Goal: Transaction & Acquisition: Book appointment/travel/reservation

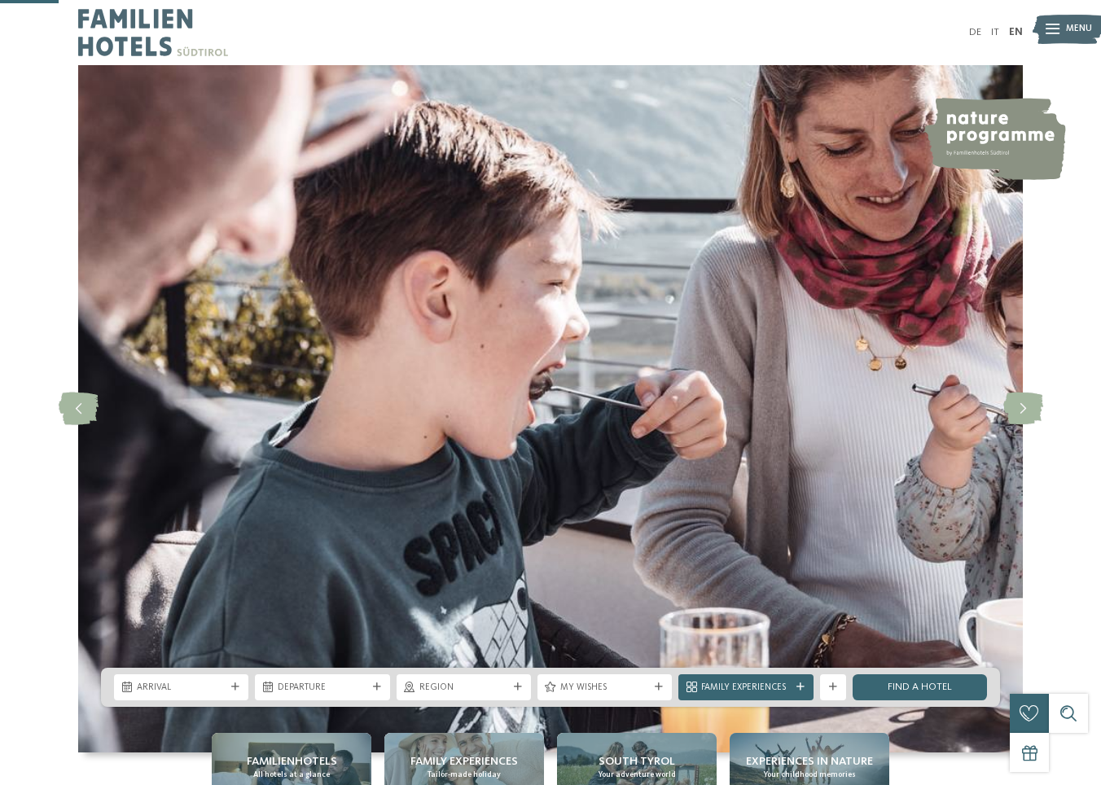
scroll to position [326, 0]
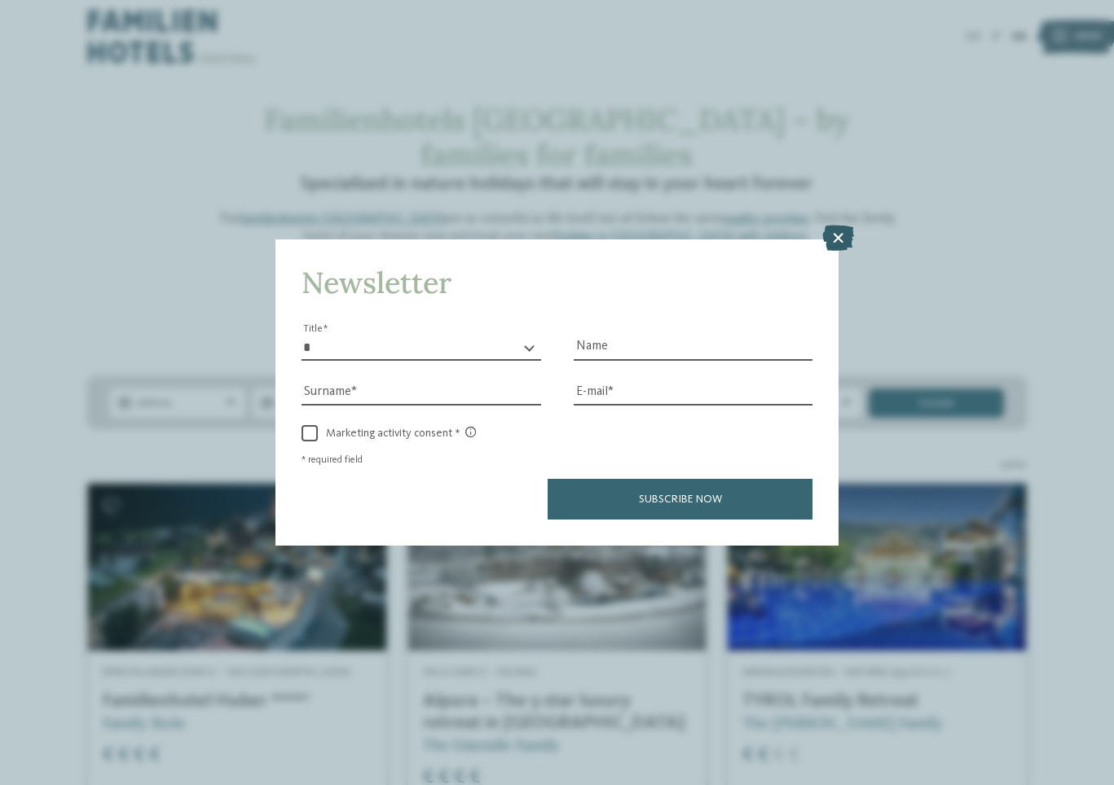
click at [843, 236] on icon at bounding box center [838, 239] width 32 height 26
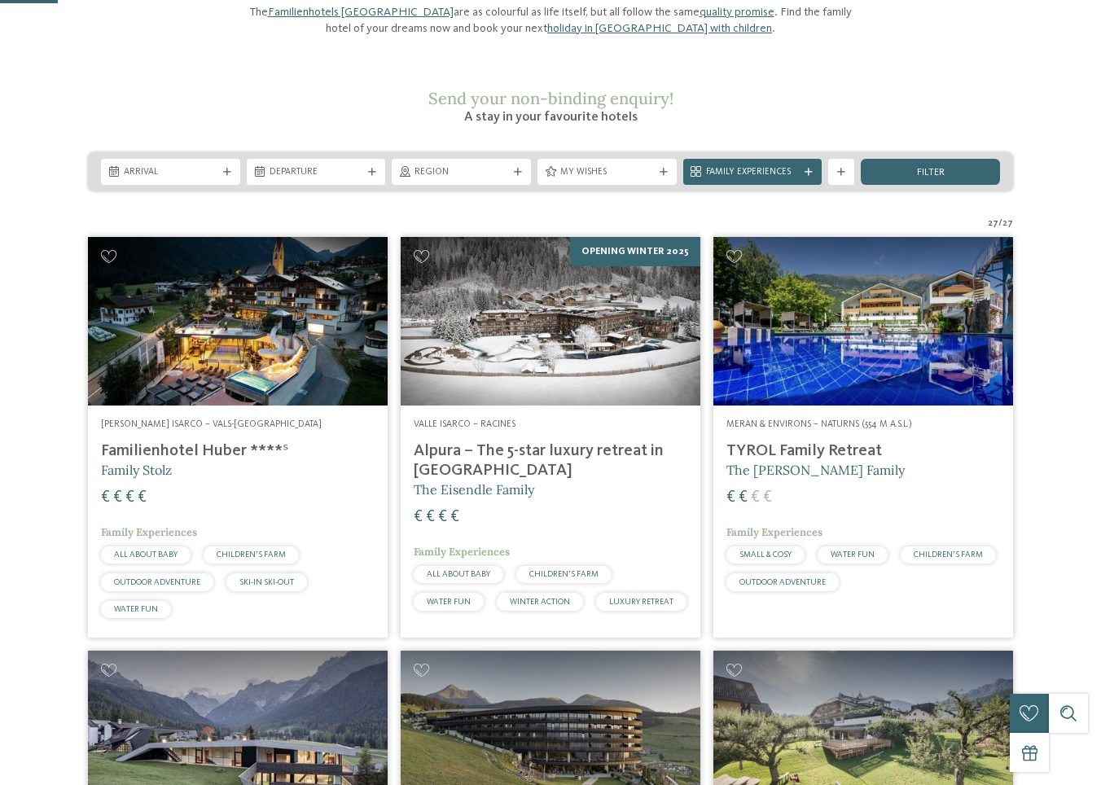
scroll to position [244, 0]
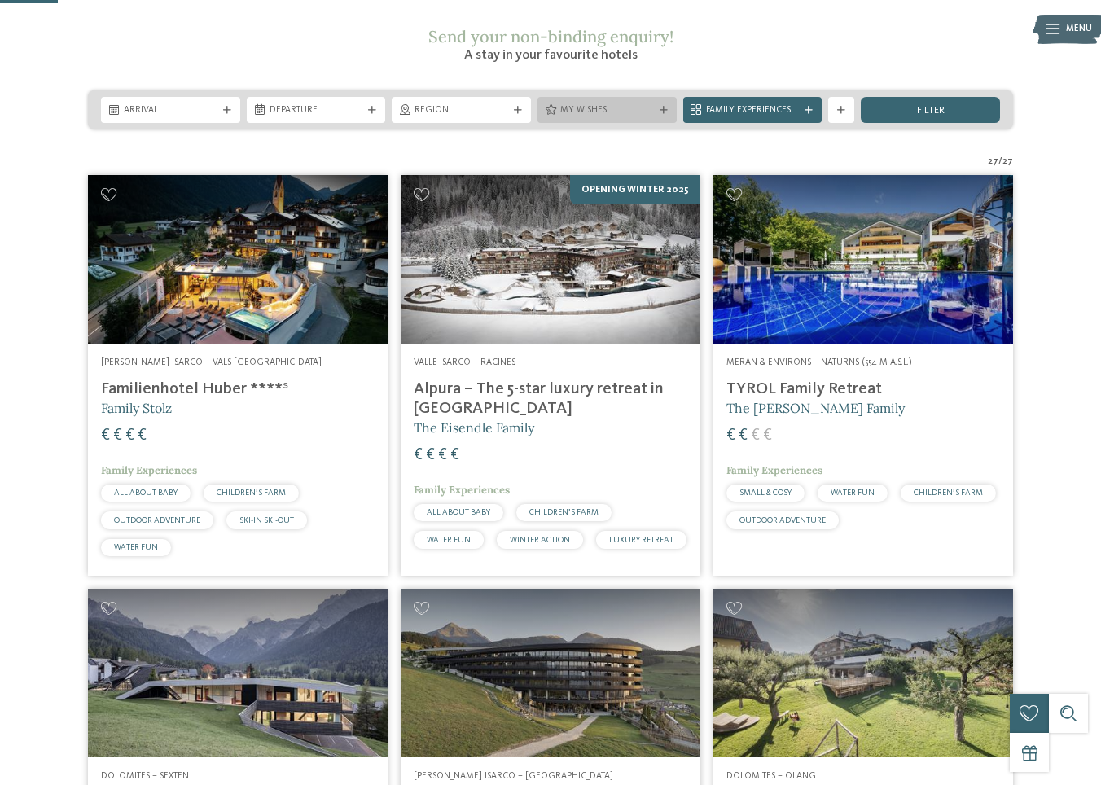
click at [638, 117] on div "My wishes" at bounding box center [607, 110] width 100 height 14
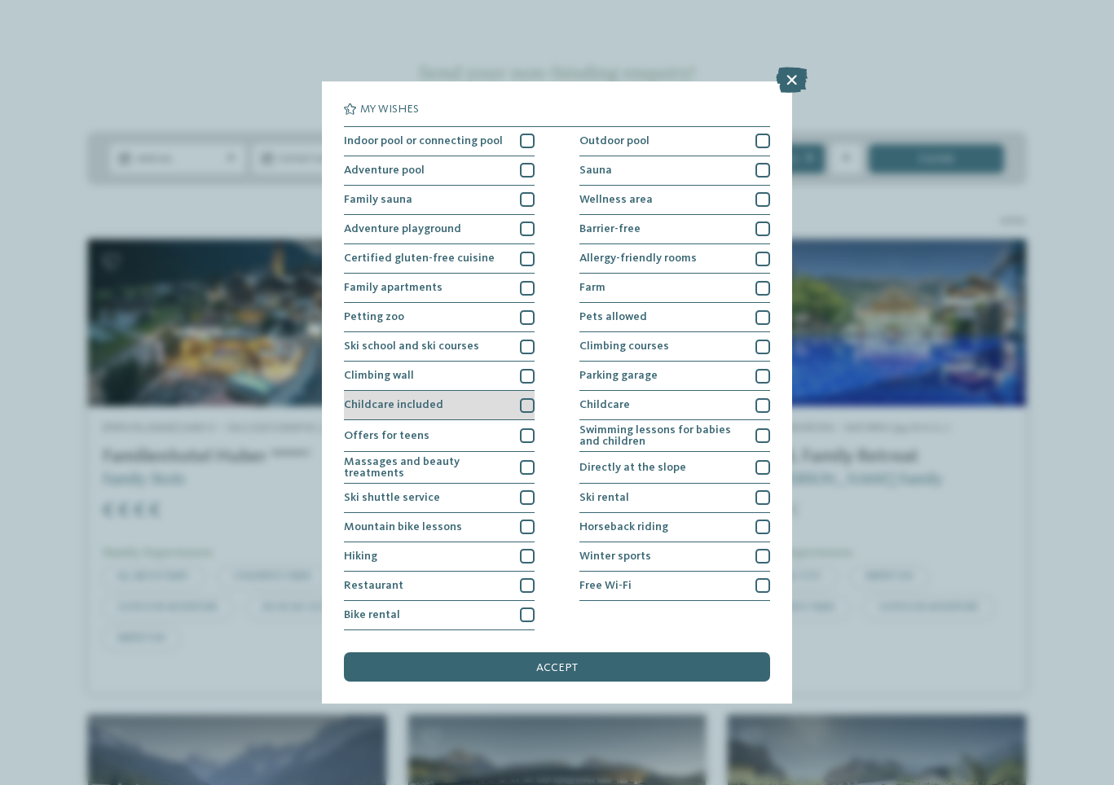
click at [523, 411] on div at bounding box center [527, 405] width 15 height 15
click at [530, 403] on icon at bounding box center [527, 405] width 10 height 9
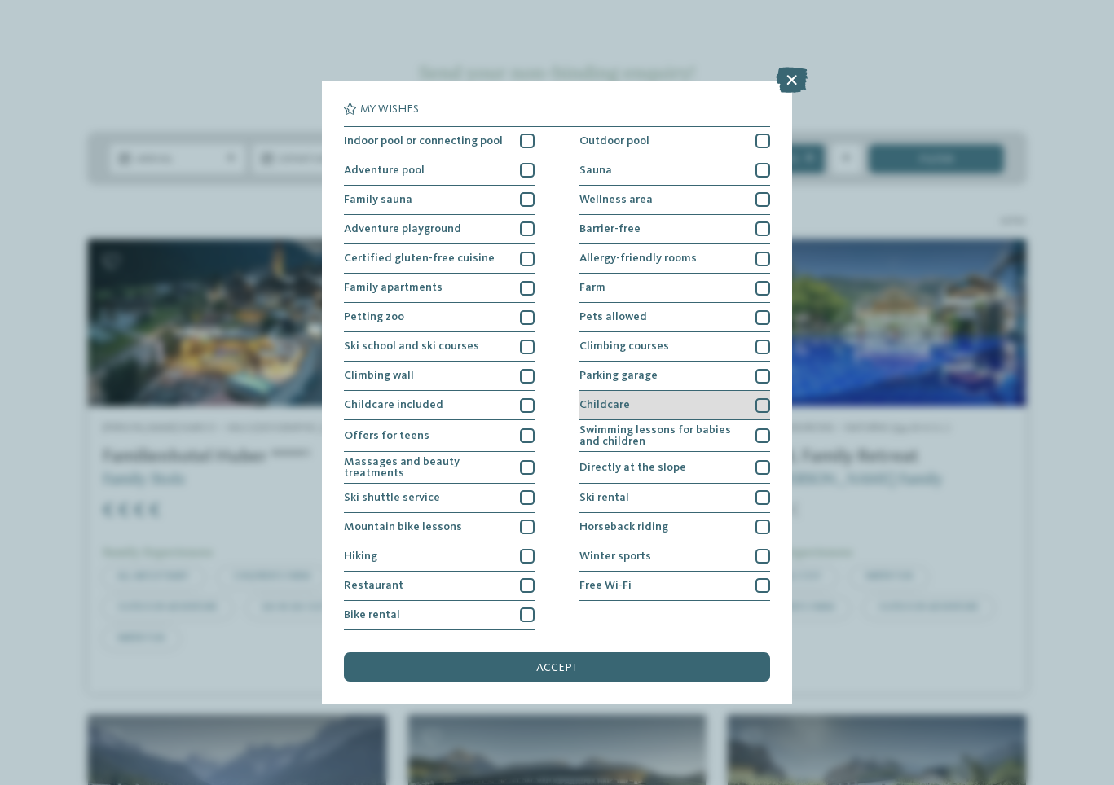
click at [766, 411] on div at bounding box center [762, 405] width 15 height 15
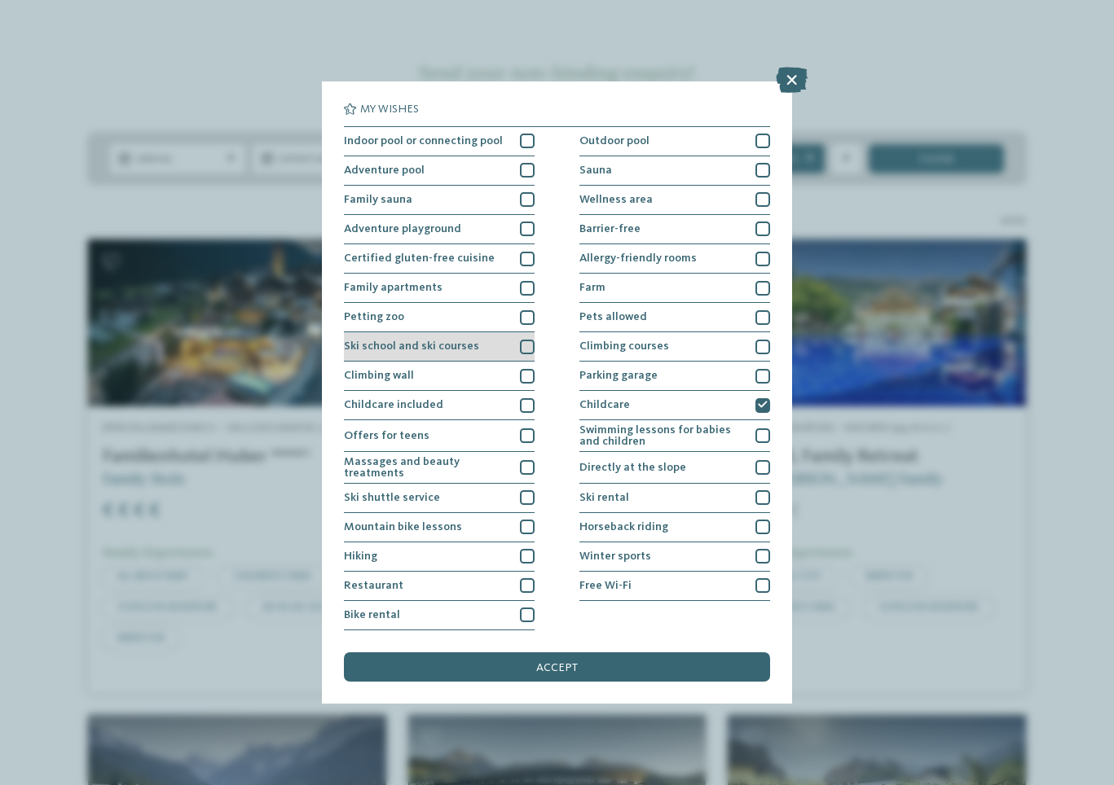
click at [526, 346] on div at bounding box center [527, 347] width 15 height 15
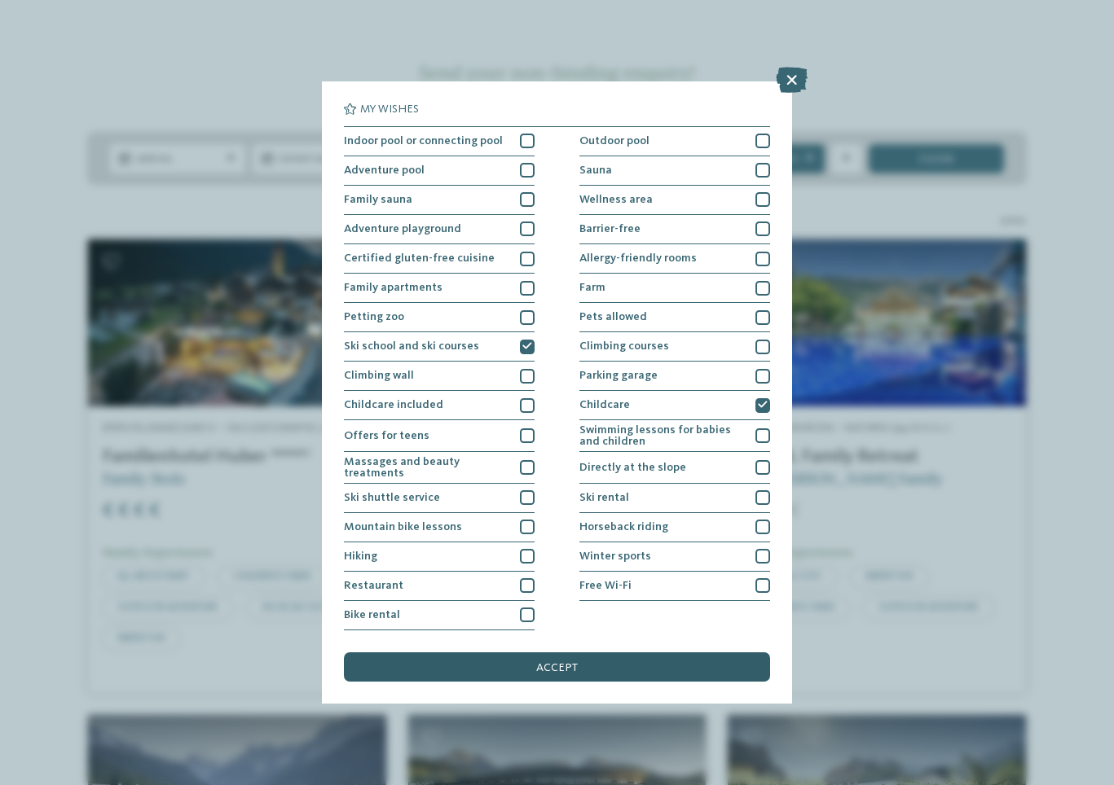
click at [609, 667] on div "accept" at bounding box center [556, 667] width 425 height 29
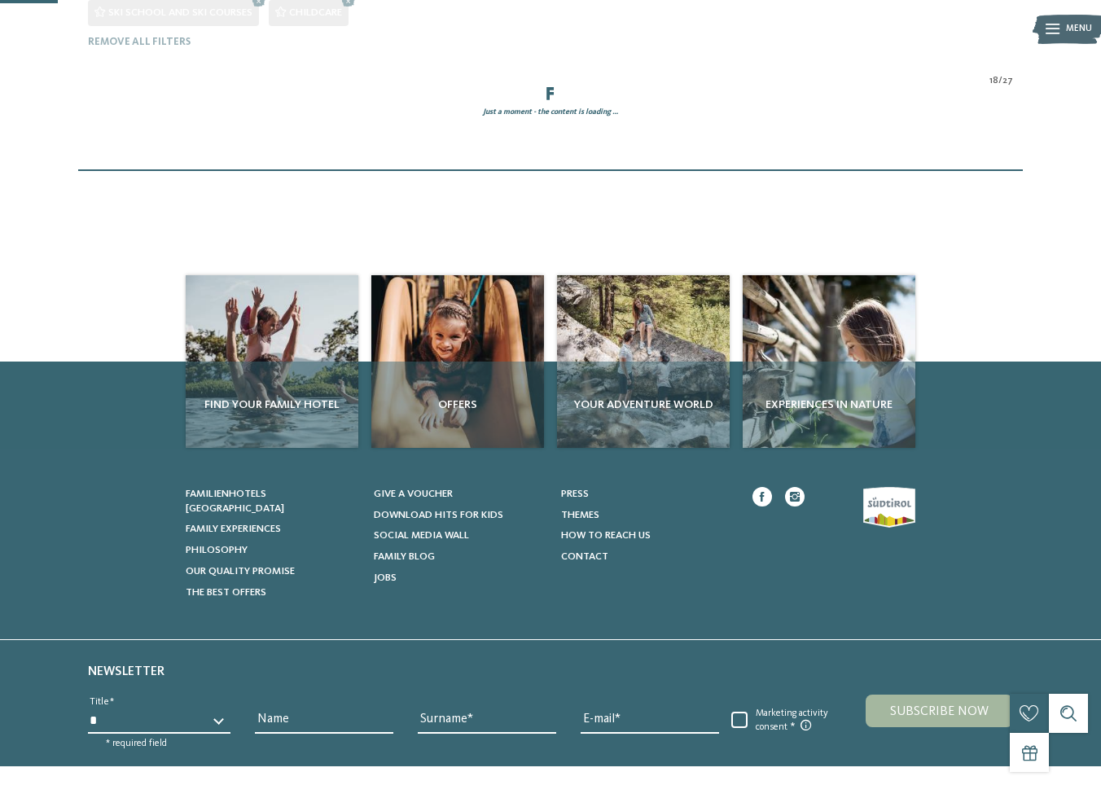
scroll to position [437, 0]
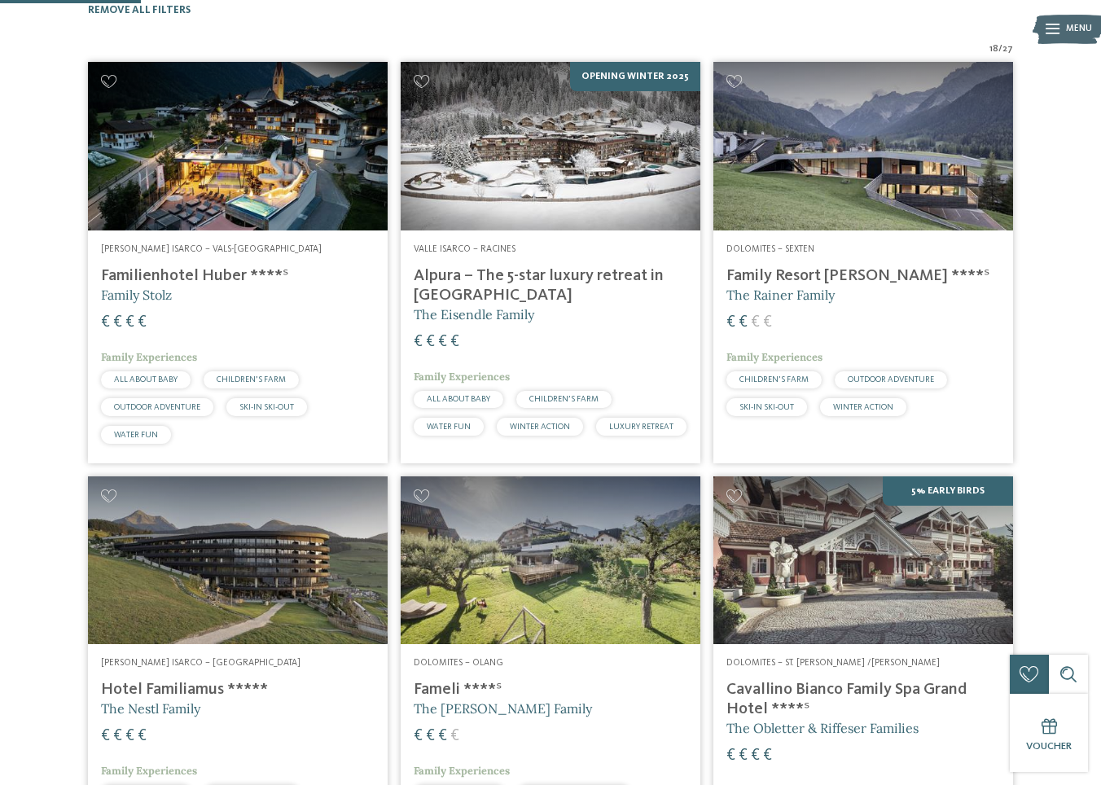
click at [623, 181] on img at bounding box center [551, 146] width 300 height 169
click at [604, 219] on img at bounding box center [551, 146] width 300 height 169
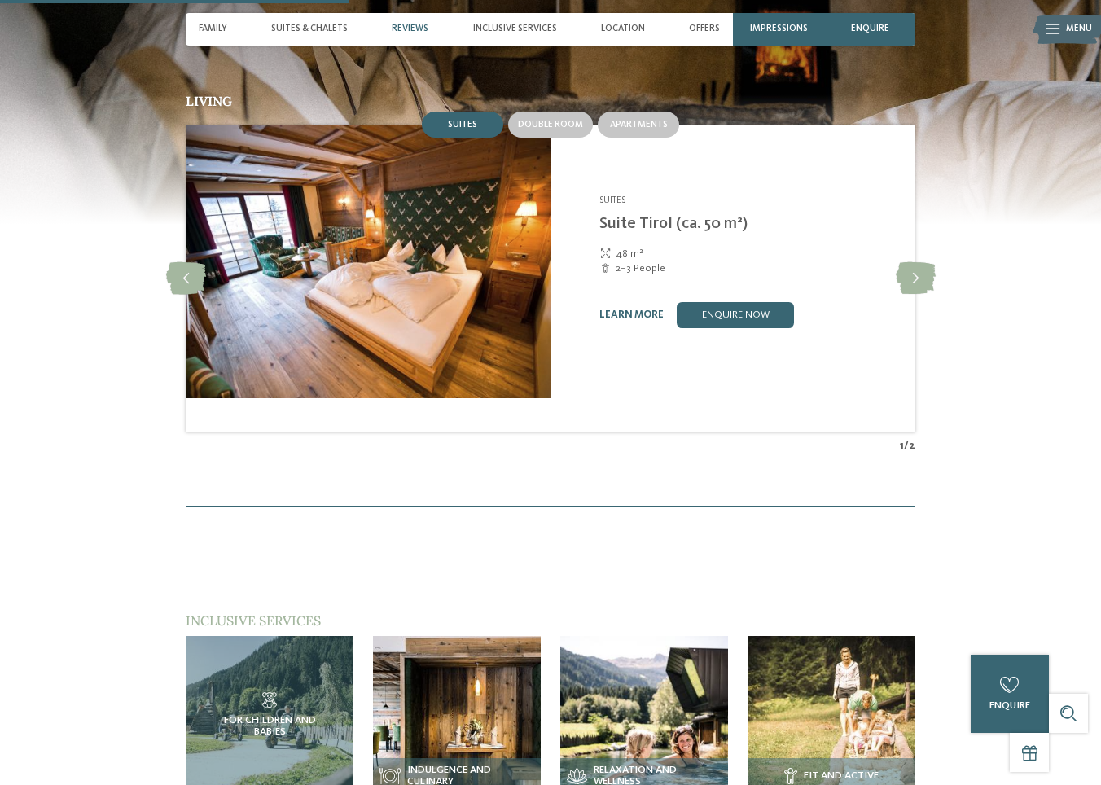
scroll to position [1466, 0]
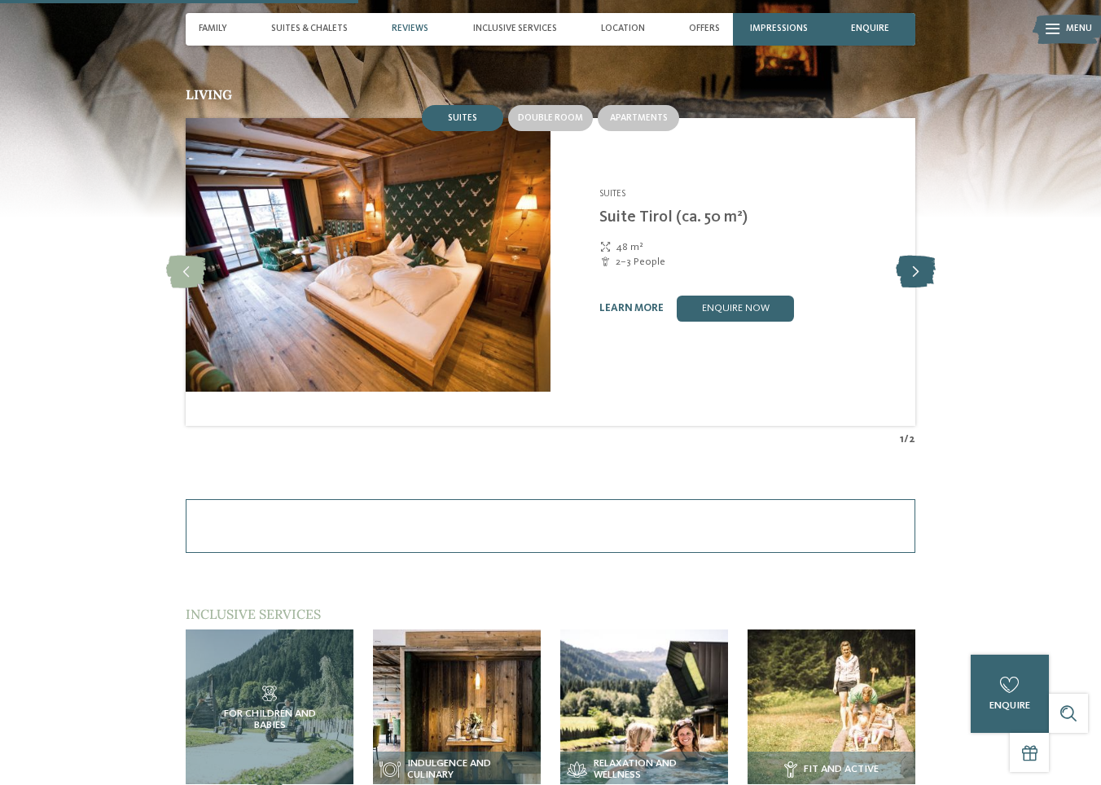
click at [936, 288] on icon at bounding box center [916, 272] width 40 height 33
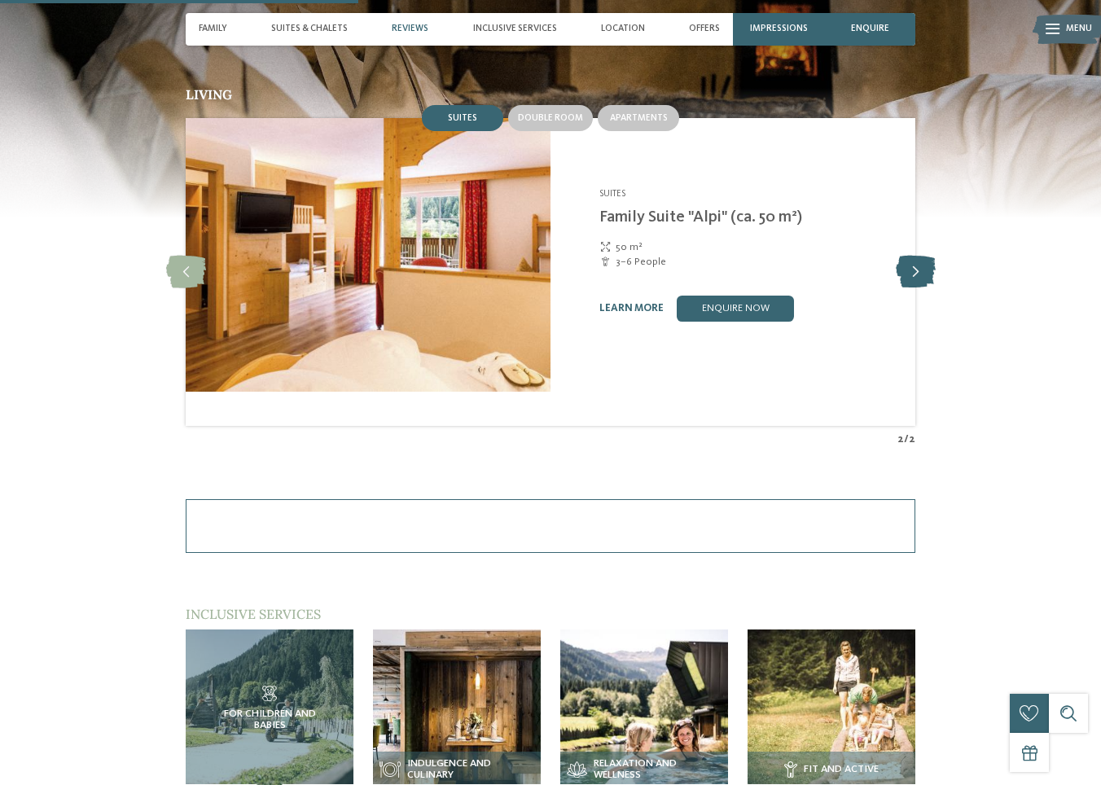
click at [936, 288] on icon at bounding box center [916, 272] width 40 height 33
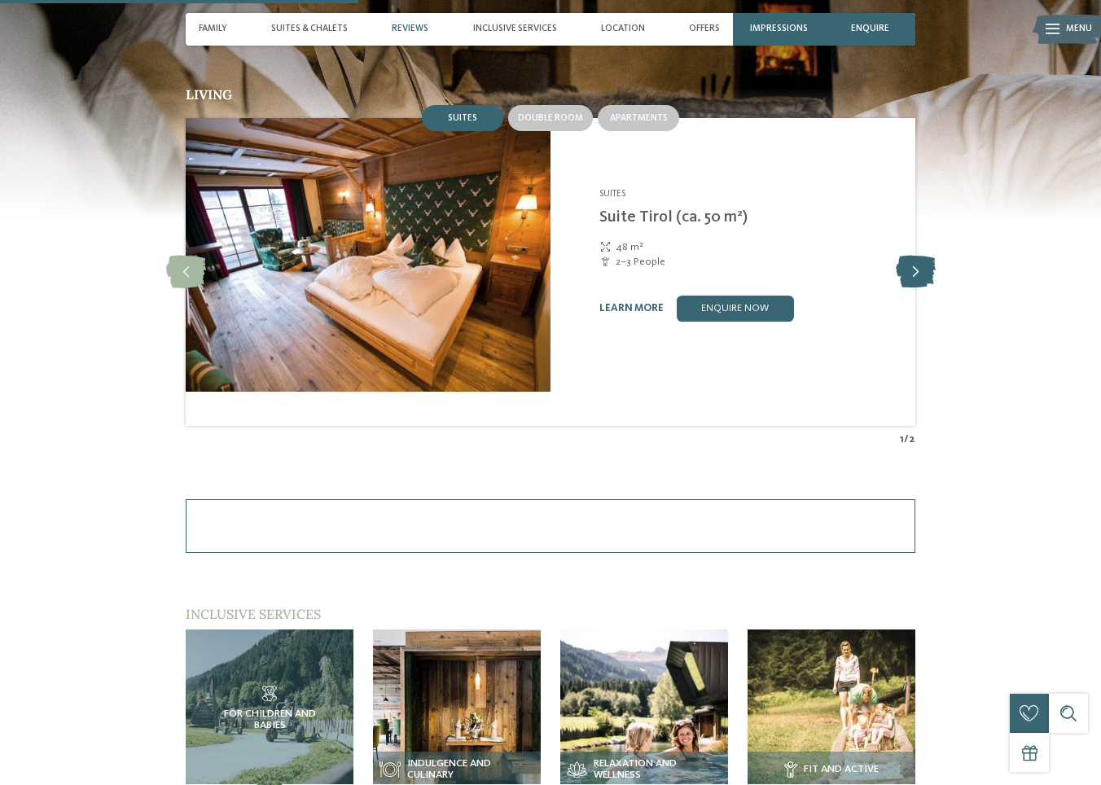
click at [936, 288] on icon at bounding box center [916, 272] width 40 height 33
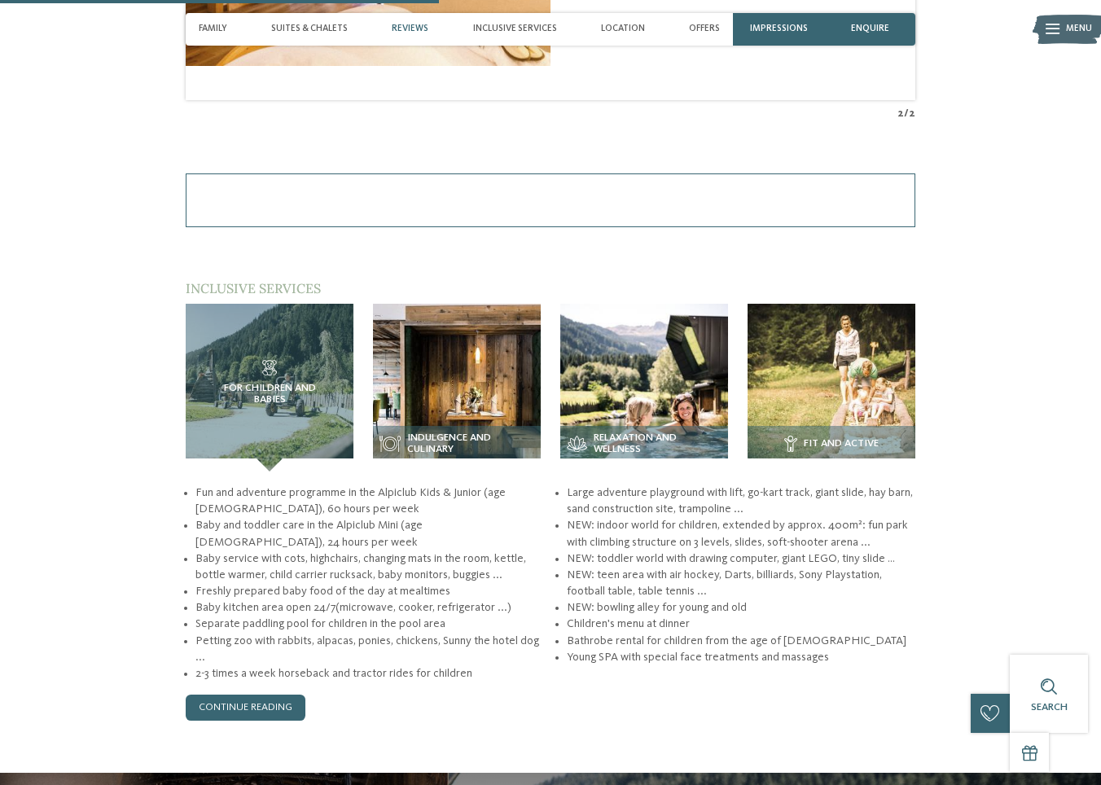
scroll to position [2118, 0]
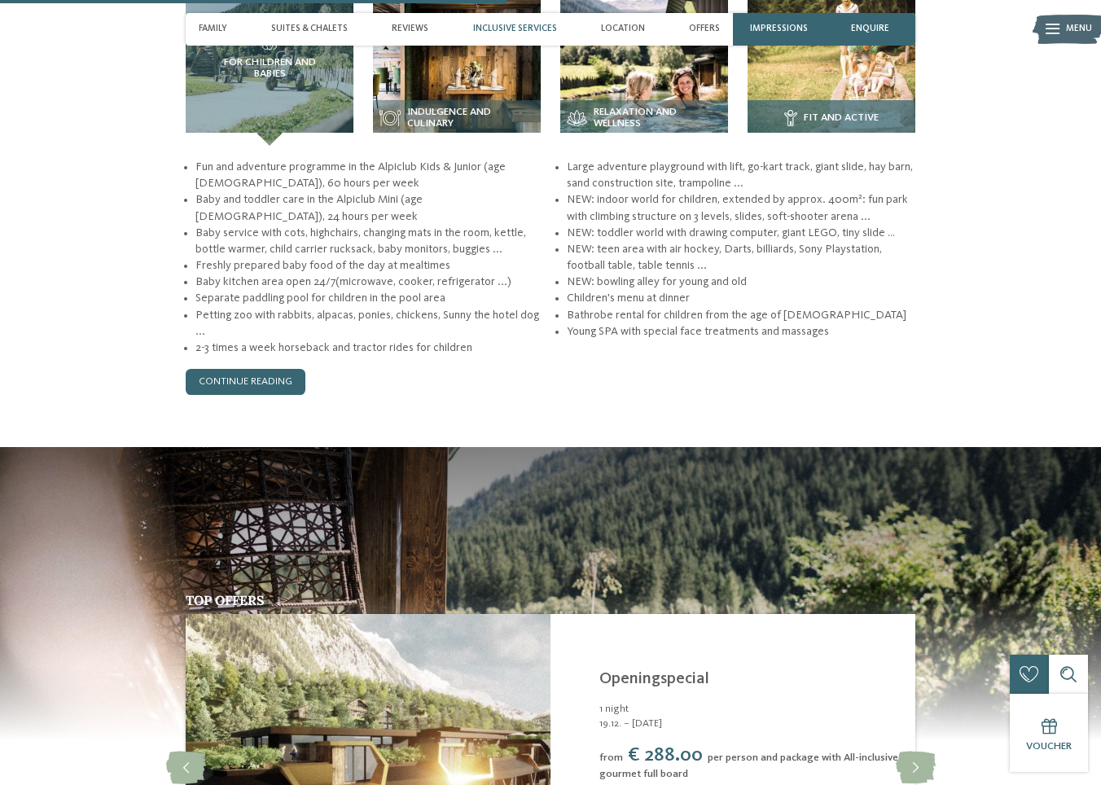
click at [831, 126] on h3 "Fit and active" at bounding box center [831, 118] width 155 height 16
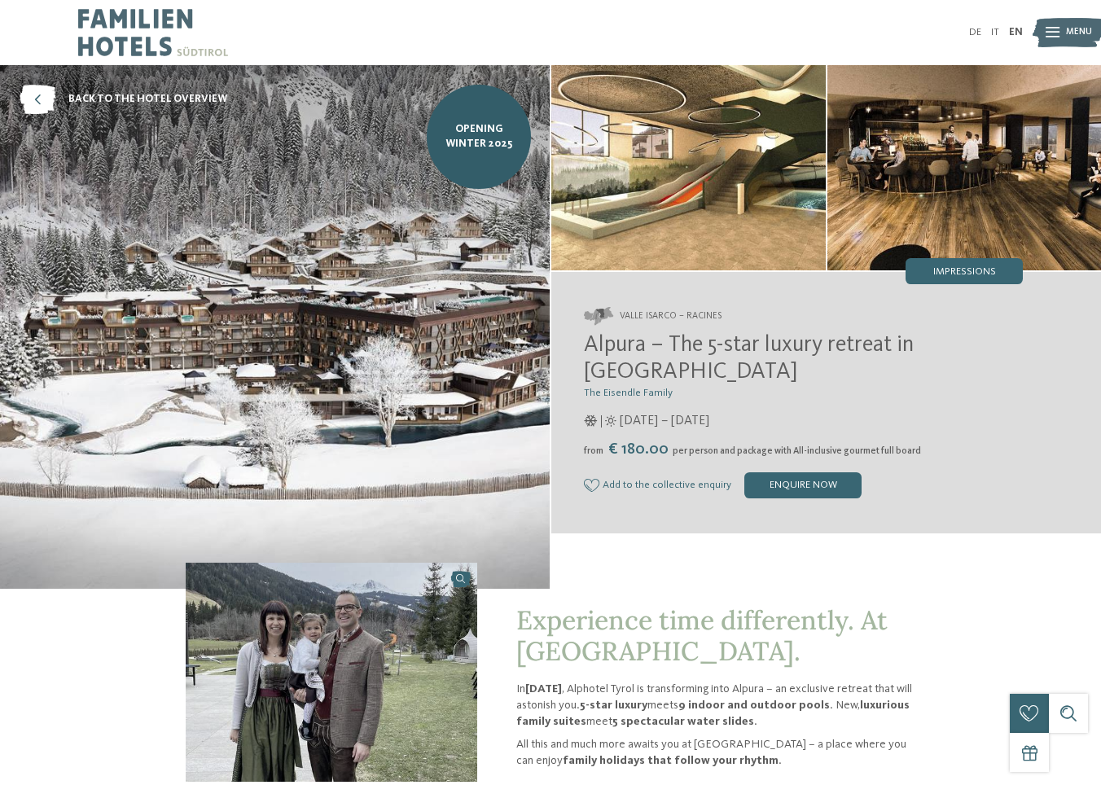
click at [962, 271] on div "Impressions" at bounding box center [964, 271] width 117 height 26
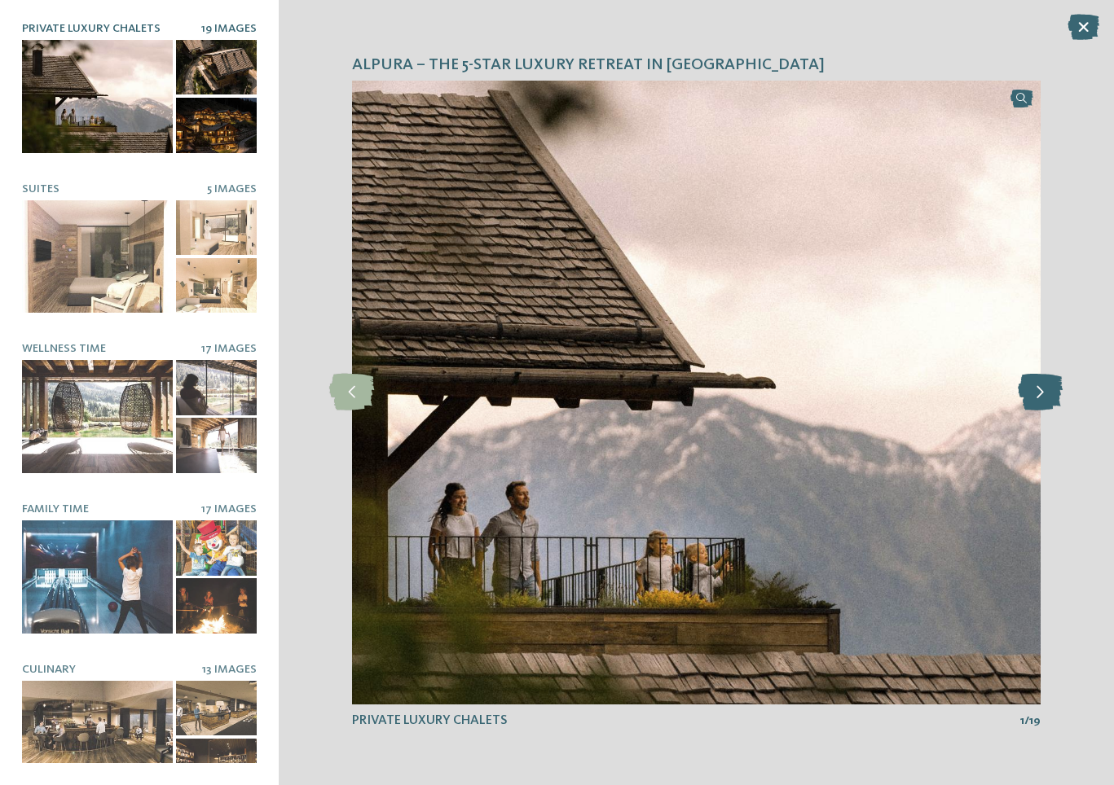
click at [1049, 391] on icon at bounding box center [1040, 392] width 45 height 37
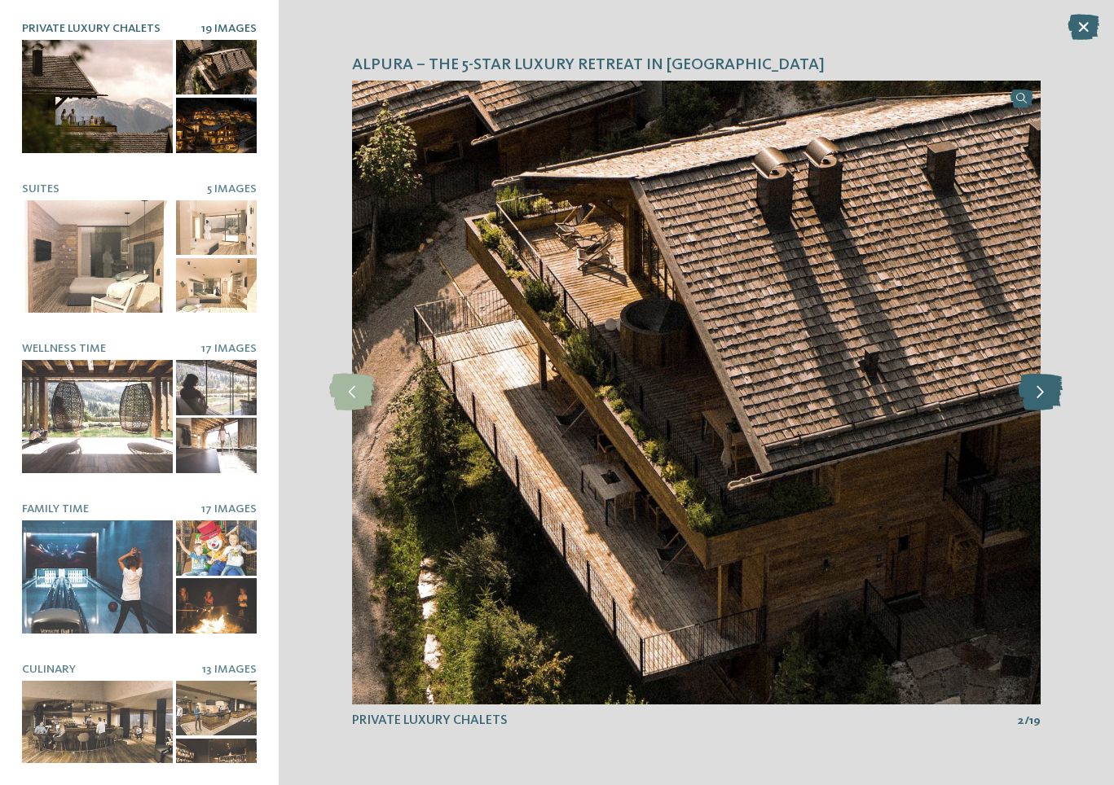
click at [1049, 391] on icon at bounding box center [1040, 392] width 45 height 37
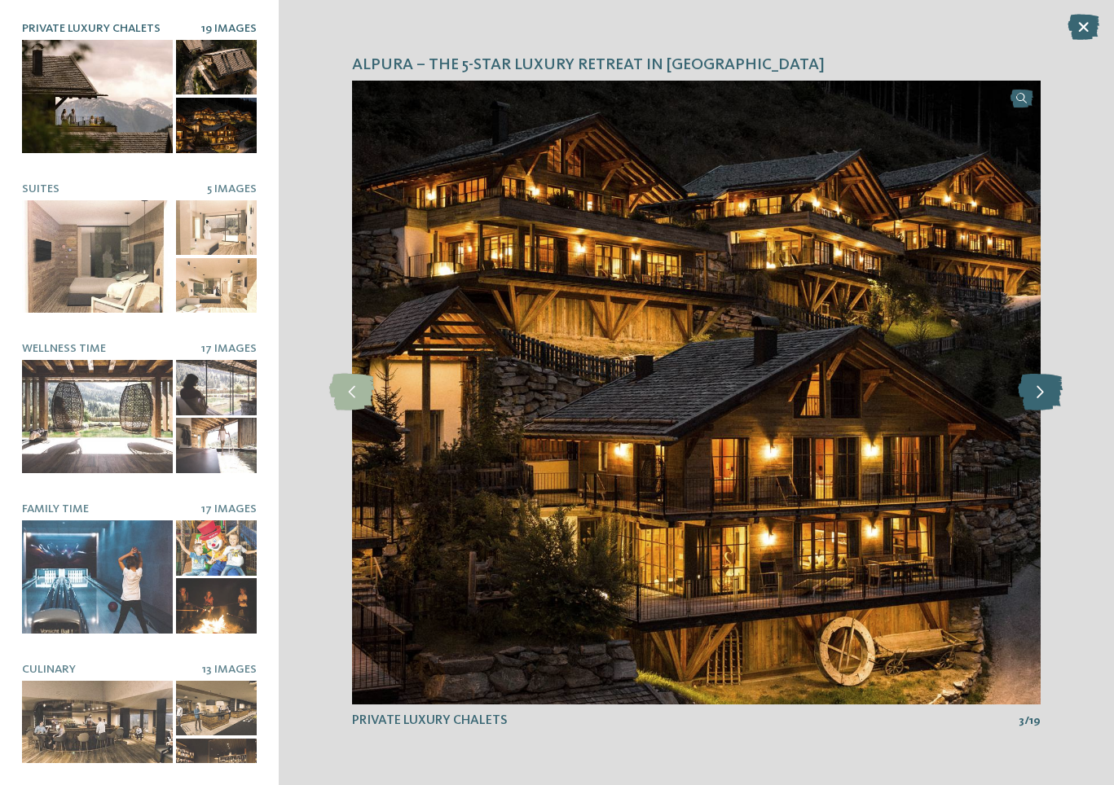
click at [1049, 391] on icon at bounding box center [1040, 392] width 45 height 37
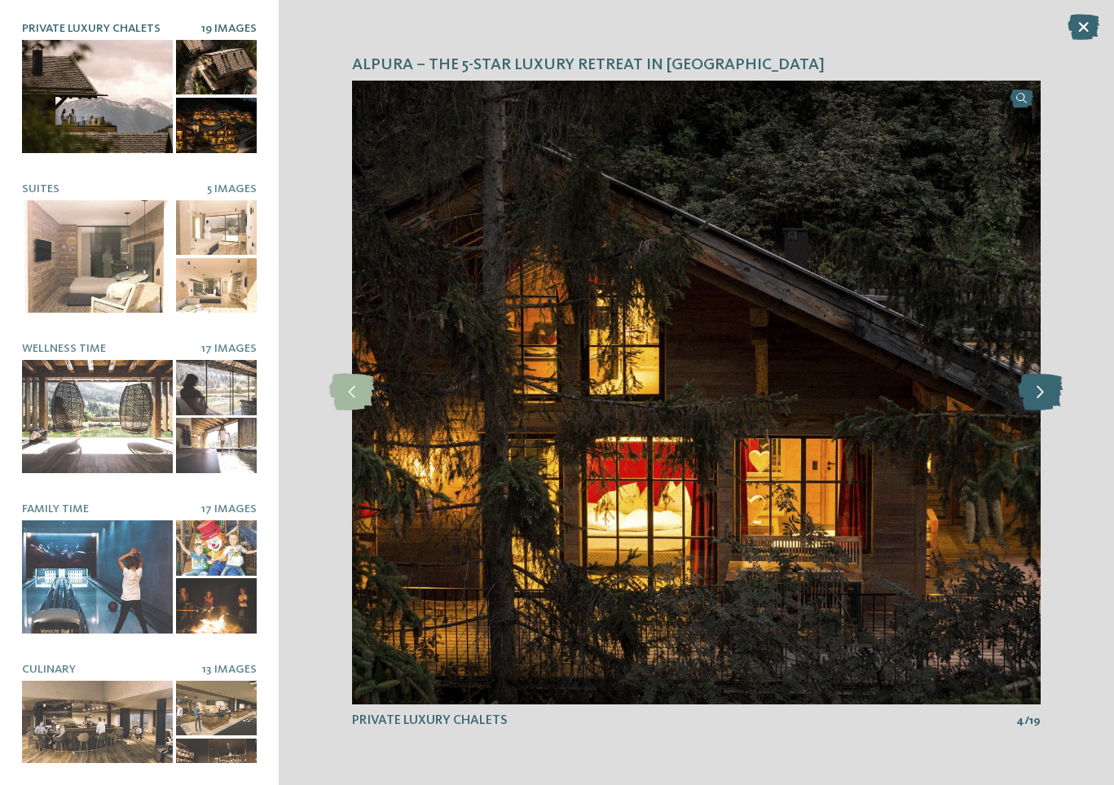
click at [1049, 391] on icon at bounding box center [1040, 392] width 45 height 37
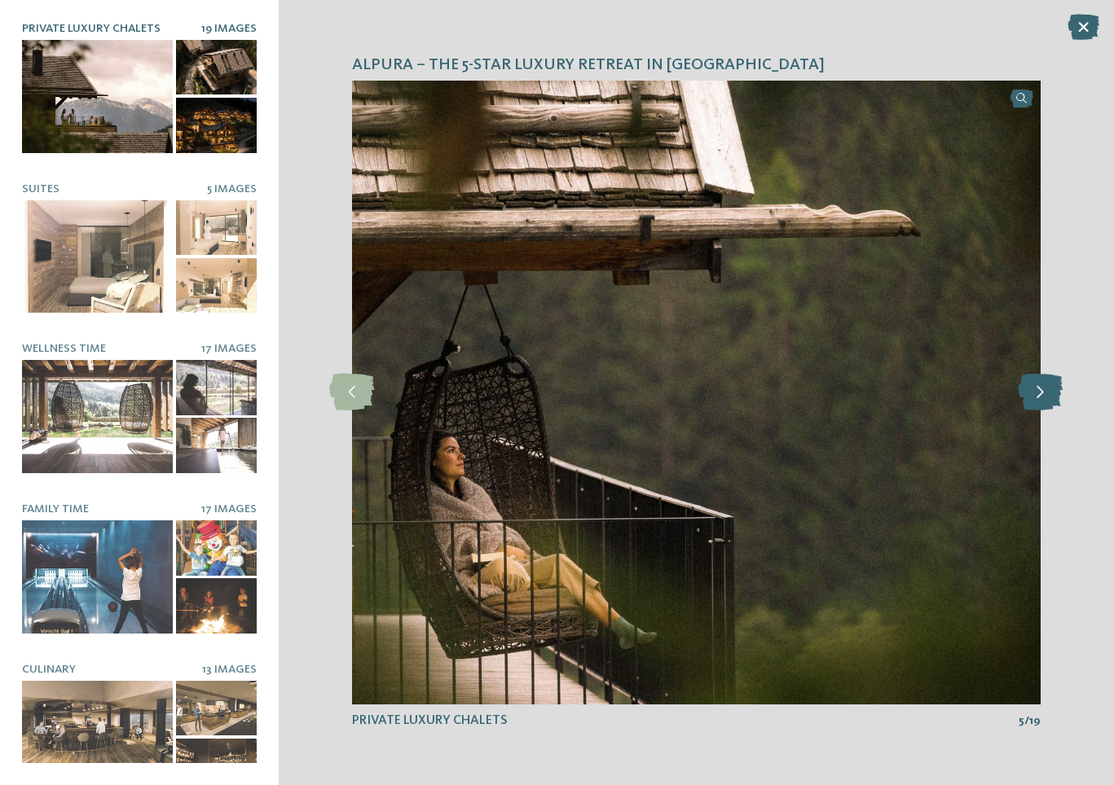
click at [1049, 391] on icon at bounding box center [1040, 392] width 45 height 37
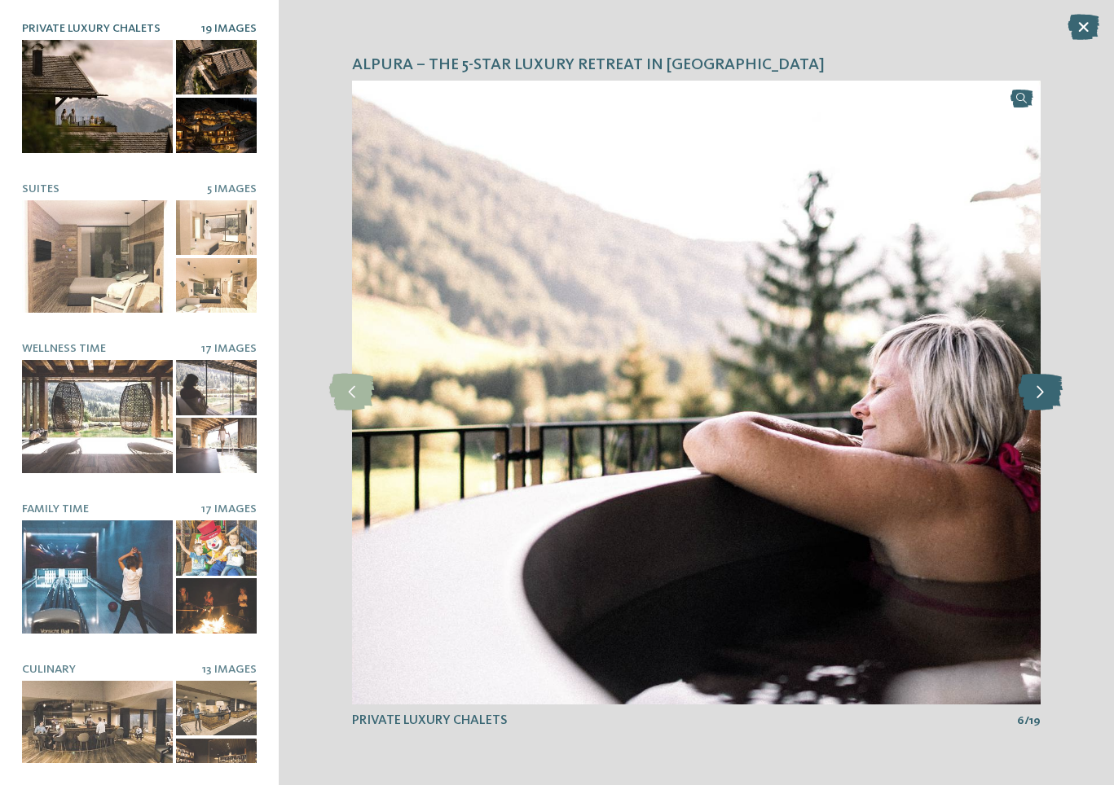
click at [1049, 391] on icon at bounding box center [1040, 392] width 45 height 37
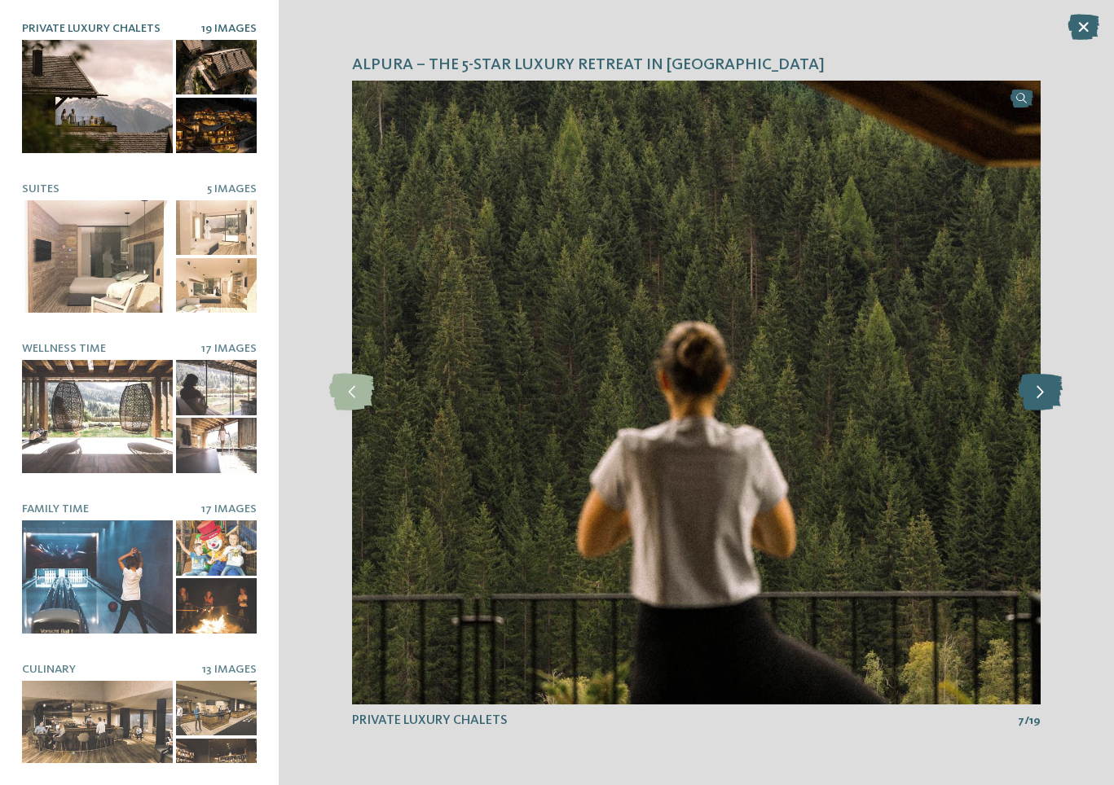
click at [1049, 391] on icon at bounding box center [1040, 392] width 45 height 37
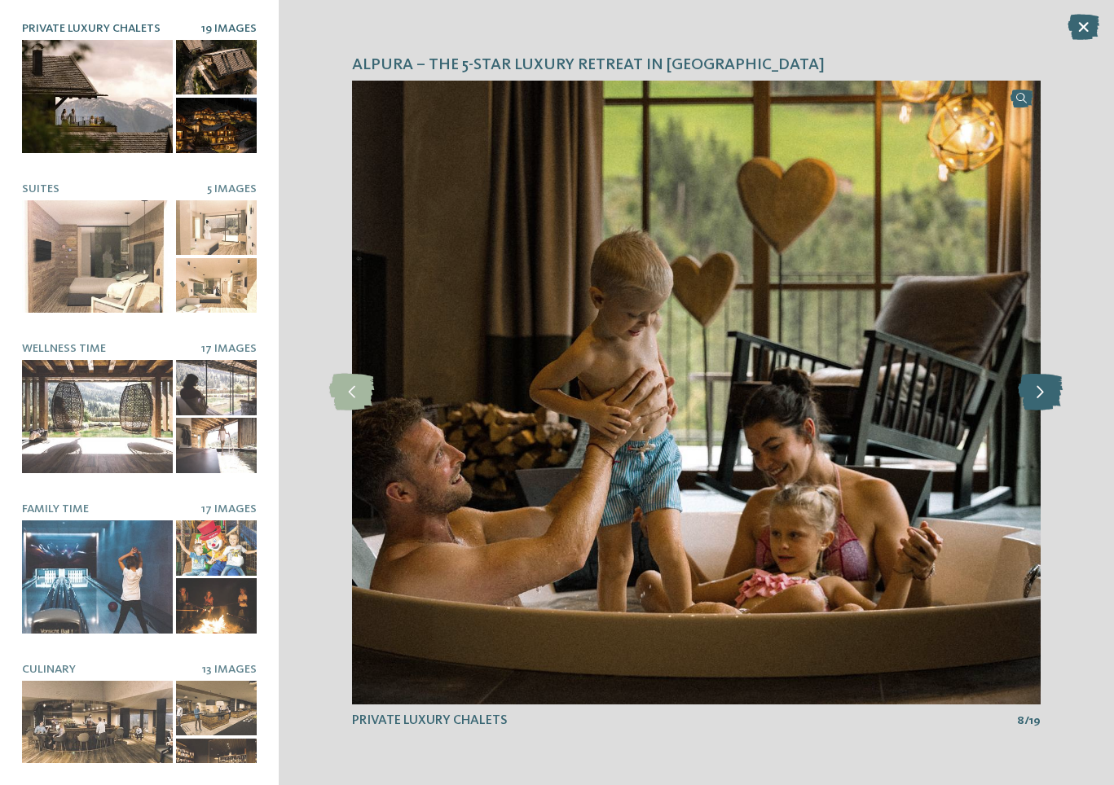
click at [1049, 391] on icon at bounding box center [1040, 392] width 45 height 37
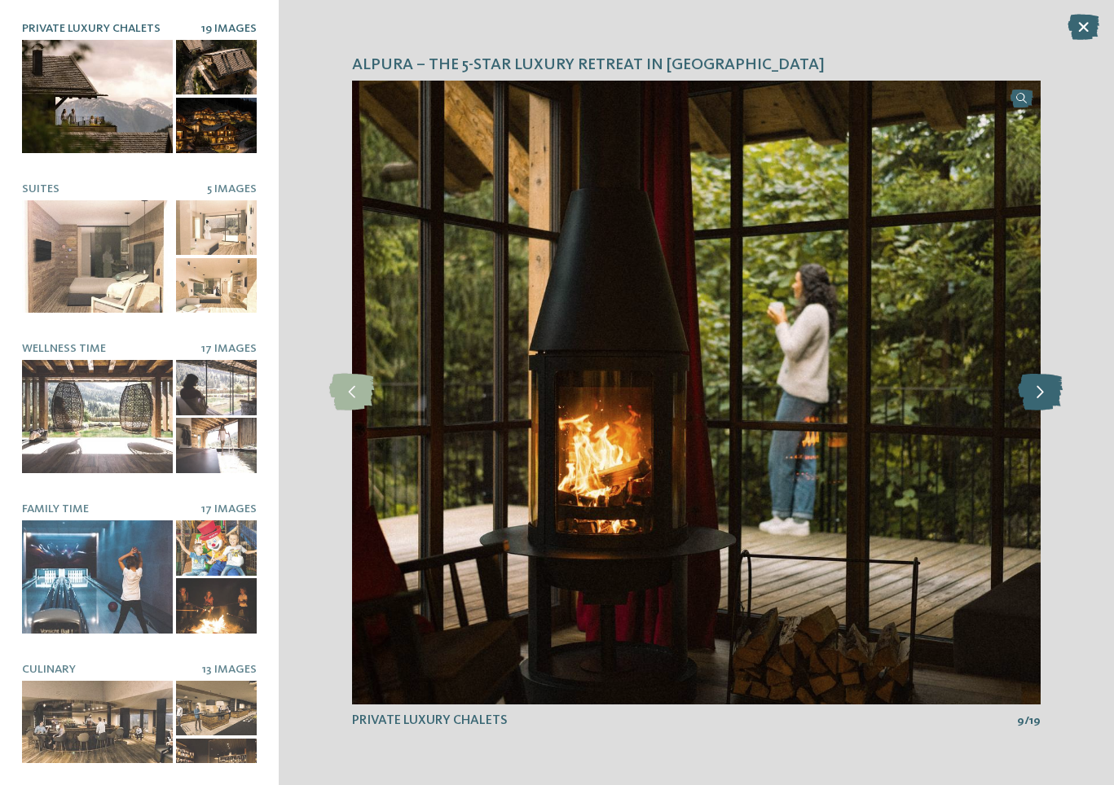
click at [1049, 391] on icon at bounding box center [1040, 392] width 45 height 37
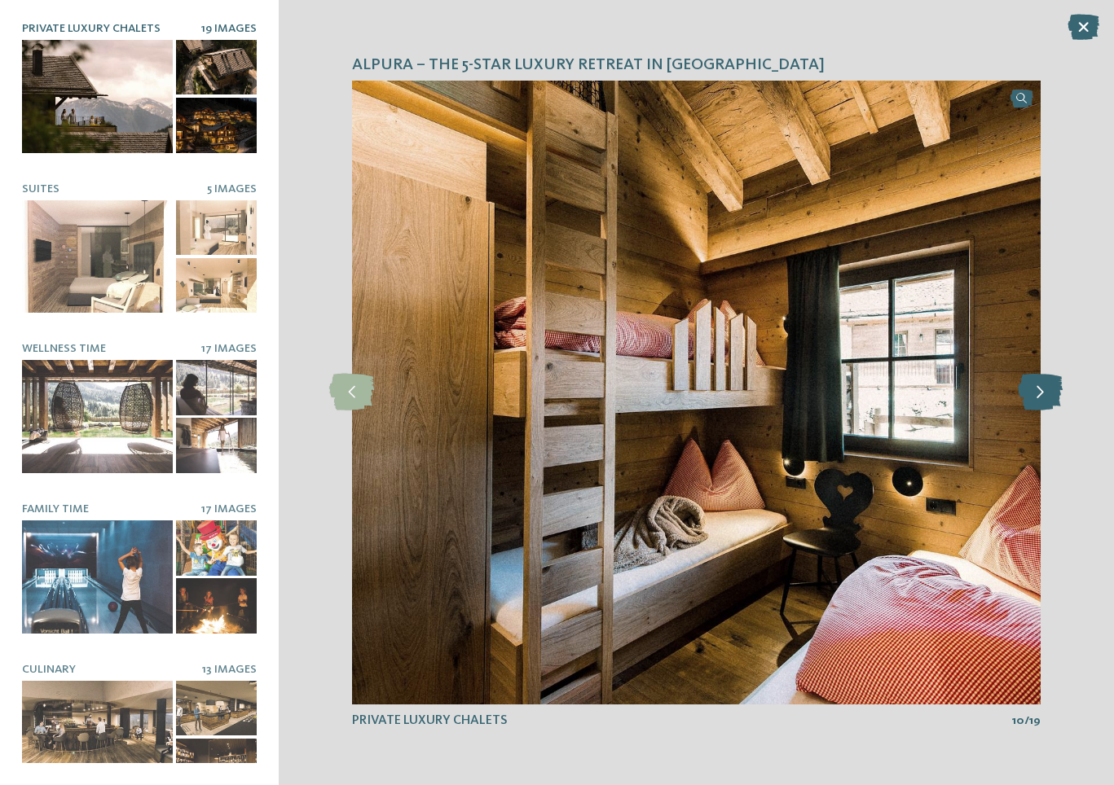
click at [1049, 391] on icon at bounding box center [1040, 392] width 45 height 37
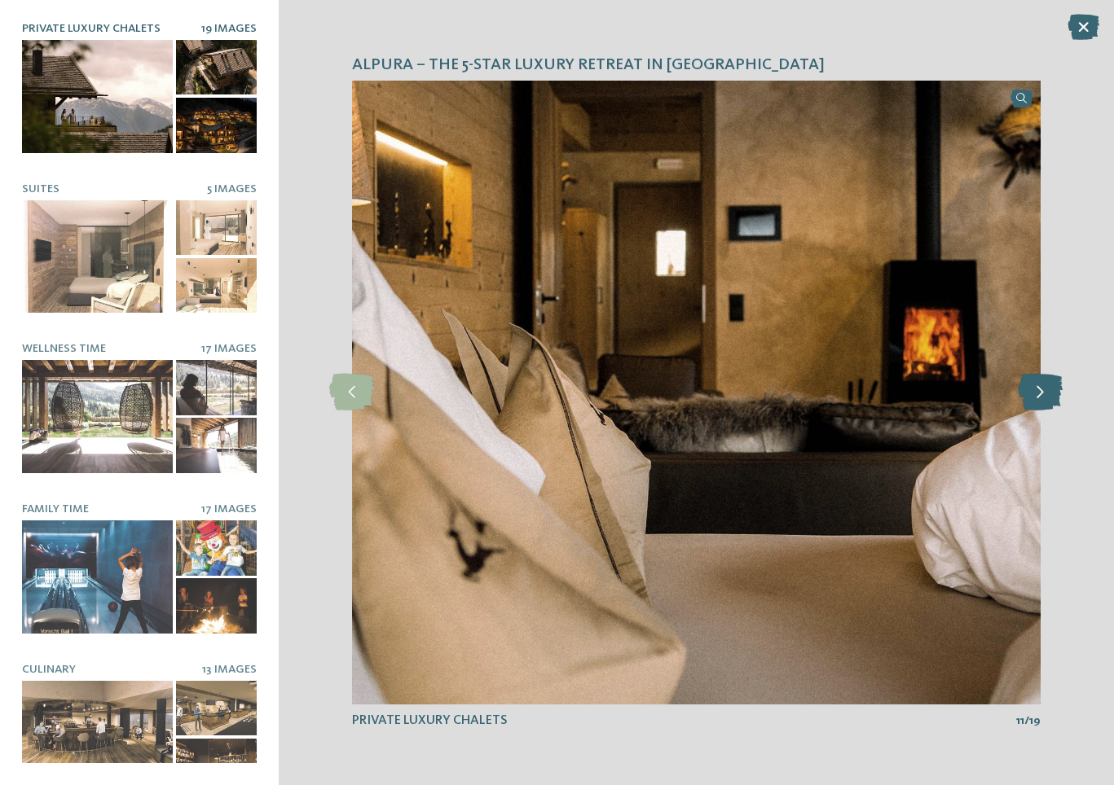
click at [1049, 391] on icon at bounding box center [1040, 392] width 45 height 37
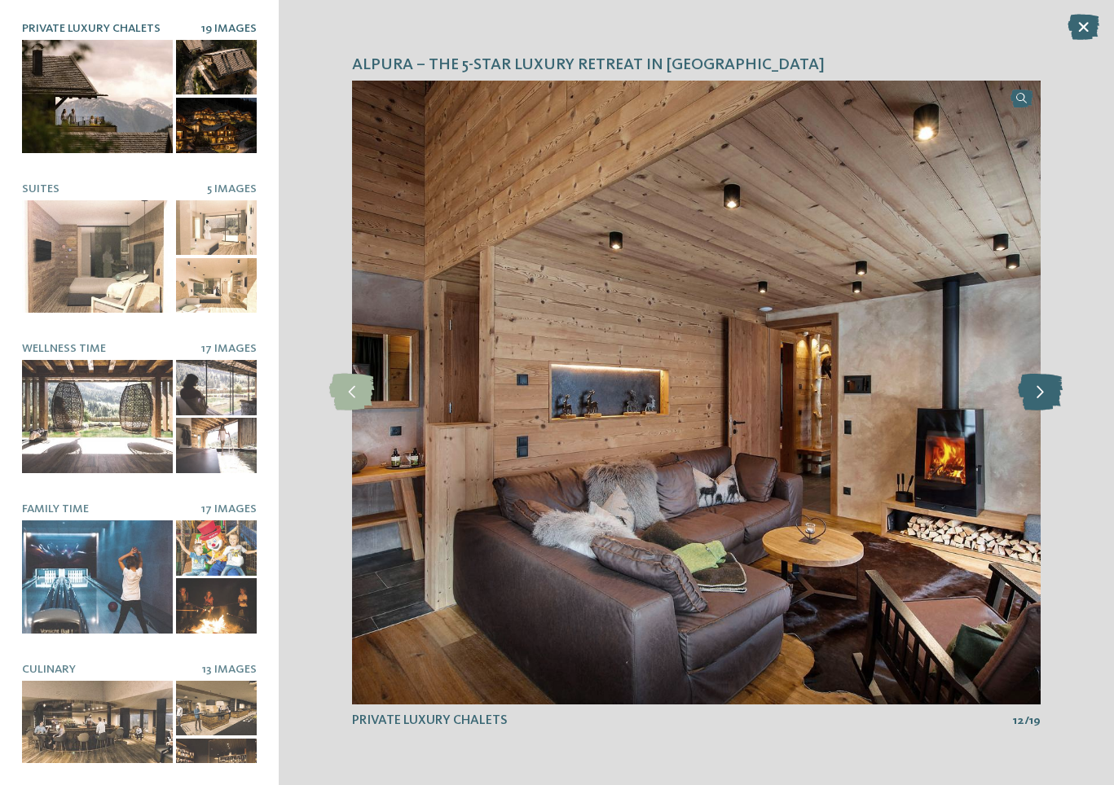
click at [1049, 391] on icon at bounding box center [1040, 392] width 45 height 37
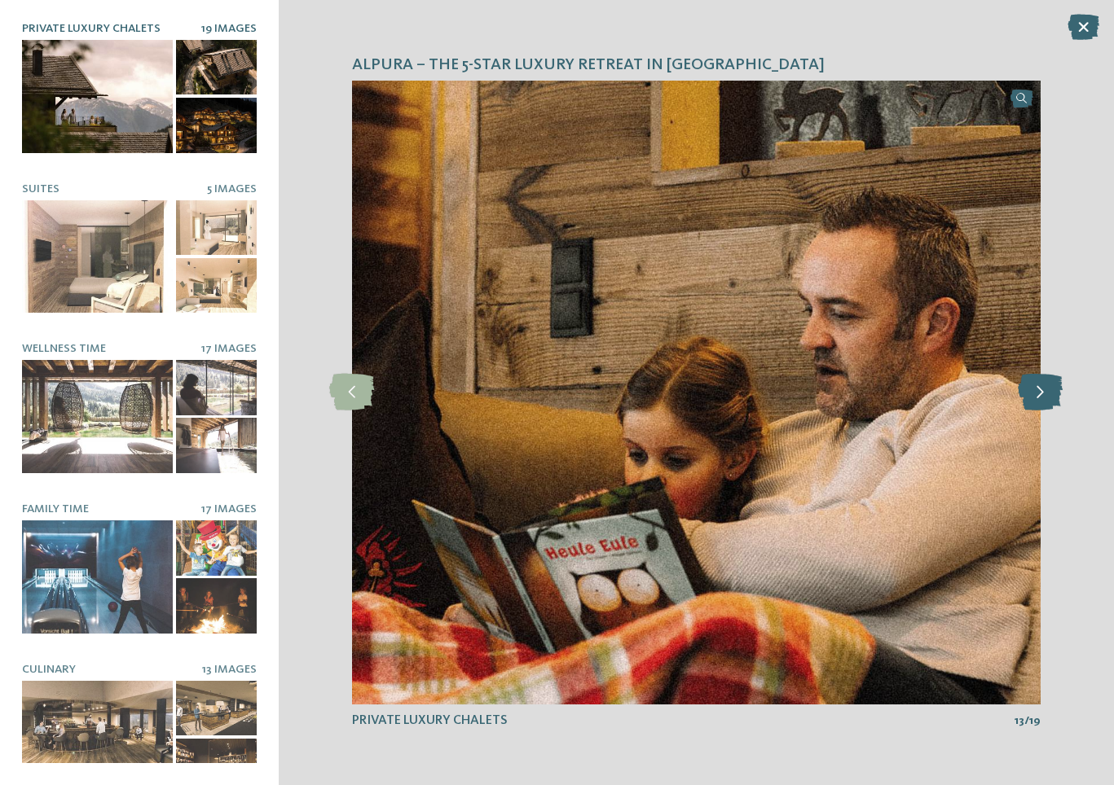
click at [1049, 391] on icon at bounding box center [1040, 392] width 45 height 37
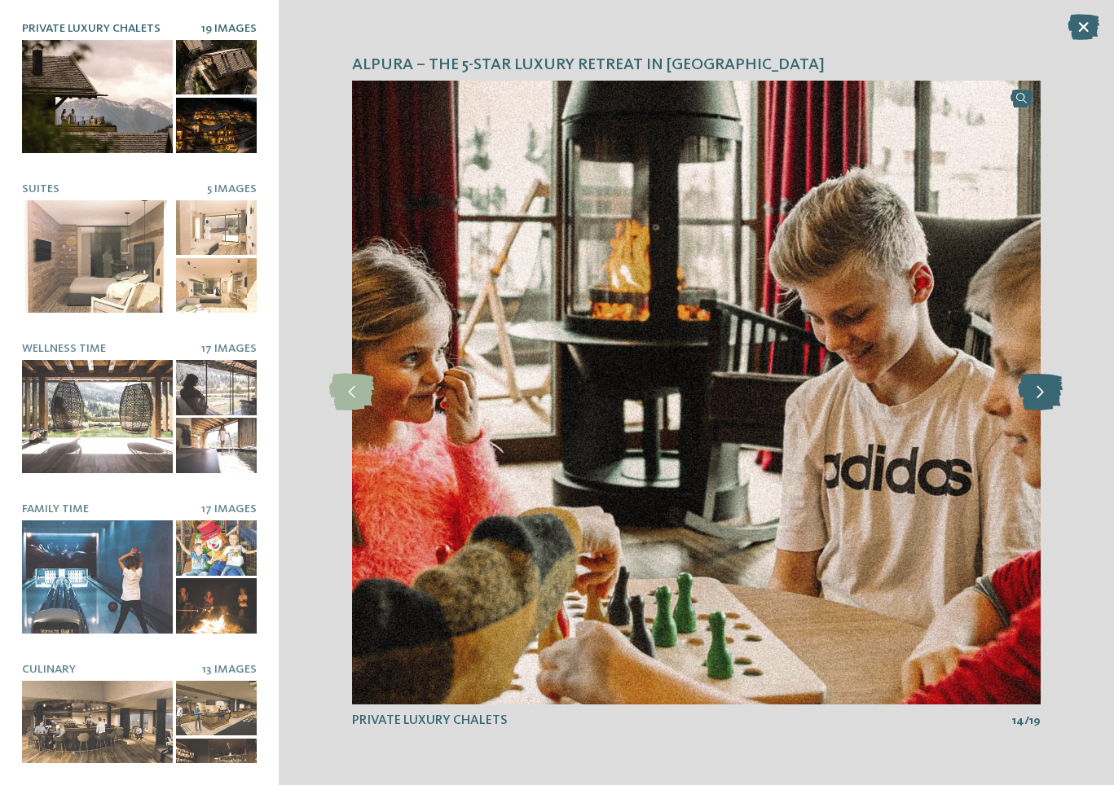
click at [1049, 391] on icon at bounding box center [1040, 392] width 45 height 37
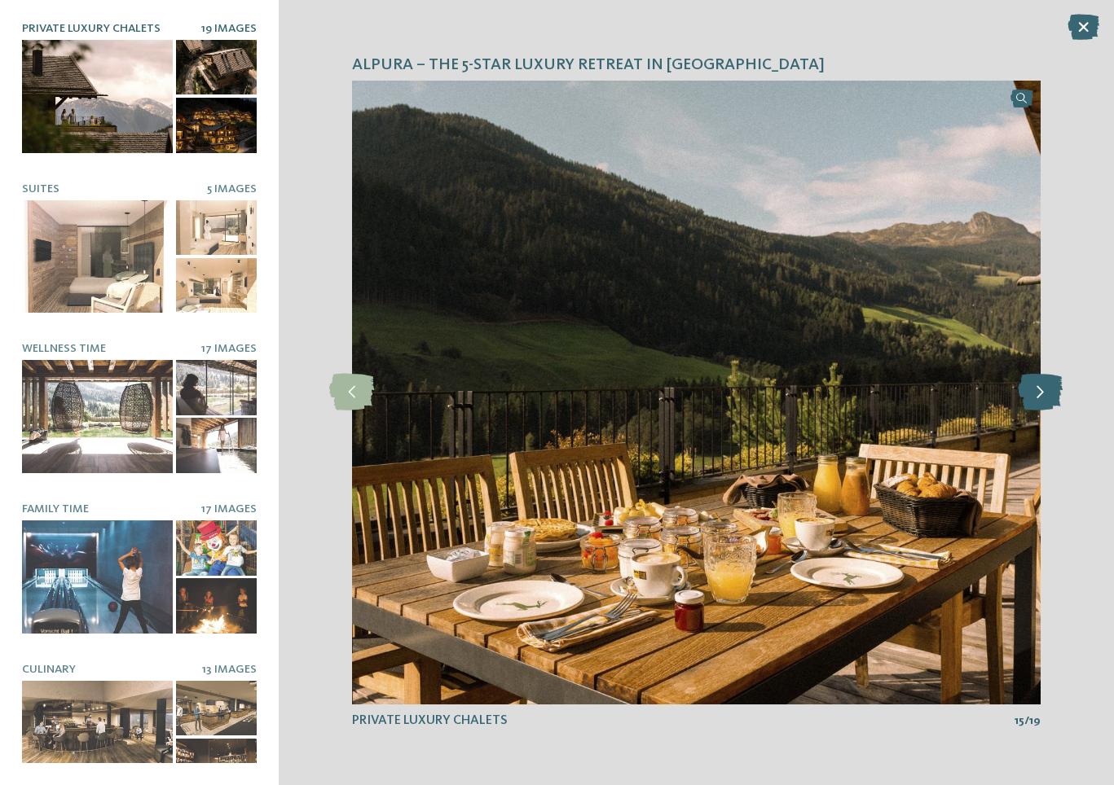
click at [1049, 391] on icon at bounding box center [1040, 392] width 45 height 37
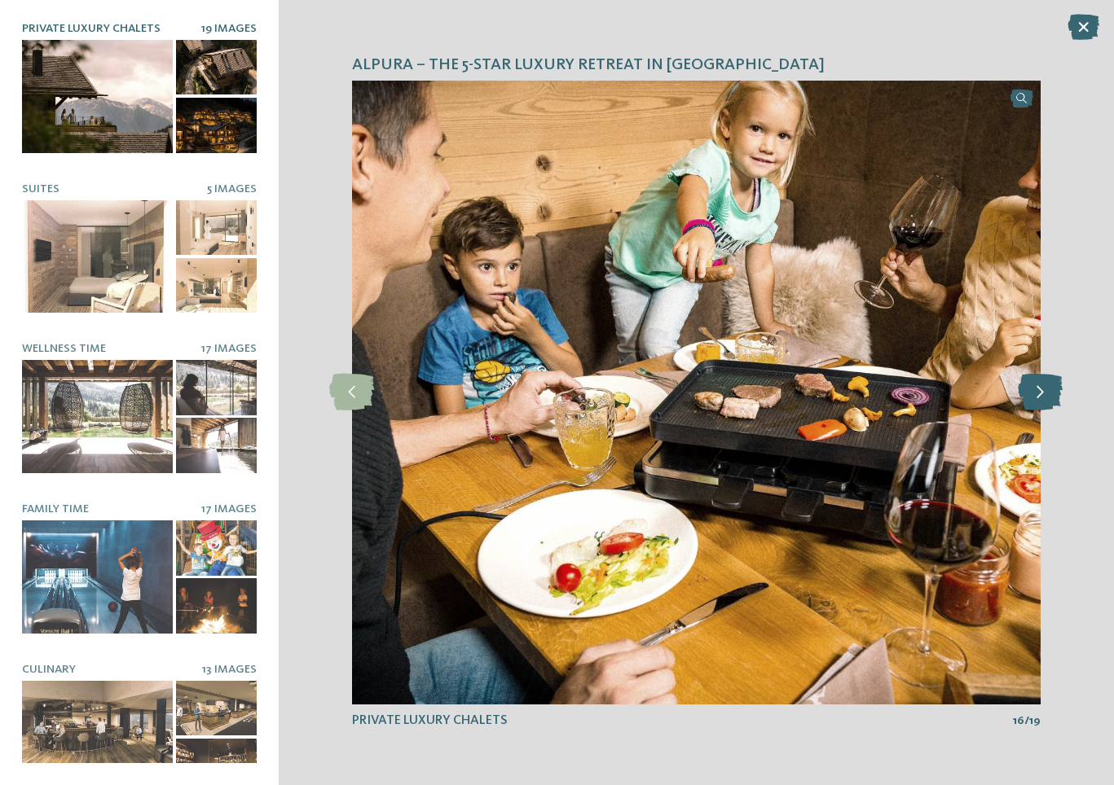
click at [1049, 391] on icon at bounding box center [1040, 392] width 45 height 37
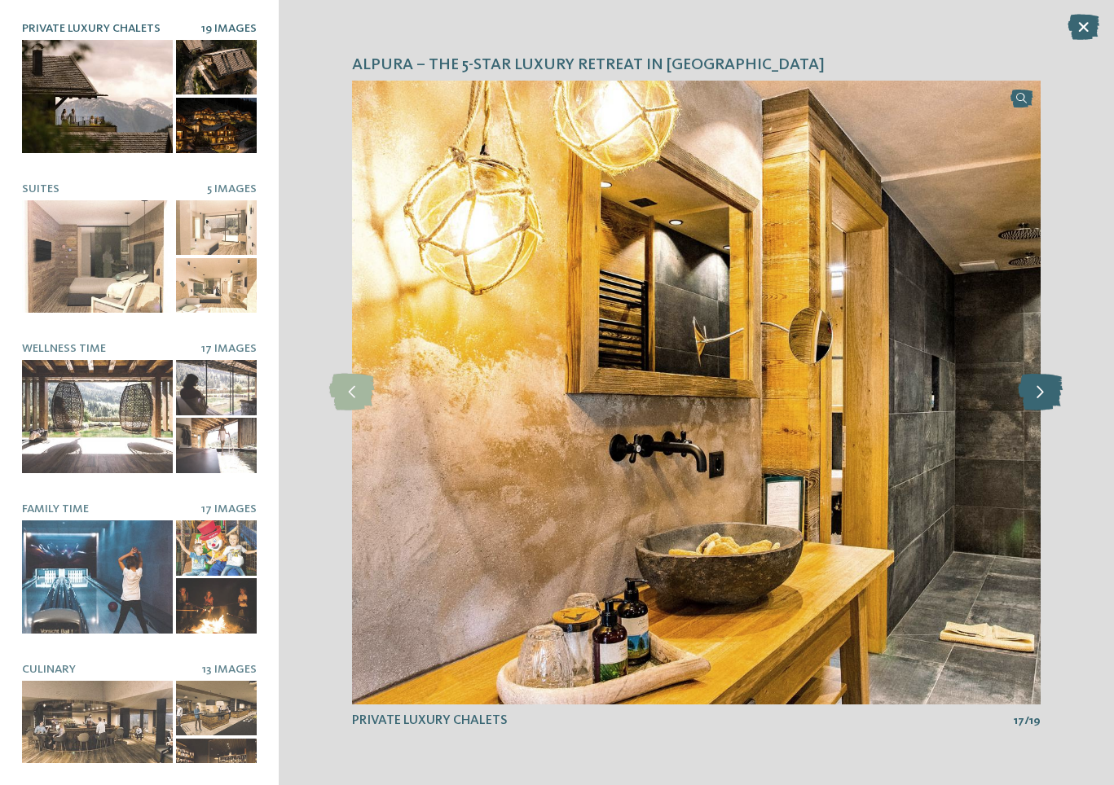
click at [1049, 391] on icon at bounding box center [1040, 392] width 45 height 37
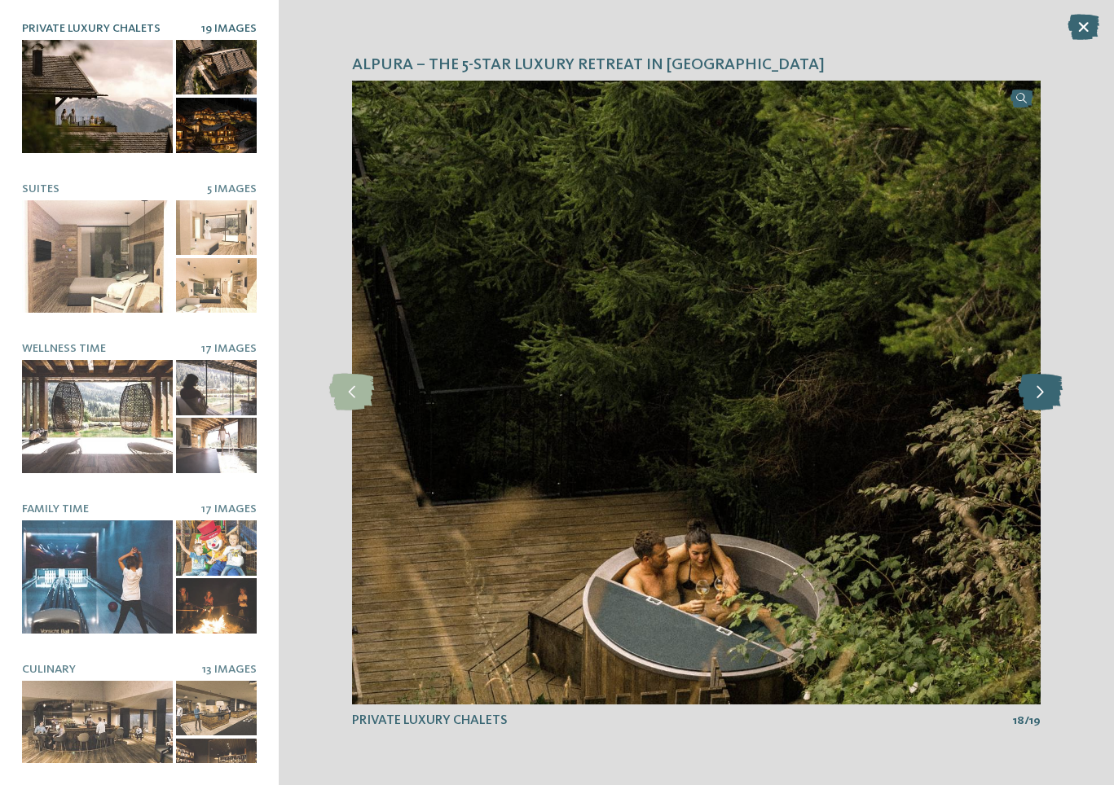
click at [1049, 391] on icon at bounding box center [1040, 392] width 45 height 37
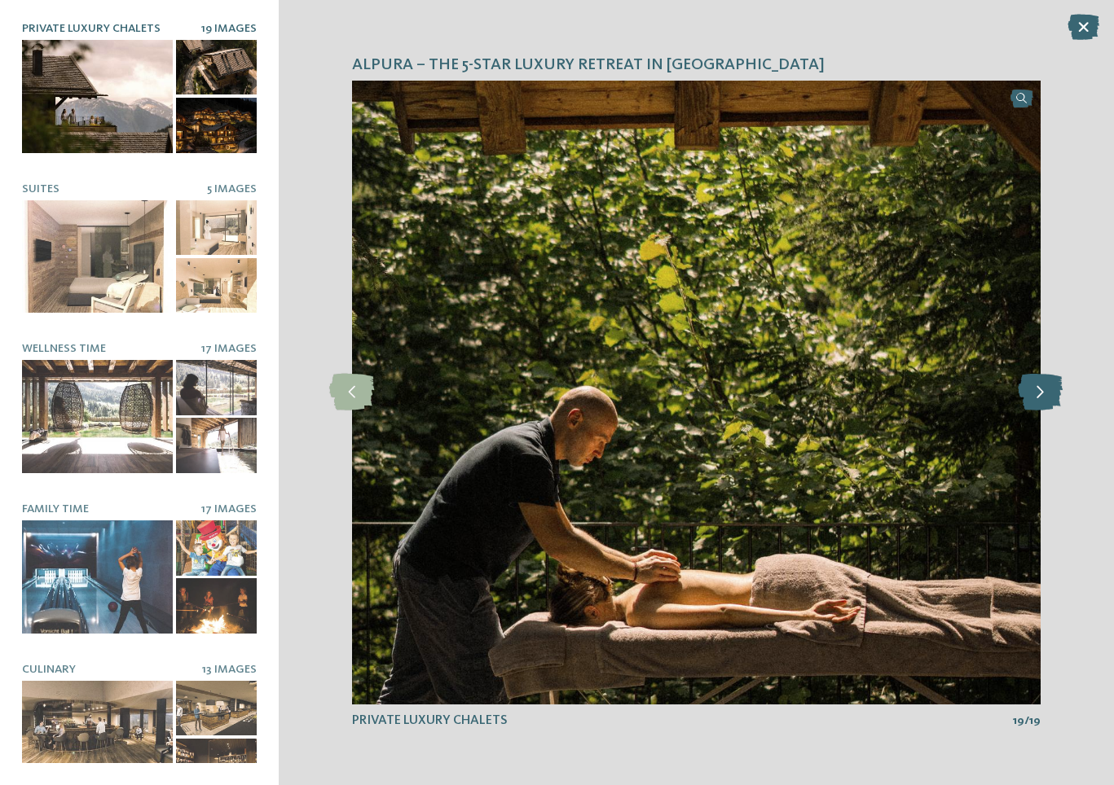
click at [1049, 391] on icon at bounding box center [1040, 392] width 45 height 37
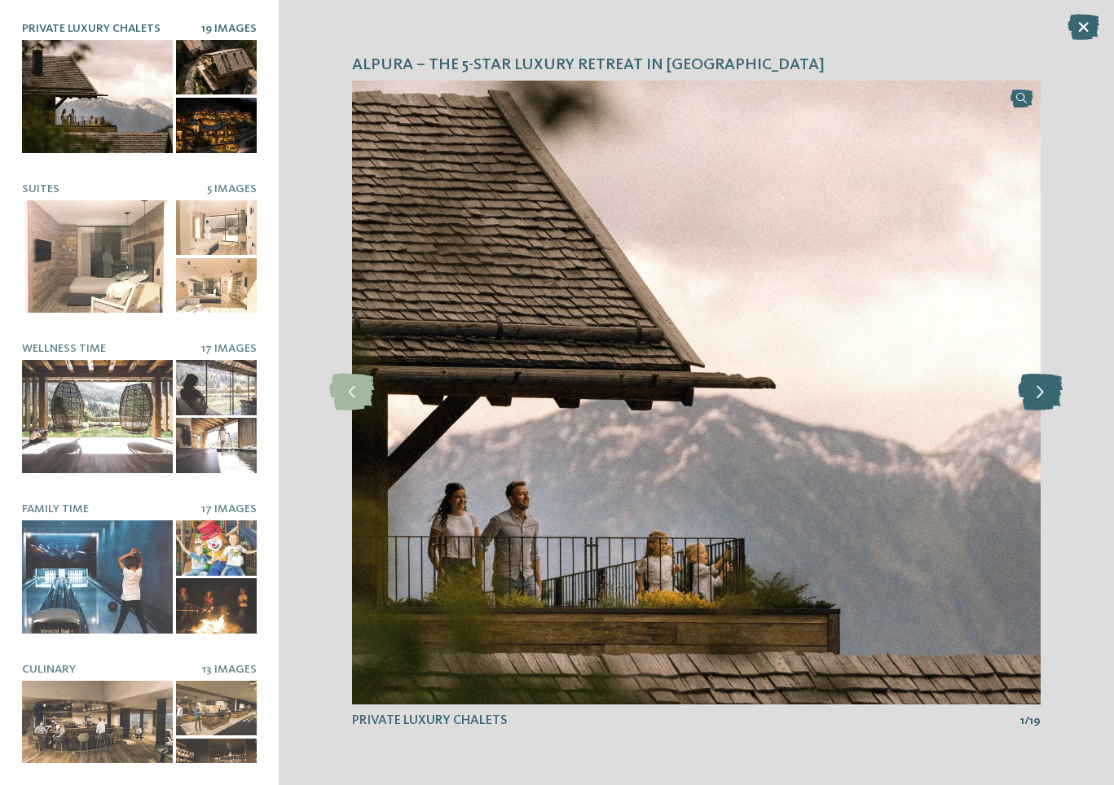
click at [1049, 391] on icon at bounding box center [1040, 392] width 45 height 37
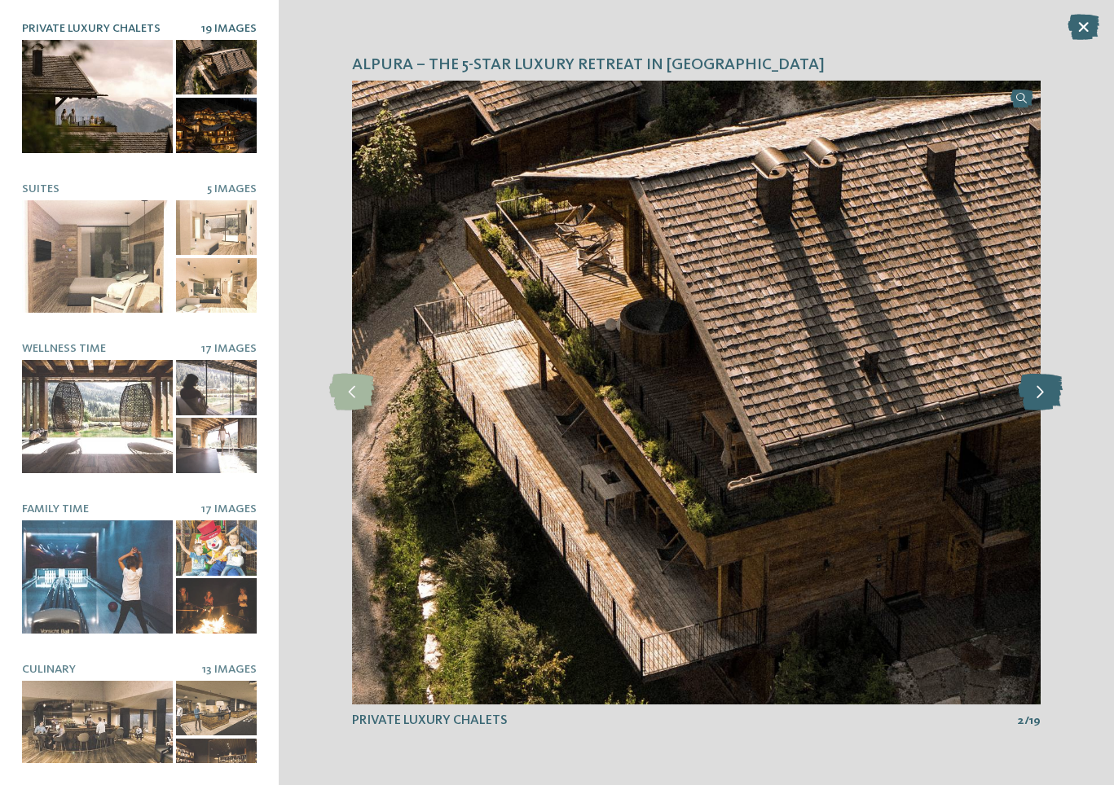
click at [1049, 391] on icon at bounding box center [1040, 392] width 45 height 37
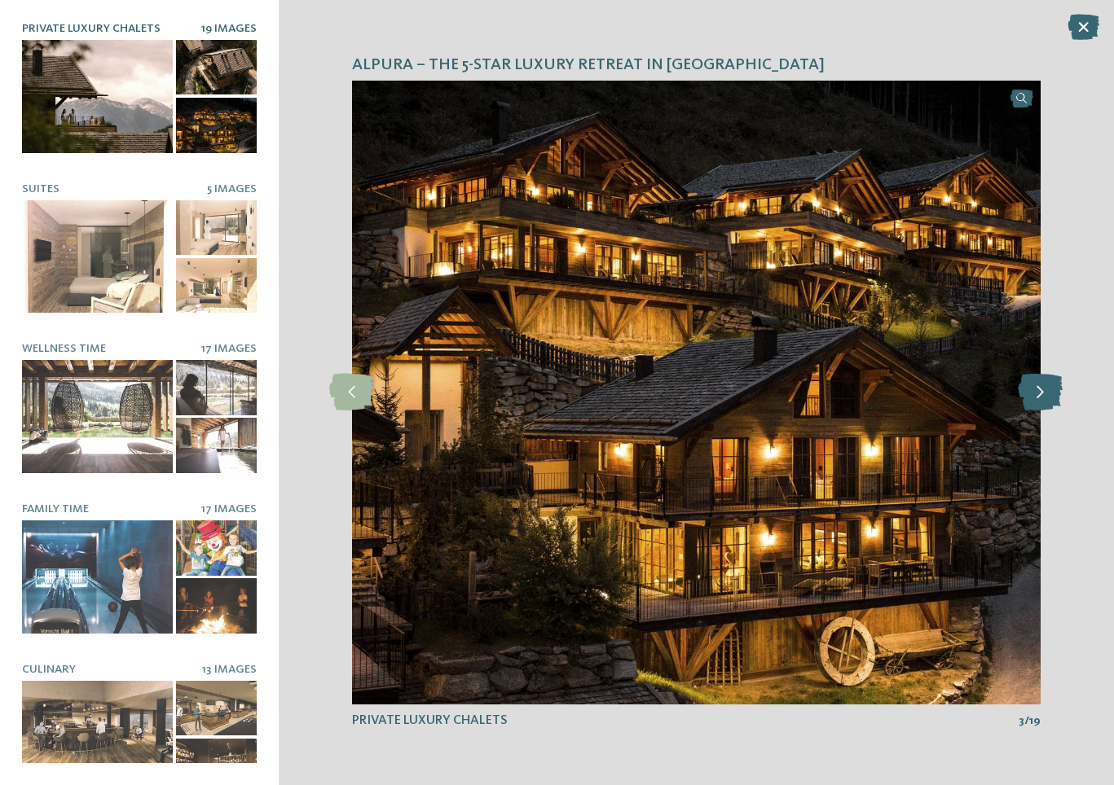
click at [1049, 391] on icon at bounding box center [1040, 392] width 45 height 37
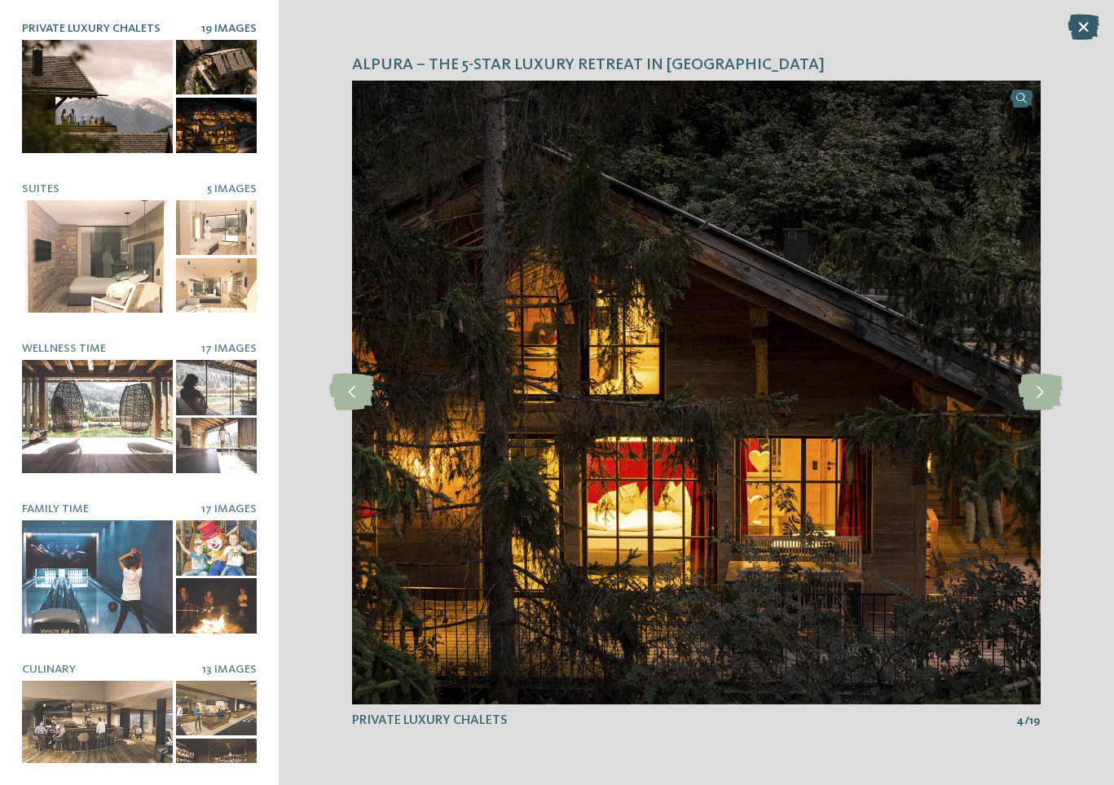
click at [1082, 33] on icon at bounding box center [1083, 27] width 32 height 26
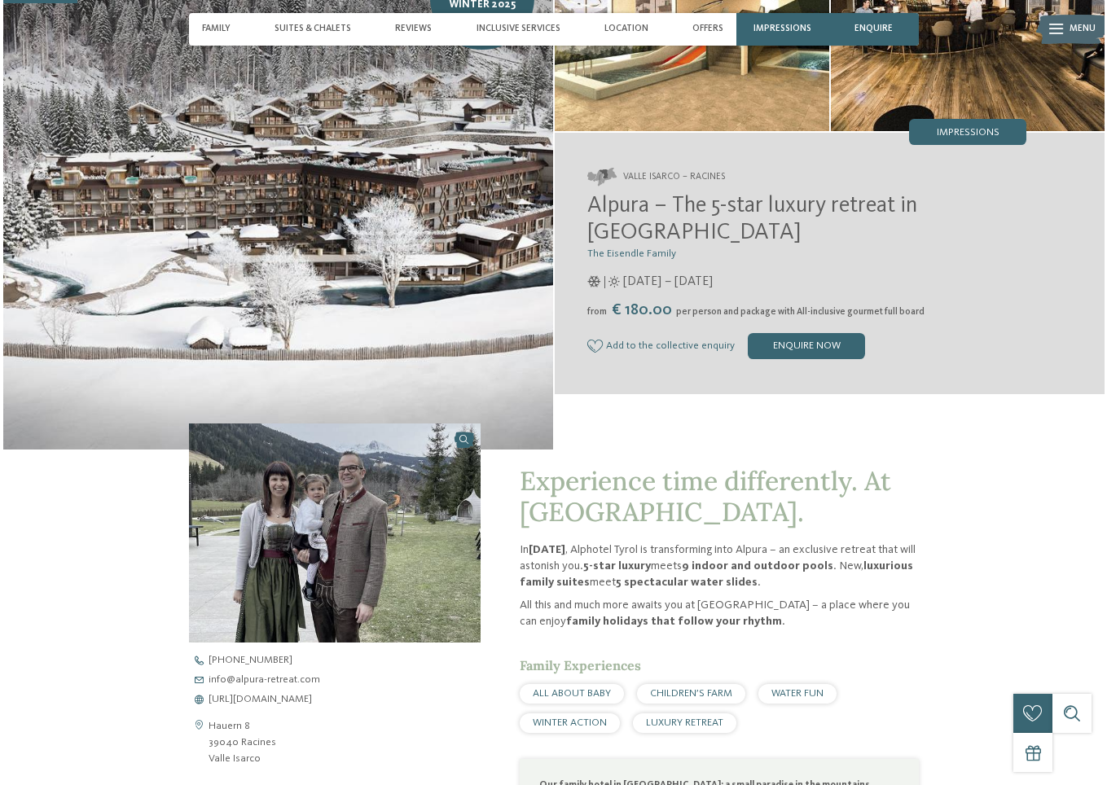
scroll to position [326, 0]
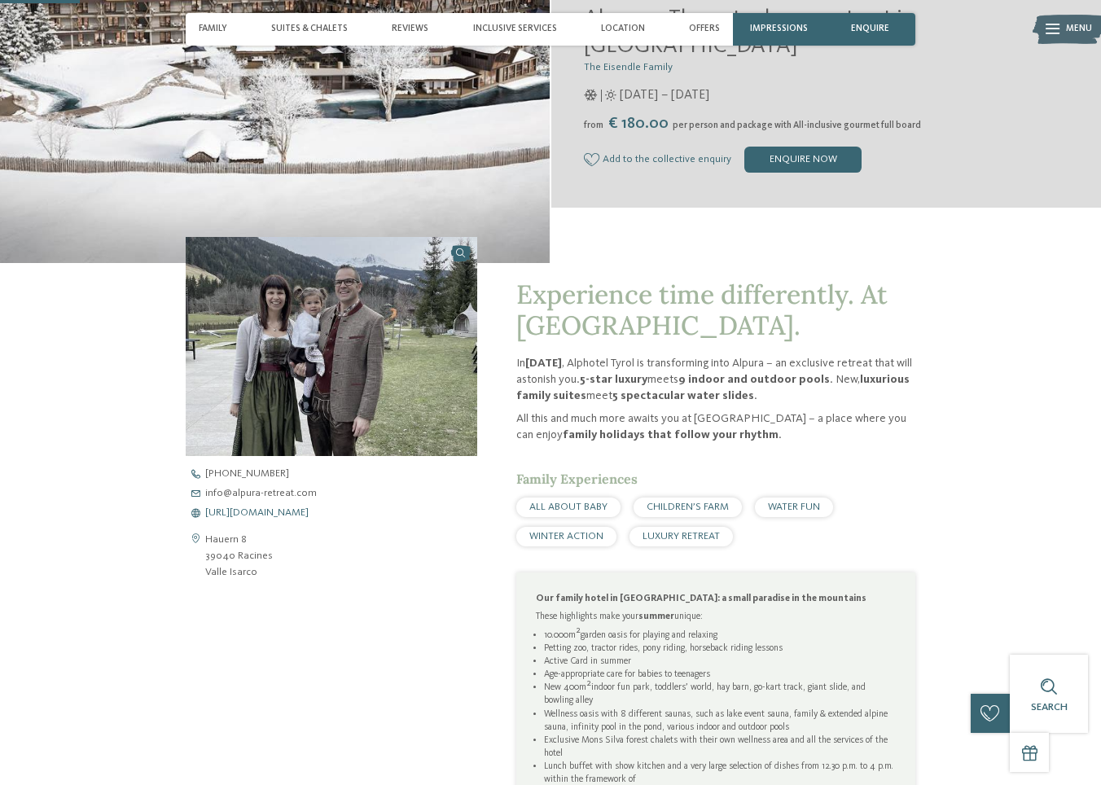
click at [262, 519] on span "https://www.alpura-retreat.com/en" at bounding box center [256, 513] width 103 height 11
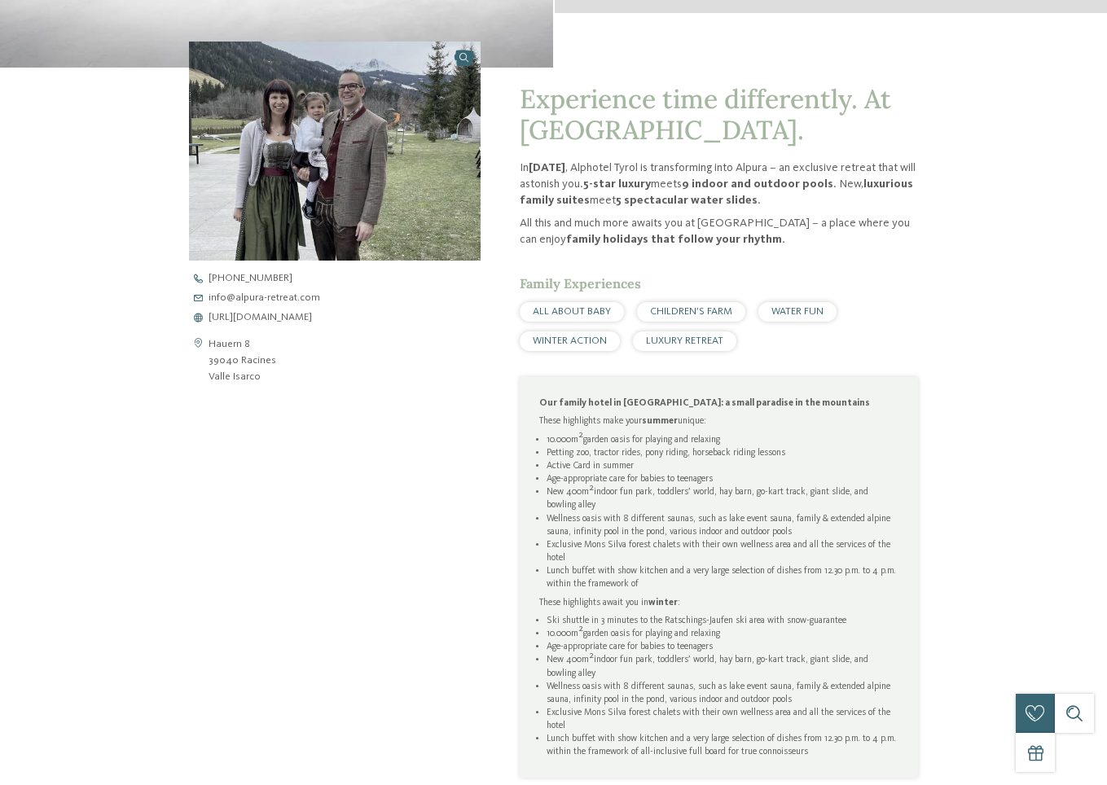
scroll to position [0, 0]
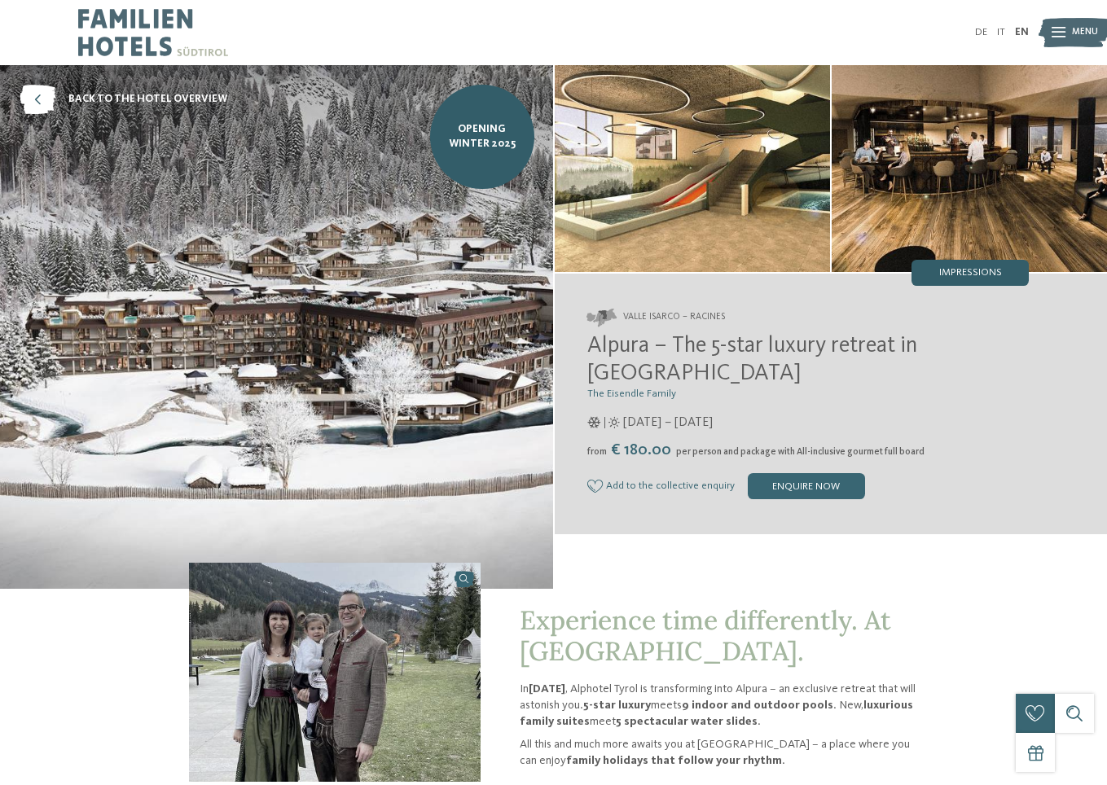
click at [939, 279] on span "Impressions" at bounding box center [970, 273] width 63 height 11
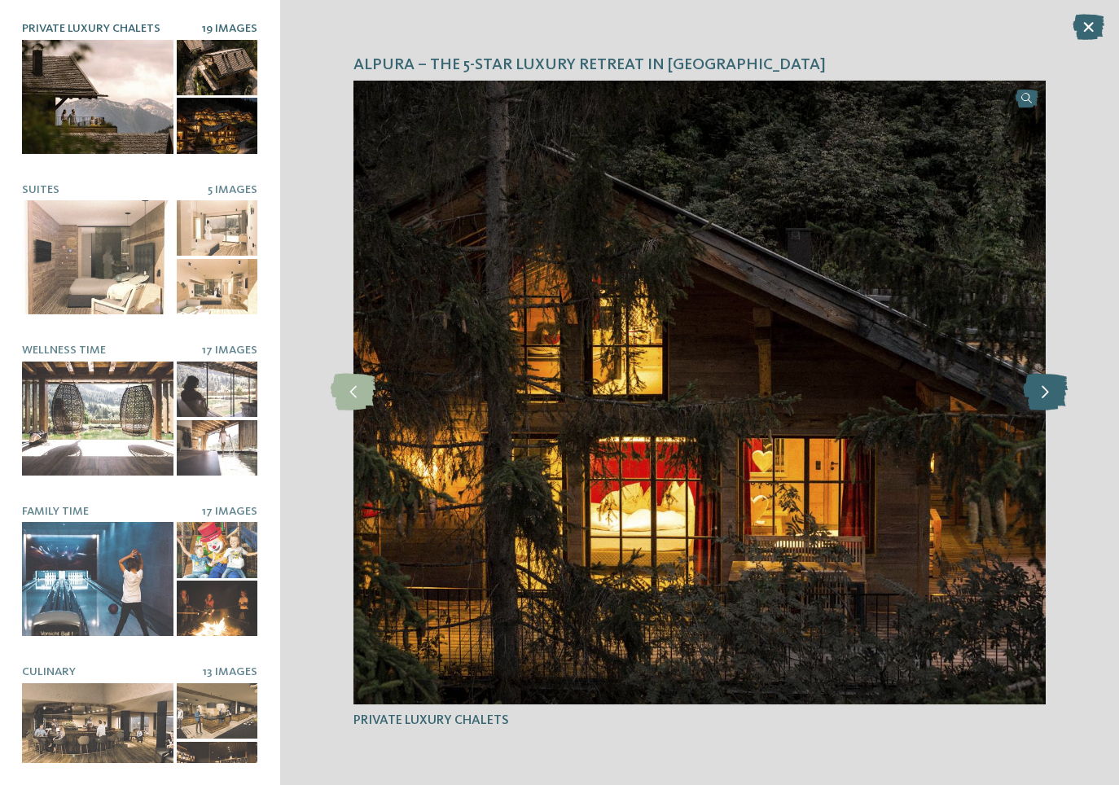
click at [1043, 391] on icon at bounding box center [1045, 392] width 45 height 37
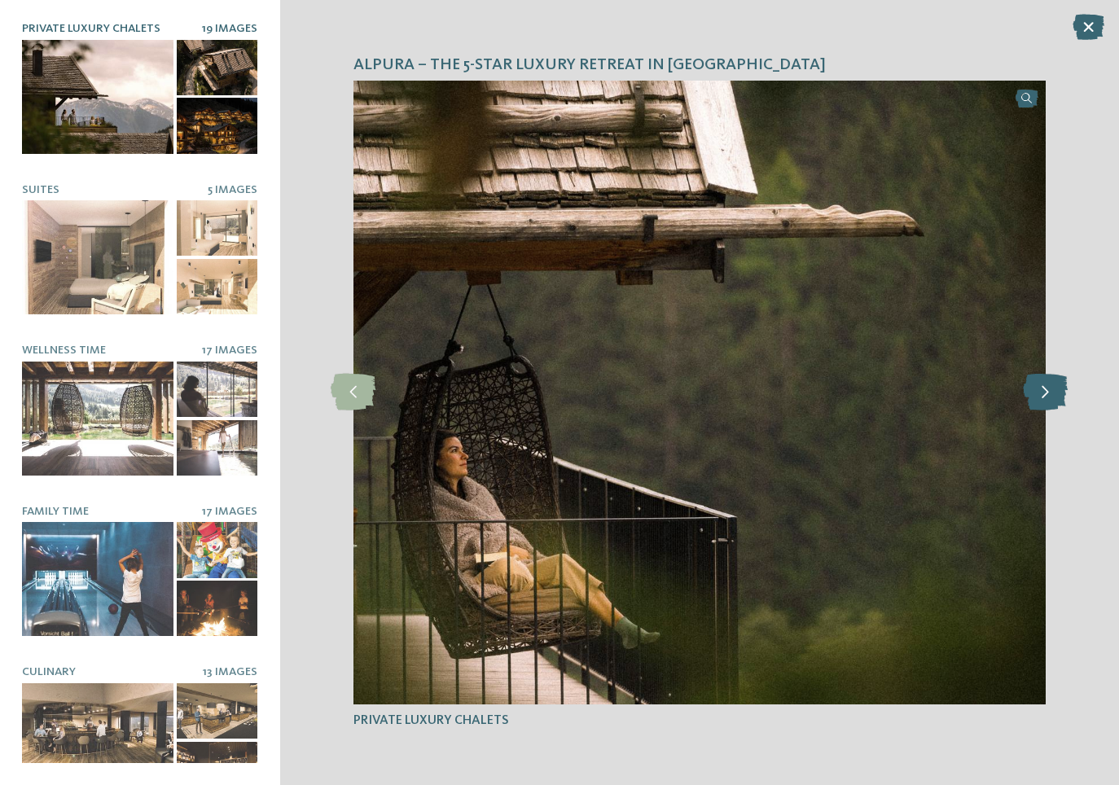
click at [1043, 391] on icon at bounding box center [1045, 392] width 45 height 37
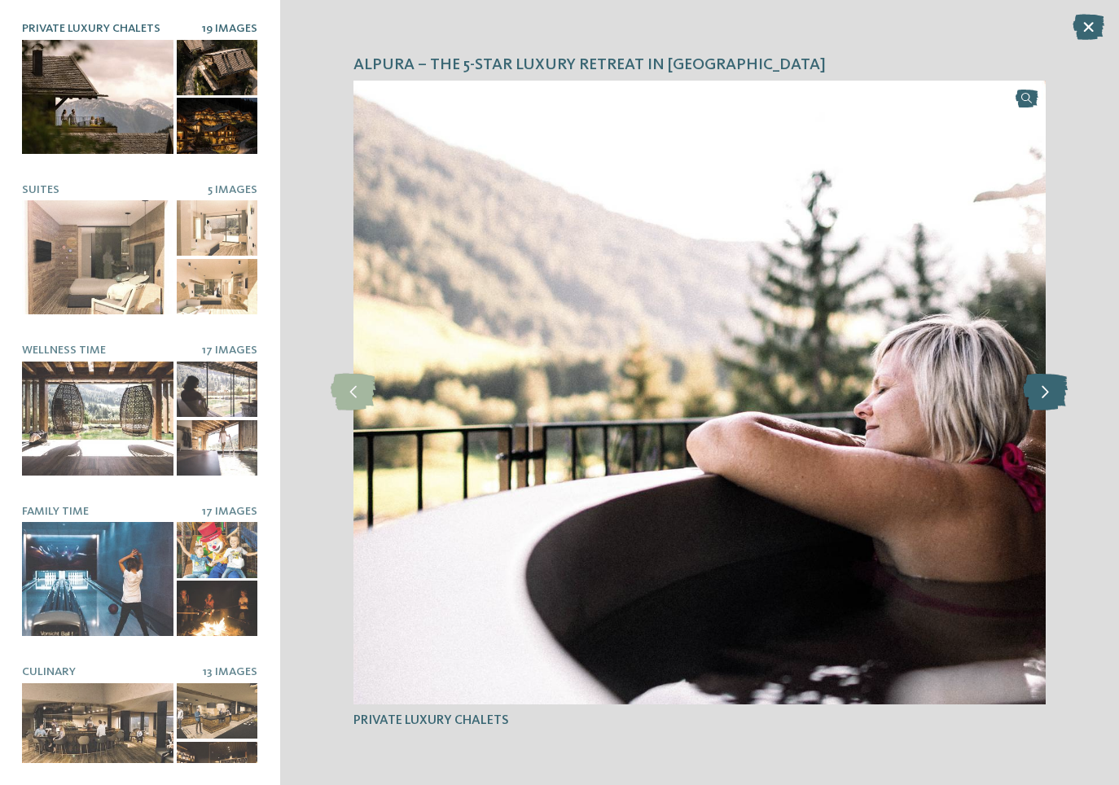
click at [1043, 391] on icon at bounding box center [1045, 392] width 45 height 37
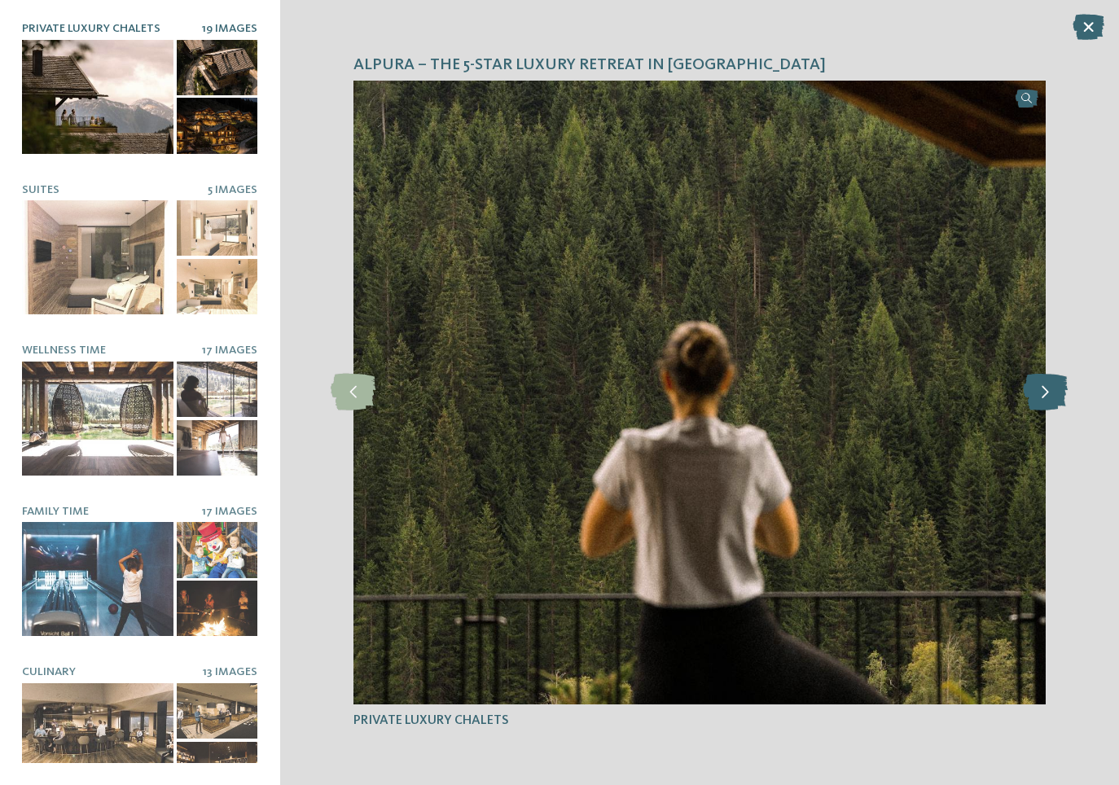
click at [1043, 391] on icon at bounding box center [1045, 392] width 45 height 37
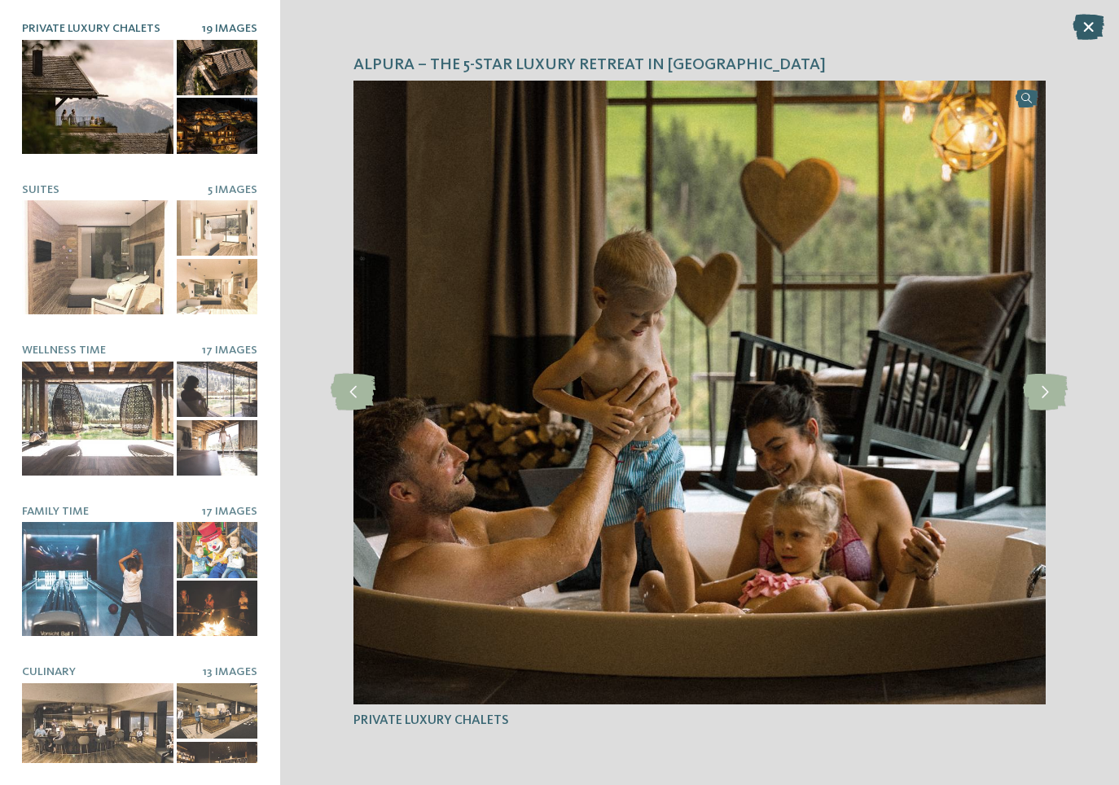
click at [1088, 25] on icon at bounding box center [1089, 27] width 32 height 26
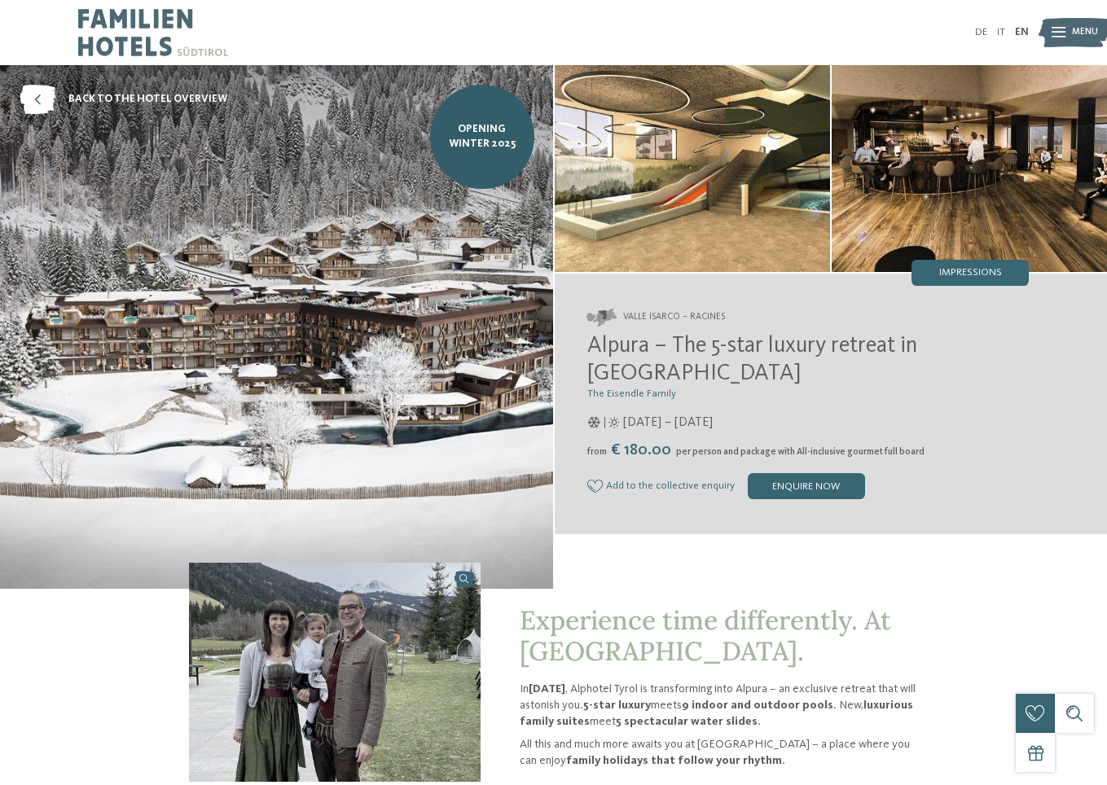
click at [692, 187] on img at bounding box center [692, 168] width 275 height 207
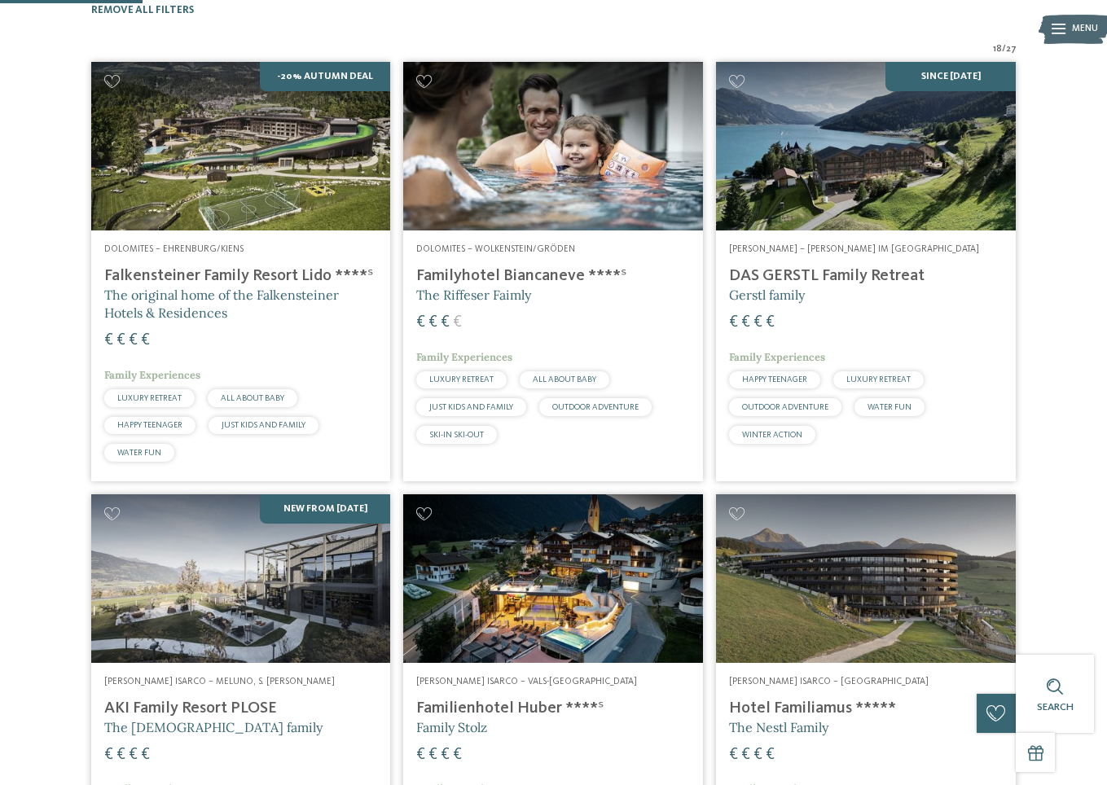
click at [455, 439] on span "SKI-IN SKI-OUT" at bounding box center [456, 435] width 55 height 8
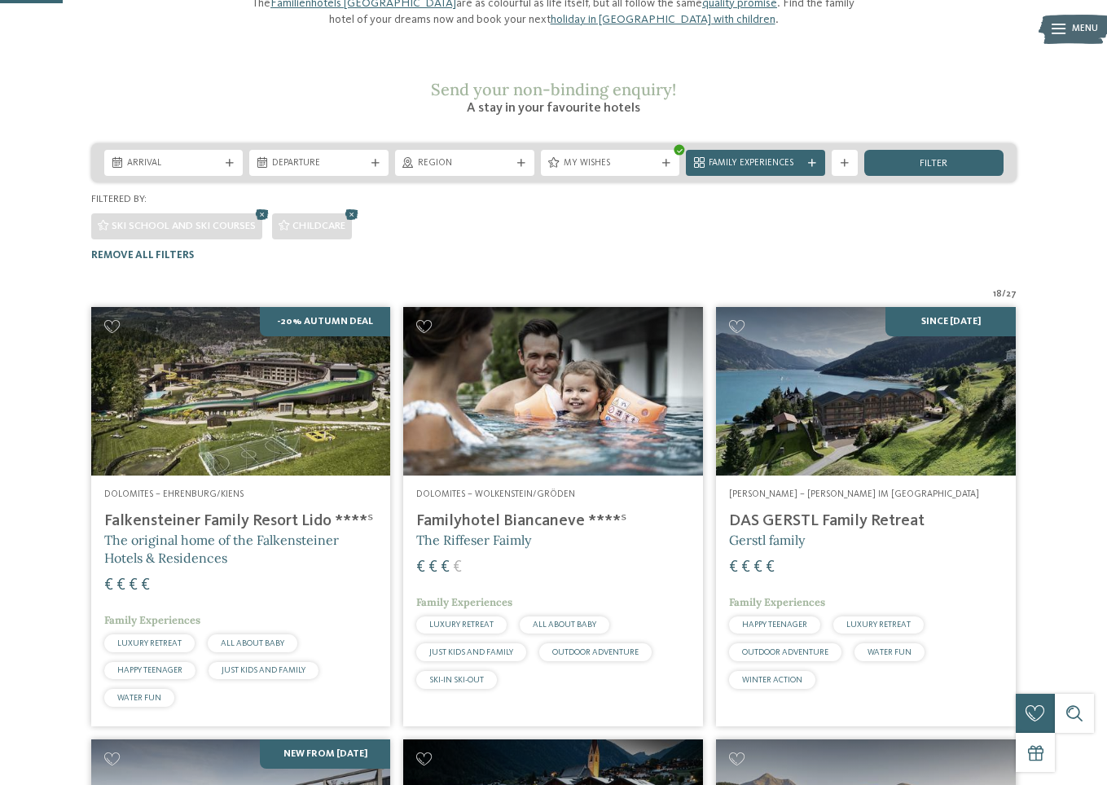
scroll to position [111, 0]
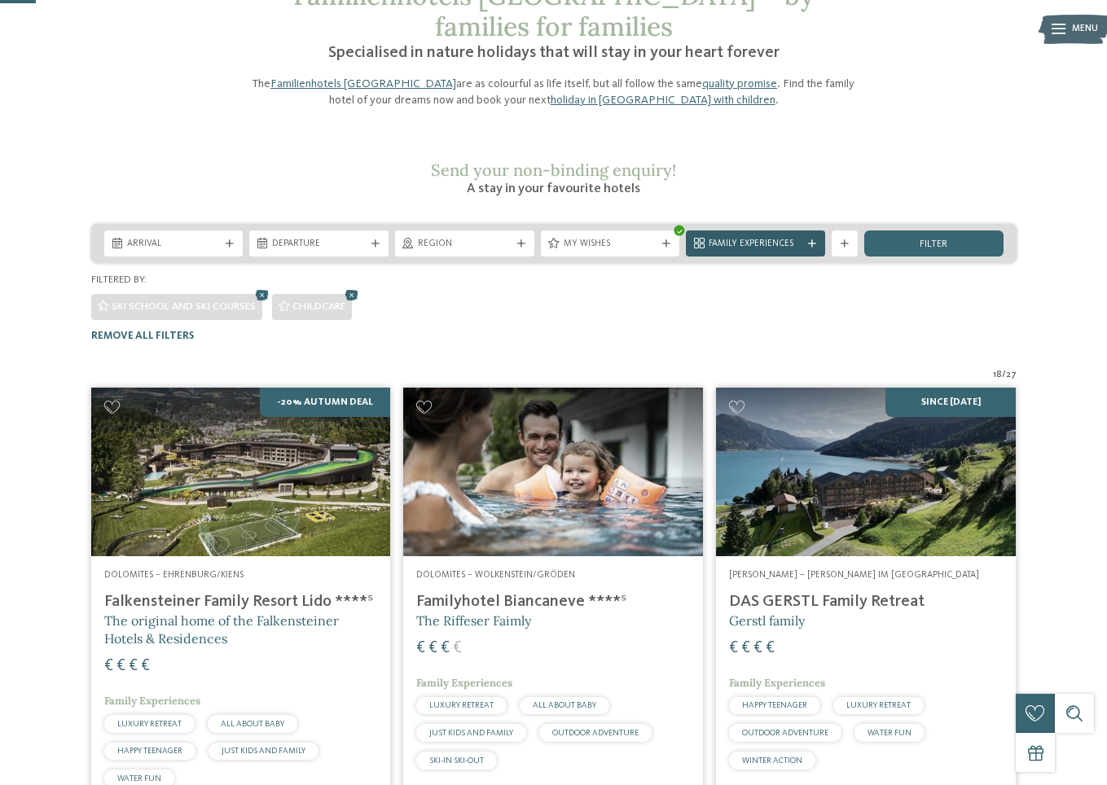
click at [802, 251] on div "Family Experiences" at bounding box center [755, 244] width 139 height 26
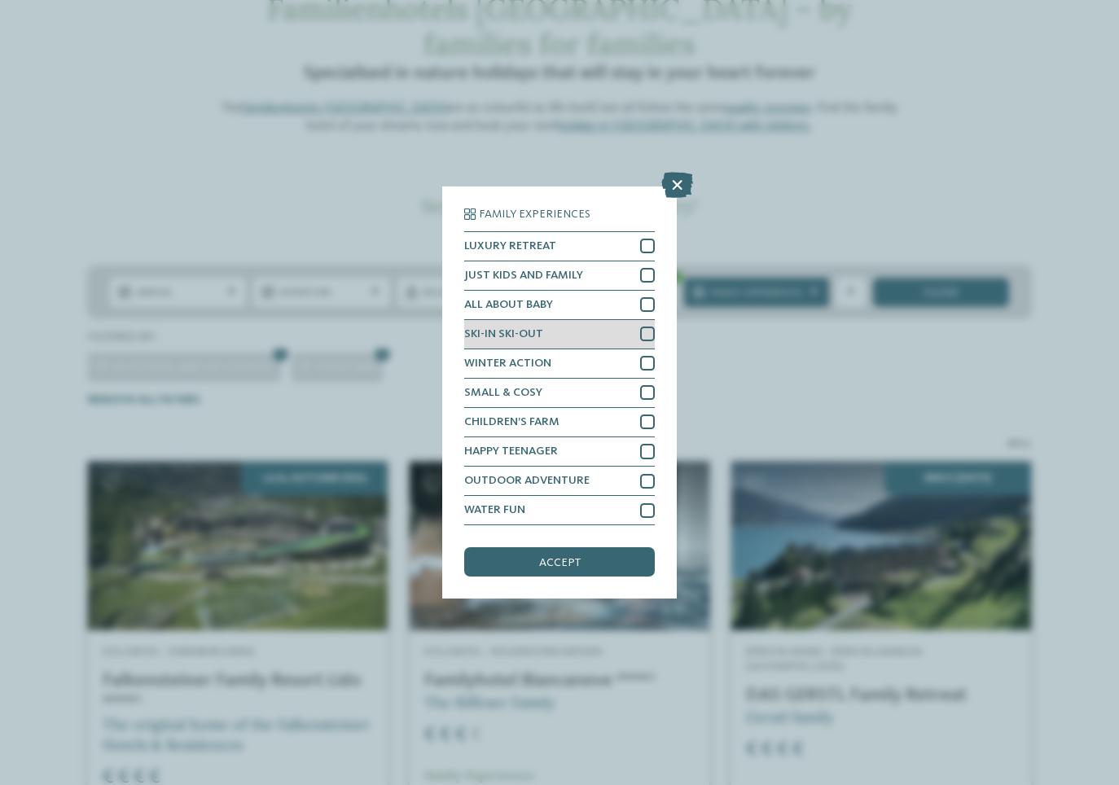
click at [651, 335] on div at bounding box center [647, 334] width 15 height 15
click at [585, 574] on div "accept" at bounding box center [559, 561] width 191 height 29
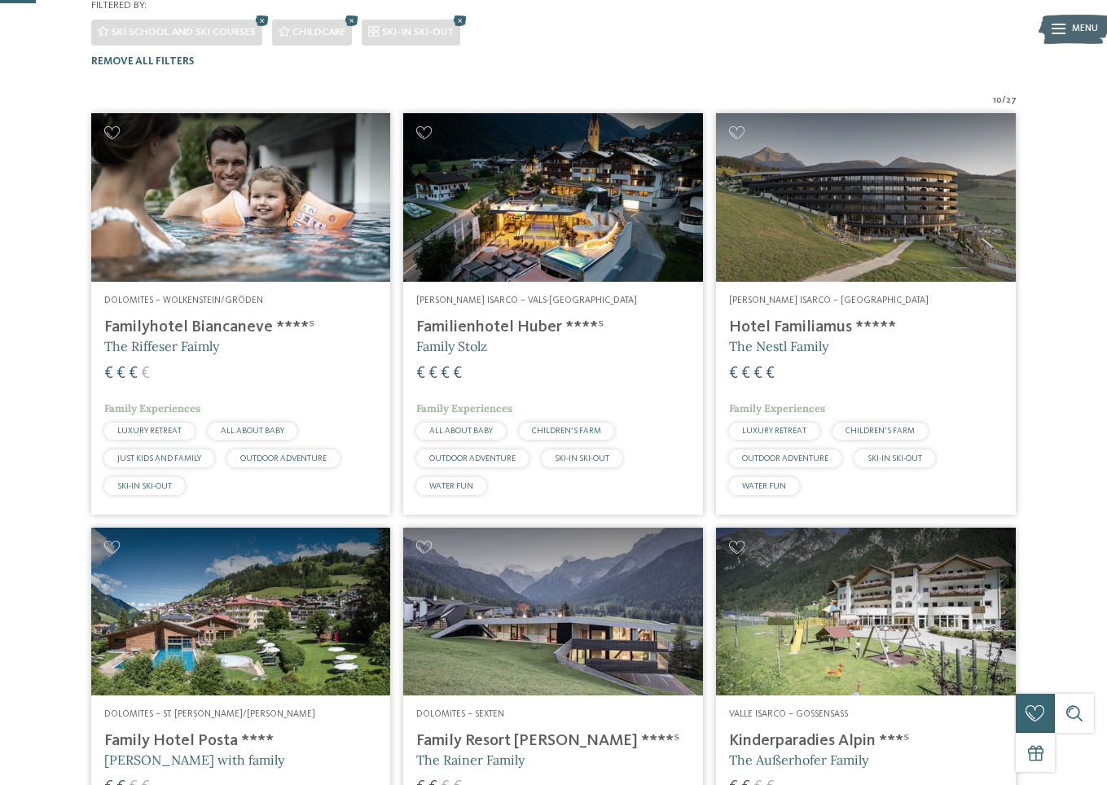
scroll to position [437, 0]
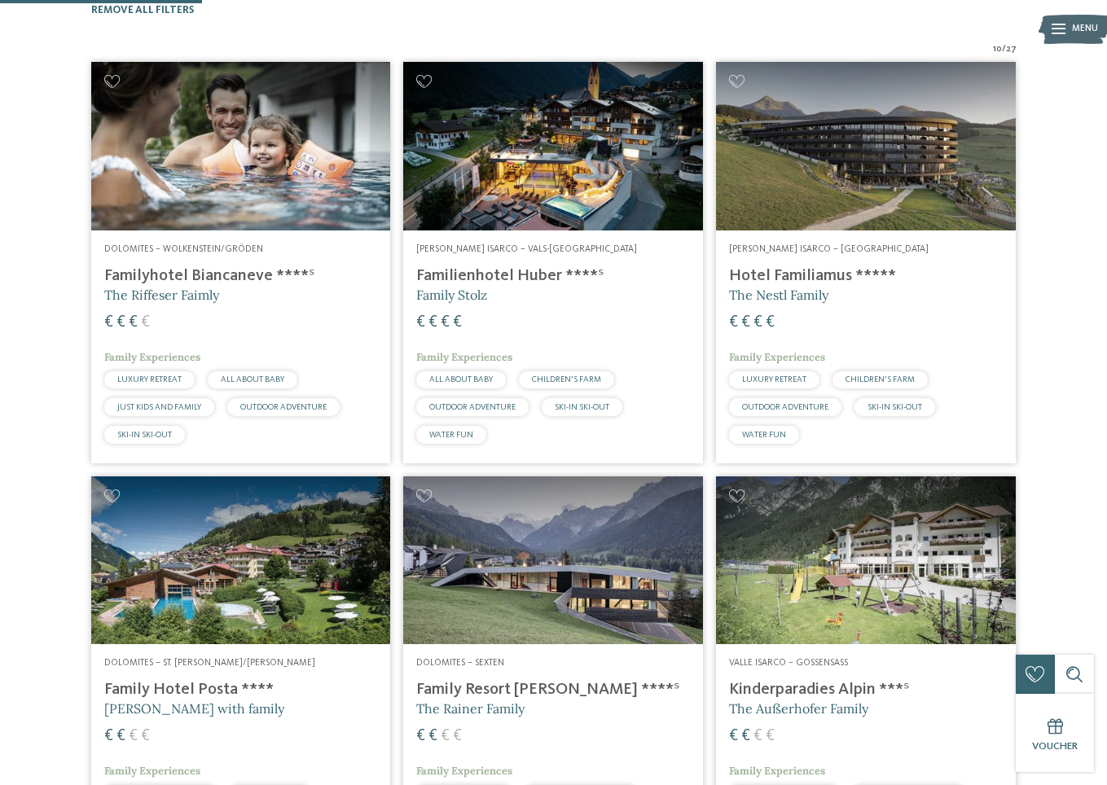
click at [943, 202] on img at bounding box center [866, 146] width 300 height 169
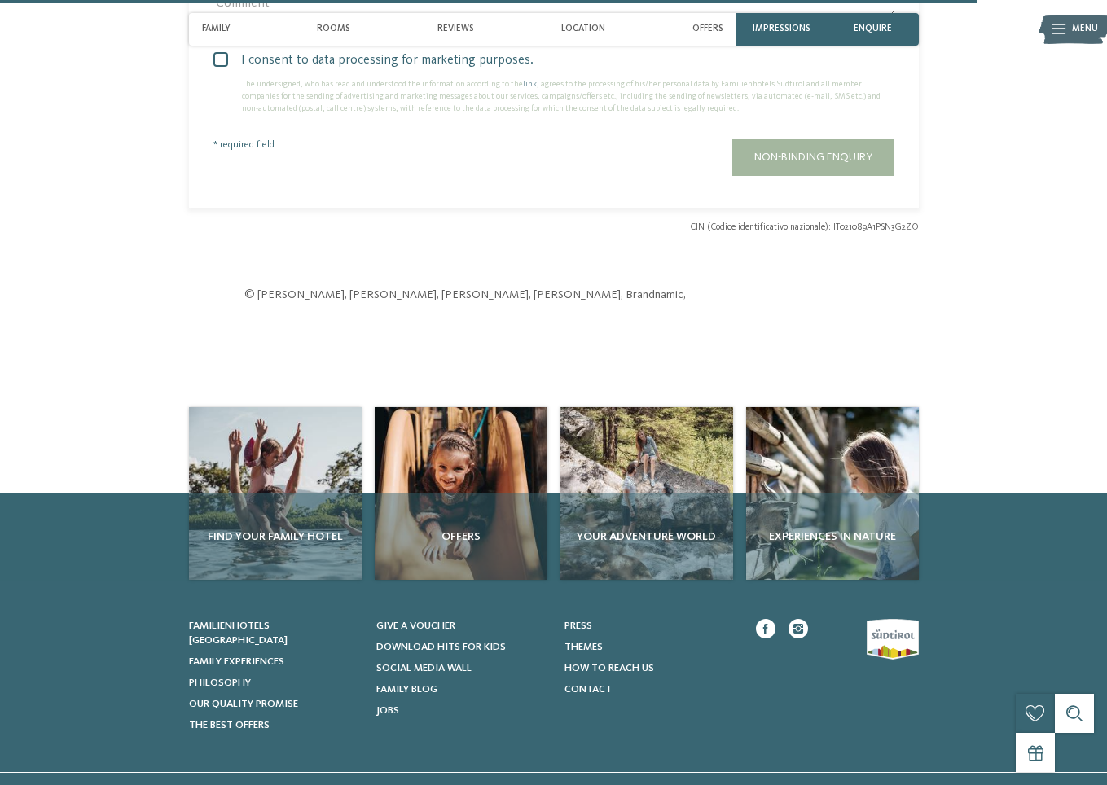
scroll to position [3503, 0]
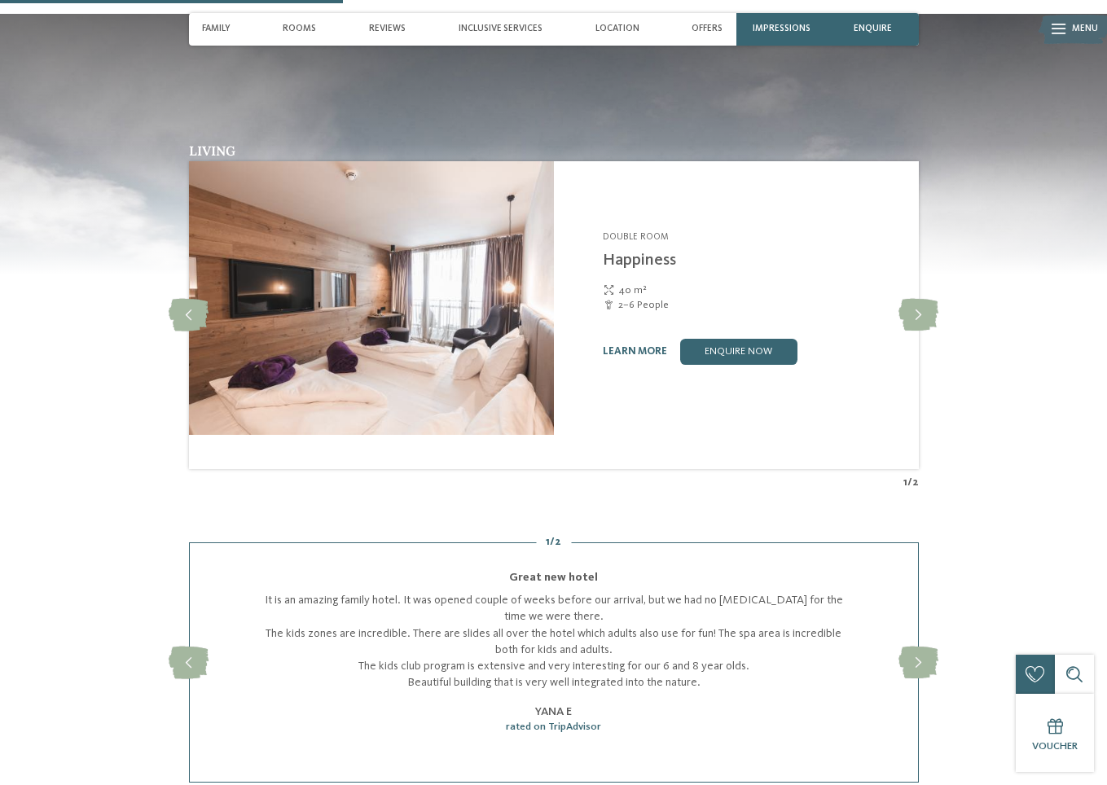
scroll to position [1629, 0]
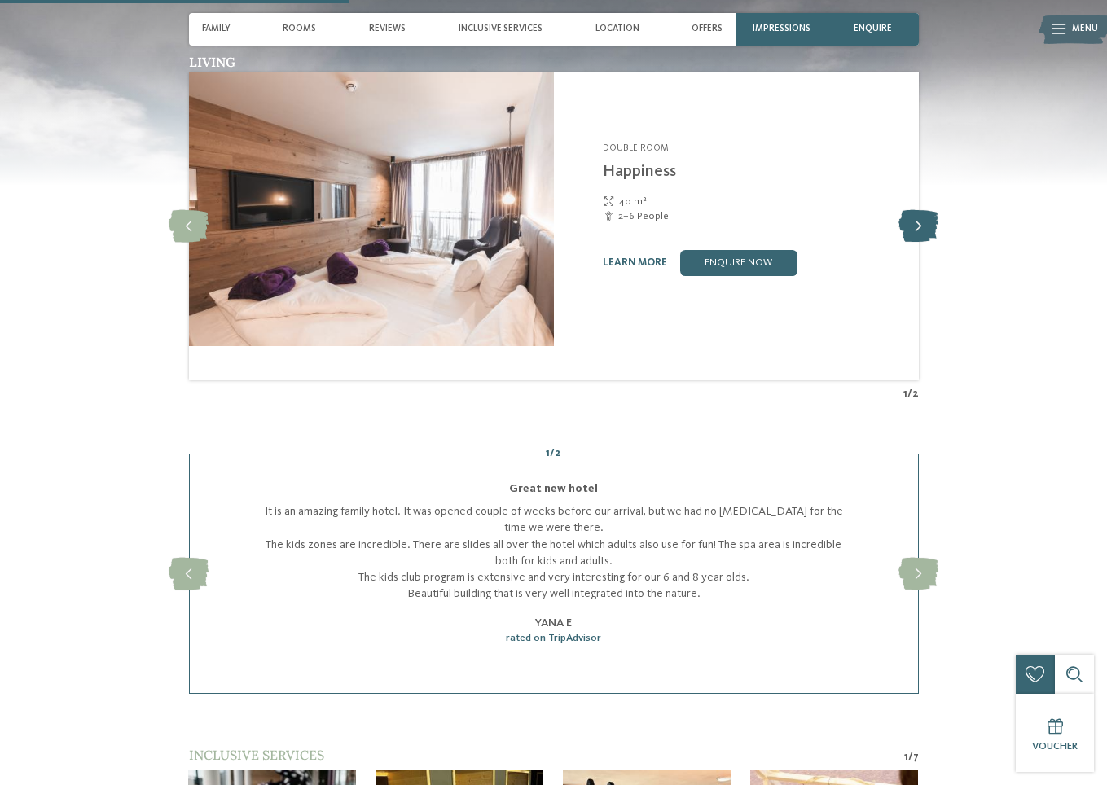
click at [939, 243] on icon at bounding box center [919, 226] width 40 height 33
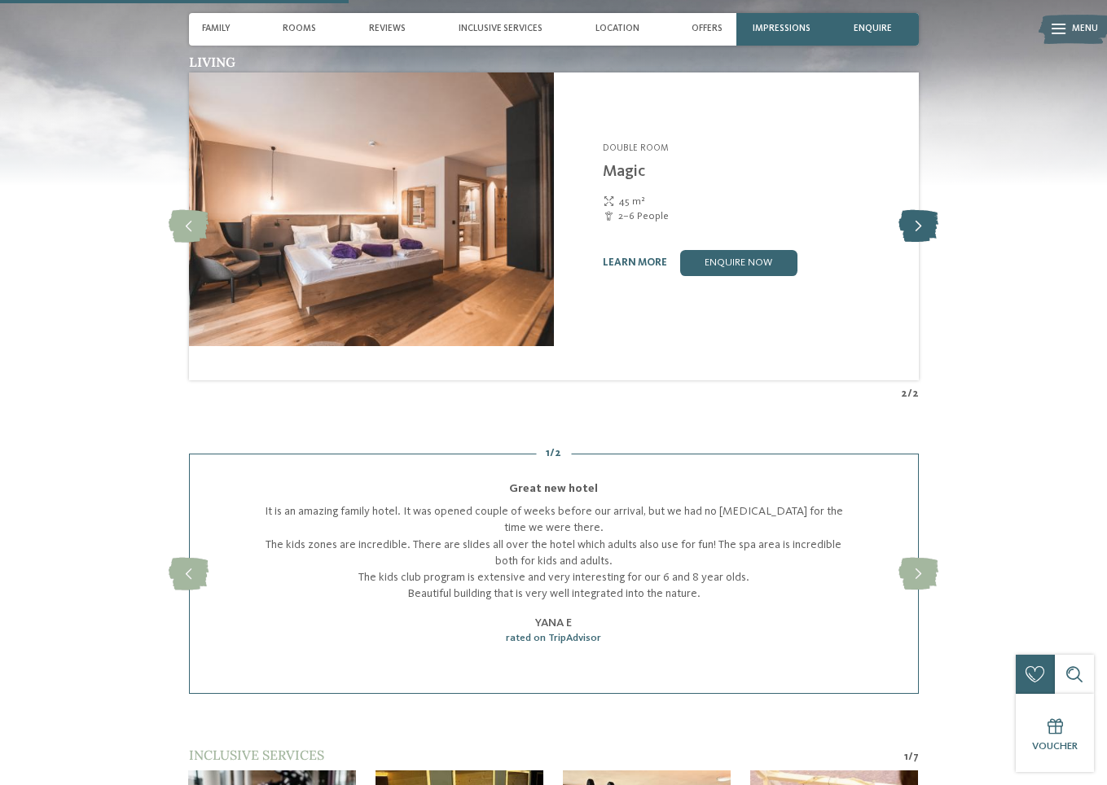
click at [939, 243] on icon at bounding box center [919, 226] width 40 height 33
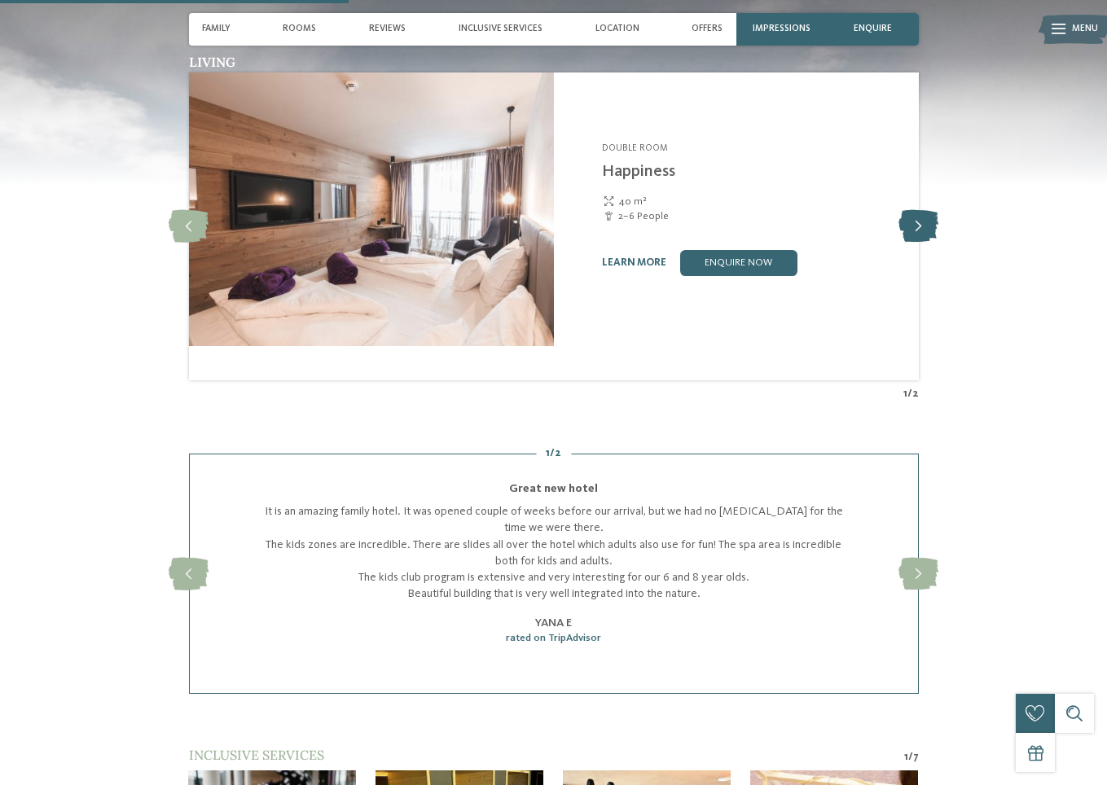
click at [939, 243] on icon at bounding box center [919, 226] width 40 height 33
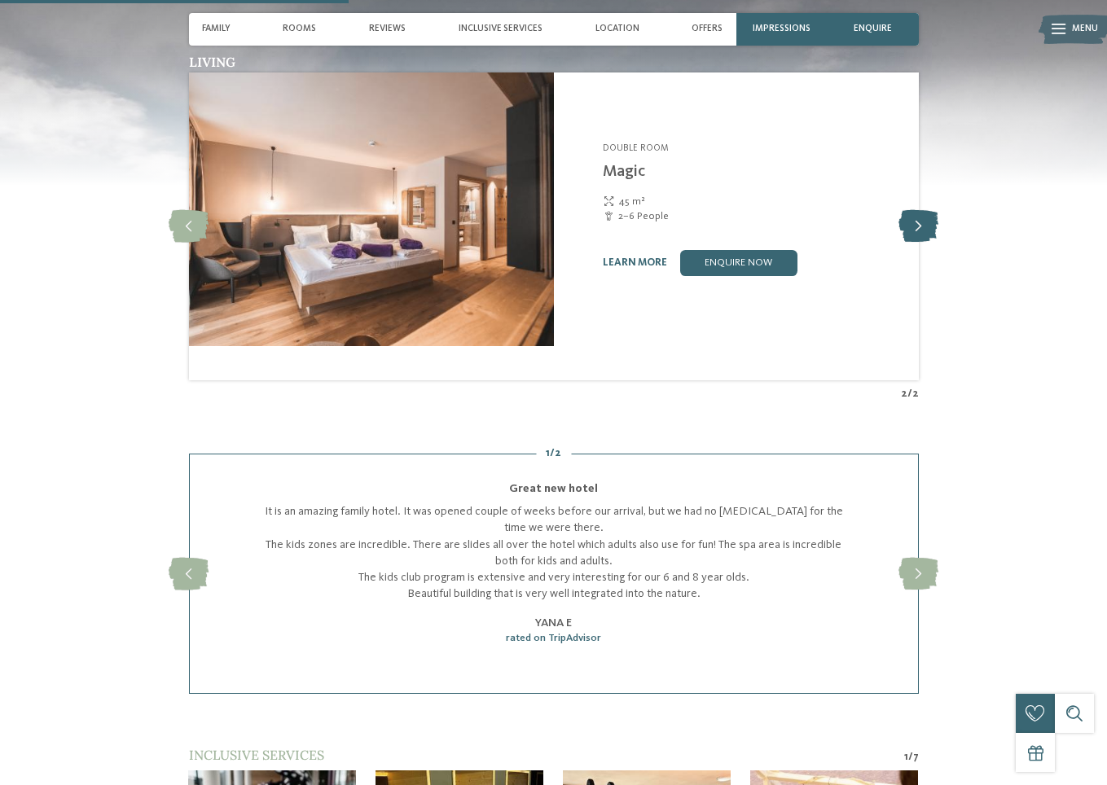
click at [939, 243] on icon at bounding box center [919, 226] width 40 height 33
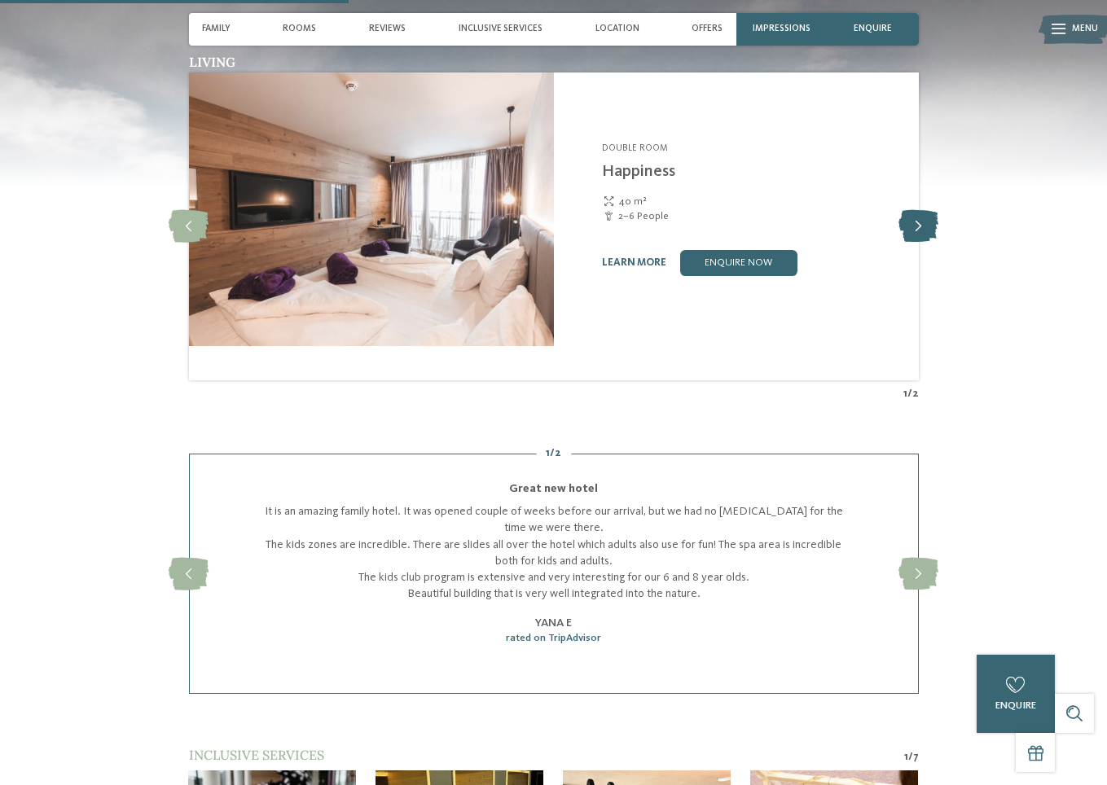
click at [939, 243] on icon at bounding box center [919, 226] width 40 height 33
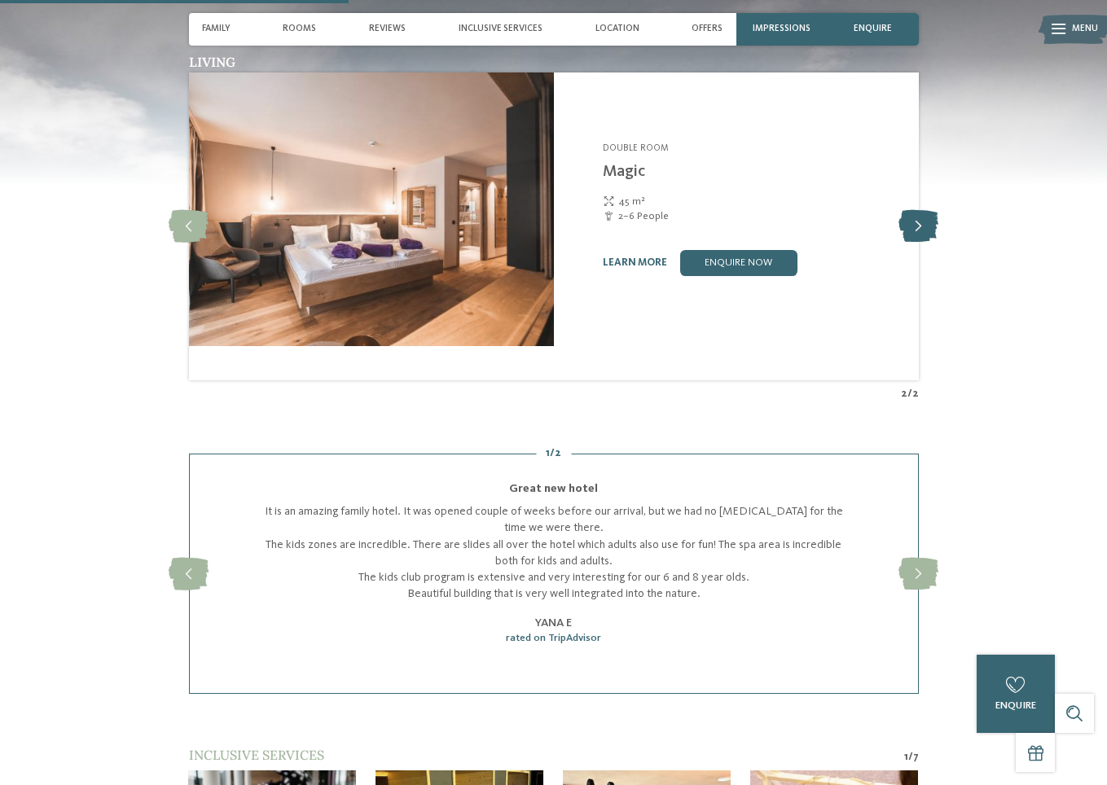
click at [939, 243] on icon at bounding box center [919, 226] width 40 height 33
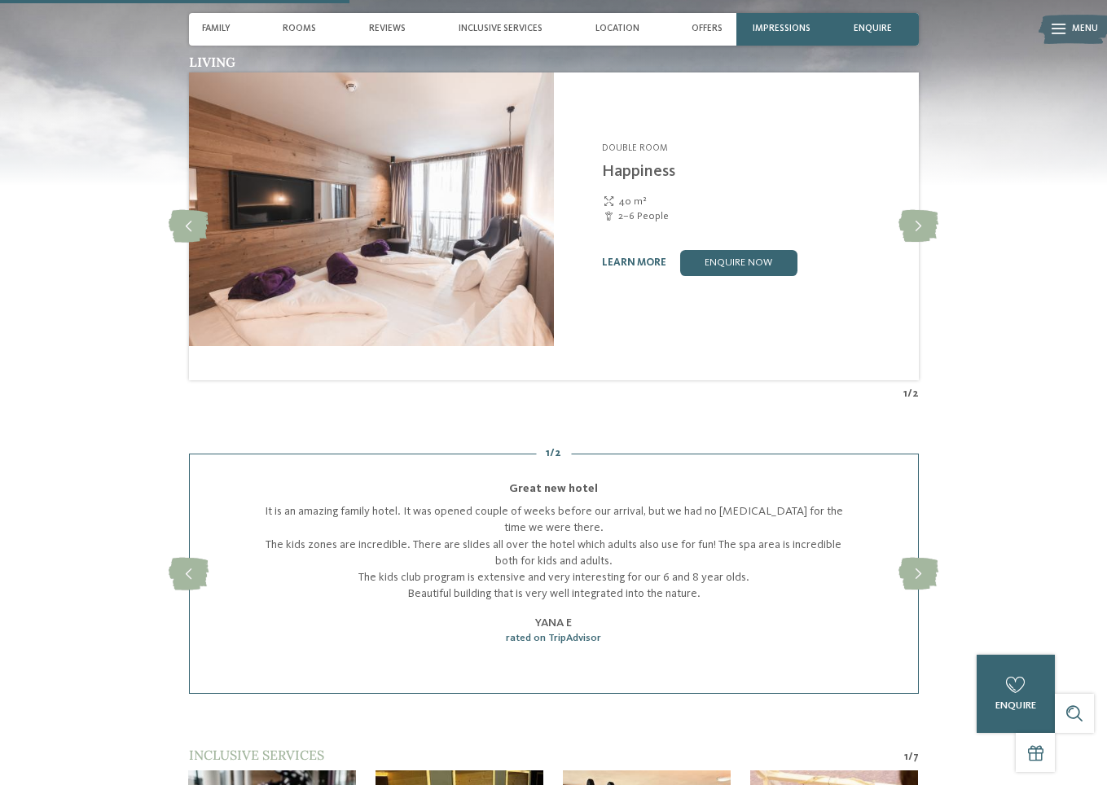
scroll to position [1955, 0]
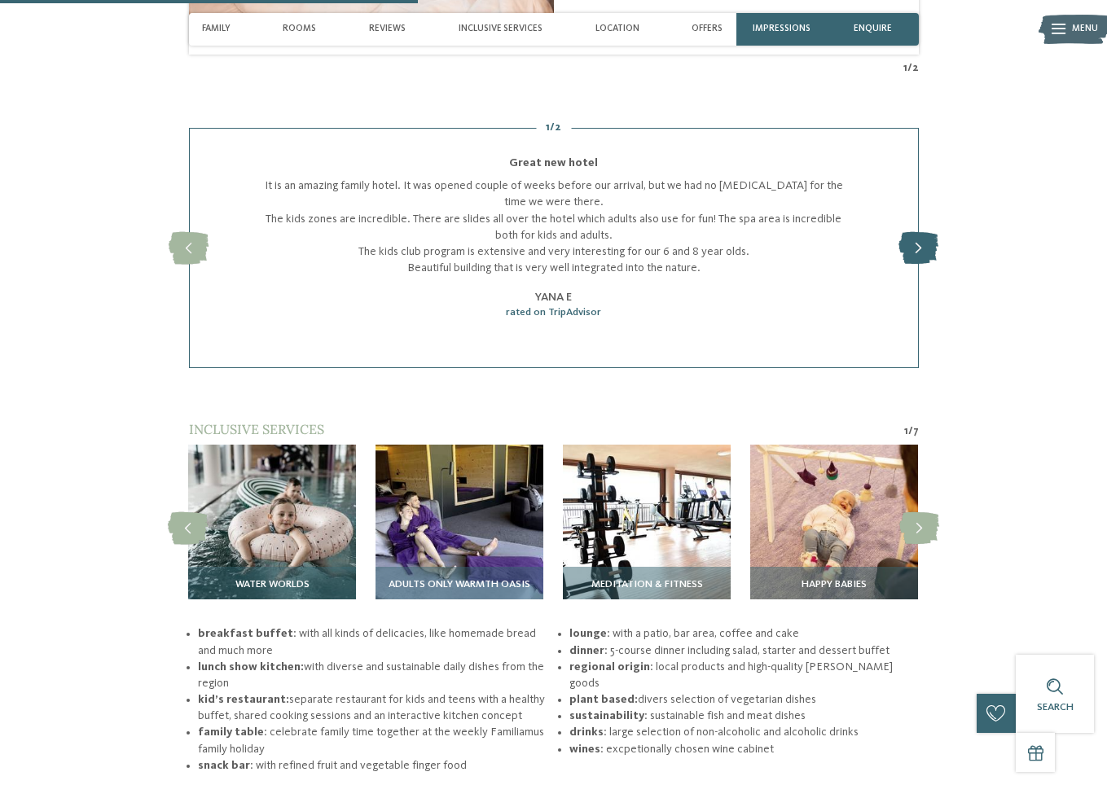
click at [939, 265] on icon at bounding box center [919, 248] width 40 height 33
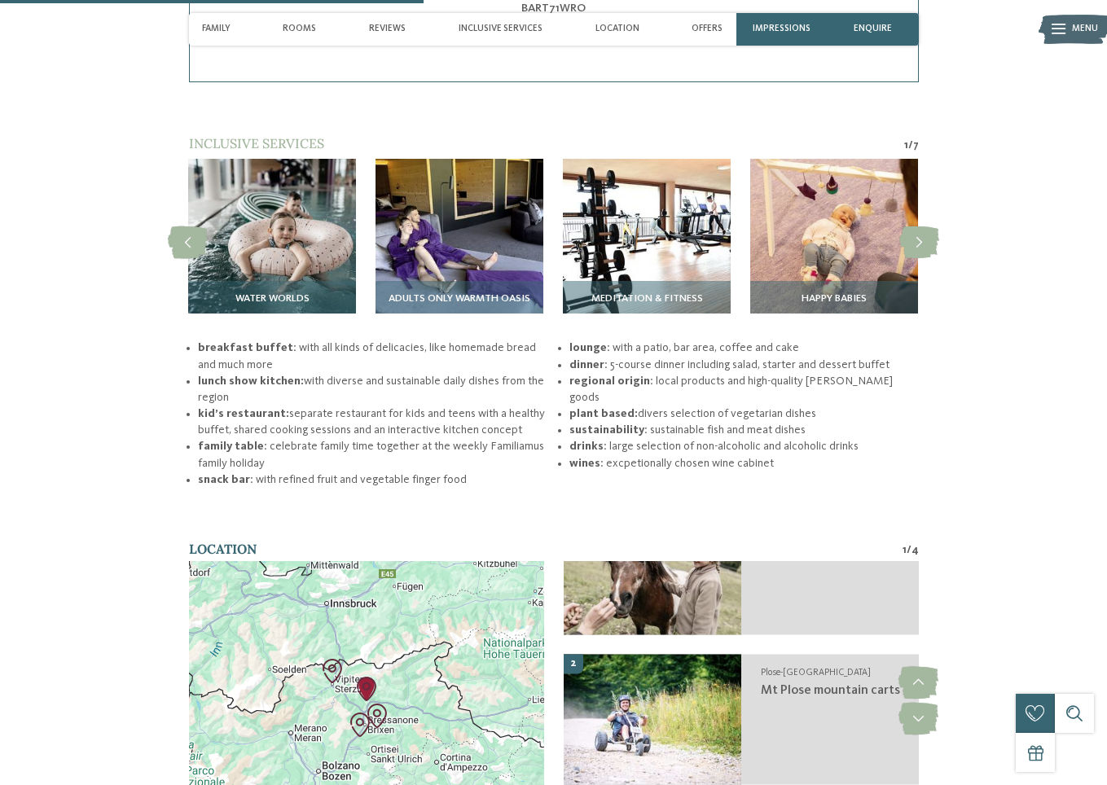
scroll to position [2281, 0]
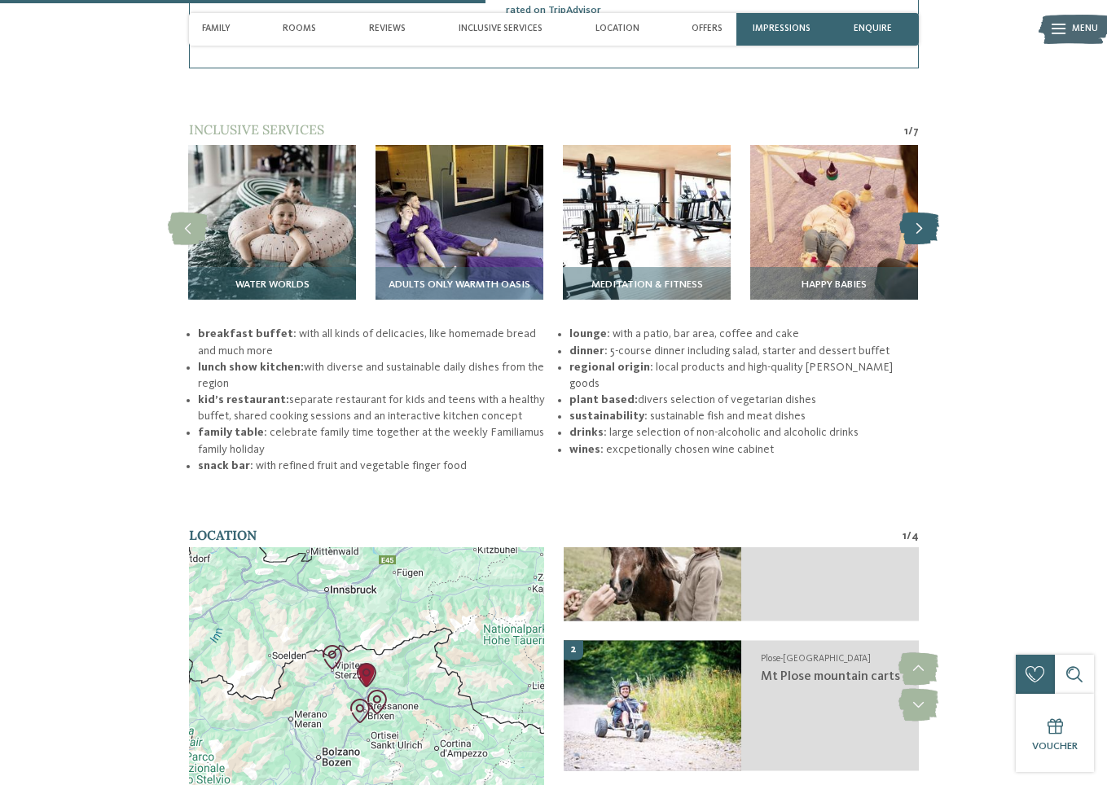
click at [939, 245] on icon at bounding box center [919, 229] width 40 height 33
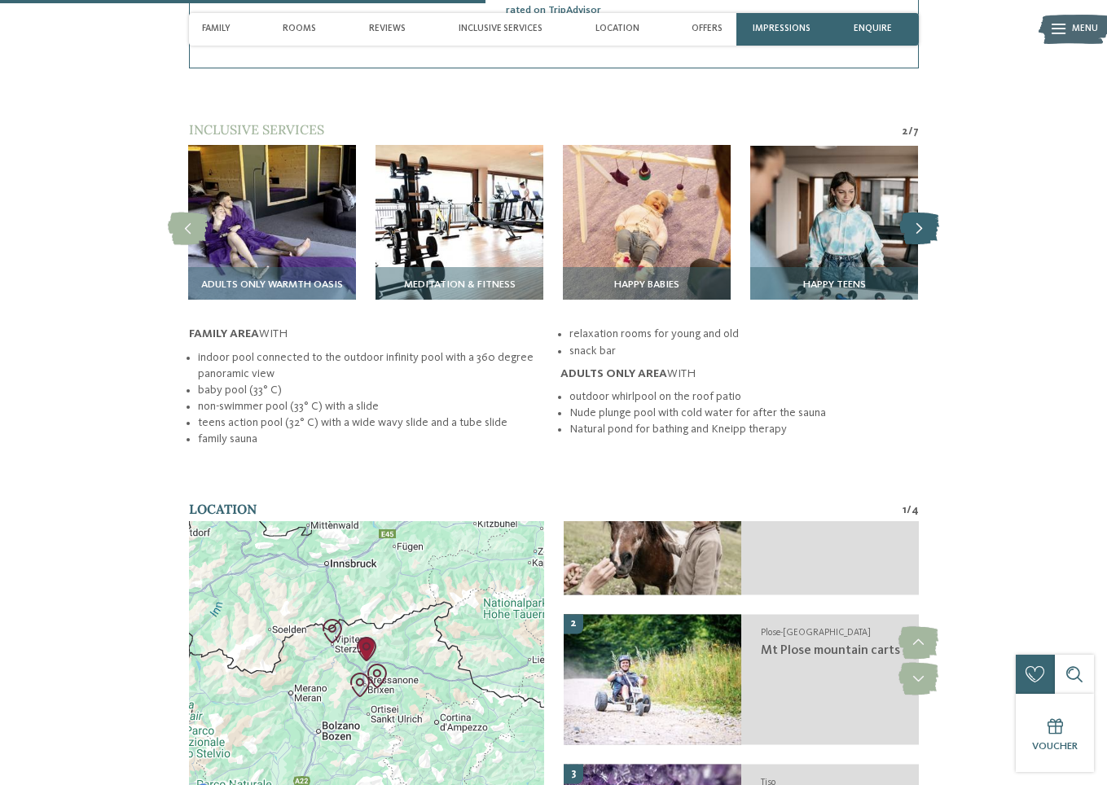
click at [939, 245] on icon at bounding box center [919, 229] width 40 height 33
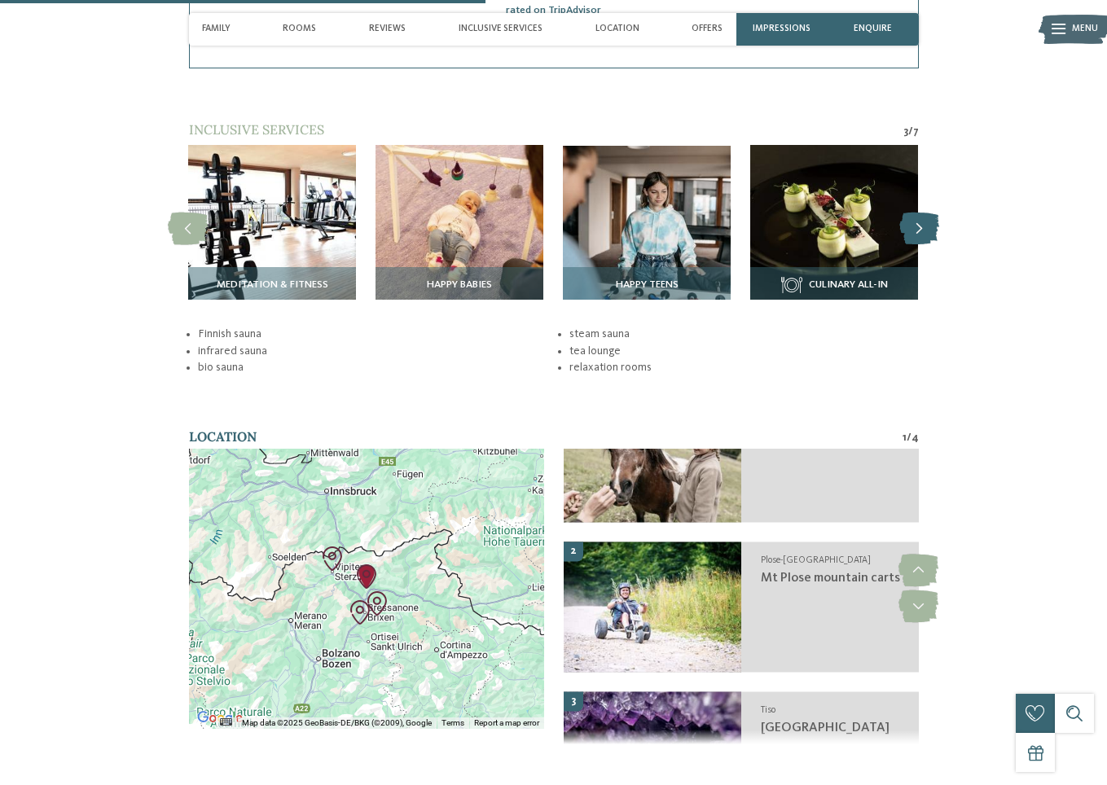
click at [939, 245] on icon at bounding box center [919, 229] width 40 height 33
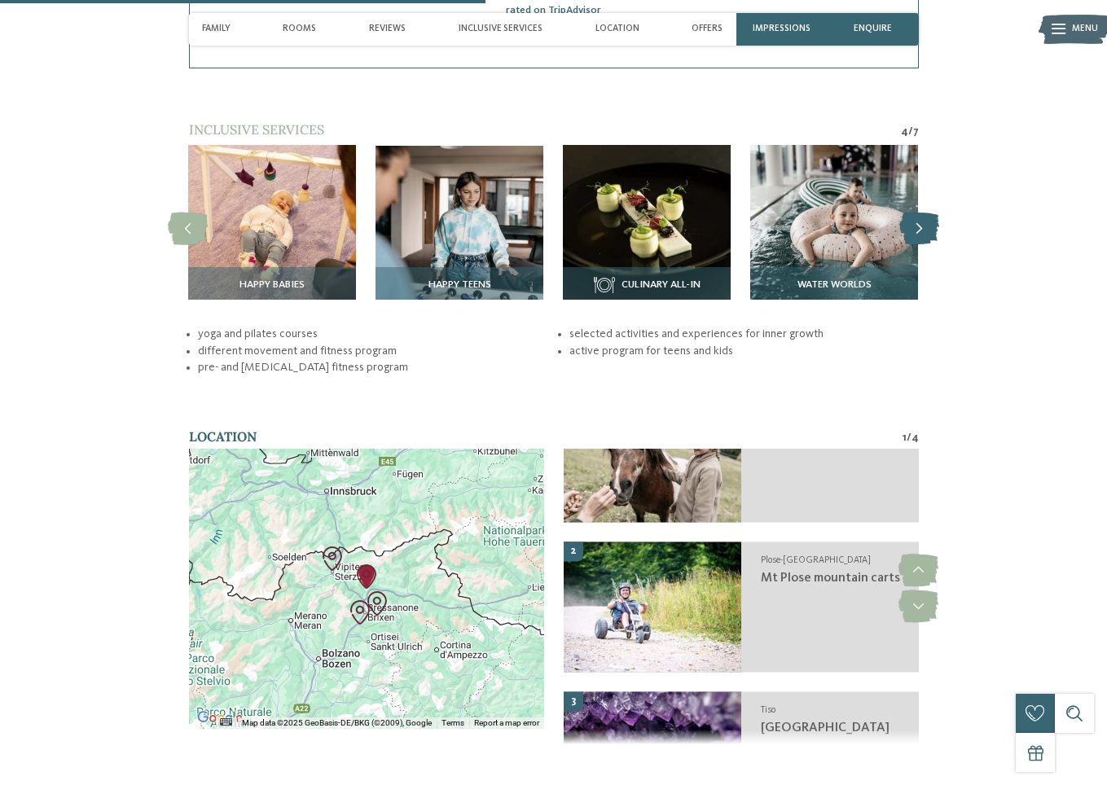
click at [939, 245] on icon at bounding box center [919, 229] width 40 height 33
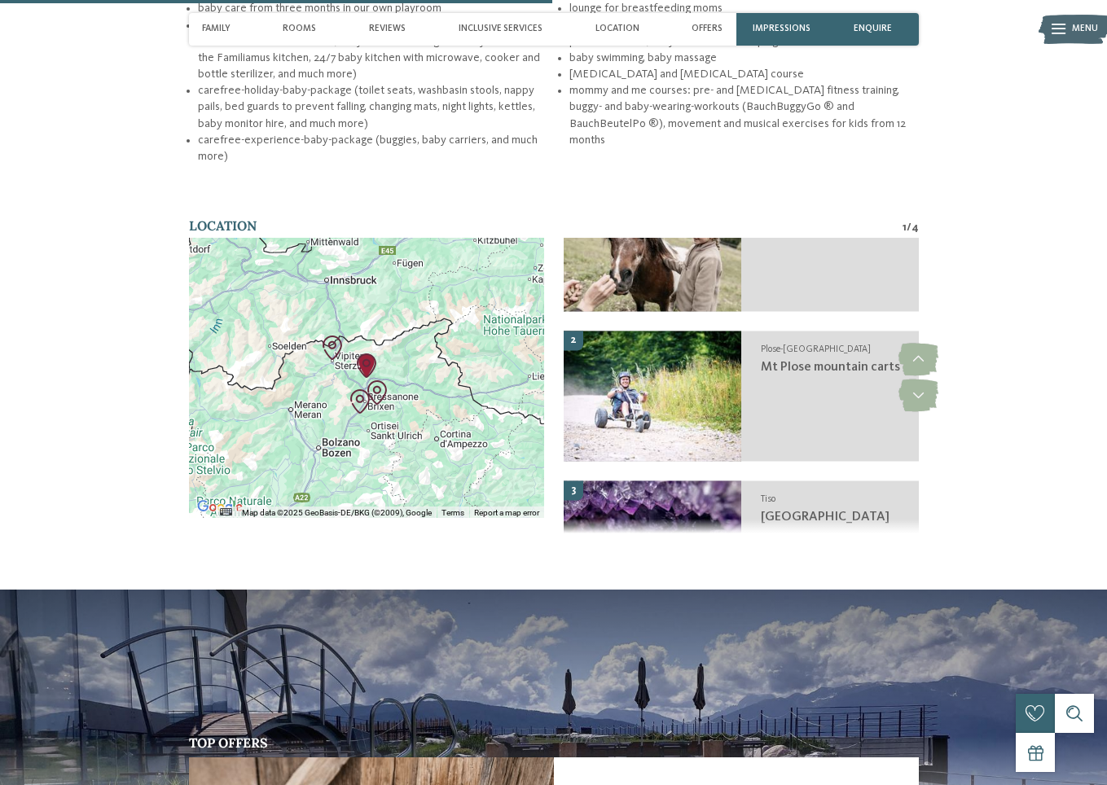
scroll to position [2933, 0]
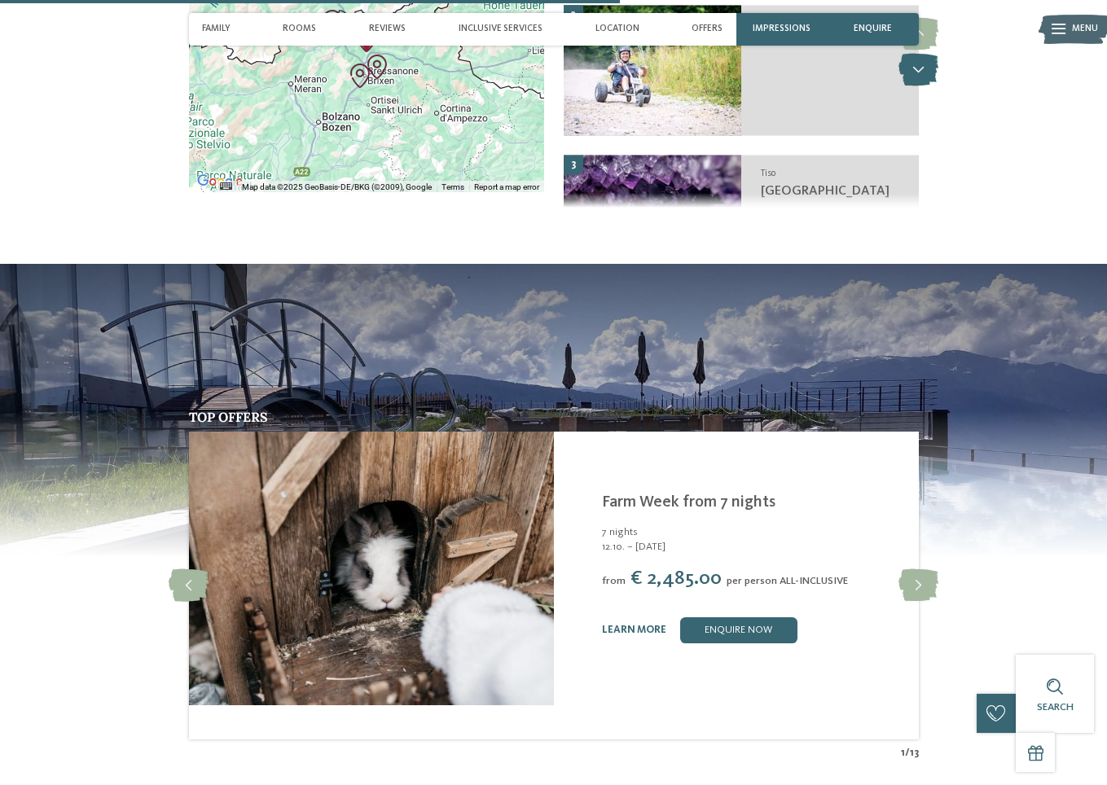
click at [939, 86] on icon at bounding box center [919, 70] width 40 height 33
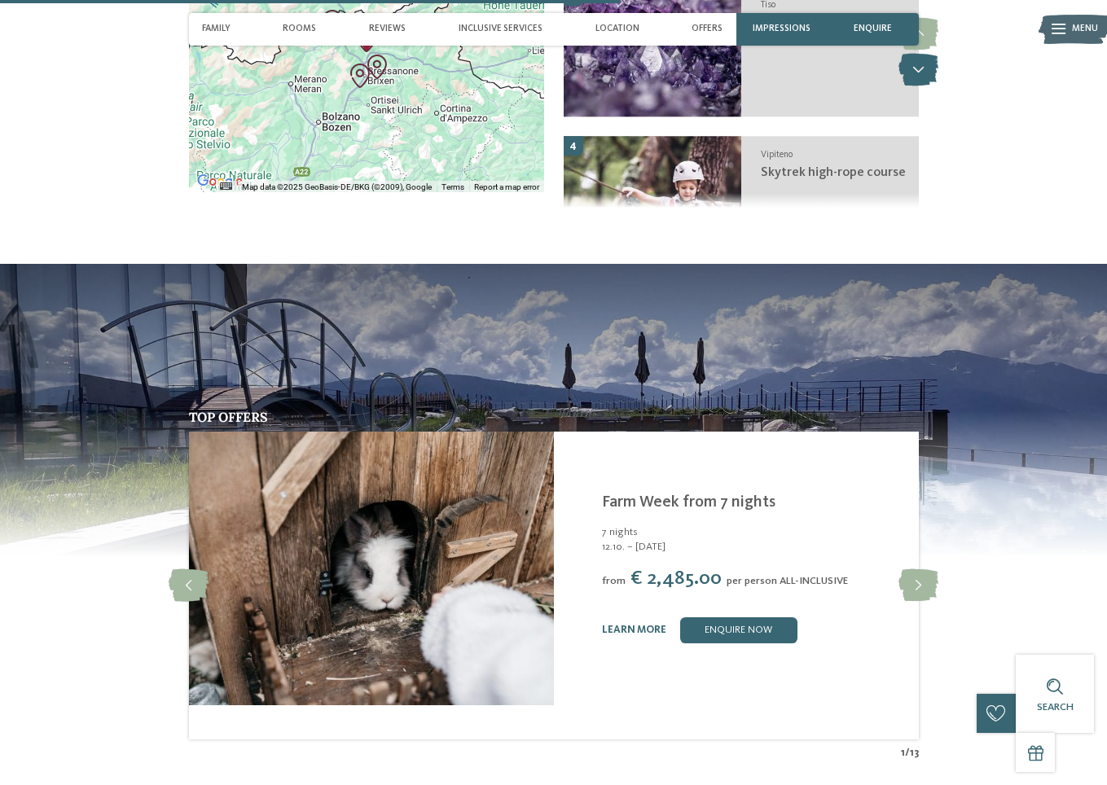
click at [939, 86] on icon at bounding box center [919, 70] width 40 height 33
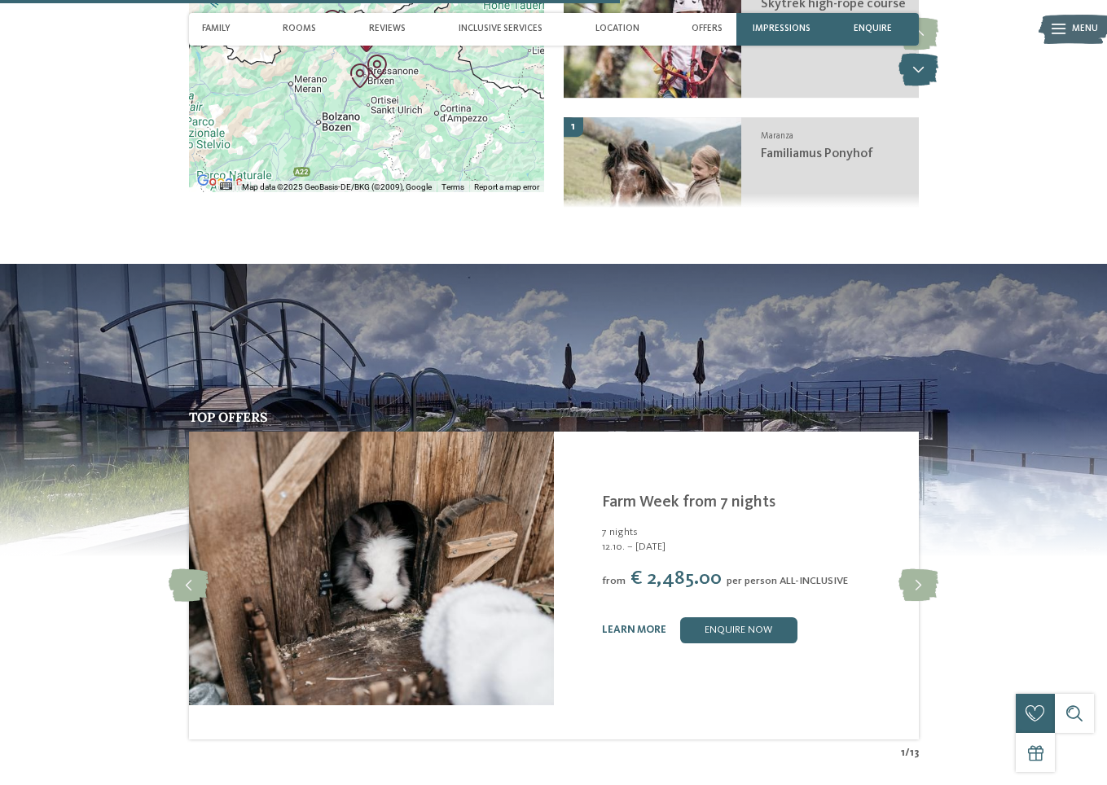
click at [939, 86] on icon at bounding box center [919, 70] width 40 height 33
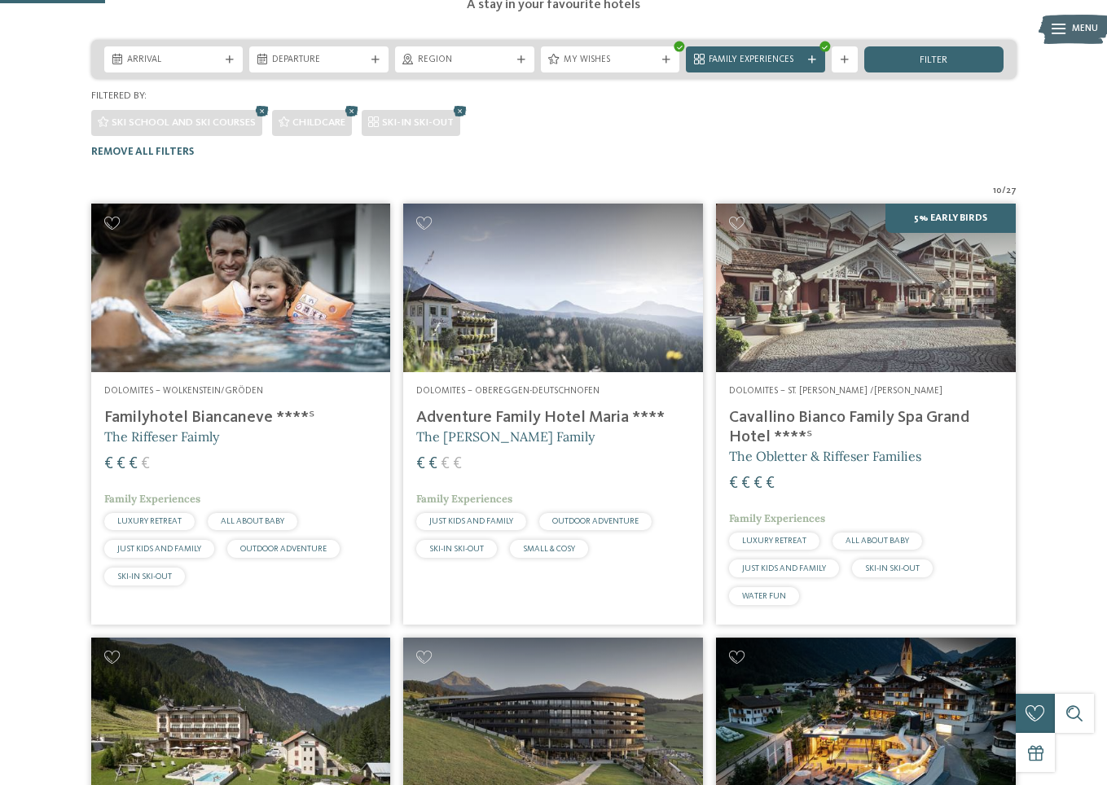
scroll to position [111, 0]
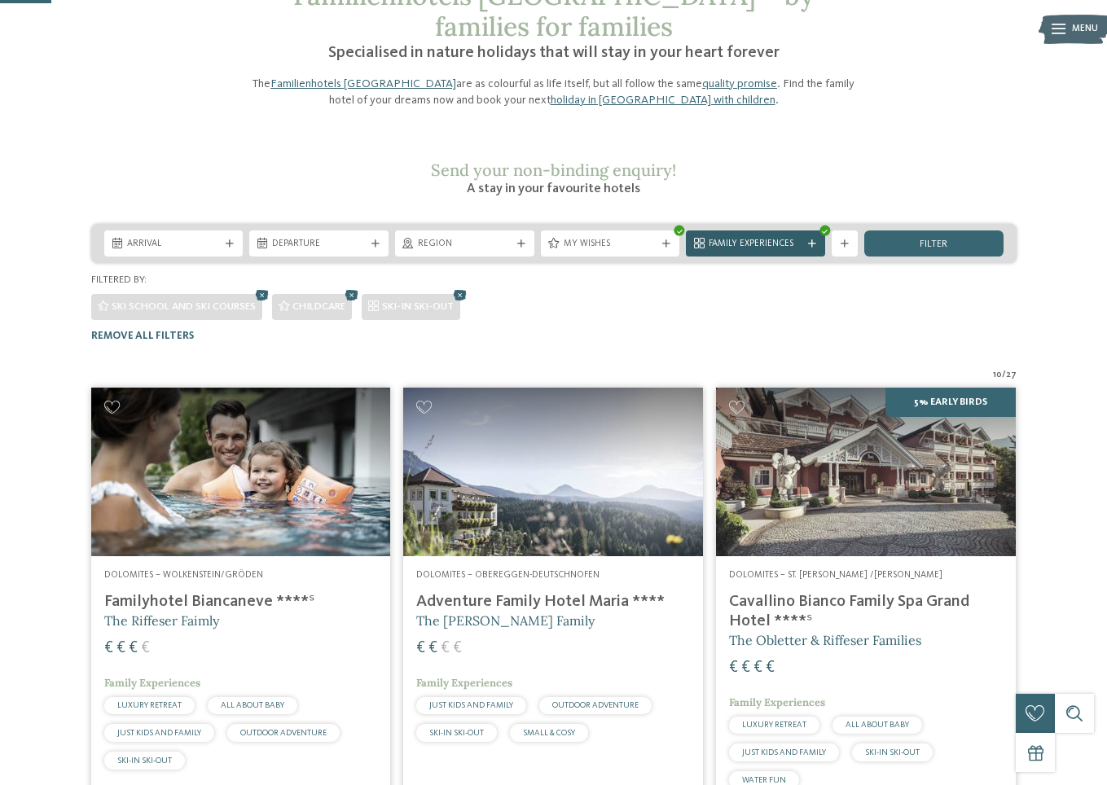
click at [808, 248] on icon at bounding box center [812, 244] width 8 height 8
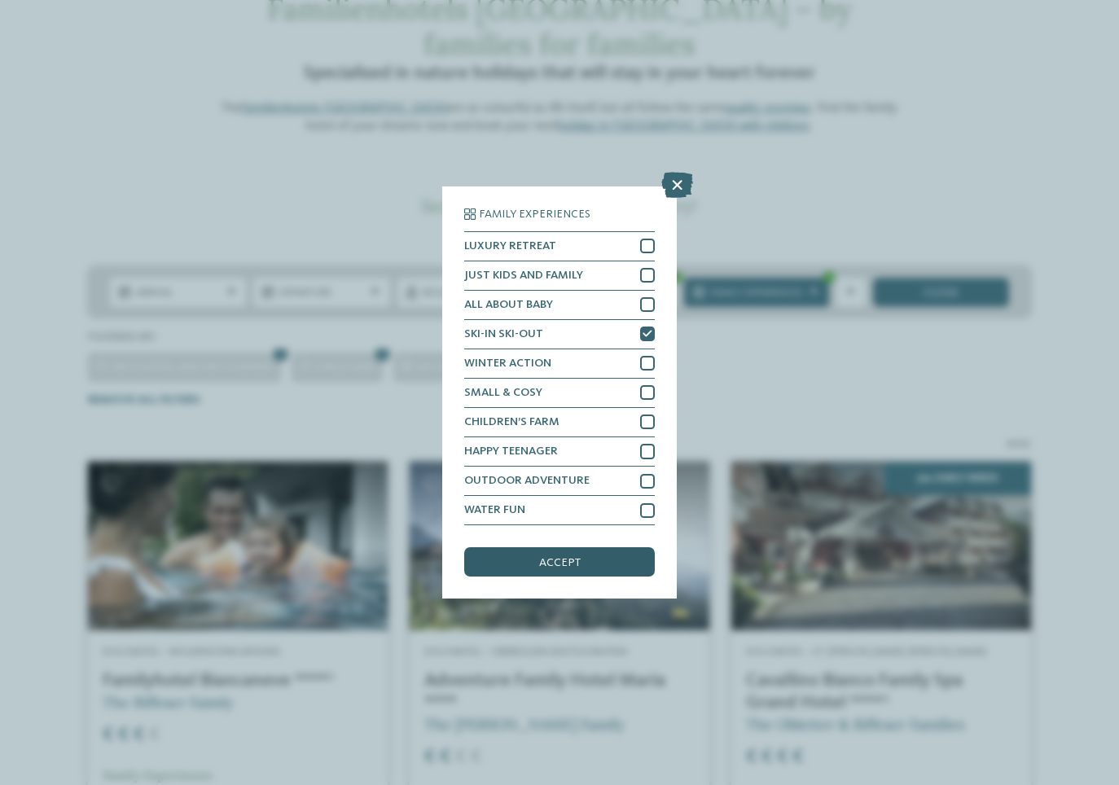
click at [533, 565] on div "accept" at bounding box center [559, 561] width 191 height 29
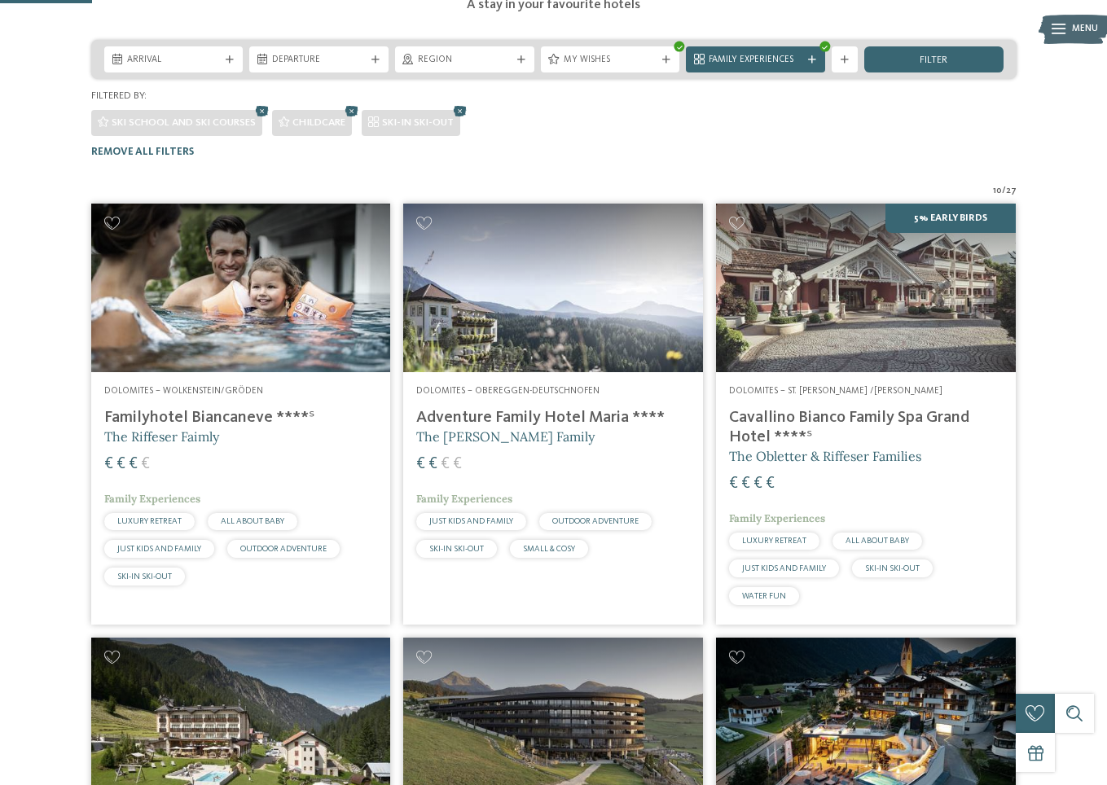
scroll to position [192, 0]
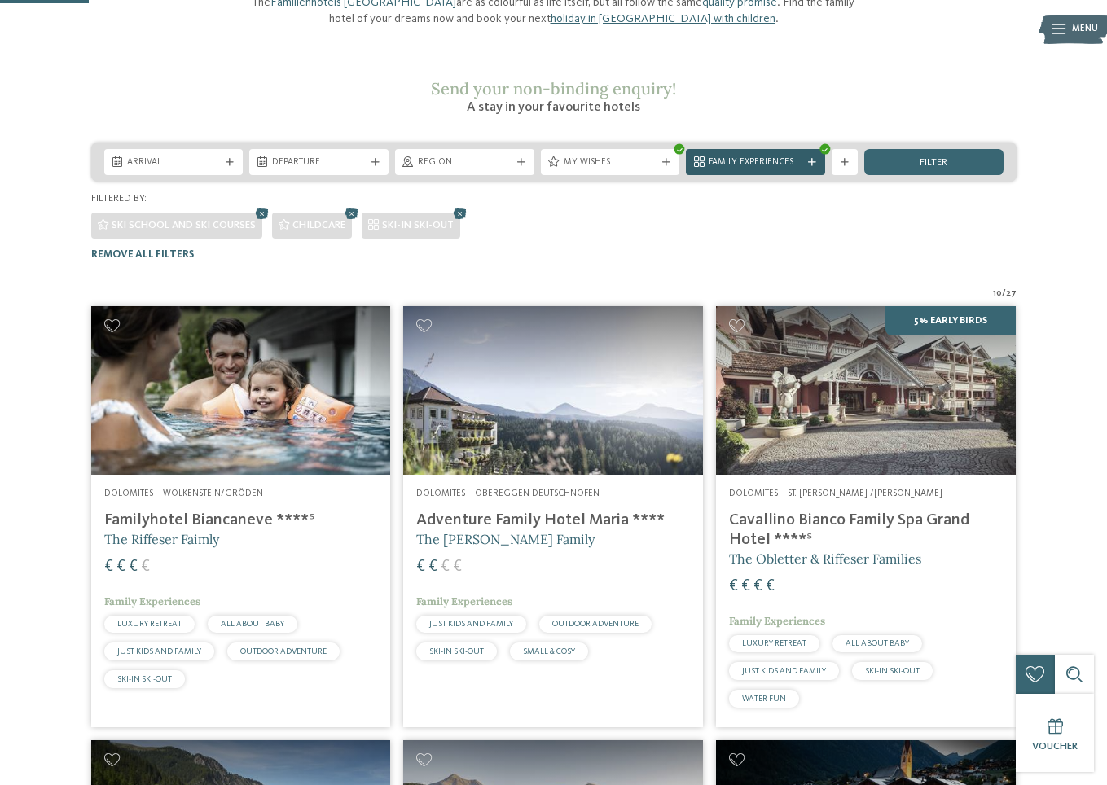
click at [809, 175] on div "Family Experiences" at bounding box center [755, 162] width 139 height 26
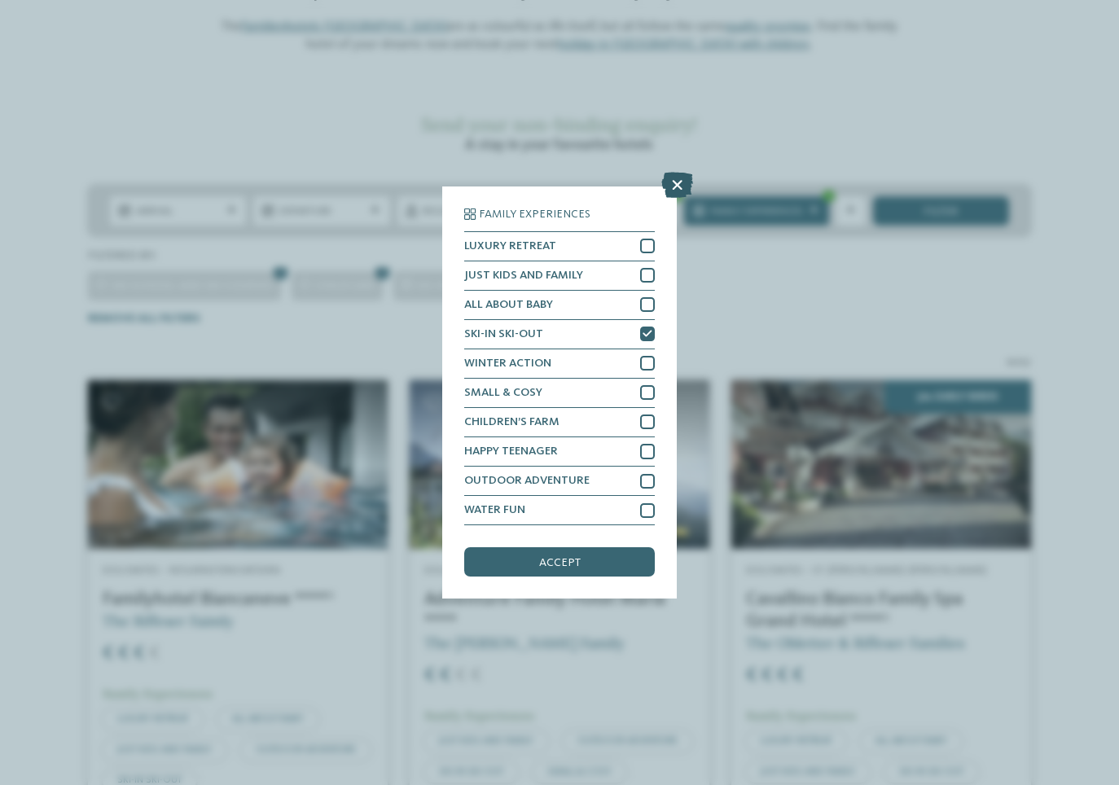
click at [679, 185] on icon at bounding box center [678, 185] width 32 height 26
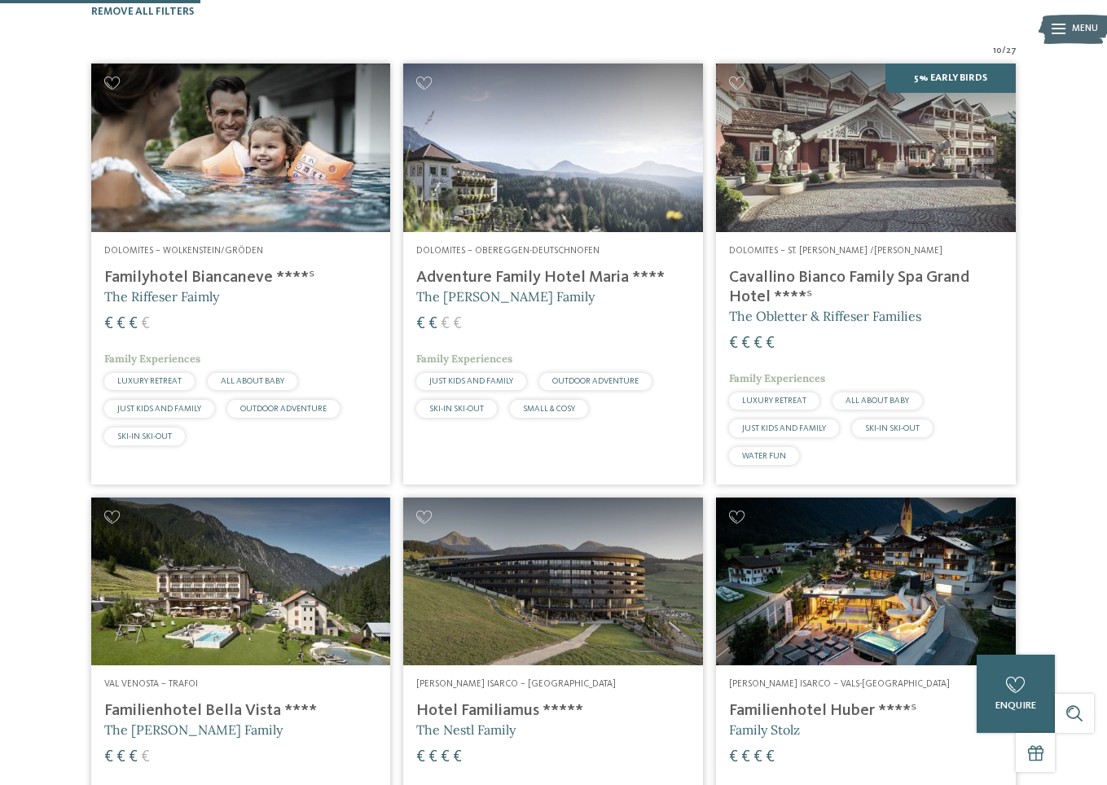
scroll to position [437, 0]
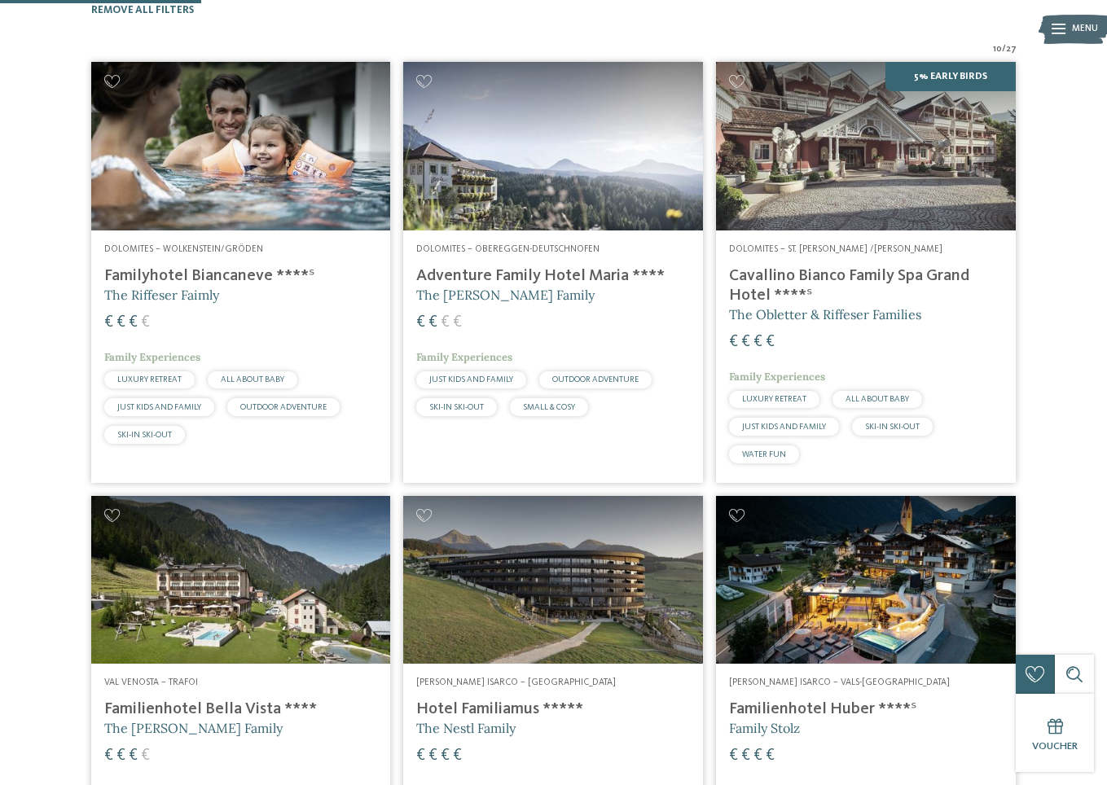
click at [897, 152] on img at bounding box center [866, 146] width 300 height 169
click at [586, 209] on img at bounding box center [553, 146] width 300 height 169
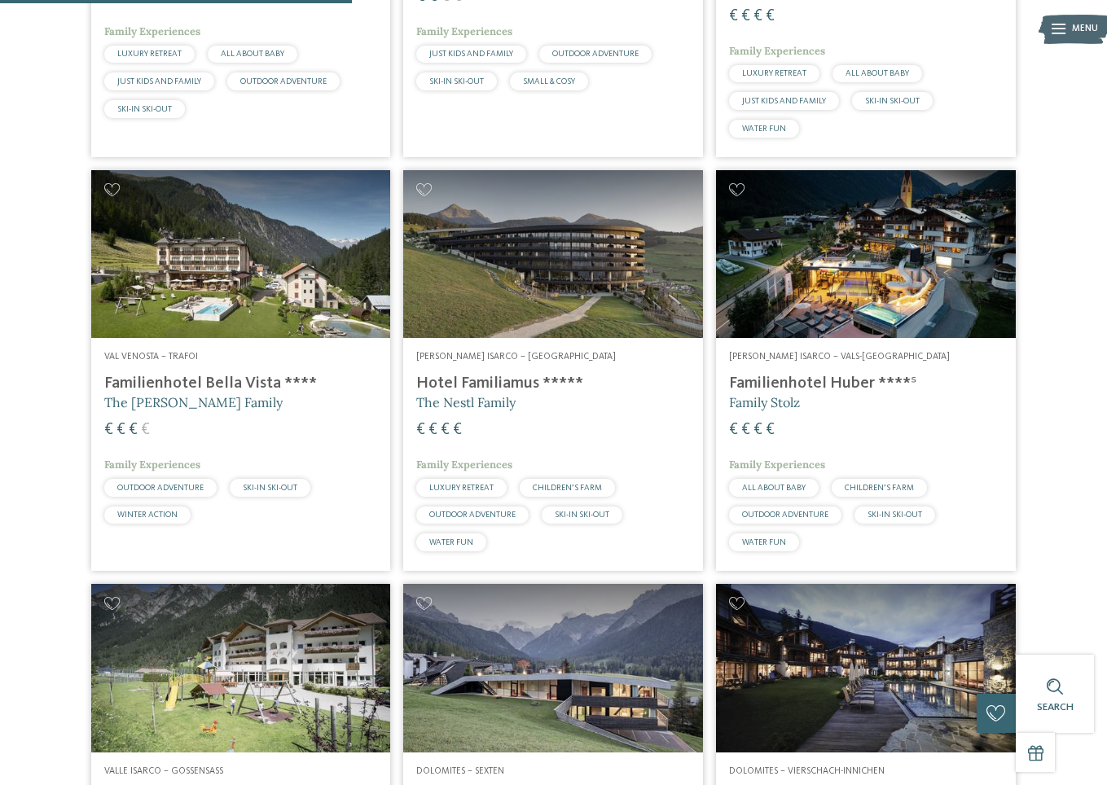
click at [868, 339] on img at bounding box center [866, 254] width 300 height 169
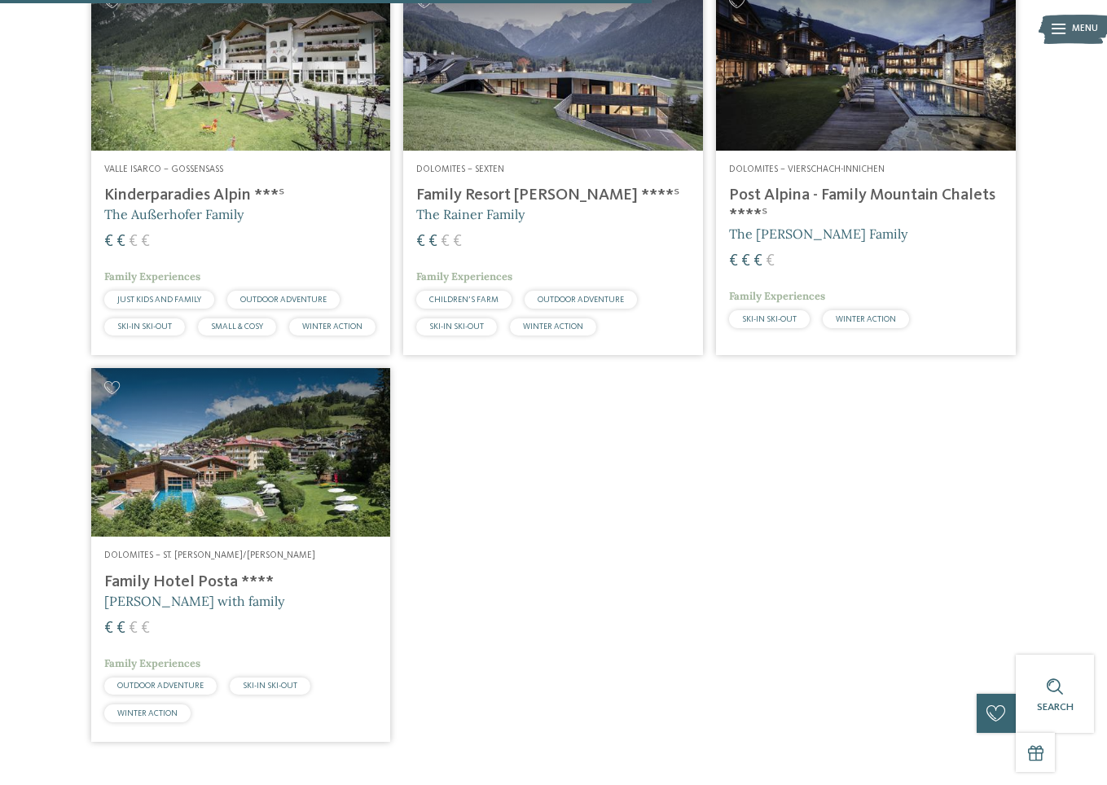
scroll to position [1333, 0]
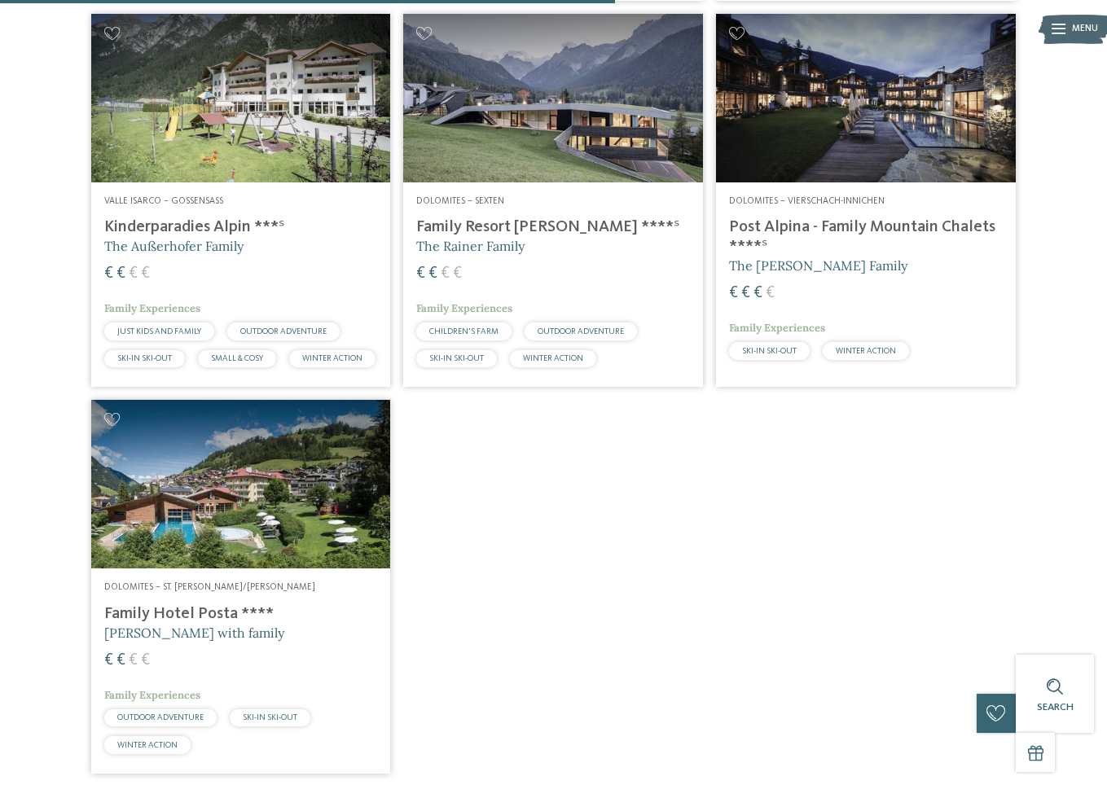
click at [929, 182] on img at bounding box center [866, 98] width 300 height 169
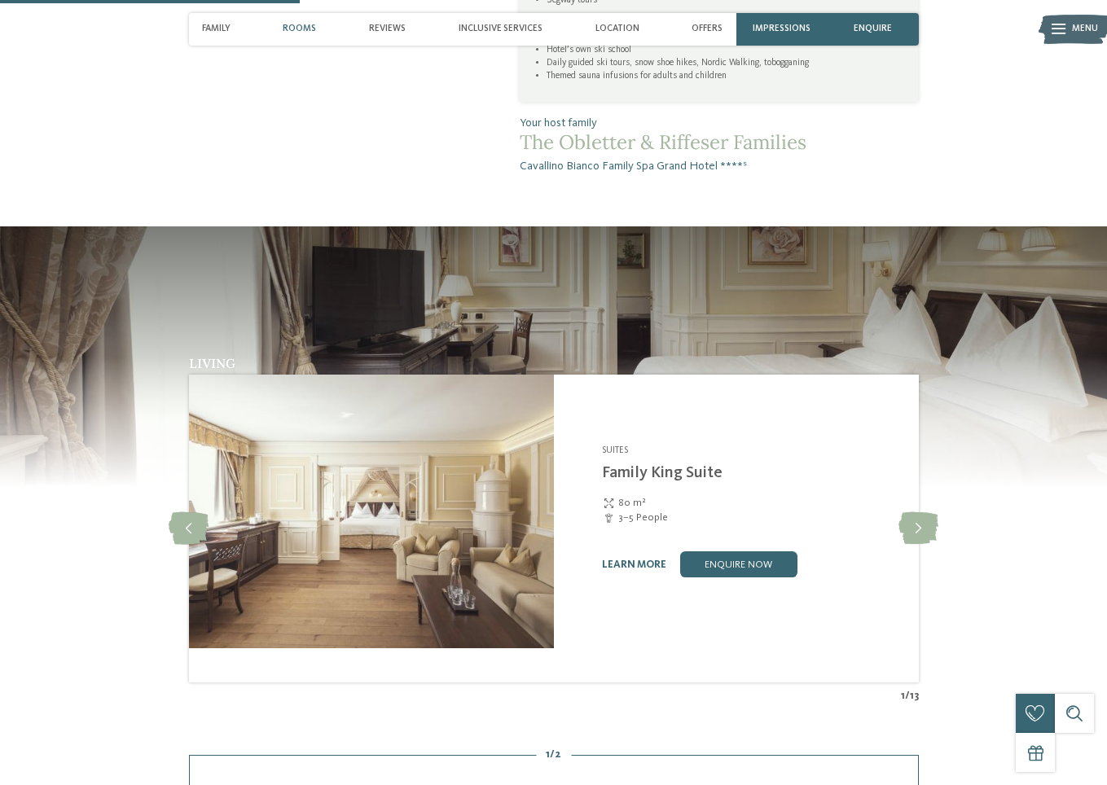
scroll to position [1304, 0]
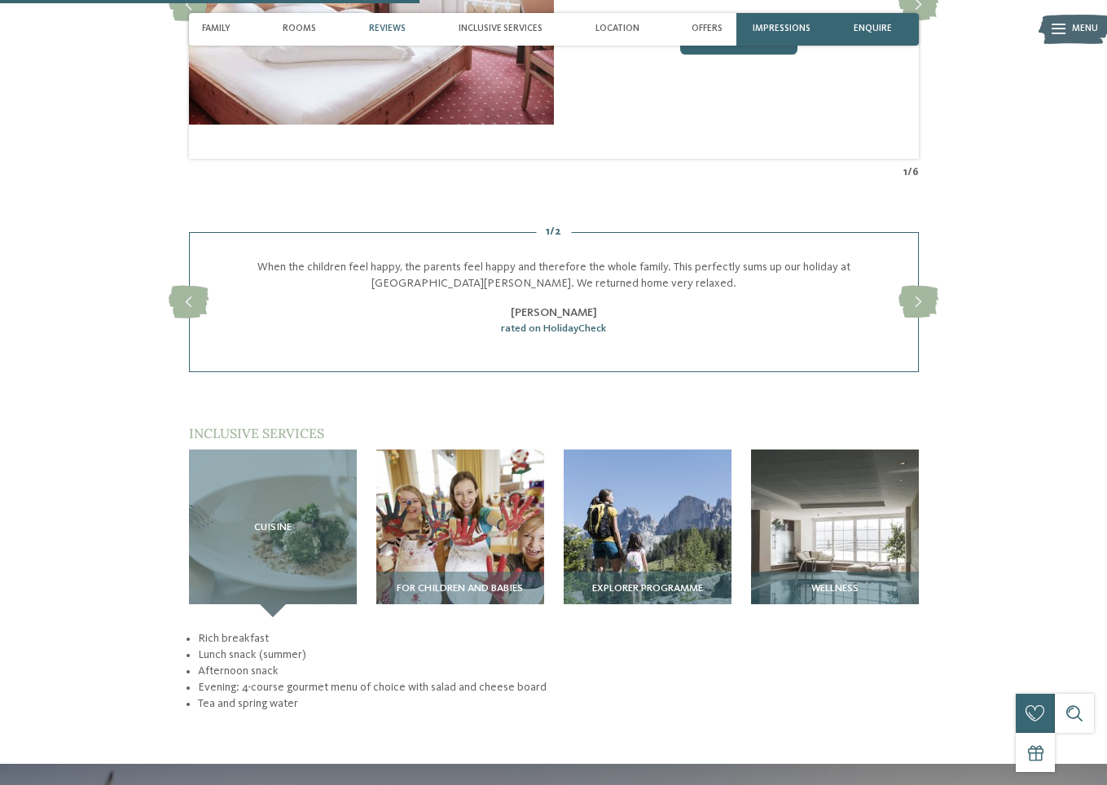
scroll to position [1874, 0]
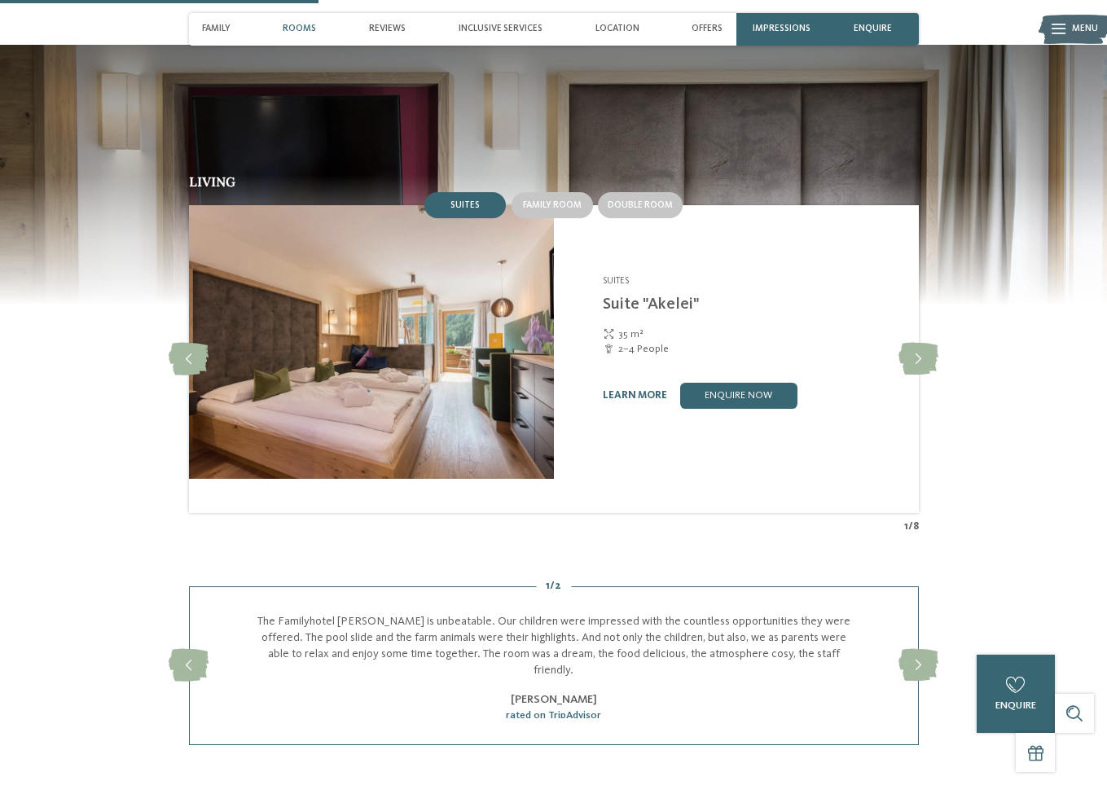
scroll to position [1466, 0]
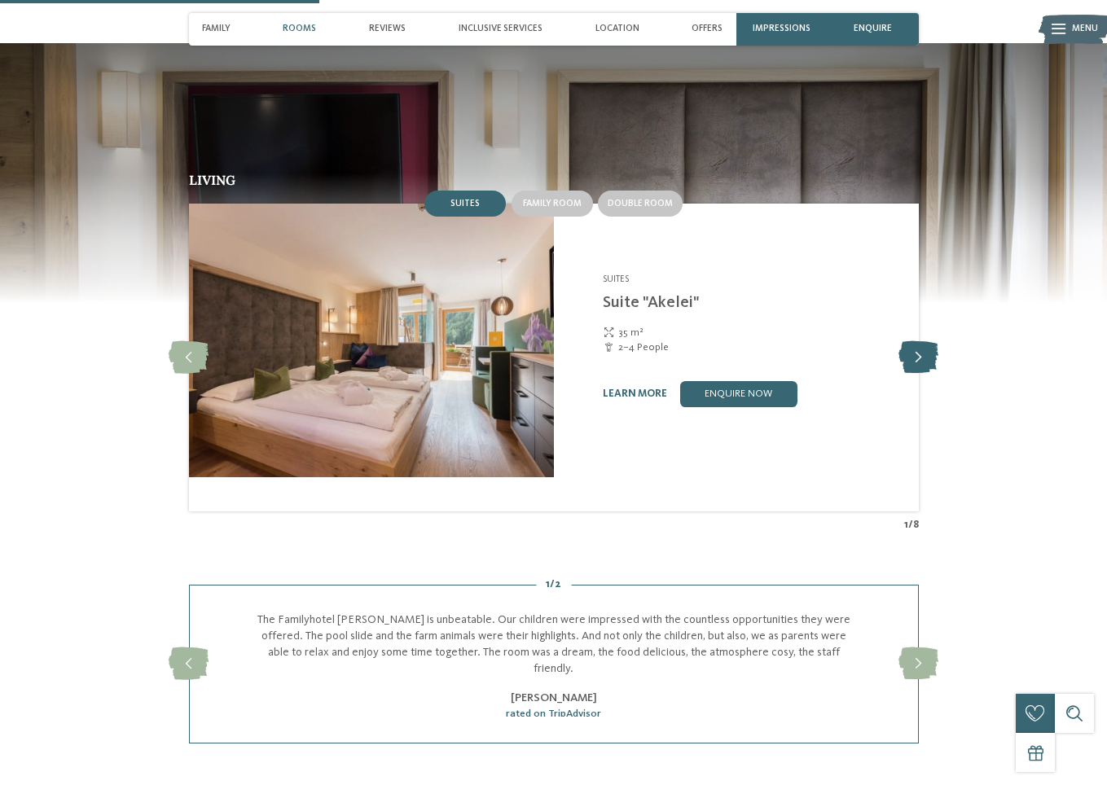
click at [939, 374] on icon at bounding box center [919, 357] width 40 height 33
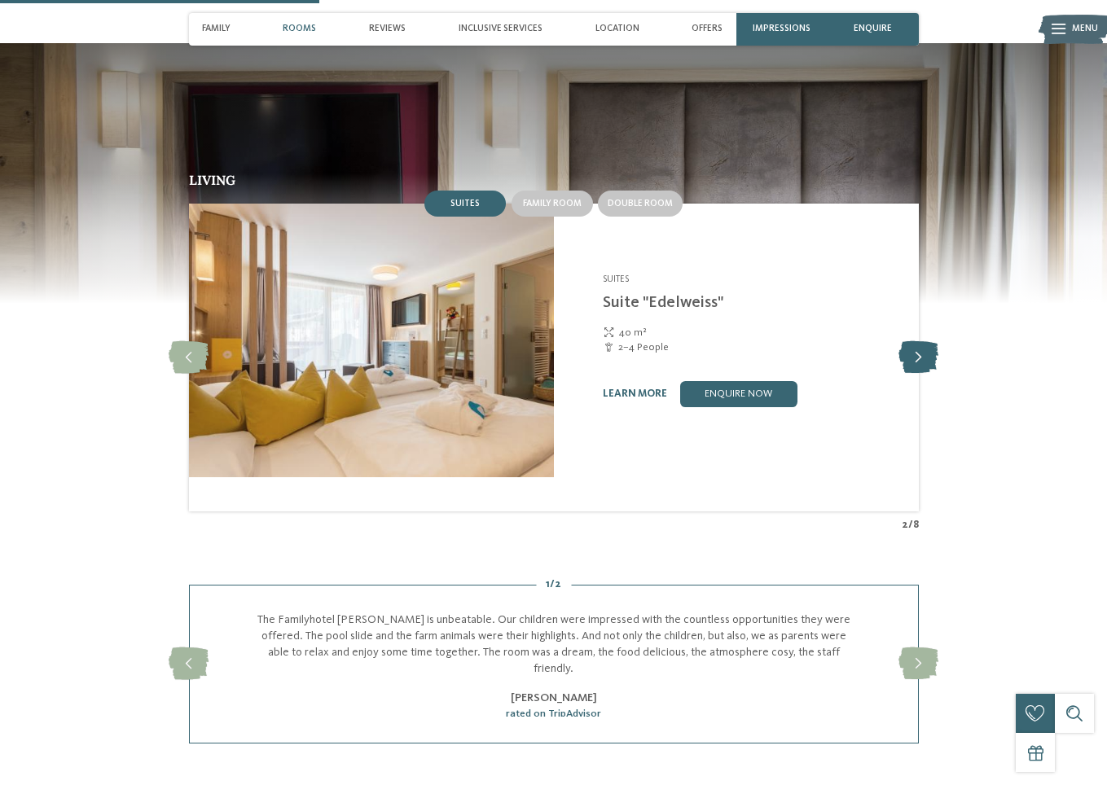
click at [939, 374] on icon at bounding box center [919, 357] width 40 height 33
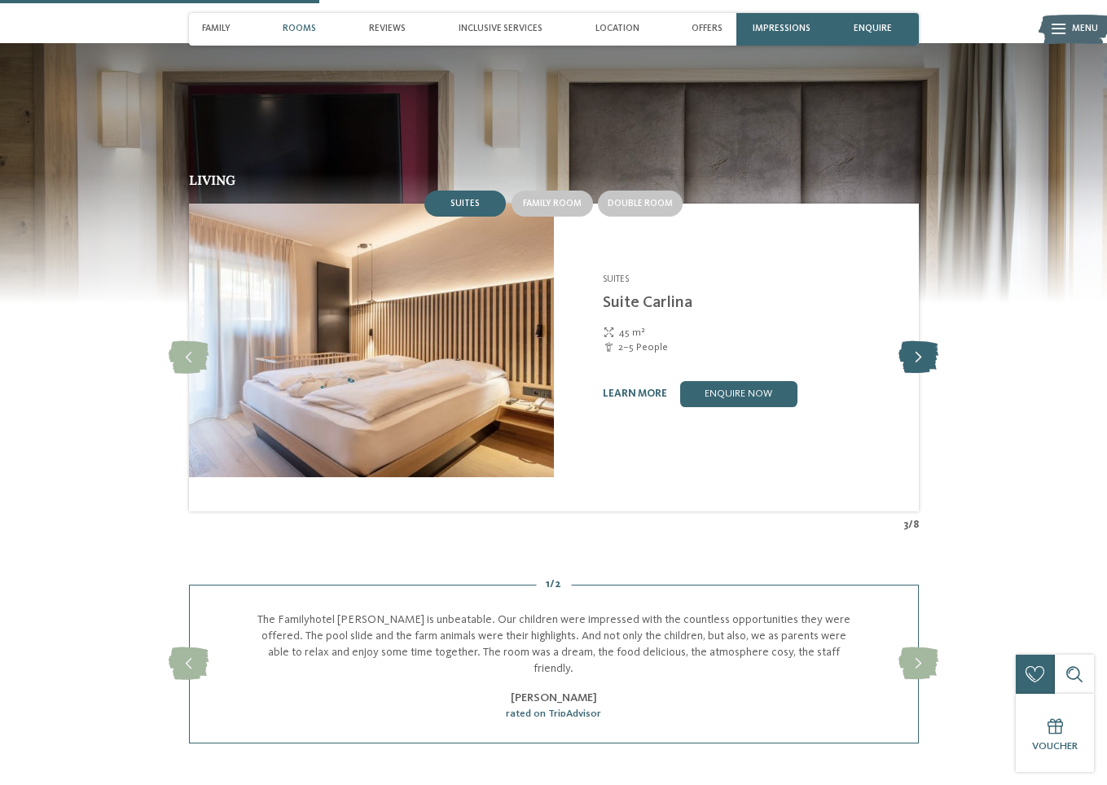
click at [939, 374] on icon at bounding box center [919, 357] width 40 height 33
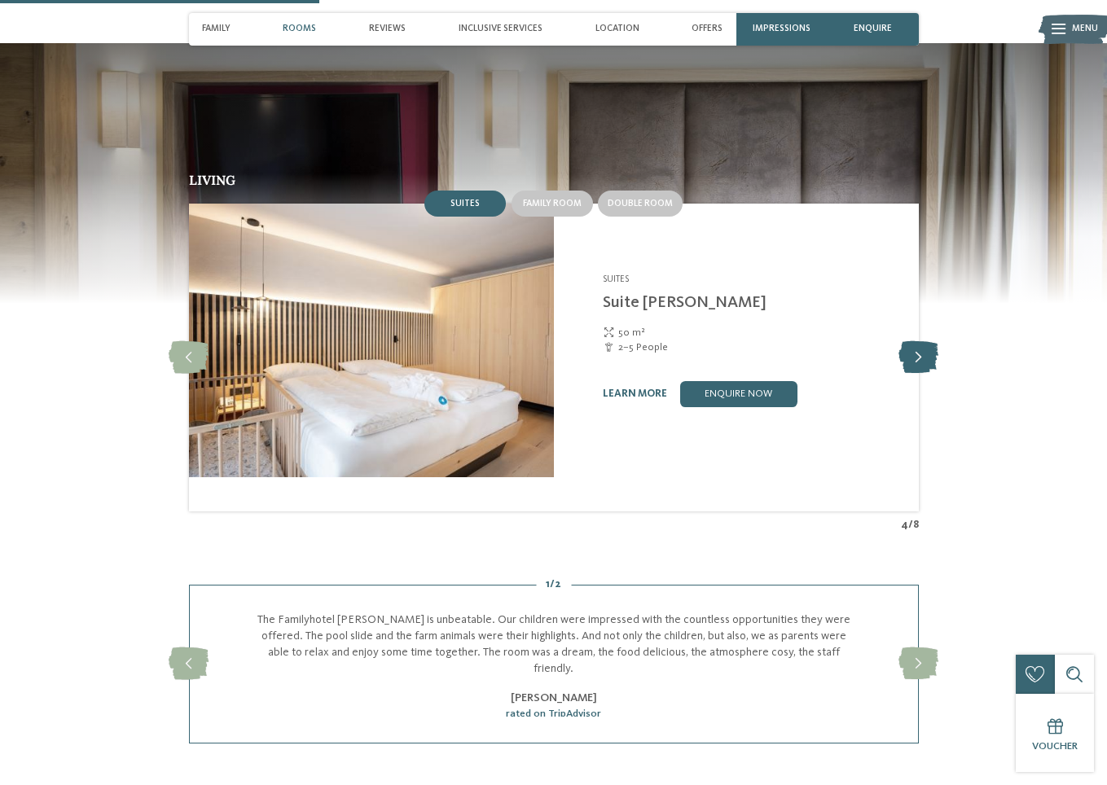
click at [939, 374] on icon at bounding box center [919, 357] width 40 height 33
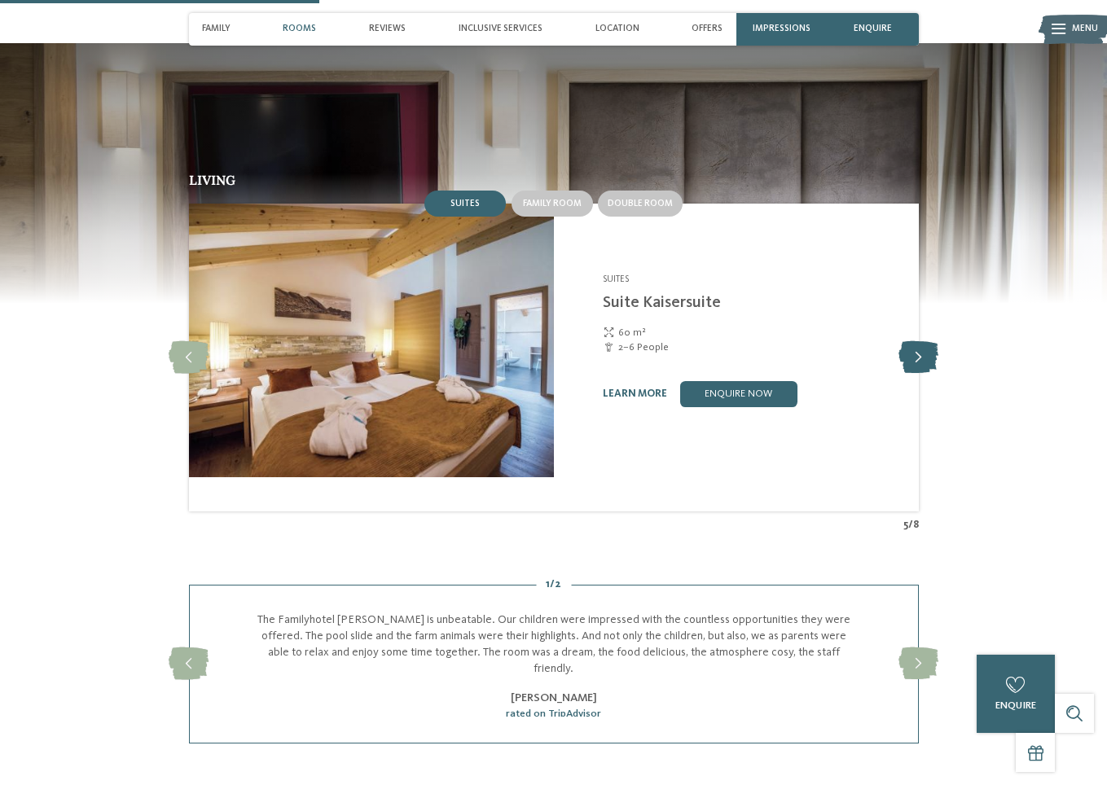
click at [939, 374] on icon at bounding box center [919, 357] width 40 height 33
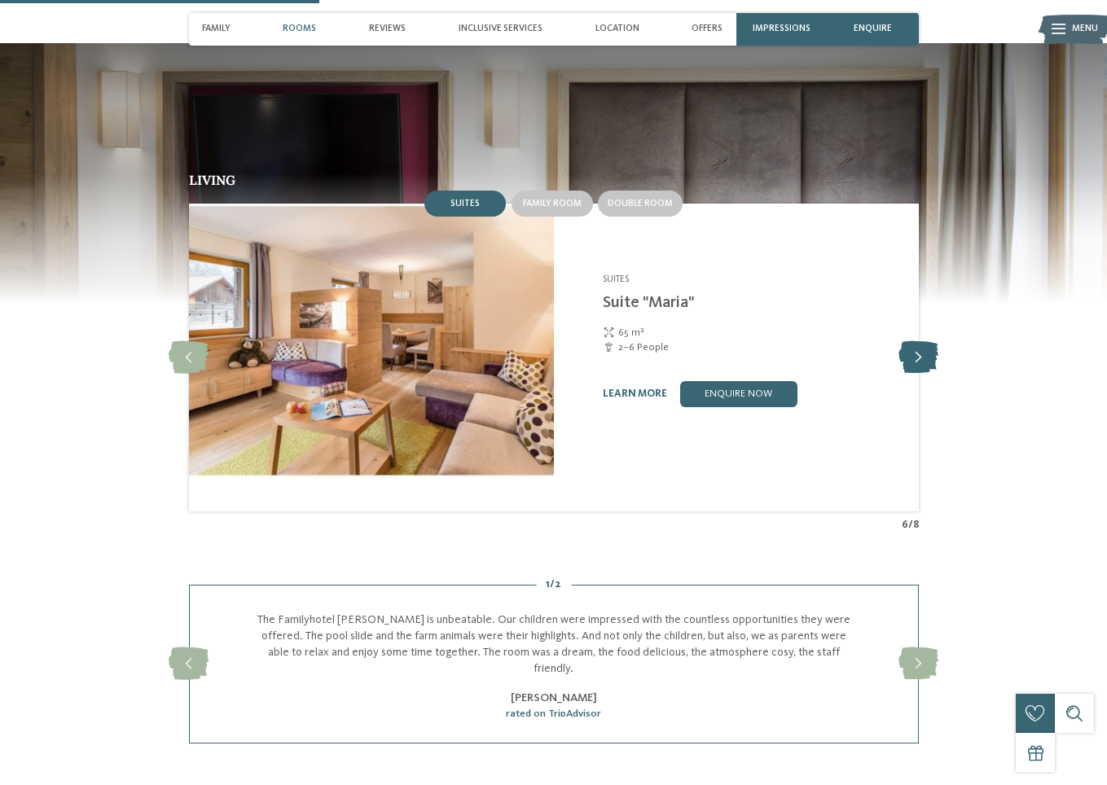
click at [939, 374] on icon at bounding box center [919, 357] width 40 height 33
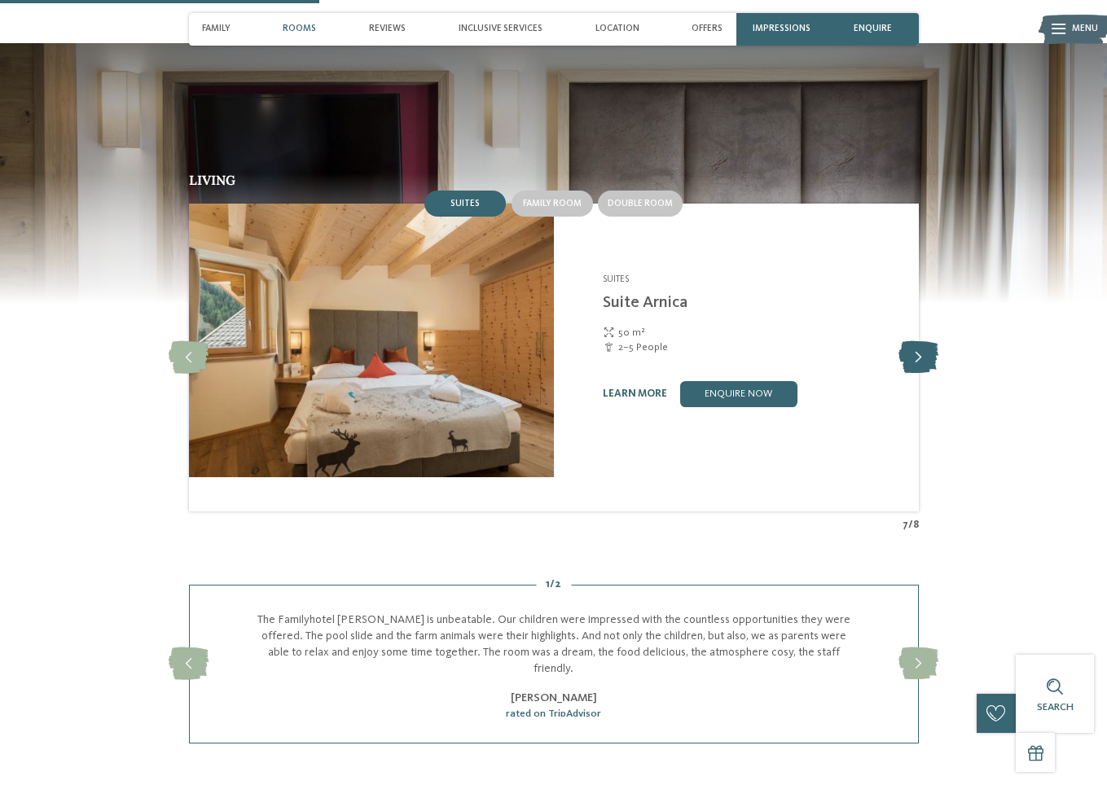
click at [939, 374] on icon at bounding box center [919, 357] width 40 height 33
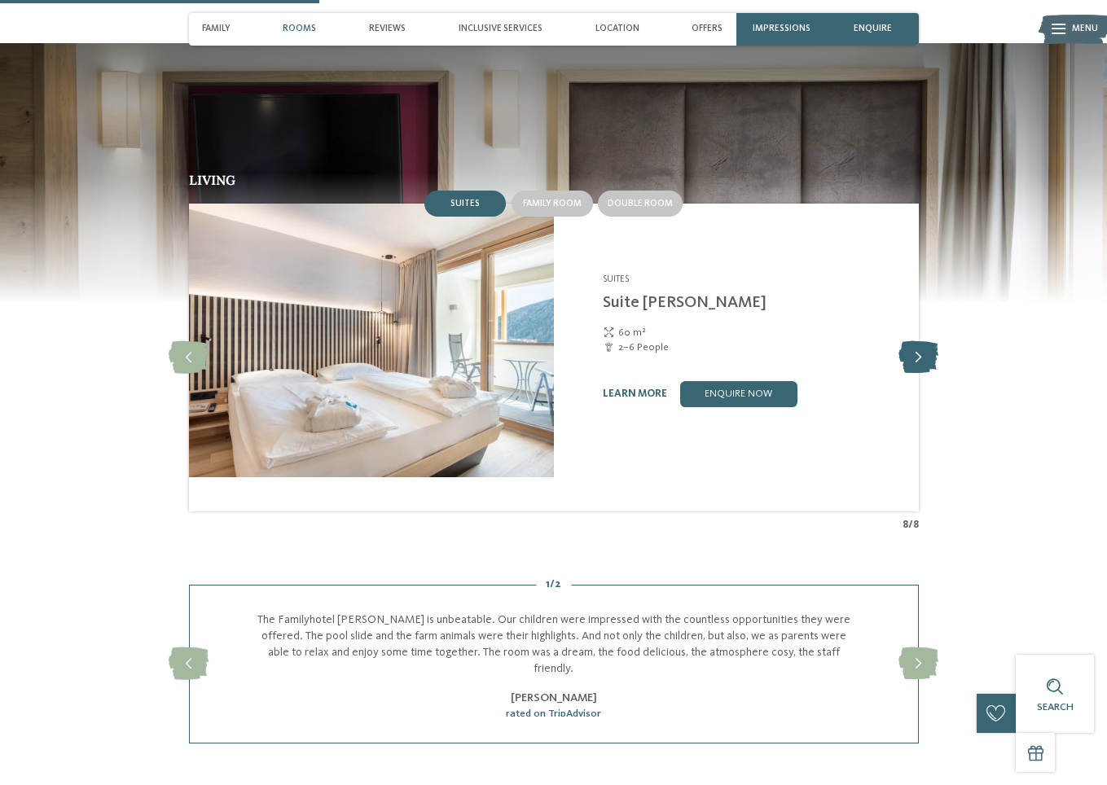
click at [939, 374] on icon at bounding box center [919, 357] width 40 height 33
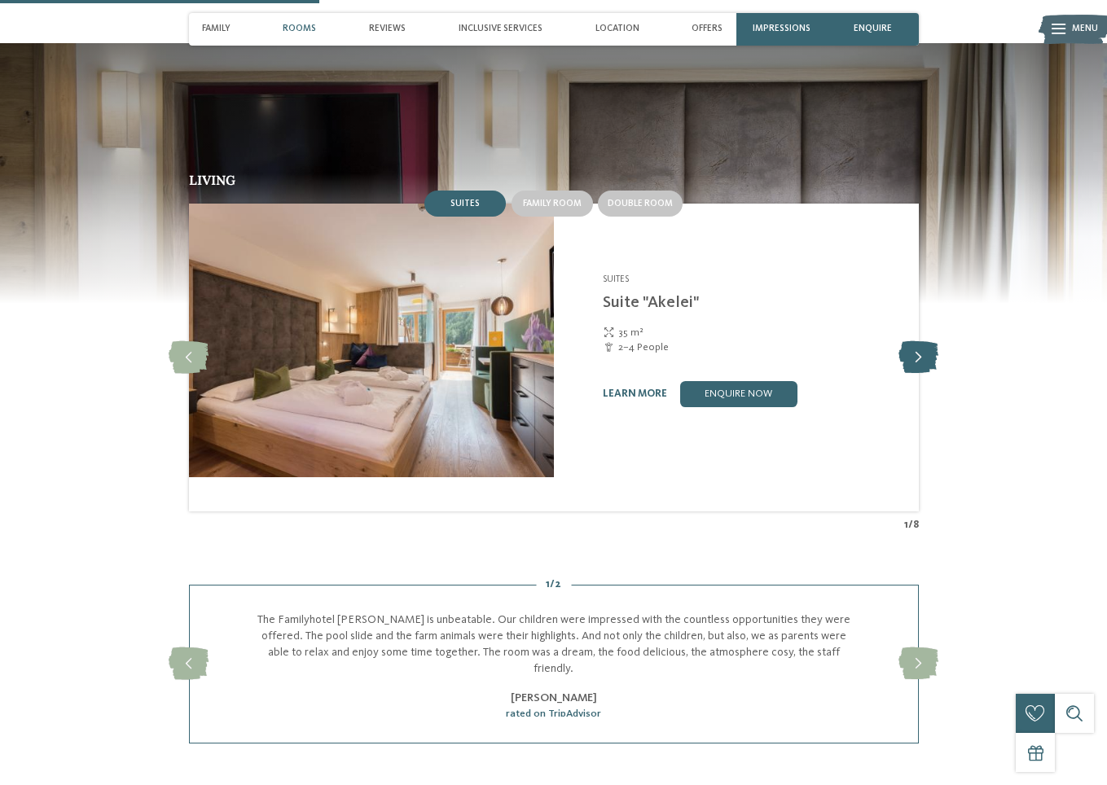
click at [939, 374] on icon at bounding box center [919, 357] width 40 height 33
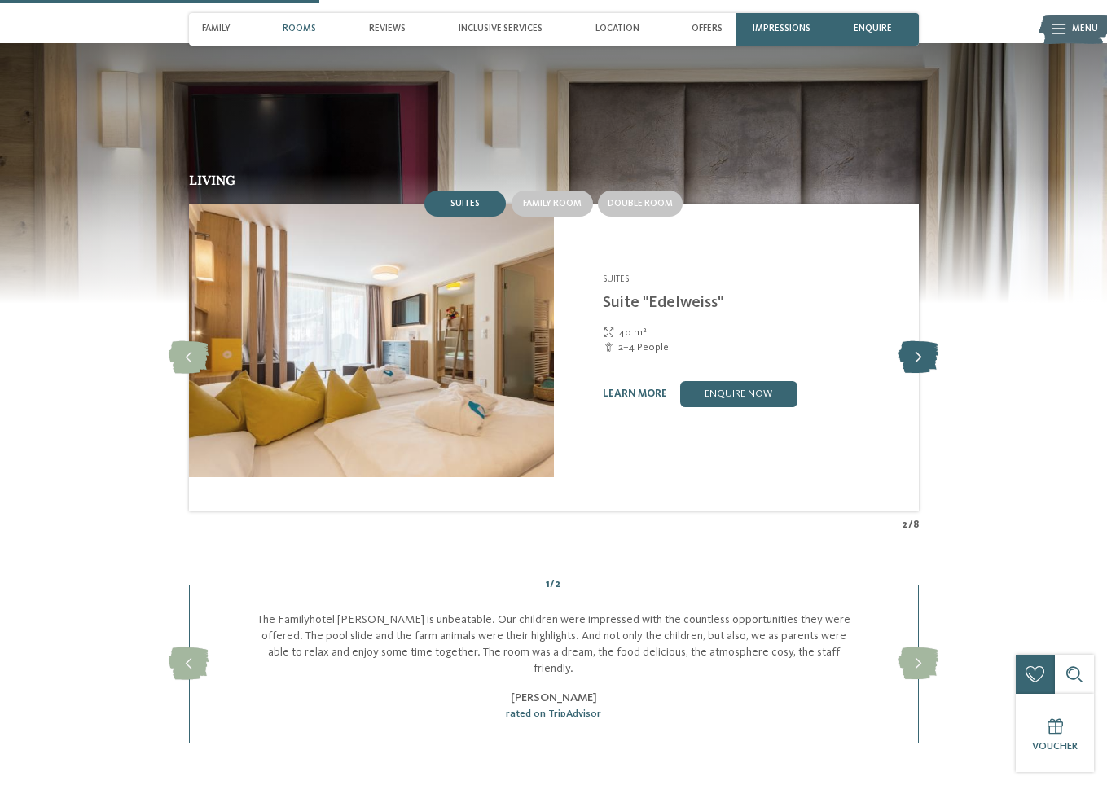
click at [939, 374] on icon at bounding box center [919, 357] width 40 height 33
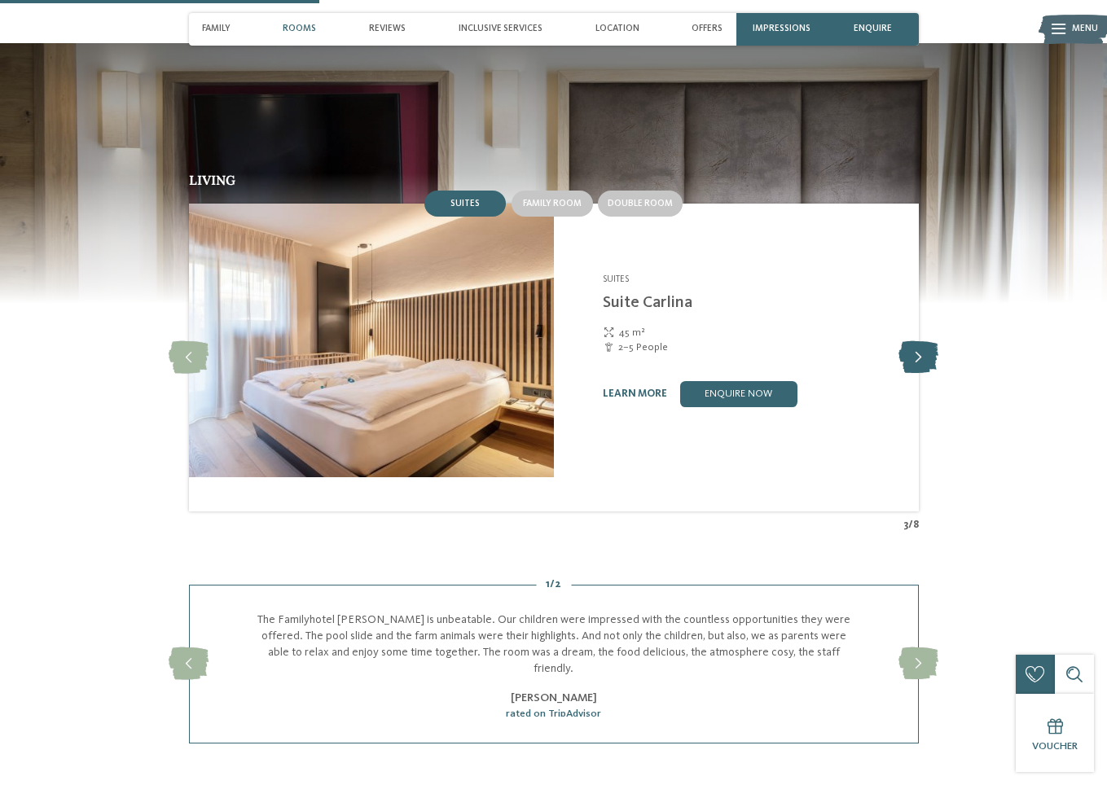
click at [939, 374] on icon at bounding box center [919, 357] width 40 height 33
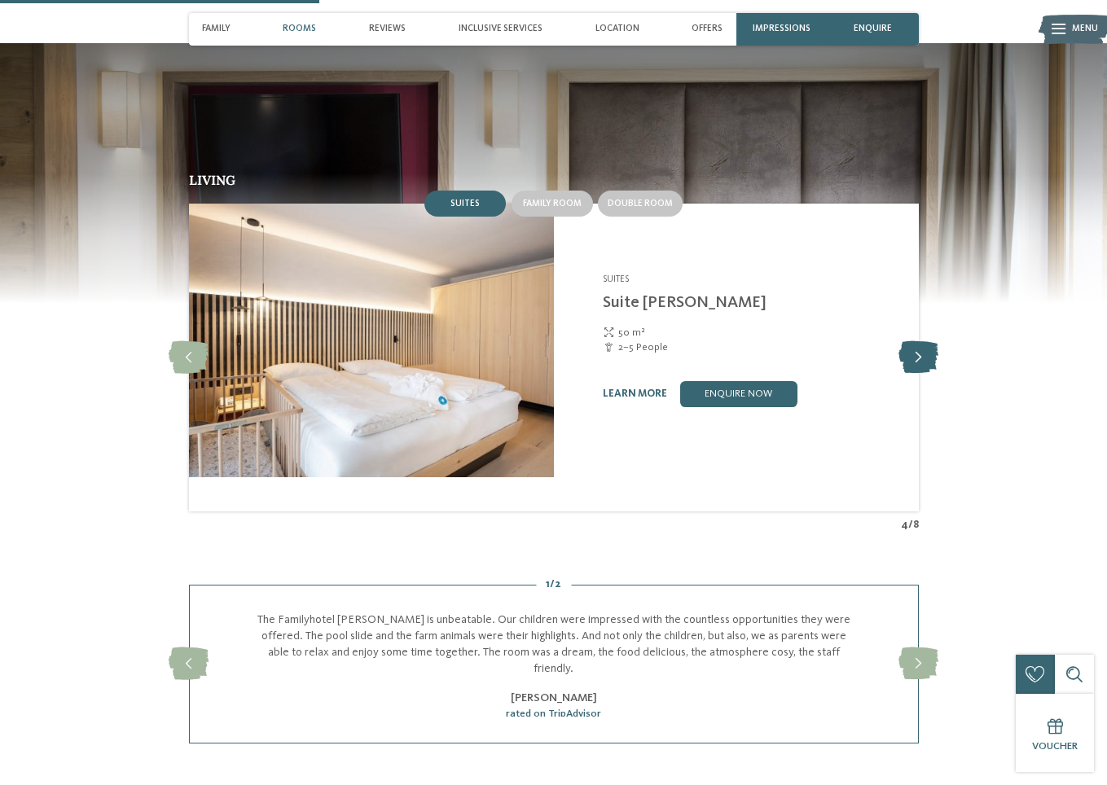
click at [939, 374] on icon at bounding box center [919, 357] width 40 height 33
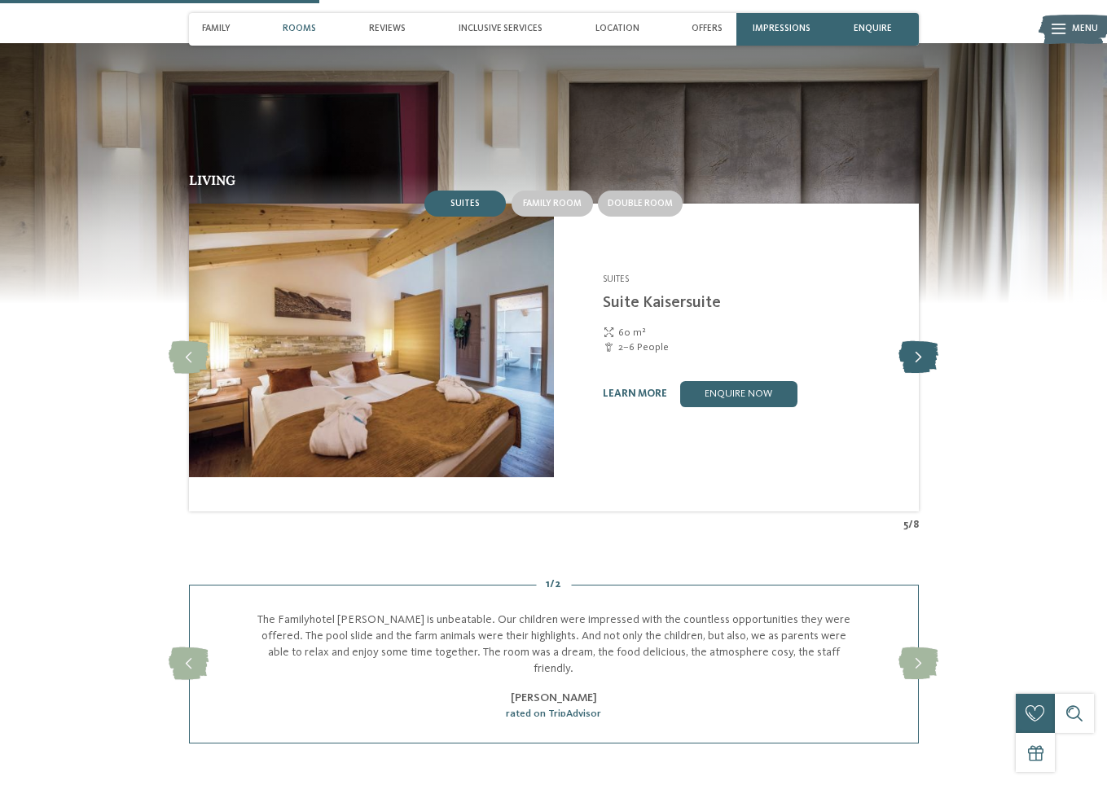
click at [939, 374] on icon at bounding box center [919, 357] width 40 height 33
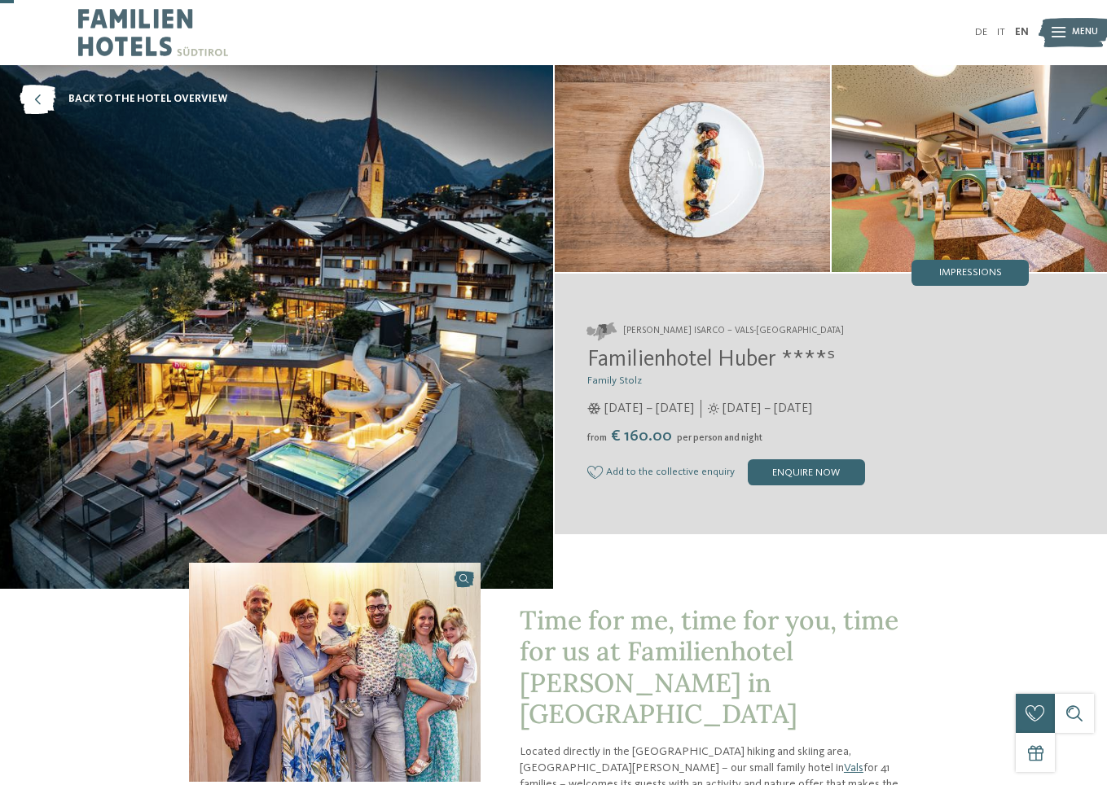
scroll to position [326, 0]
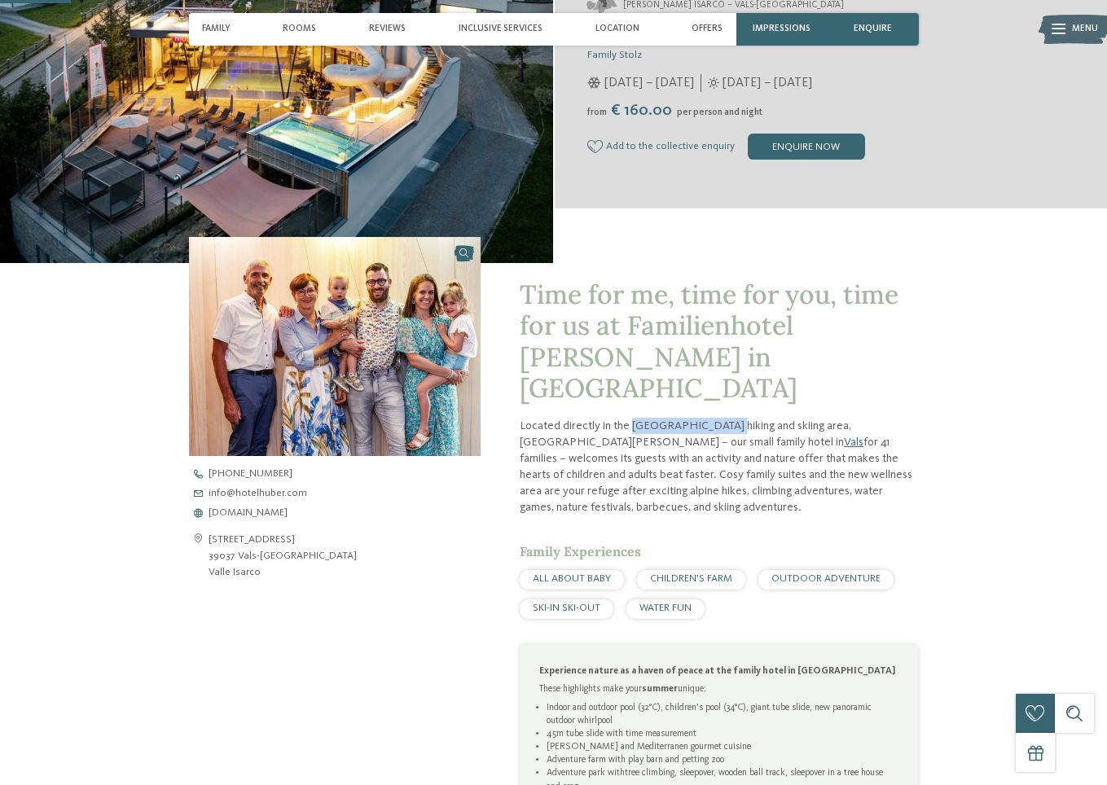
drag, startPoint x: 642, startPoint y: 424, endPoint x: 737, endPoint y: 428, distance: 95.4
click at [737, 428] on p "Located directly in the Gitschberg Jochtal hiking and skiing area, Hotel Huber …" at bounding box center [719, 467] width 399 height 99
copy p "Gitschberg Jochtal"
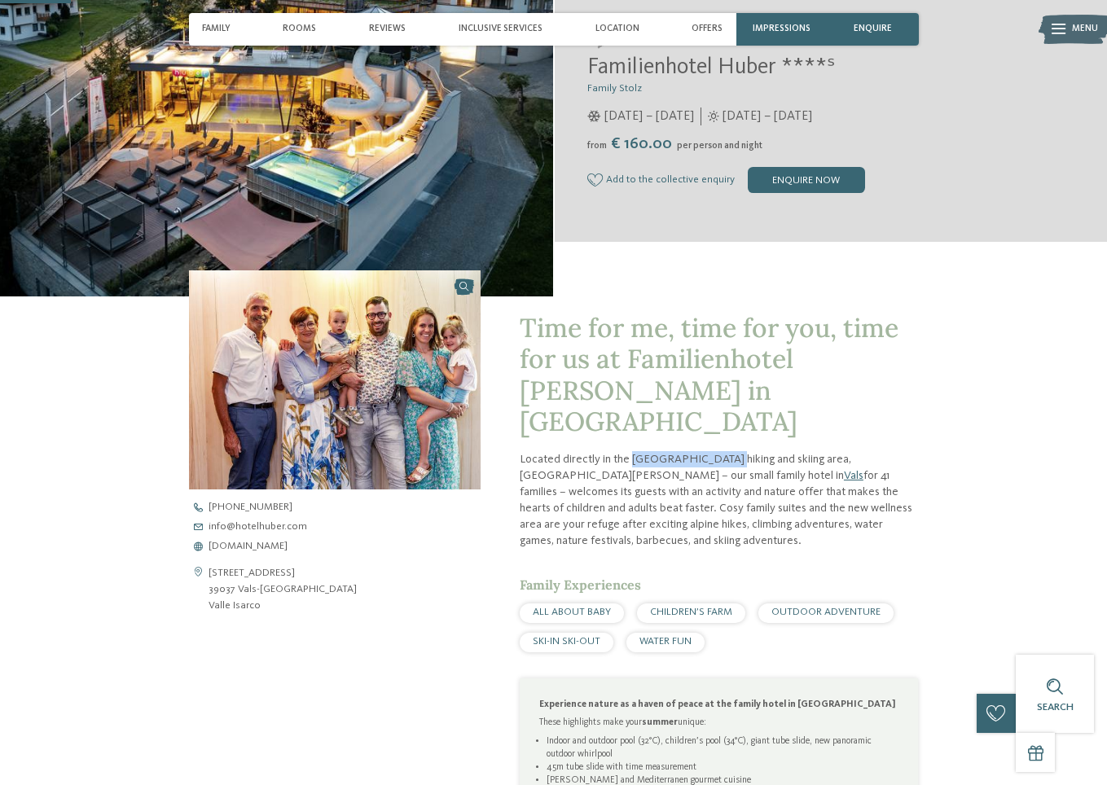
scroll to position [0, 0]
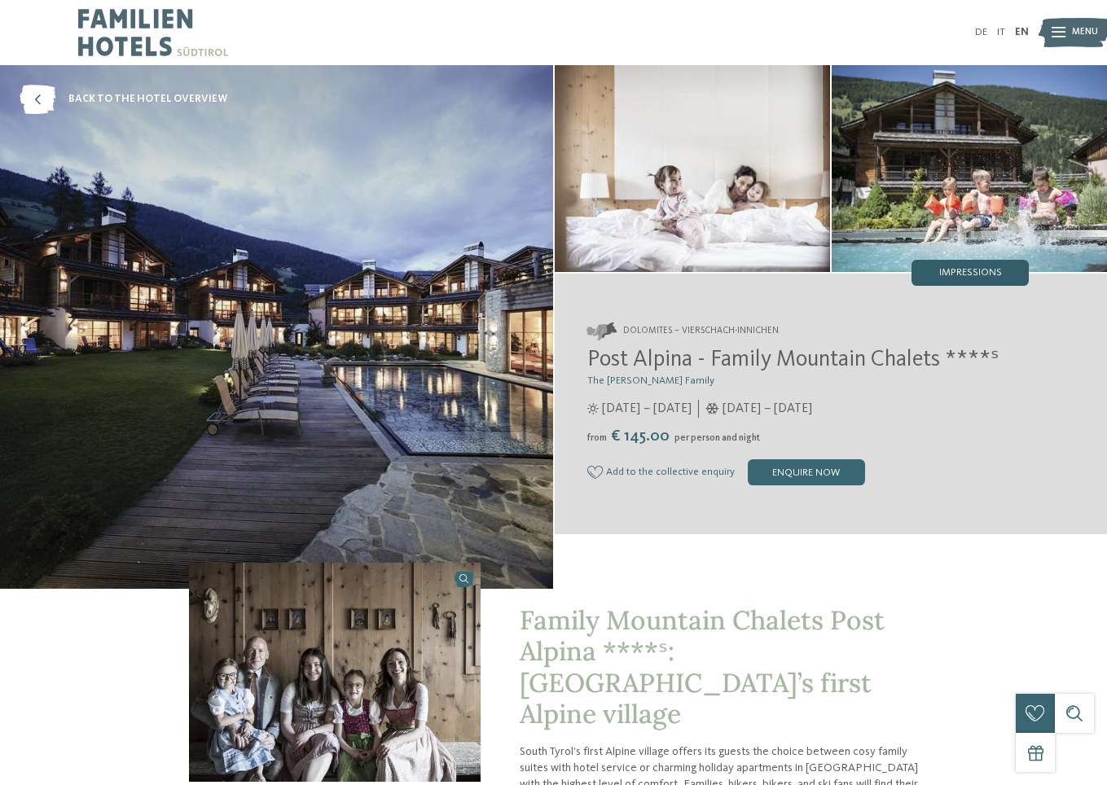
click at [939, 279] on span "Impressions" at bounding box center [970, 273] width 63 height 11
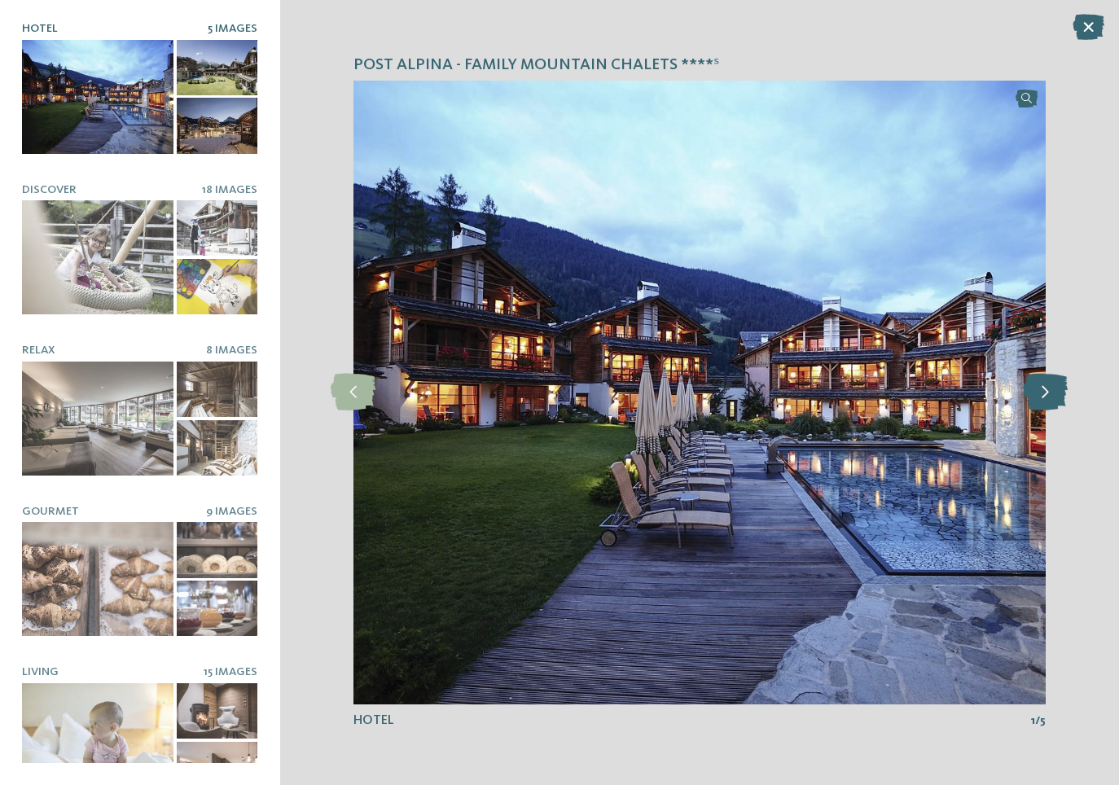
click at [1053, 386] on icon at bounding box center [1045, 392] width 45 height 37
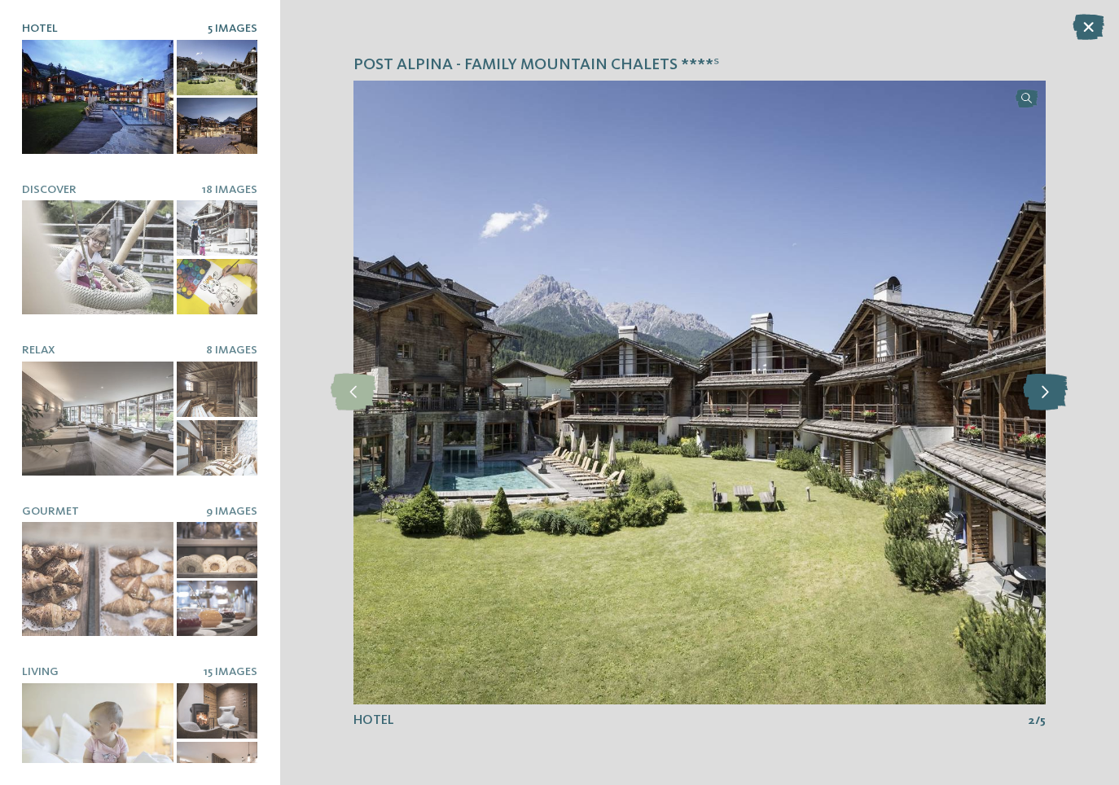
click at [1053, 386] on icon at bounding box center [1045, 392] width 45 height 37
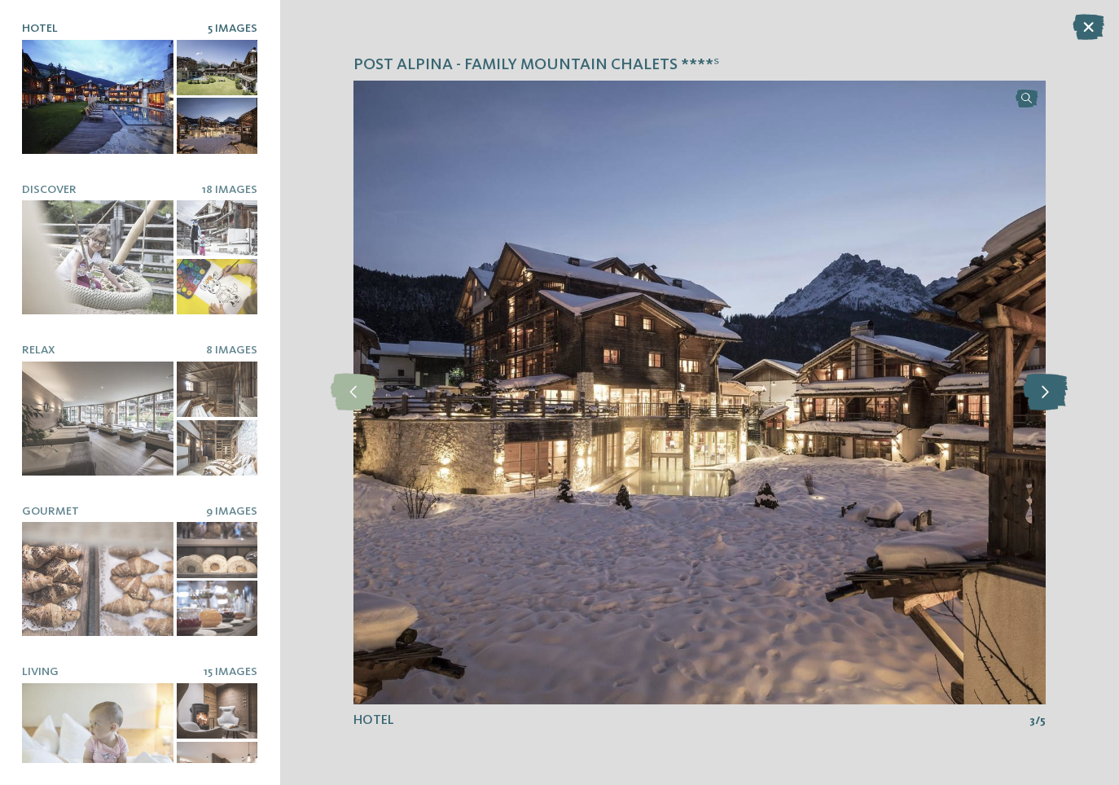
click at [1053, 386] on icon at bounding box center [1045, 392] width 45 height 37
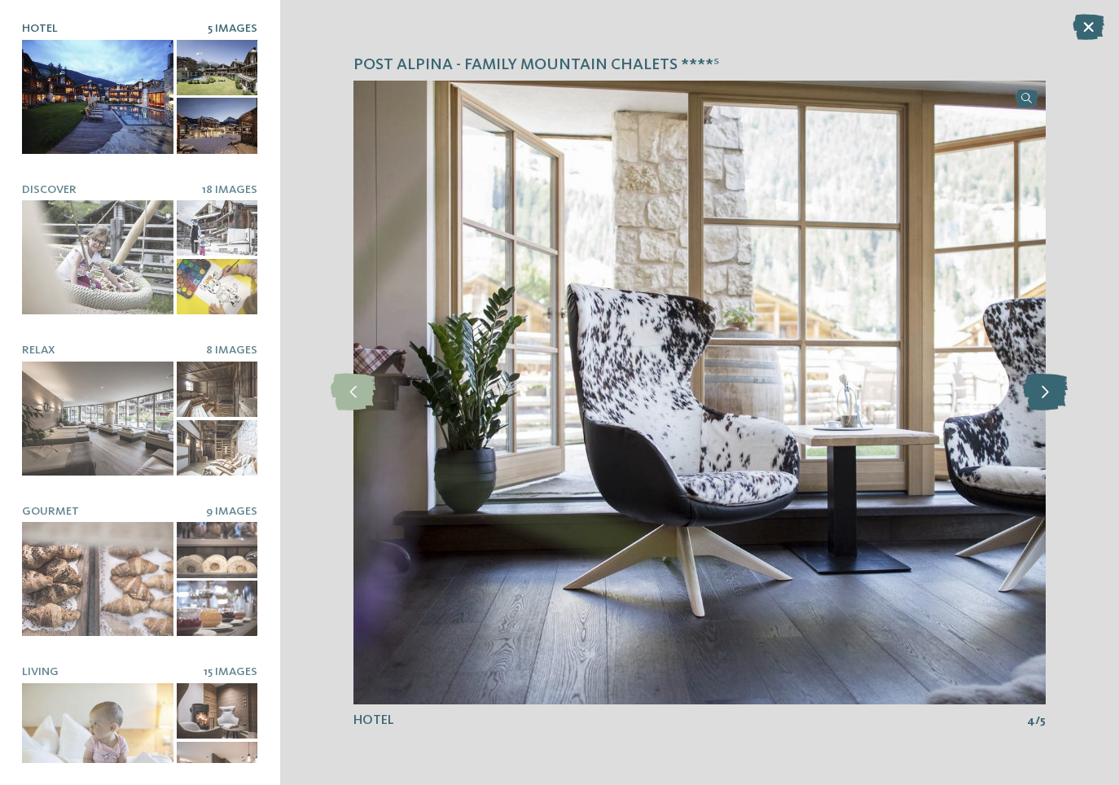
click at [1053, 386] on icon at bounding box center [1045, 392] width 45 height 37
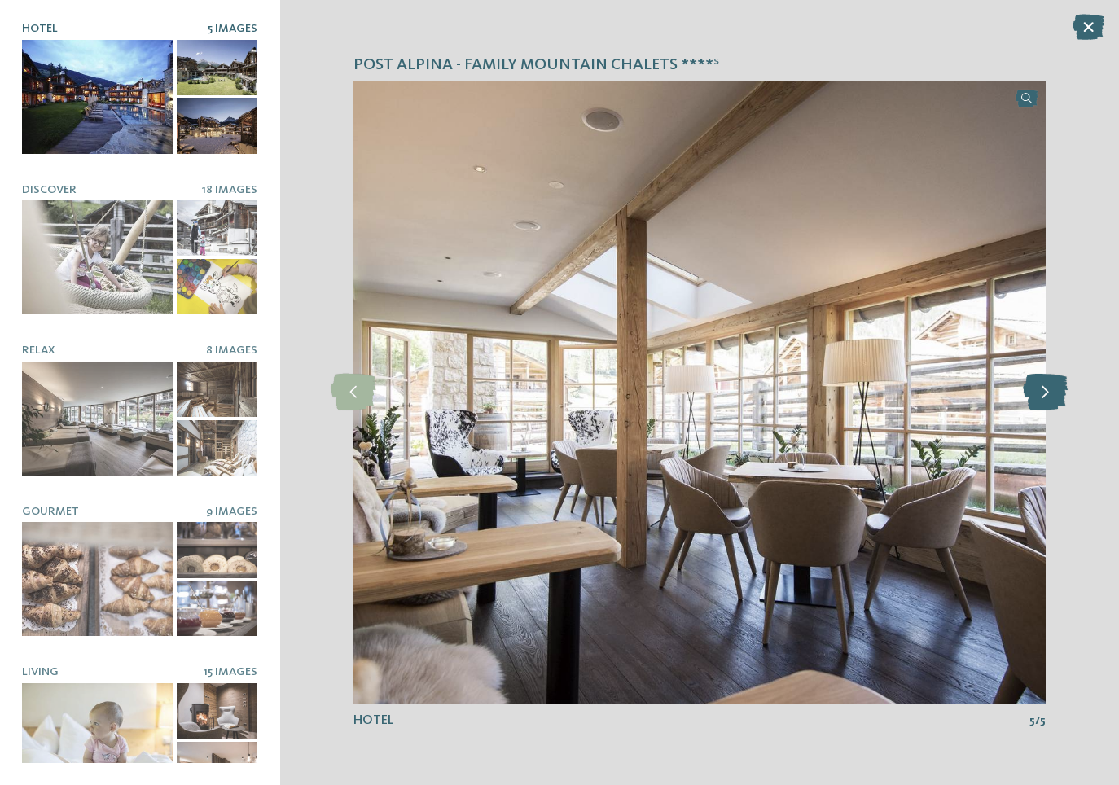
click at [1053, 386] on icon at bounding box center [1045, 392] width 45 height 37
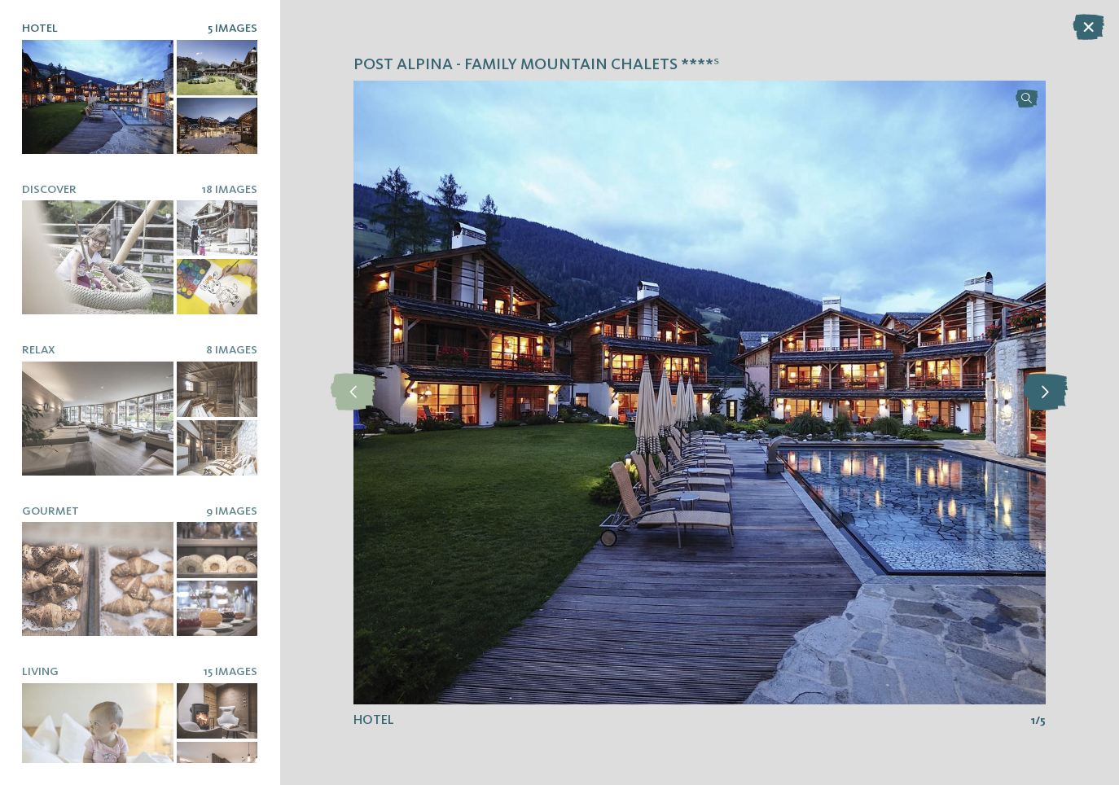
click at [1053, 386] on icon at bounding box center [1045, 392] width 45 height 37
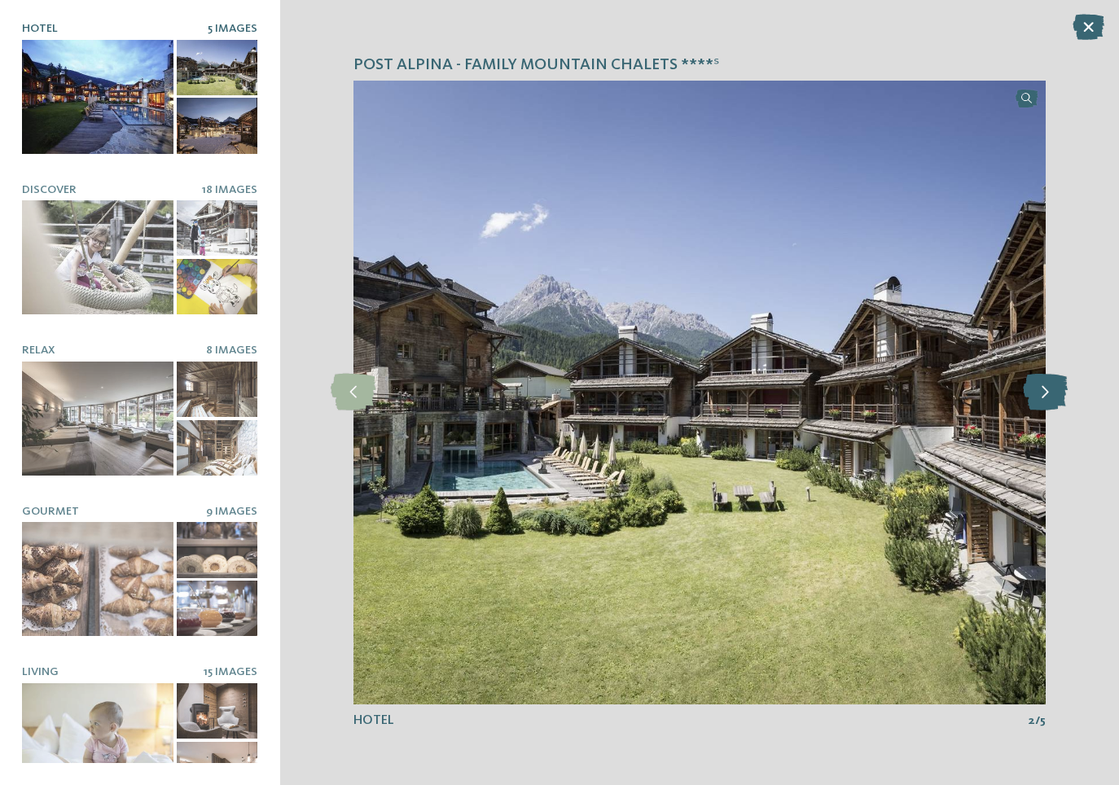
click at [1053, 386] on icon at bounding box center [1045, 392] width 45 height 37
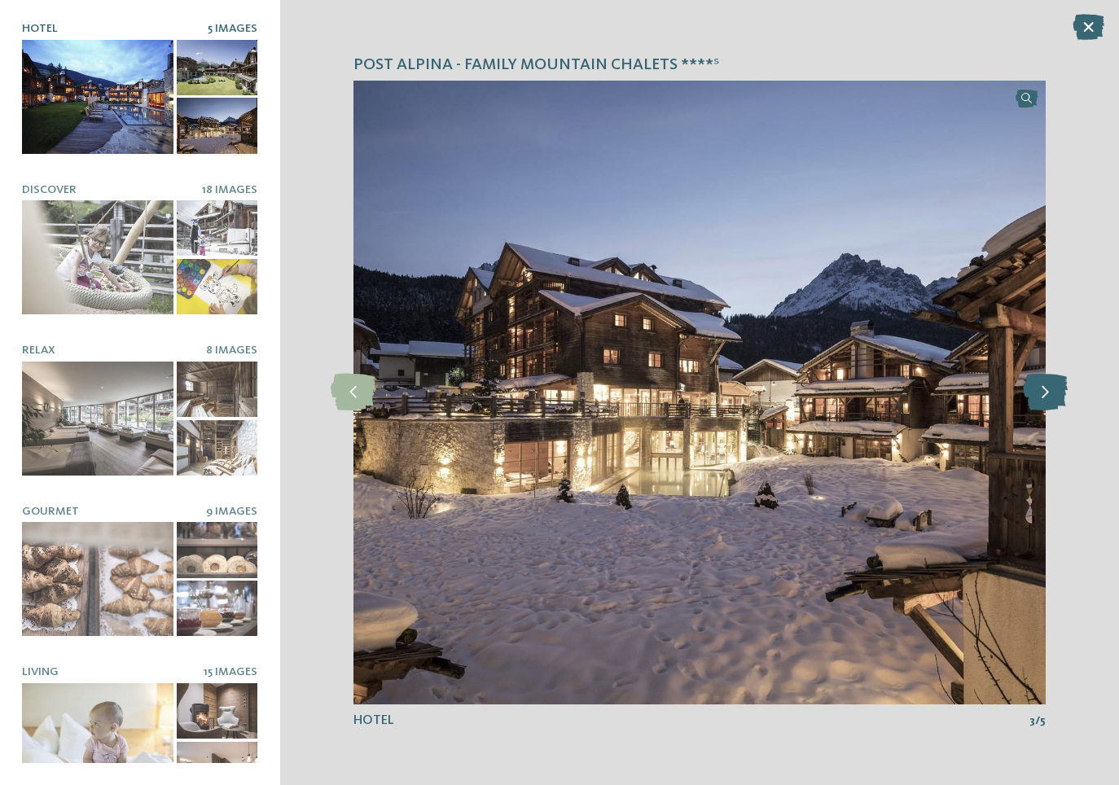
click at [1053, 386] on icon at bounding box center [1045, 392] width 45 height 37
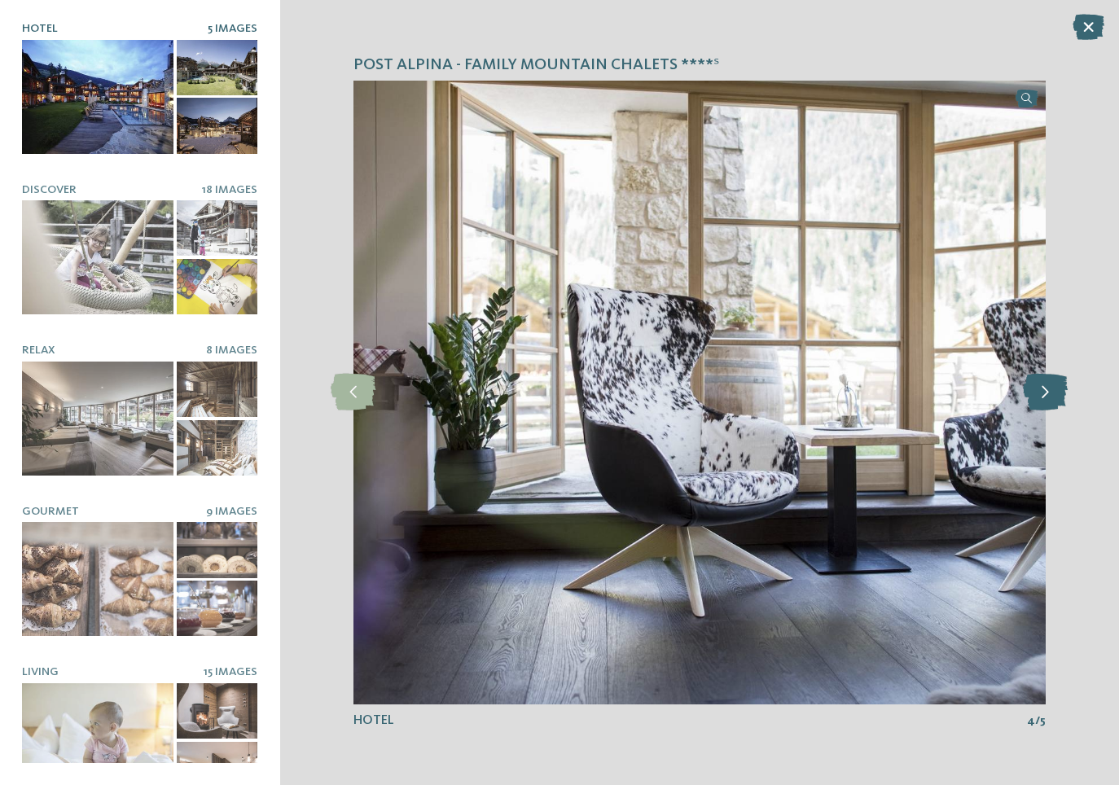
click at [1053, 386] on icon at bounding box center [1045, 392] width 45 height 37
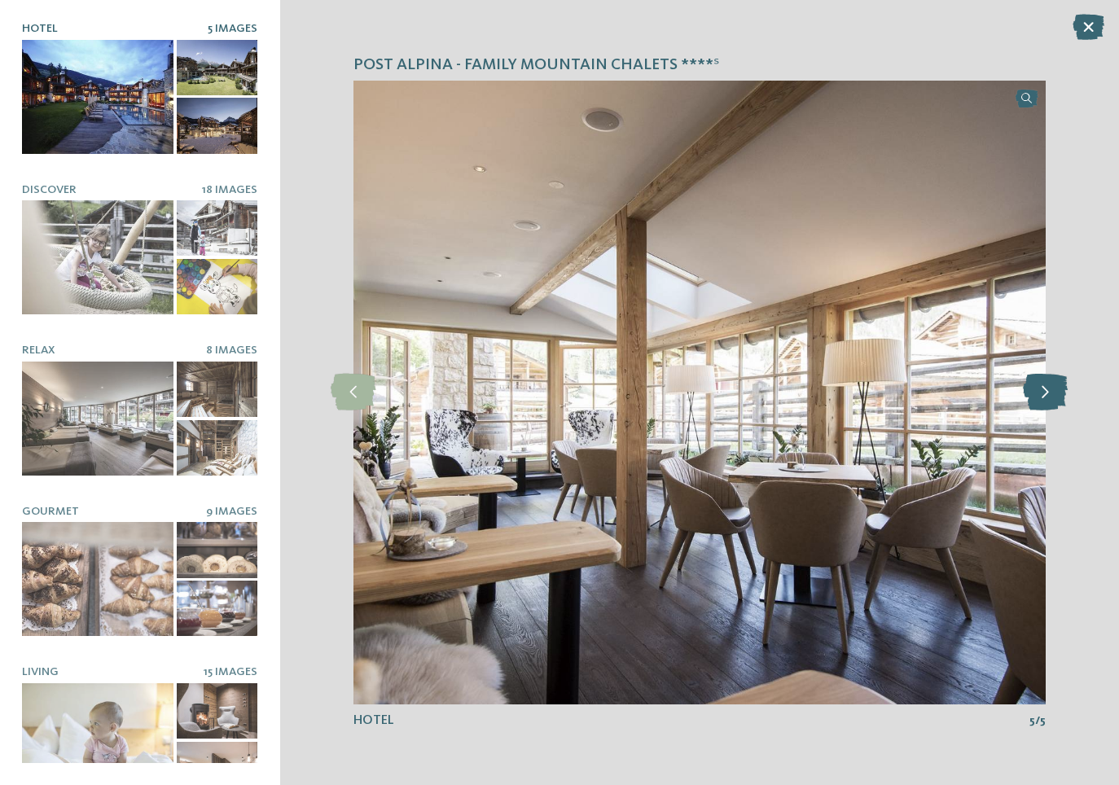
click at [1053, 386] on icon at bounding box center [1045, 392] width 45 height 37
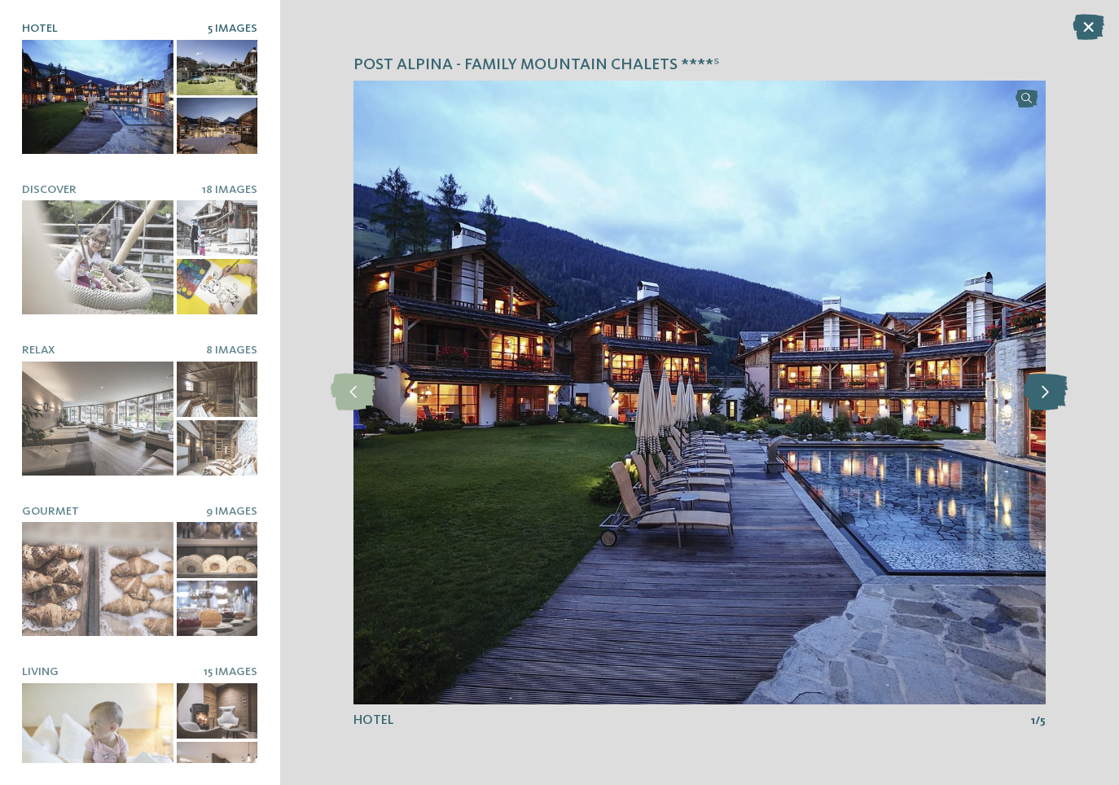
click at [1053, 386] on icon at bounding box center [1045, 392] width 45 height 37
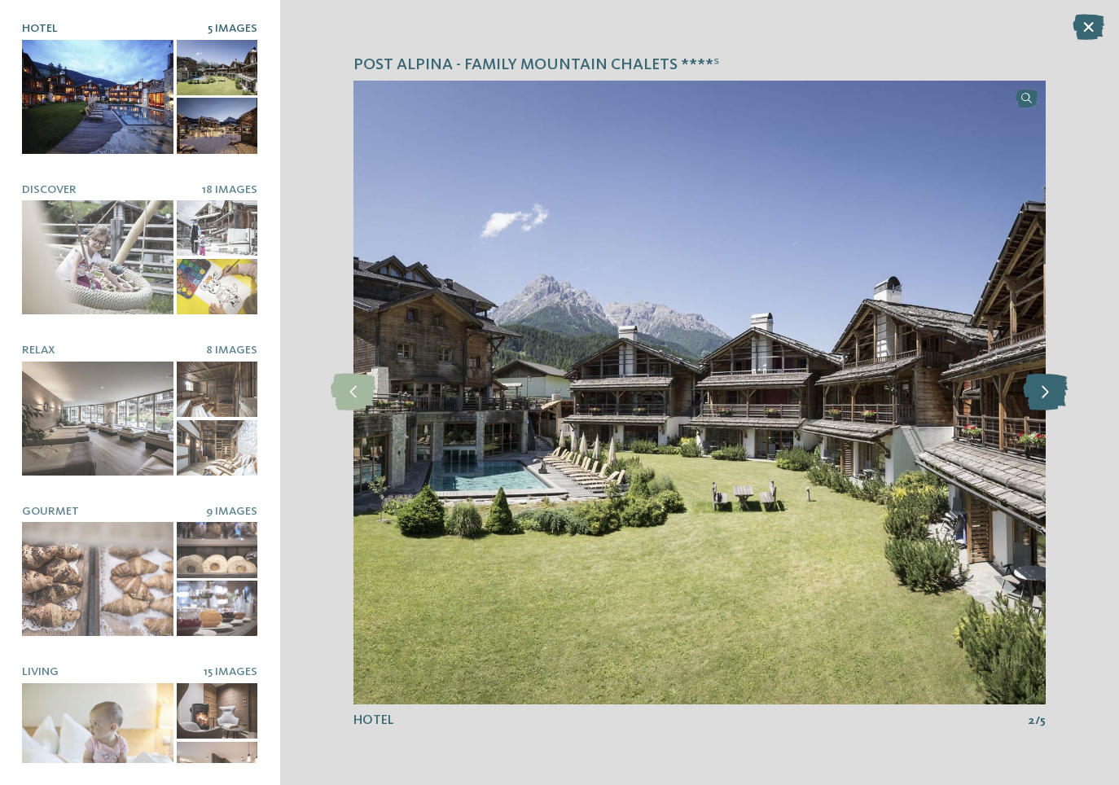
click at [1053, 386] on icon at bounding box center [1045, 392] width 45 height 37
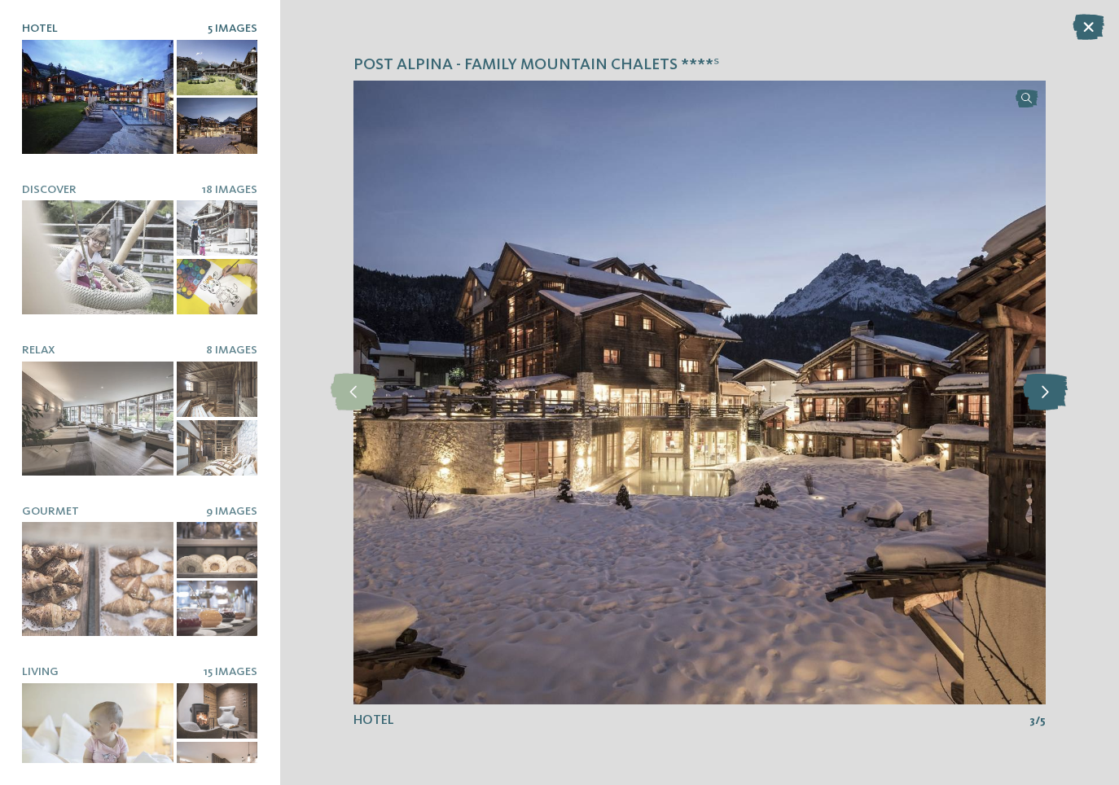
click at [1053, 386] on icon at bounding box center [1045, 392] width 45 height 37
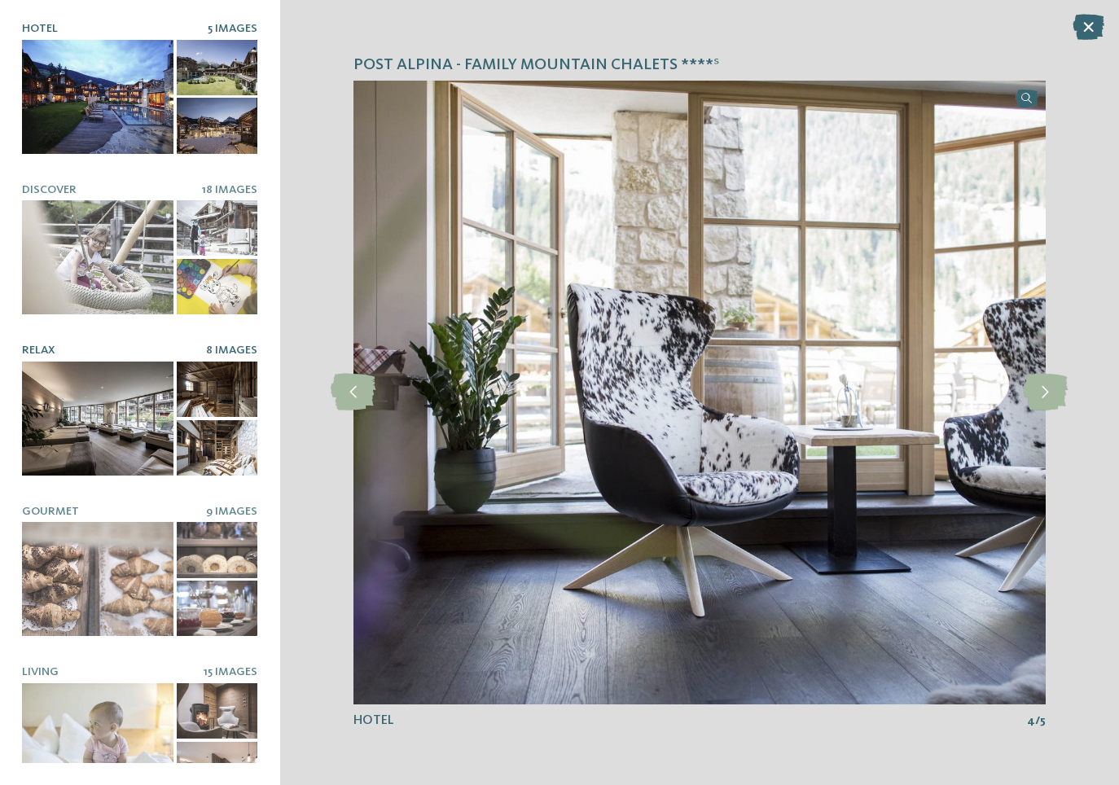
click at [130, 423] on div at bounding box center [98, 419] width 152 height 114
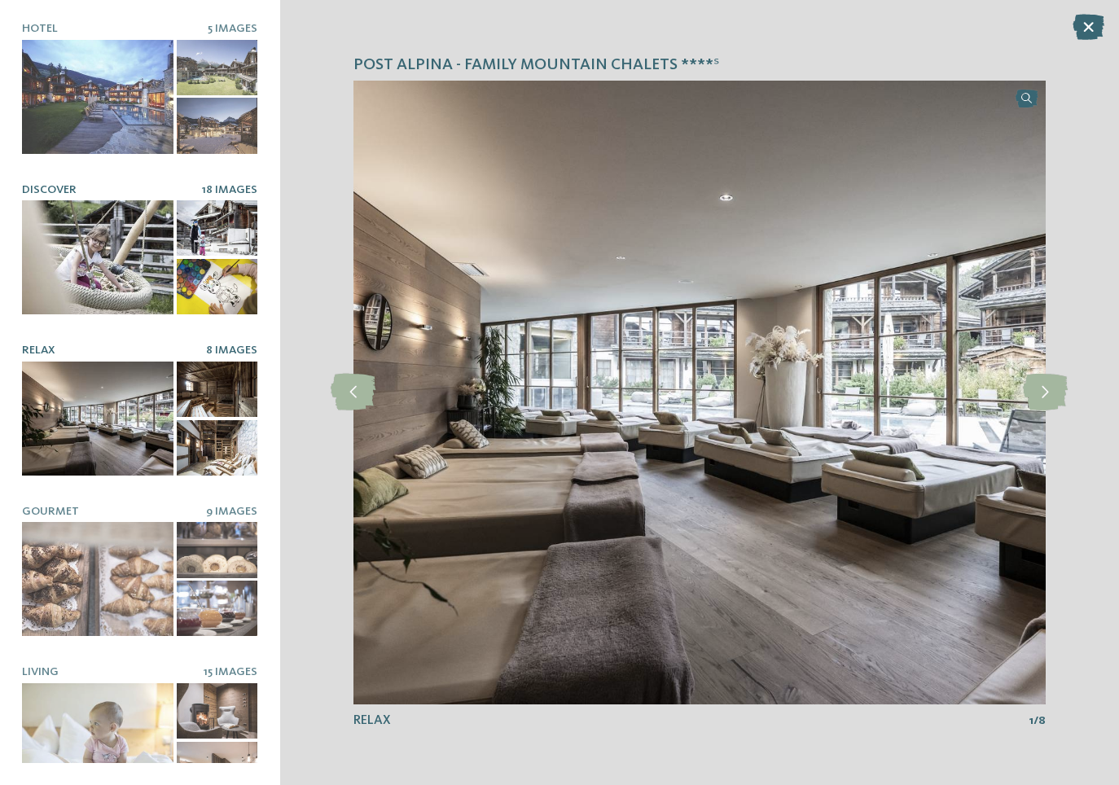
click at [222, 237] on div at bounding box center [217, 227] width 81 height 55
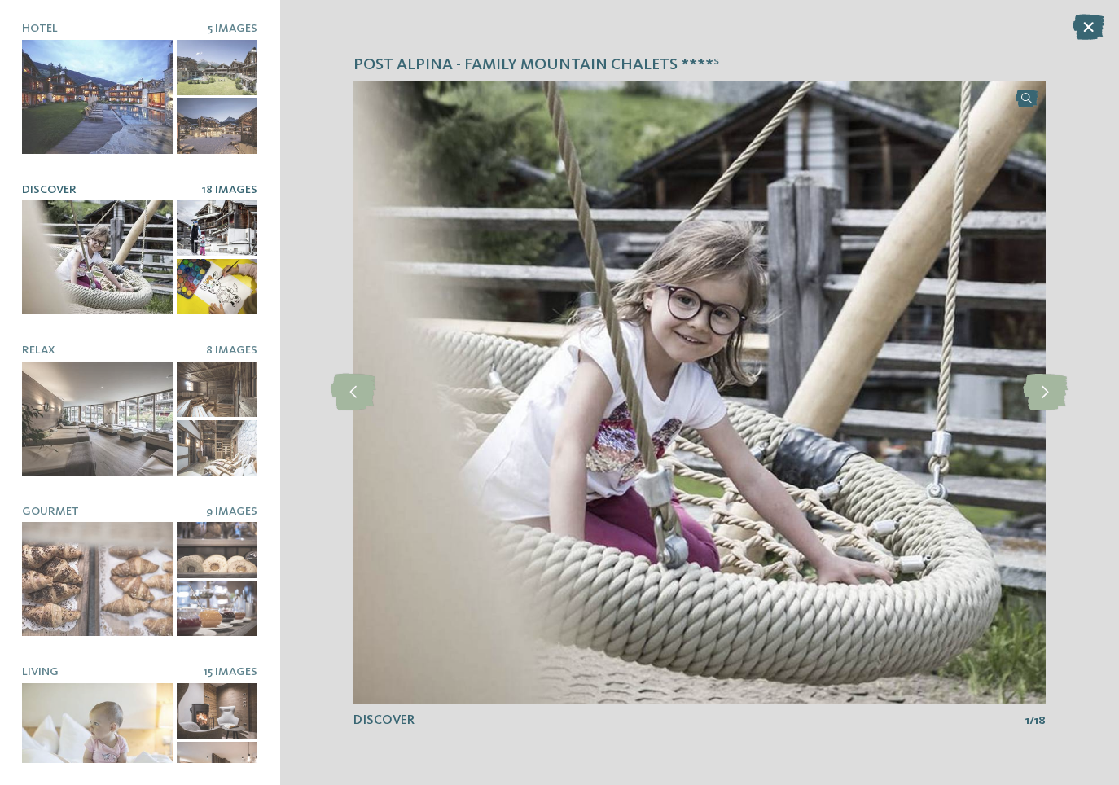
click at [222, 277] on div at bounding box center [217, 286] width 81 height 55
click at [222, 284] on div at bounding box center [217, 286] width 81 height 55
click at [109, 279] on div at bounding box center [98, 257] width 152 height 114
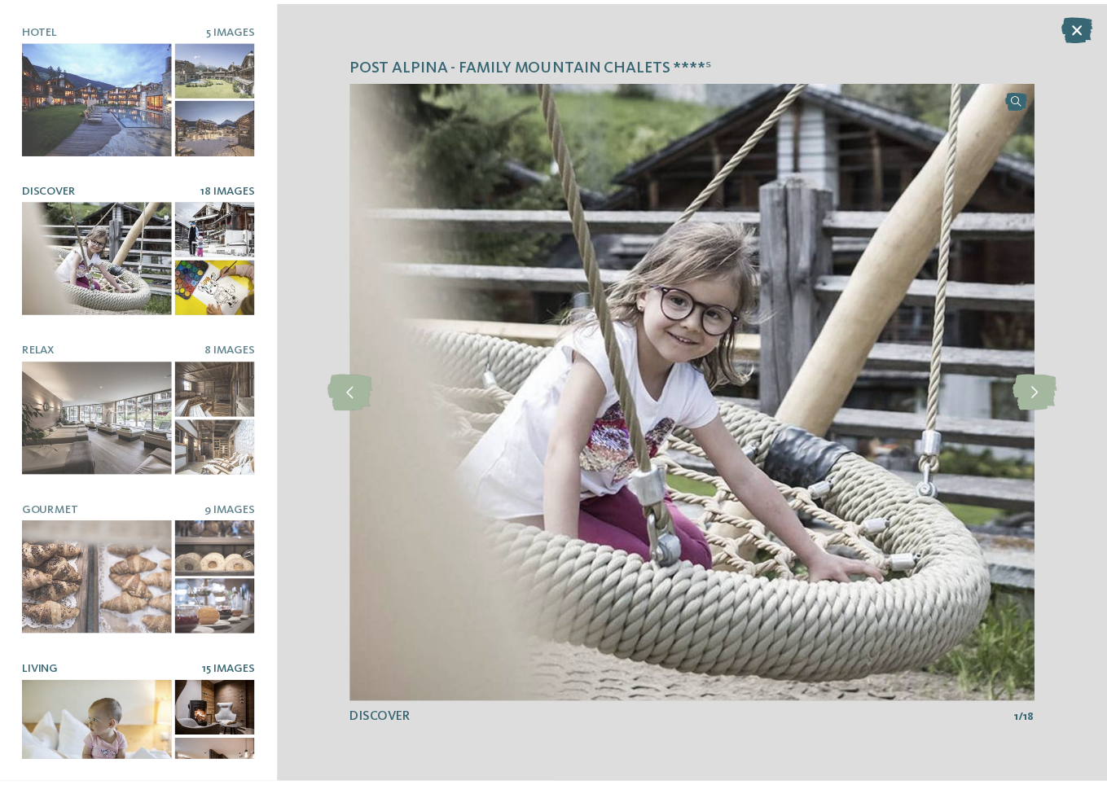
scroll to position [14, 0]
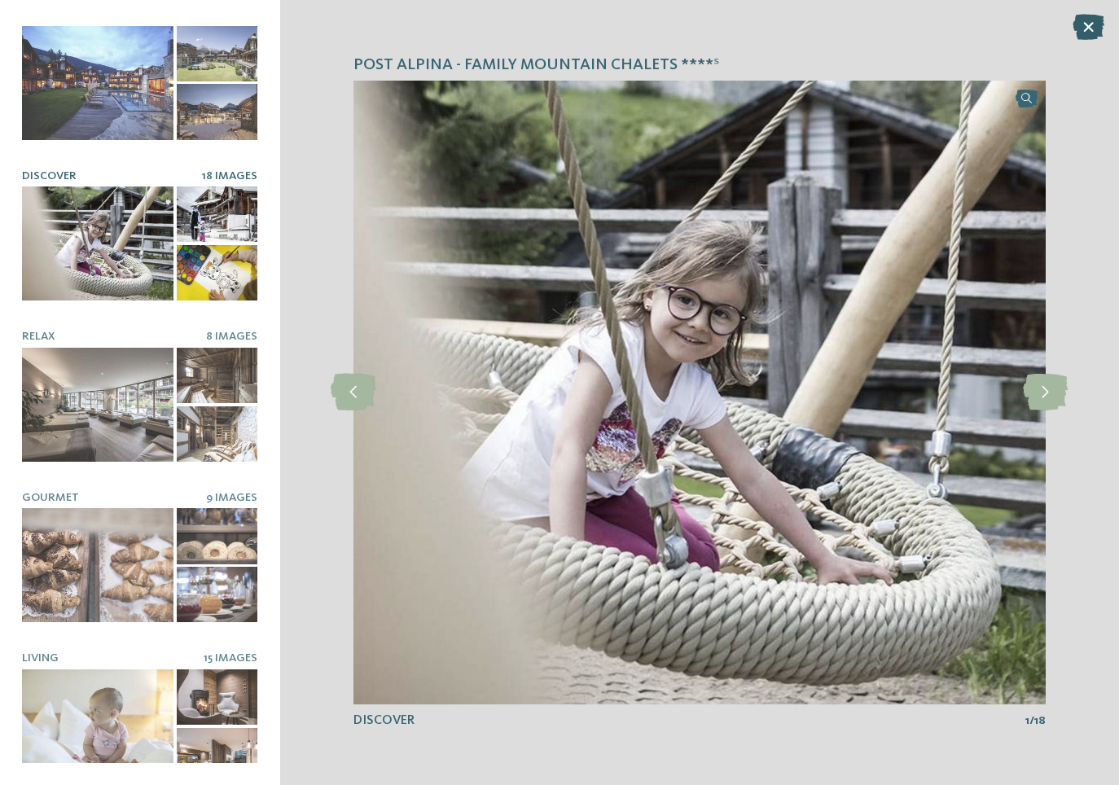
click at [1087, 29] on icon at bounding box center [1089, 27] width 32 height 26
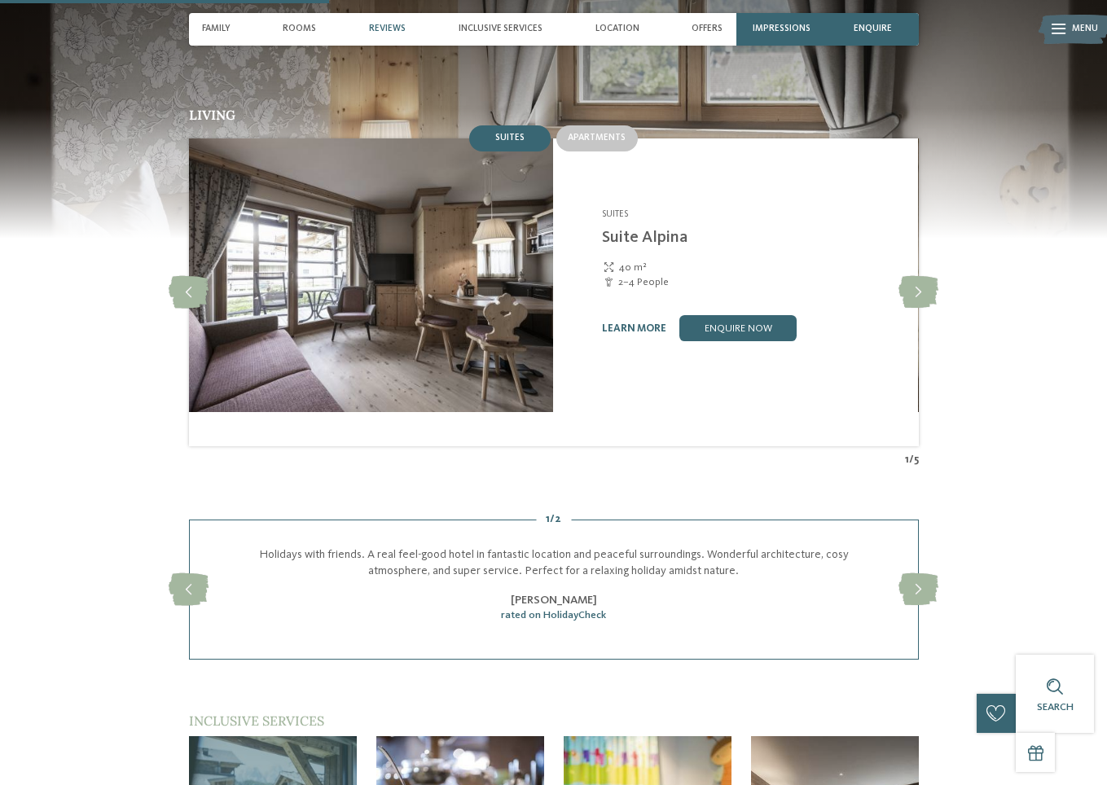
scroll to position [1385, 0]
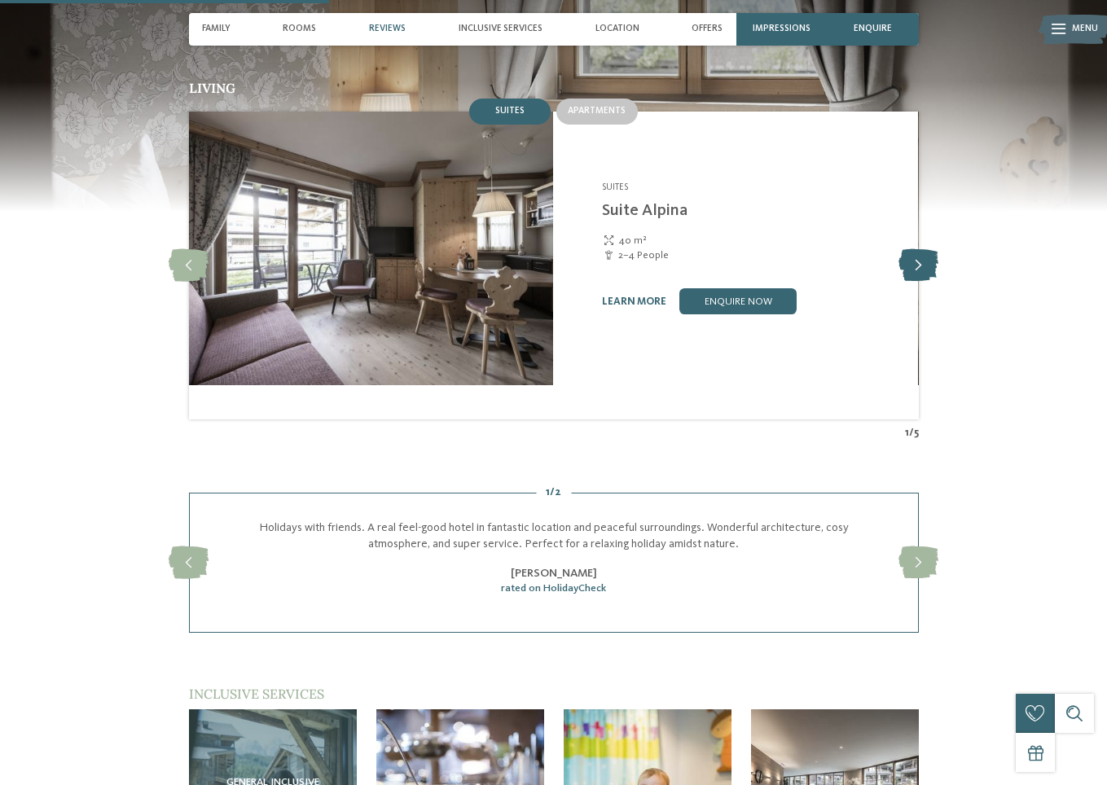
click at [939, 282] on icon at bounding box center [919, 265] width 40 height 33
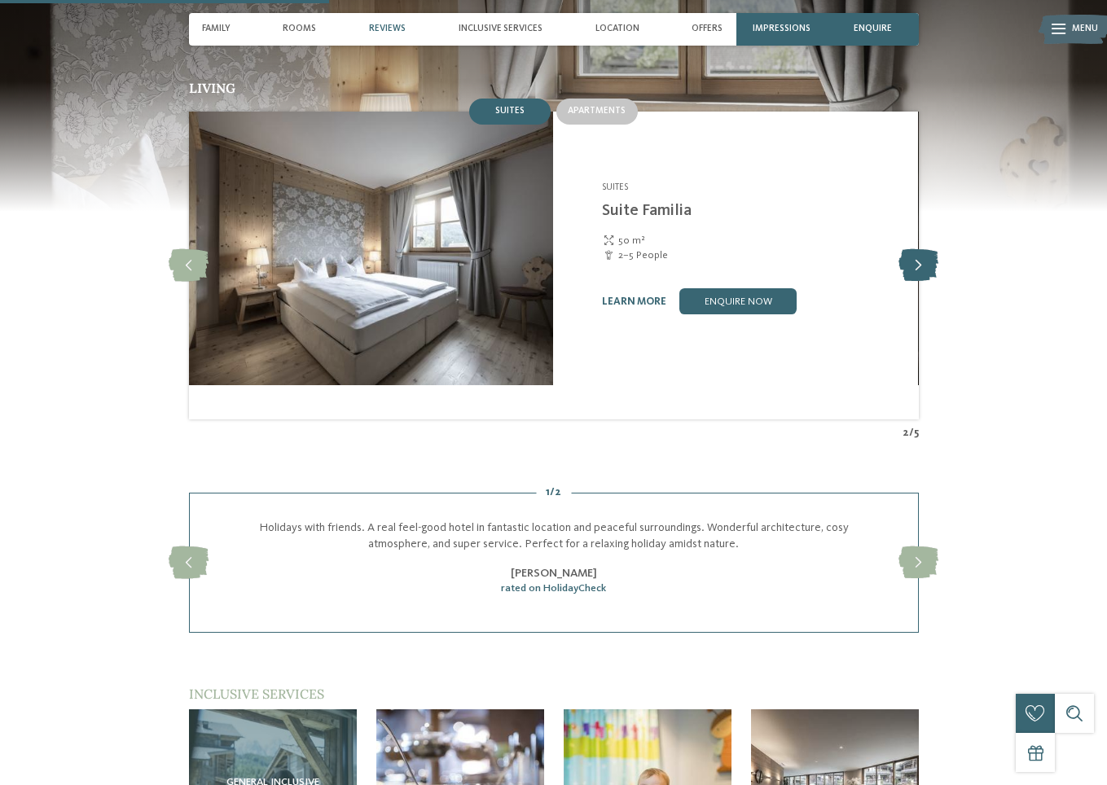
click at [939, 282] on icon at bounding box center [919, 265] width 40 height 33
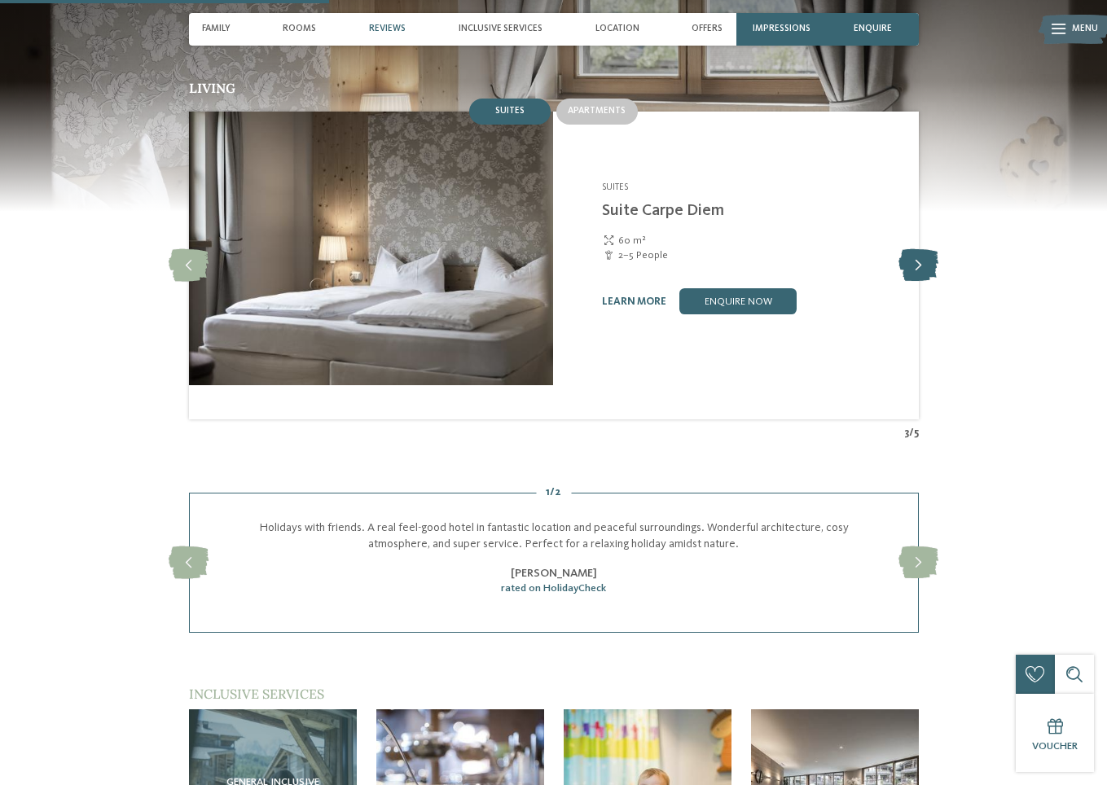
click at [939, 282] on icon at bounding box center [919, 265] width 40 height 33
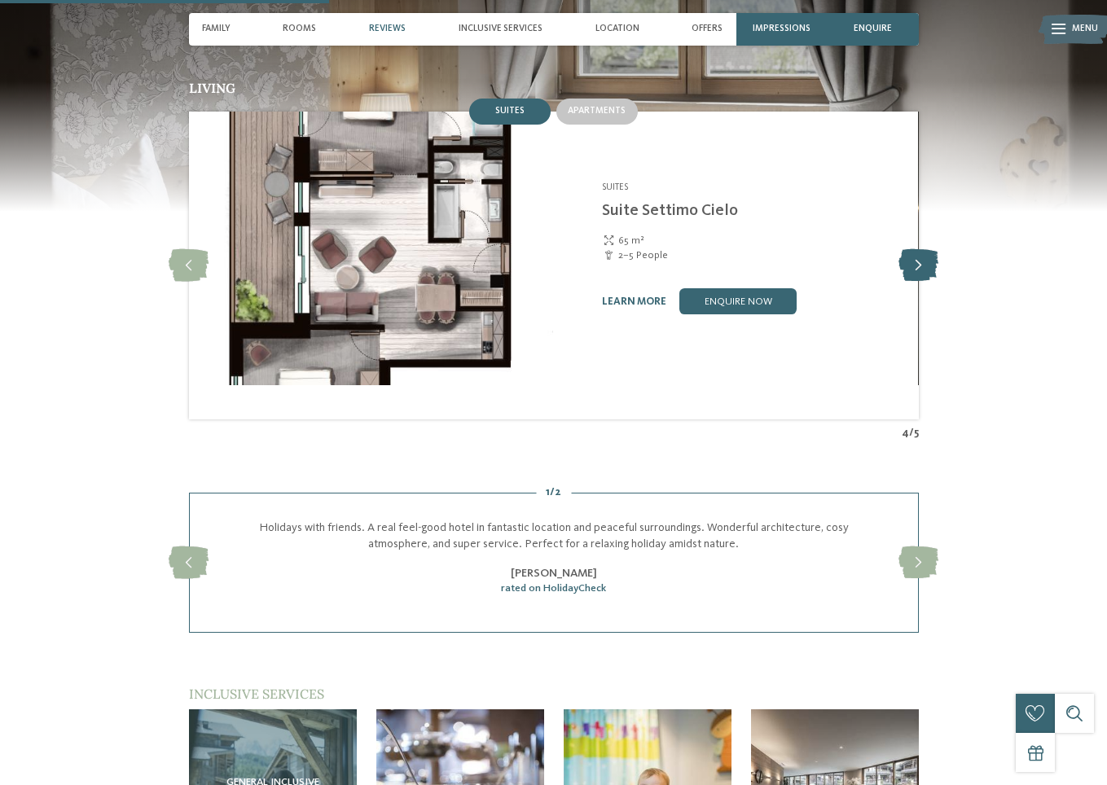
click at [939, 282] on icon at bounding box center [919, 265] width 40 height 33
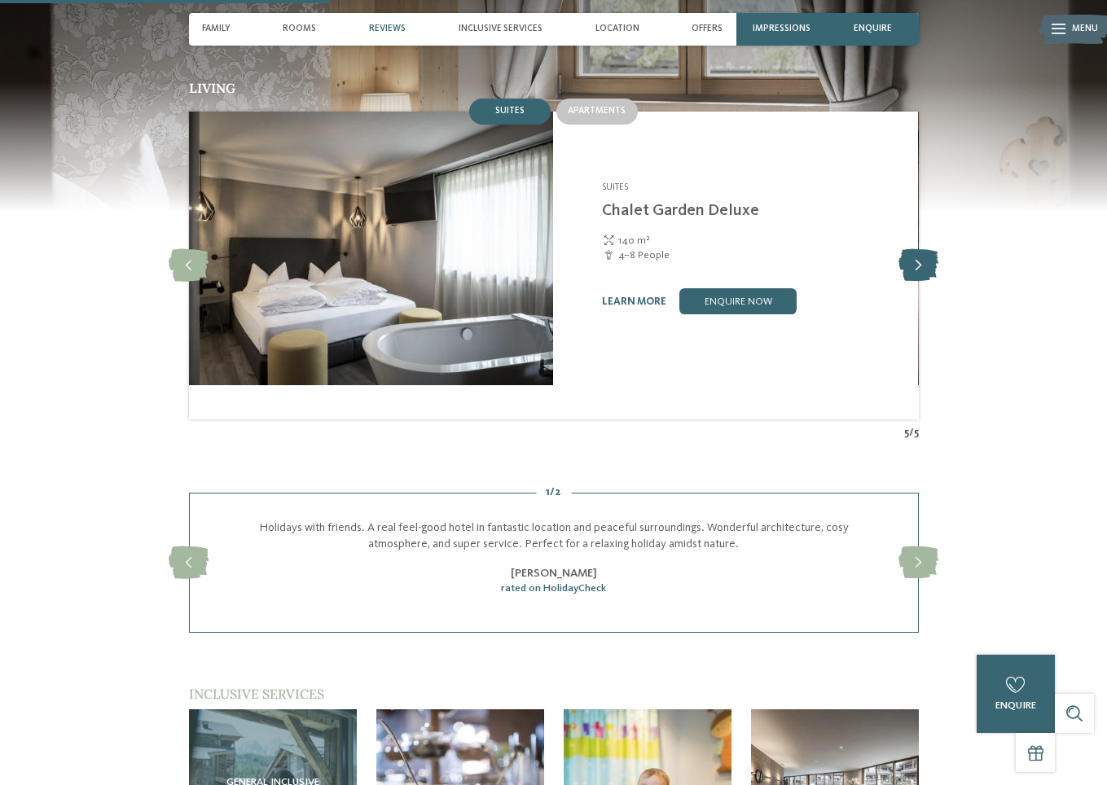
click at [939, 282] on icon at bounding box center [919, 265] width 40 height 33
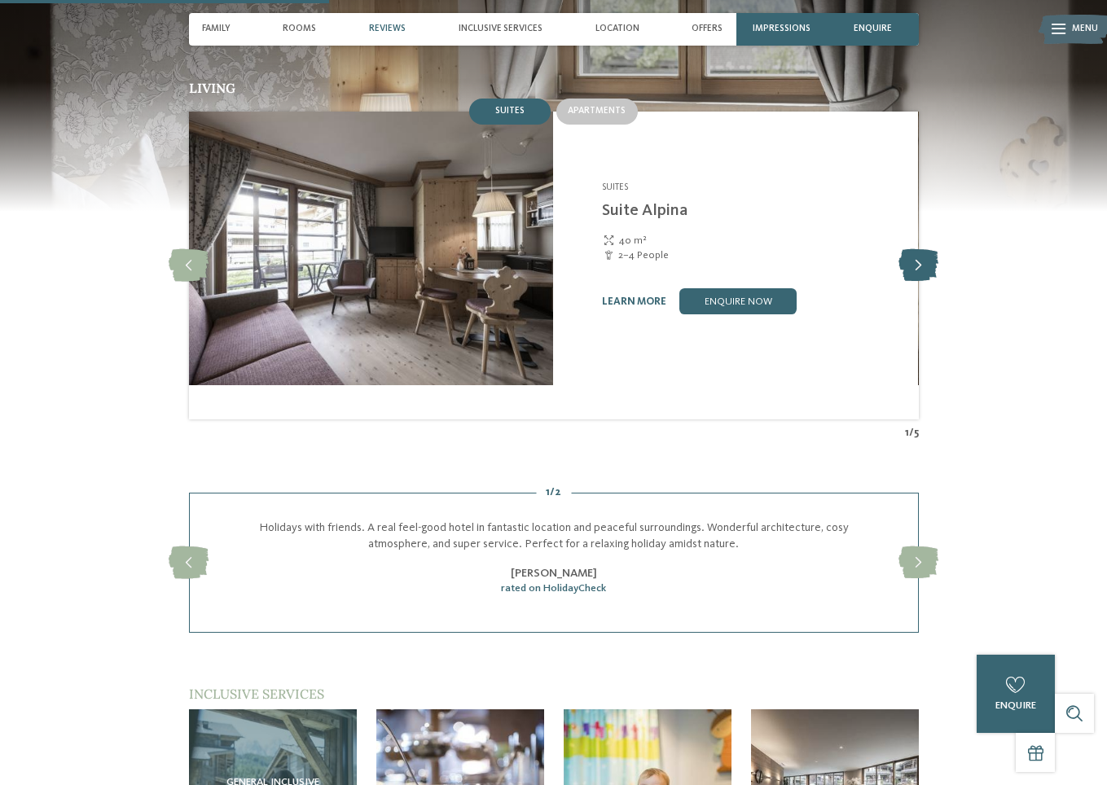
click at [939, 282] on icon at bounding box center [919, 265] width 40 height 33
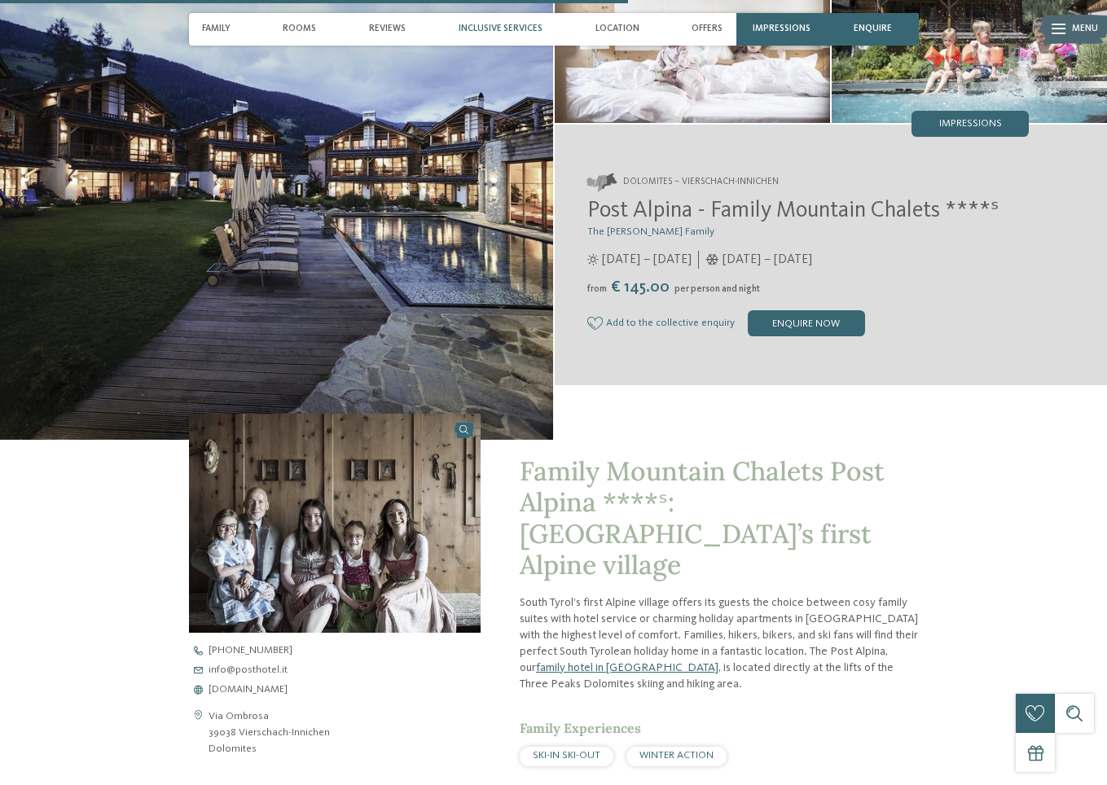
scroll to position [0, 0]
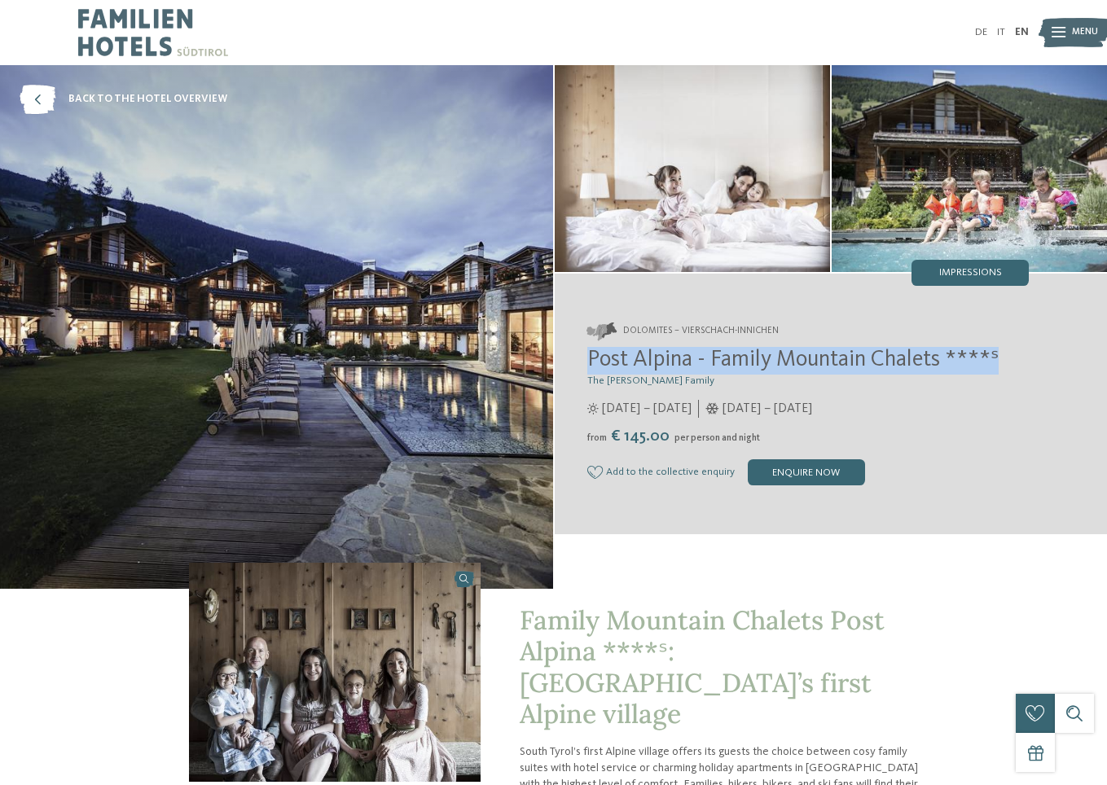
copy span "Post Alpina - Family Mountain Chalets ****ˢ"
drag, startPoint x: 650, startPoint y: 363, endPoint x: 796, endPoint y: 400, distance: 150.6
click at [796, 375] on h2 "Post Alpina - Family Mountain Chalets ****ˢ" at bounding box center [808, 361] width 442 height 28
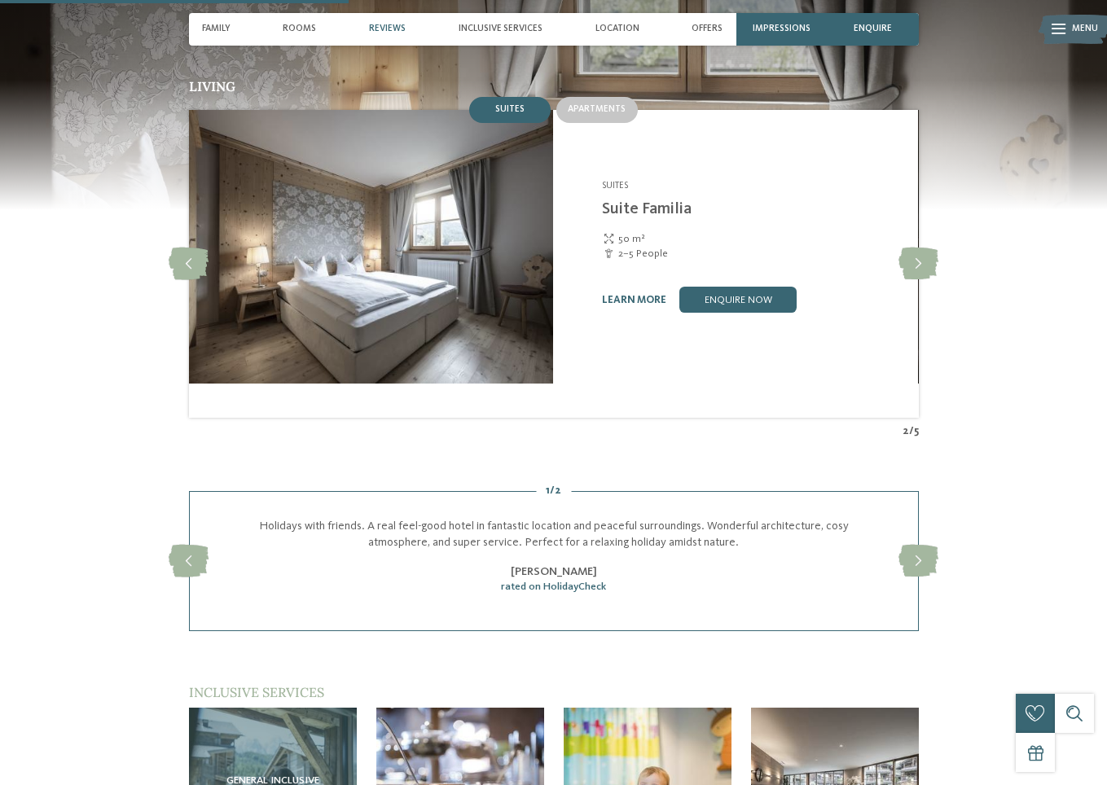
scroll to position [1466, 0]
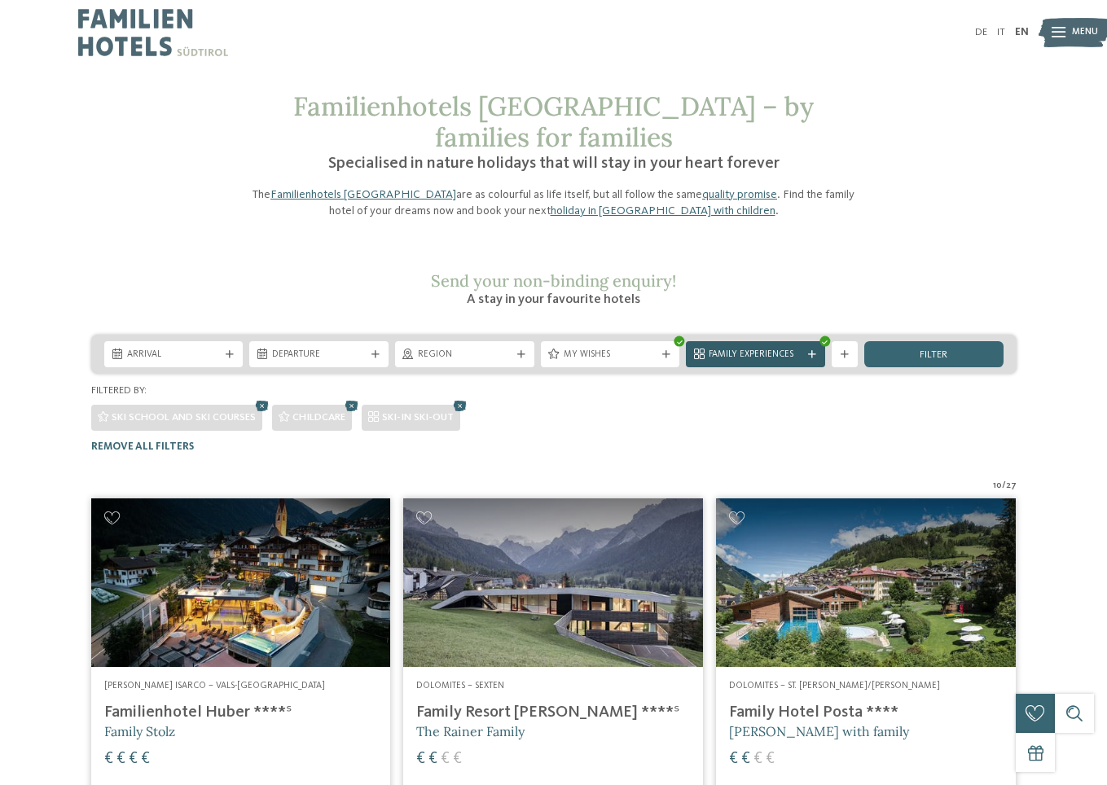
click at [808, 359] on icon at bounding box center [812, 355] width 8 height 8
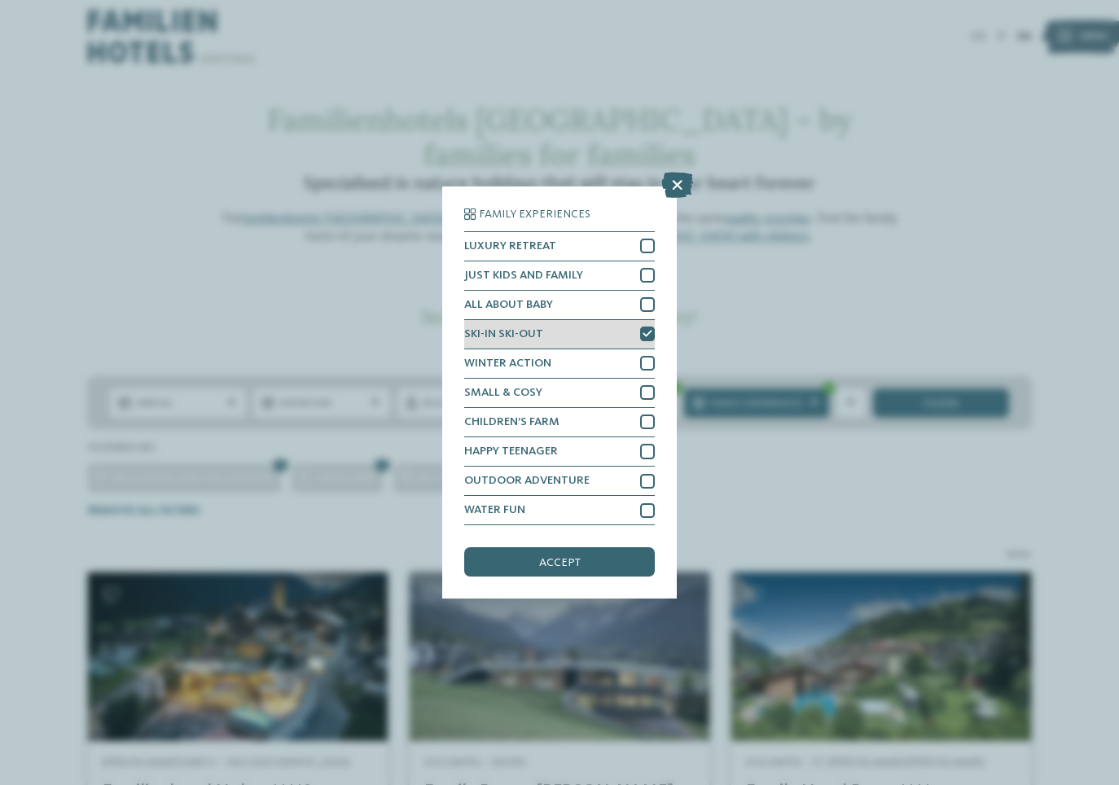
click at [645, 328] on div at bounding box center [647, 334] width 15 height 15
click at [601, 577] on div "accept" at bounding box center [559, 561] width 191 height 29
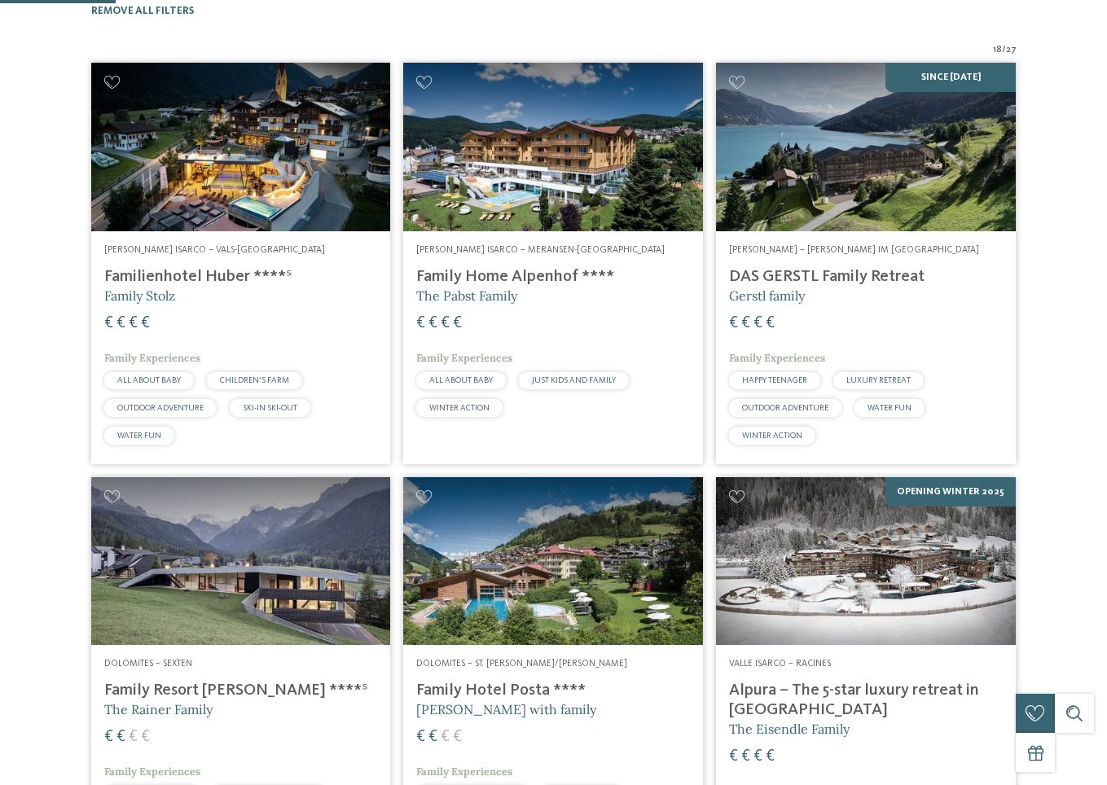
scroll to position [437, 0]
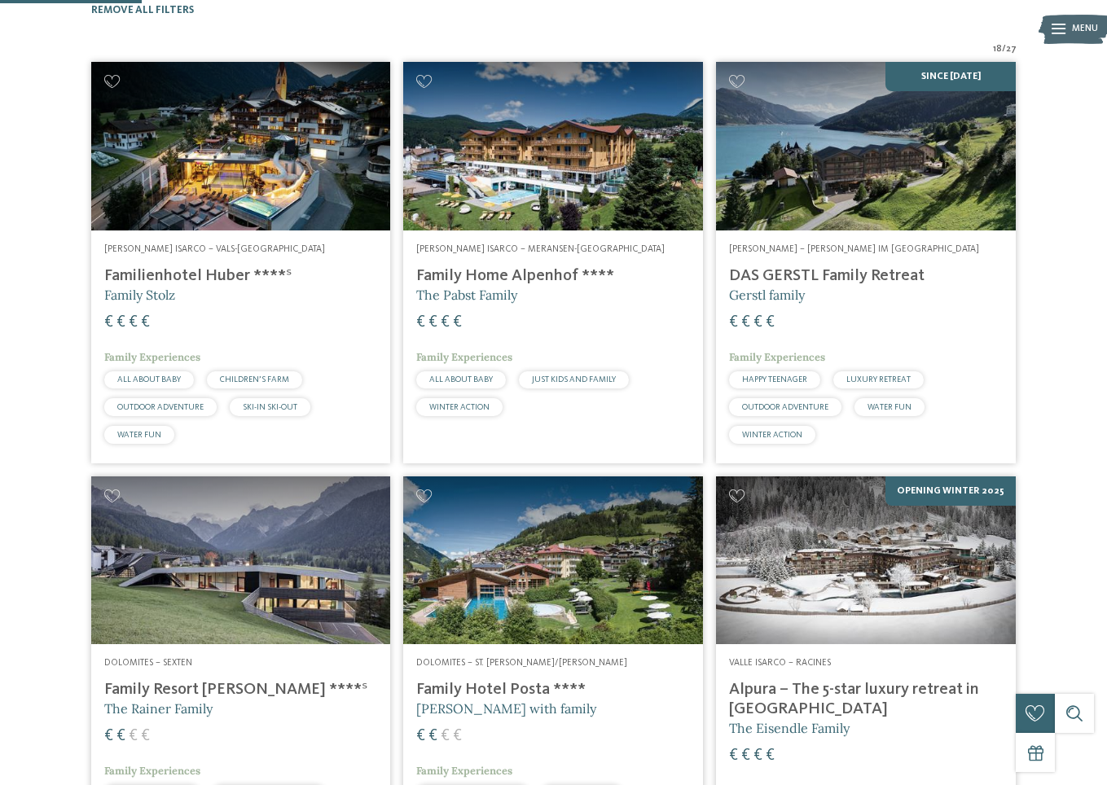
click at [877, 199] on img at bounding box center [866, 146] width 300 height 169
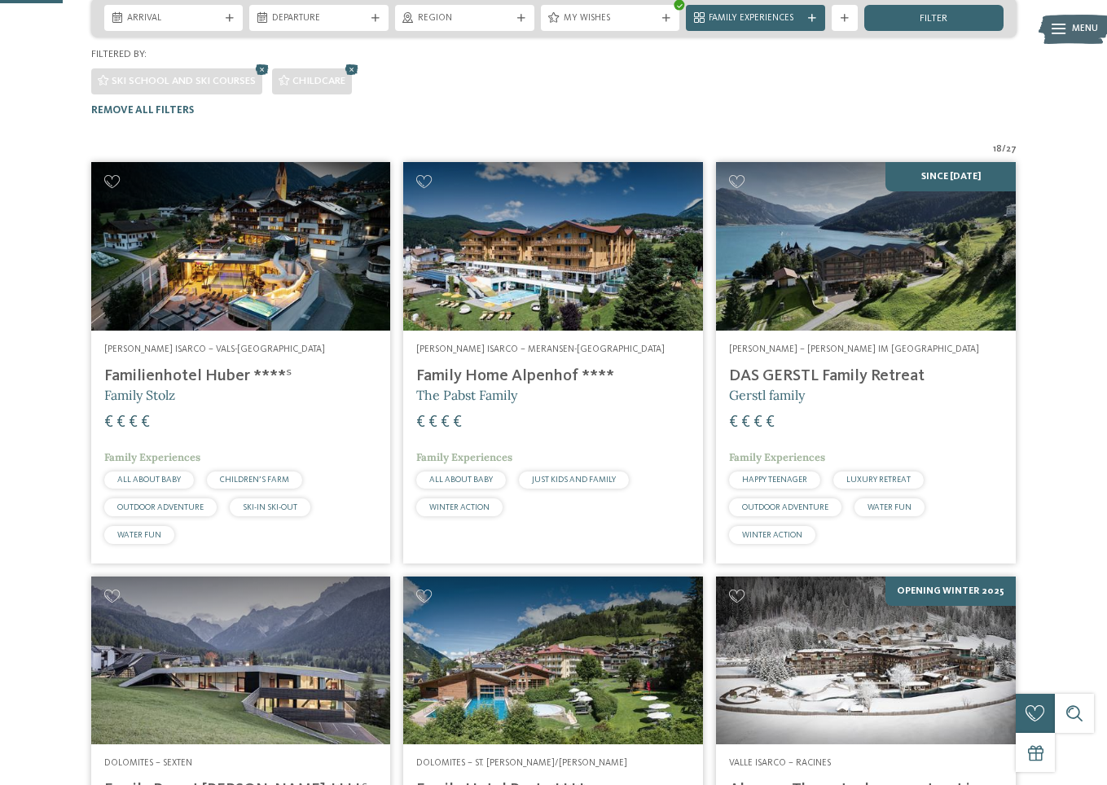
scroll to position [192, 0]
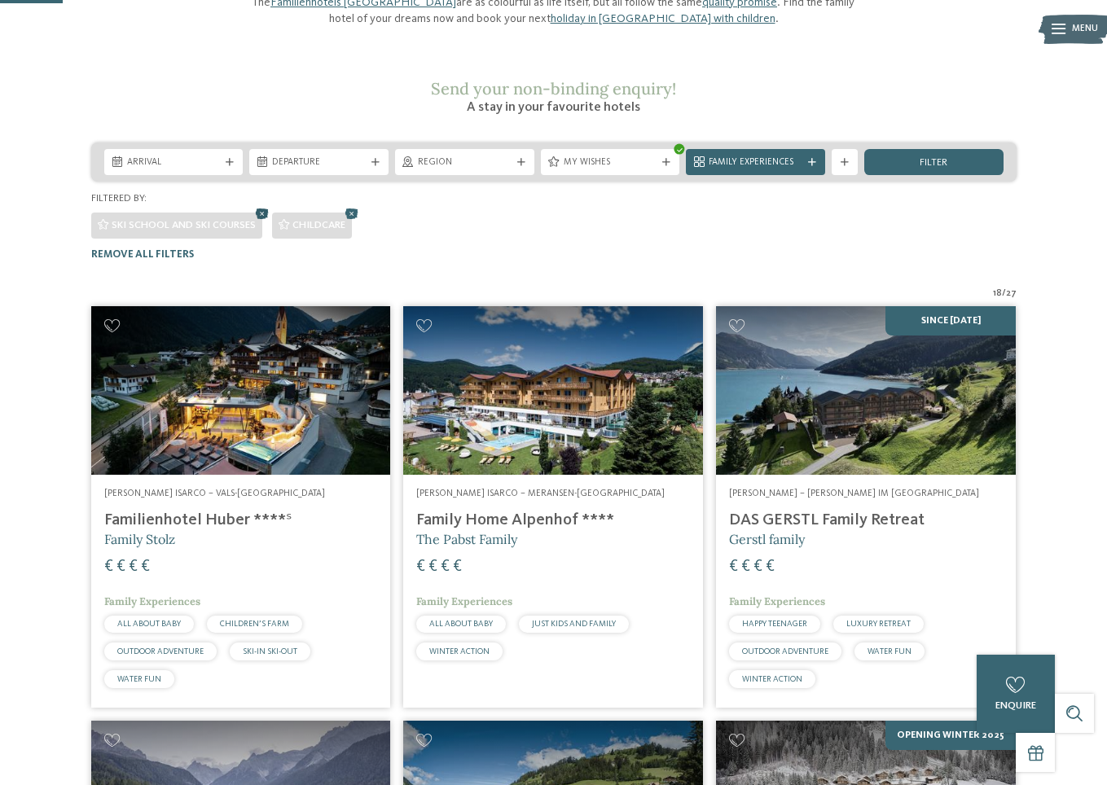
click at [272, 223] on icon at bounding box center [263, 214] width 20 height 17
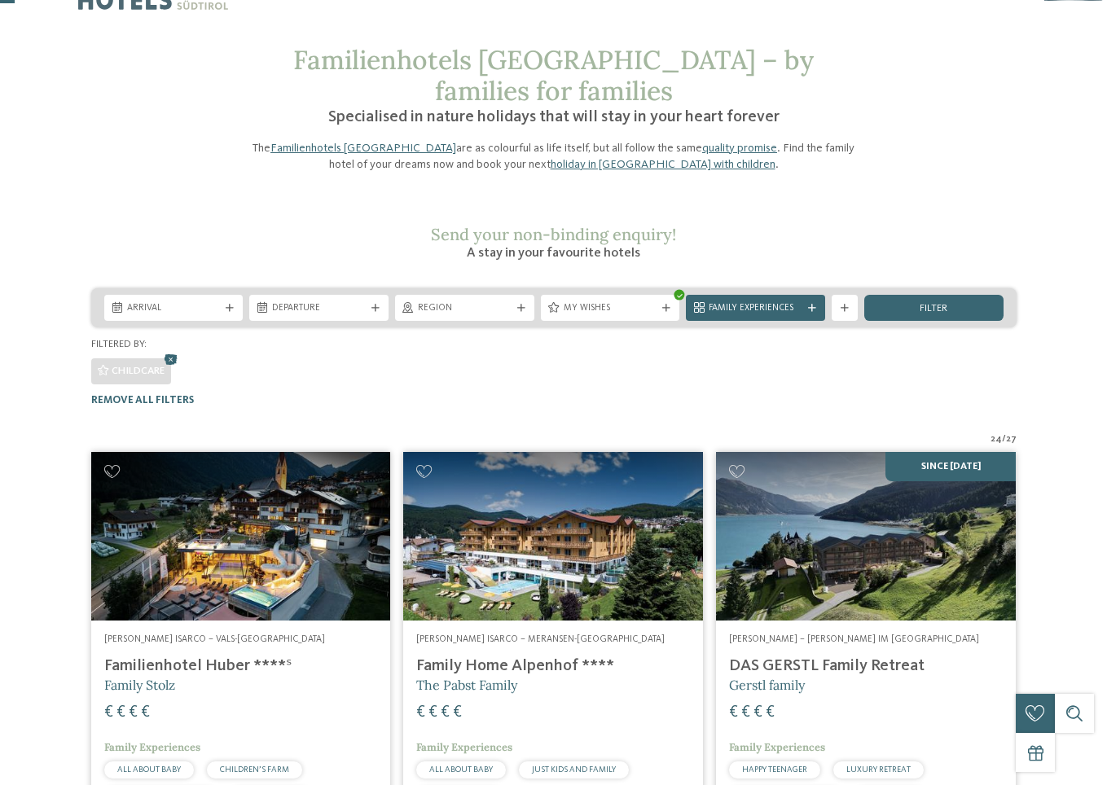
scroll to position [0, 0]
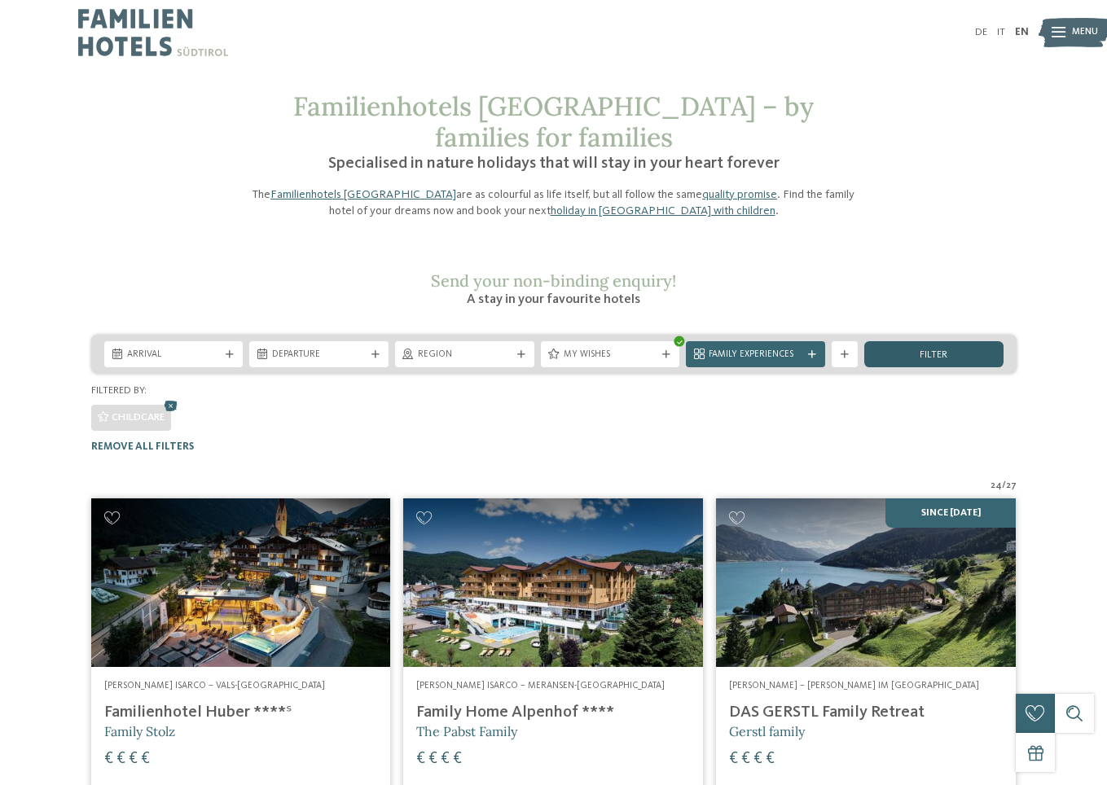
click at [895, 367] on div "filter" at bounding box center [933, 354] width 139 height 26
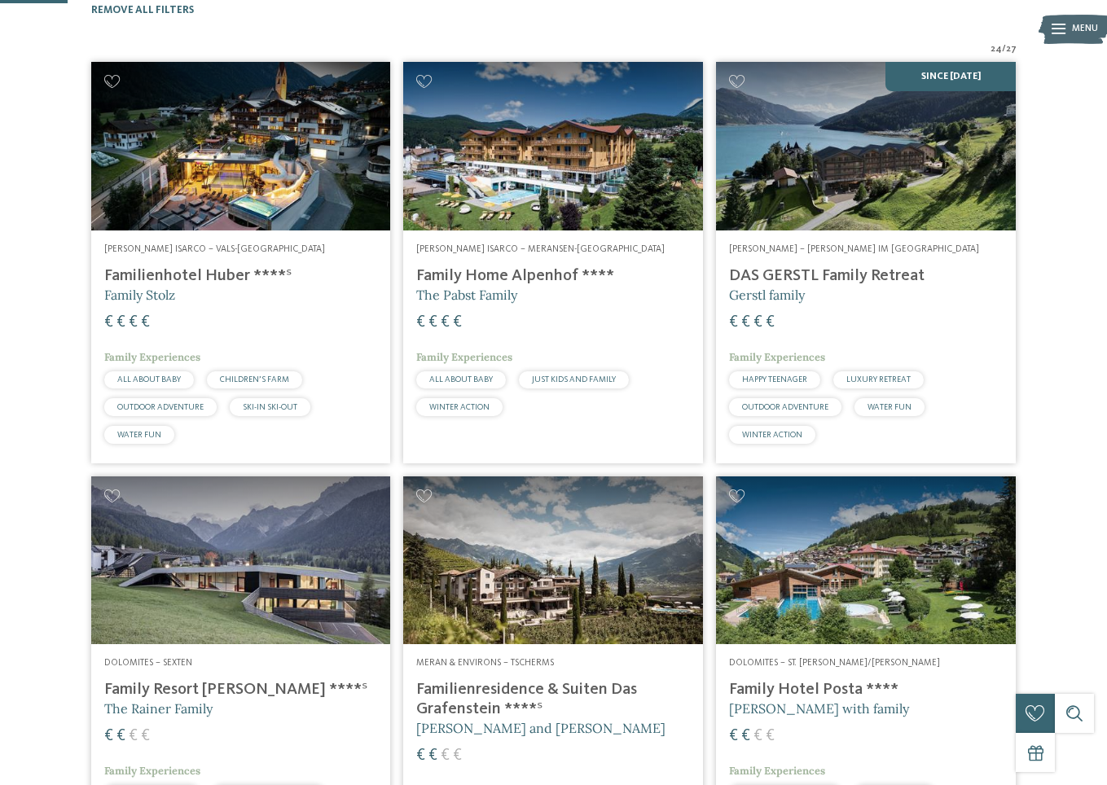
scroll to position [192, 0]
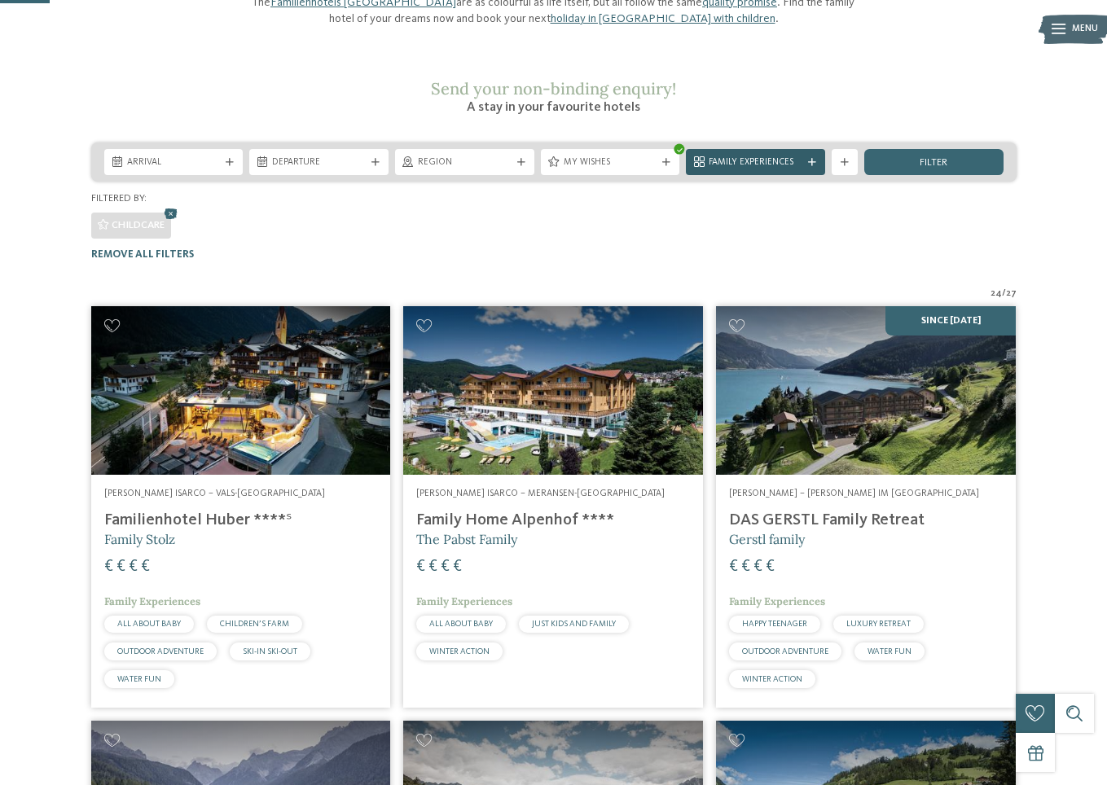
click at [808, 167] on icon at bounding box center [812, 163] width 8 height 8
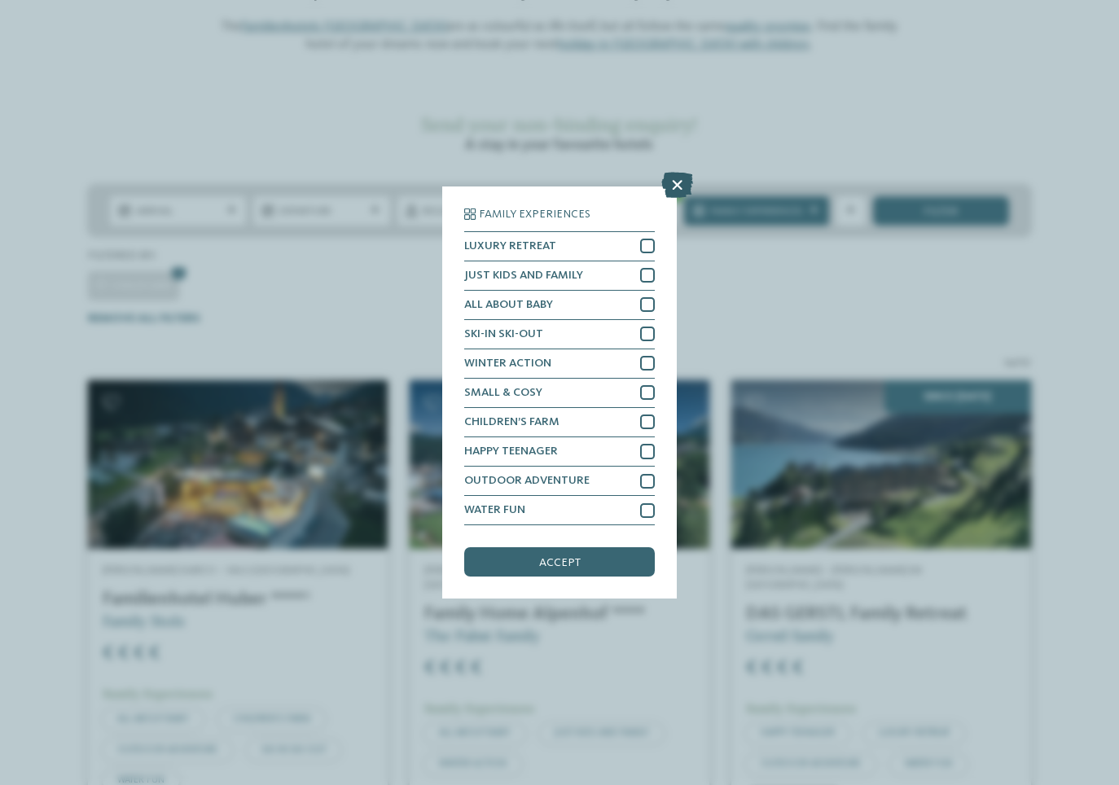
click at [670, 190] on icon at bounding box center [678, 185] width 32 height 26
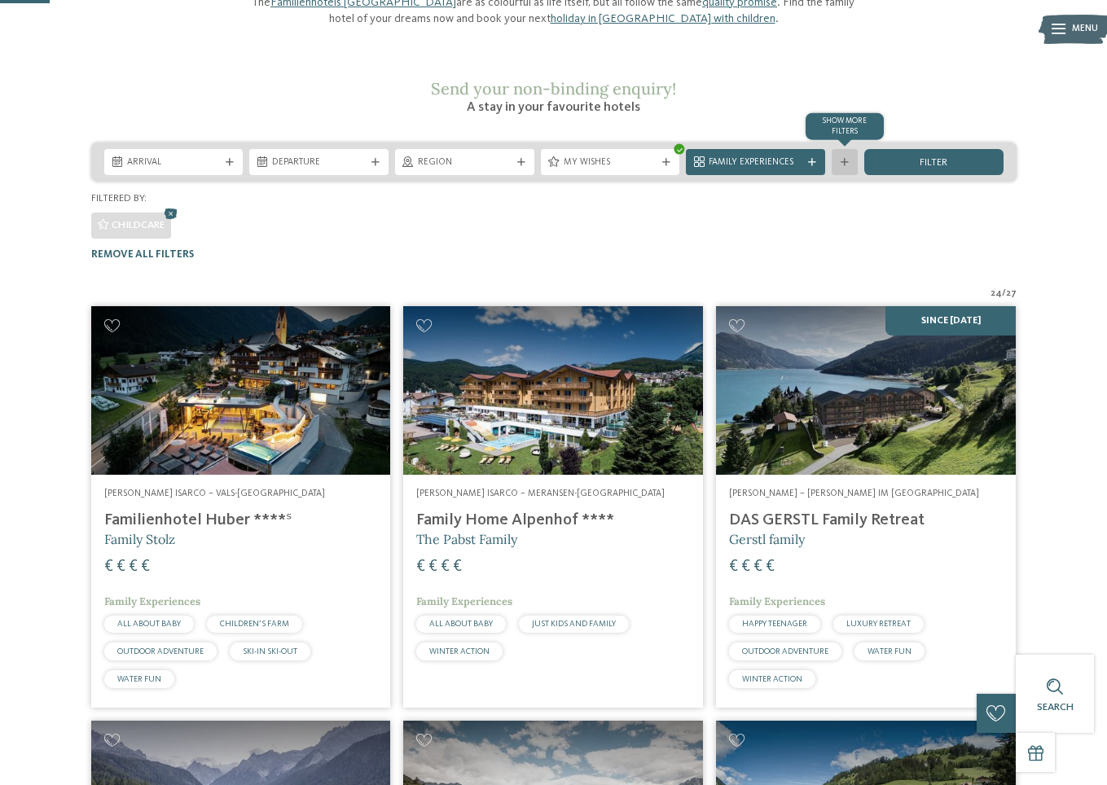
click at [838, 175] on div "Show more filters" at bounding box center [845, 162] width 26 height 26
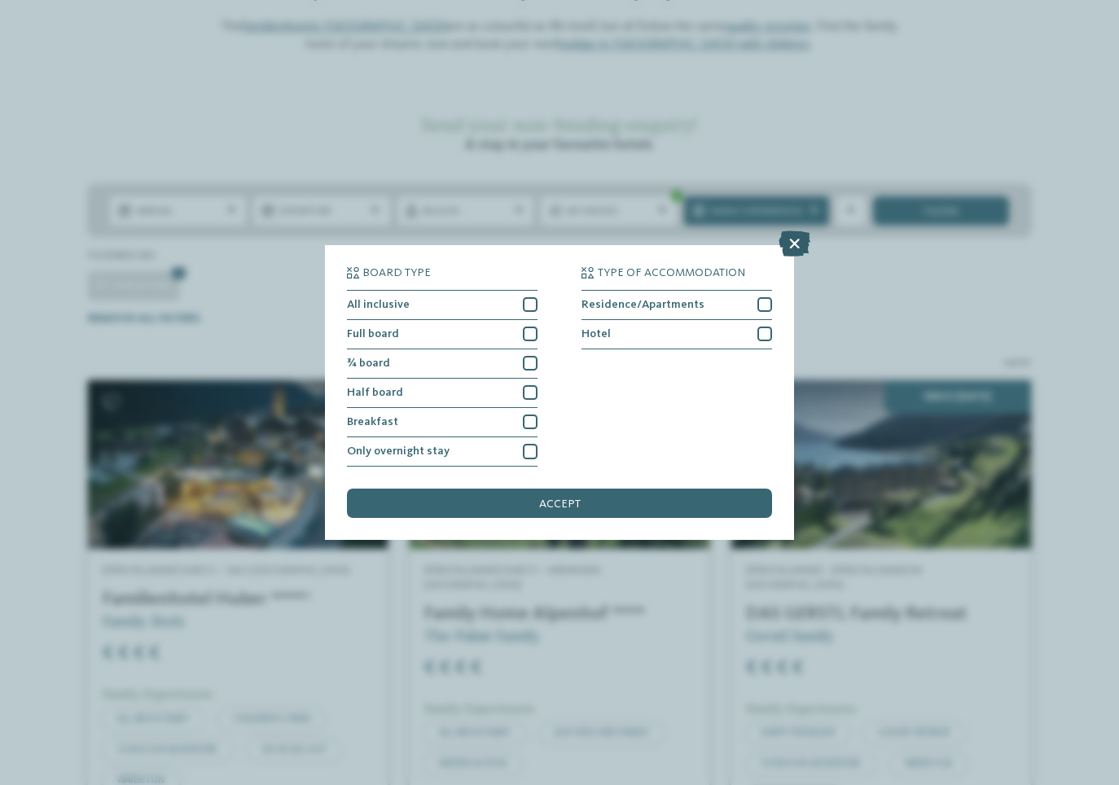
click at [794, 244] on icon at bounding box center [795, 244] width 32 height 26
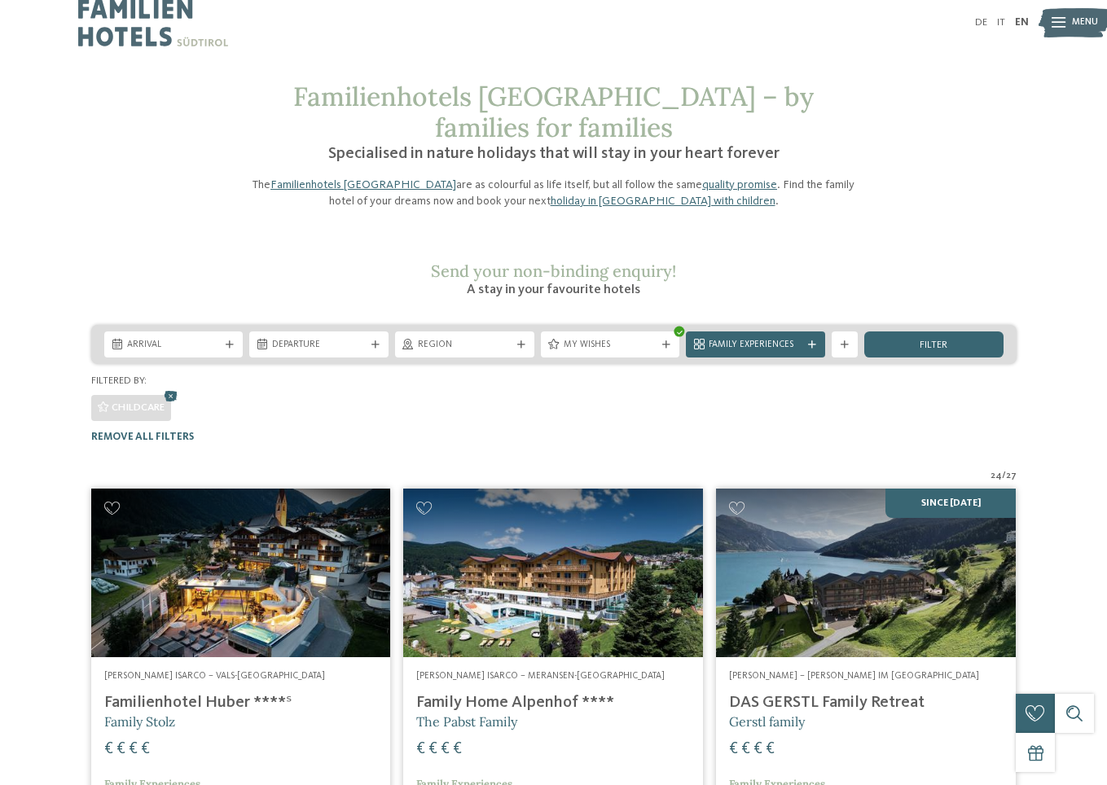
scroll to position [0, 0]
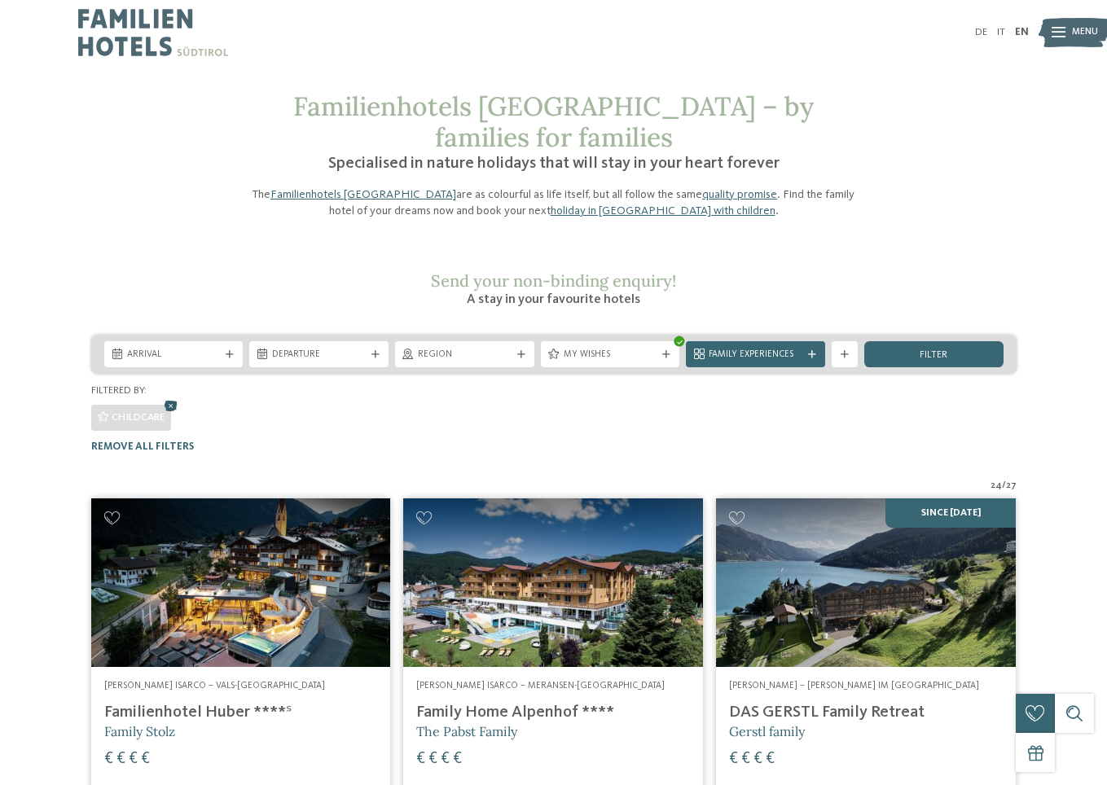
click at [179, 415] on icon at bounding box center [171, 406] width 20 height 17
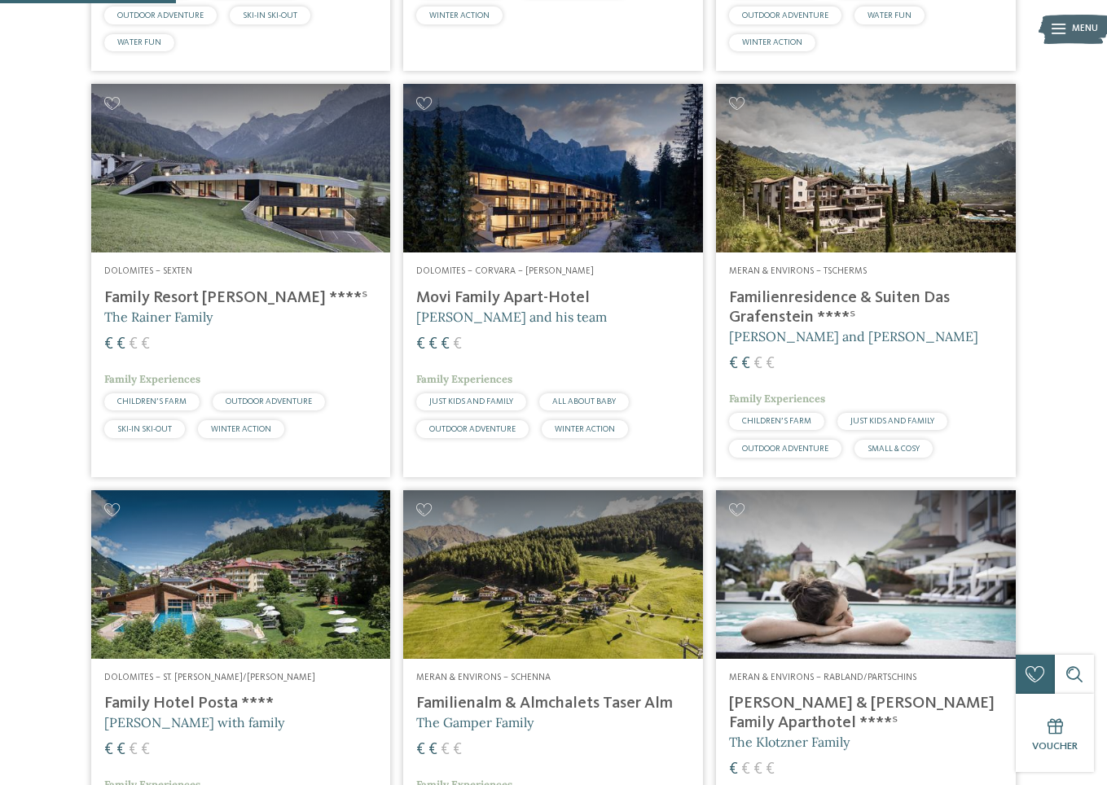
scroll to position [755, 0]
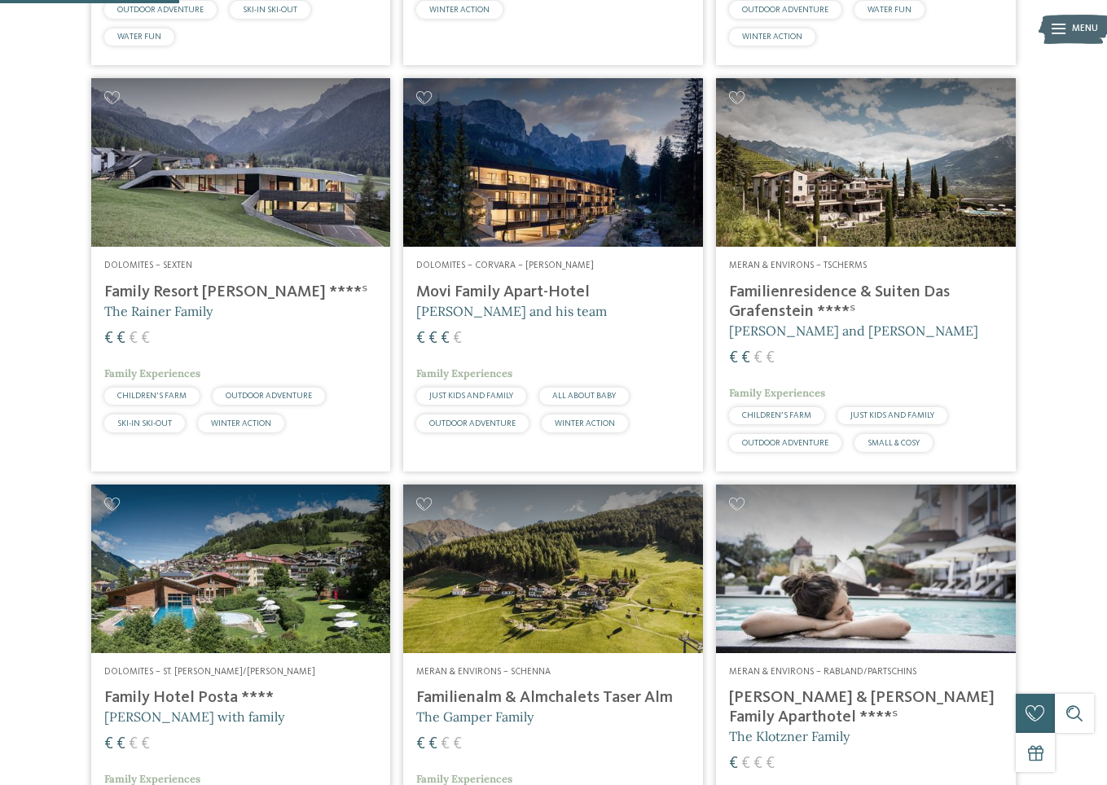
click at [647, 245] on img at bounding box center [553, 162] width 300 height 169
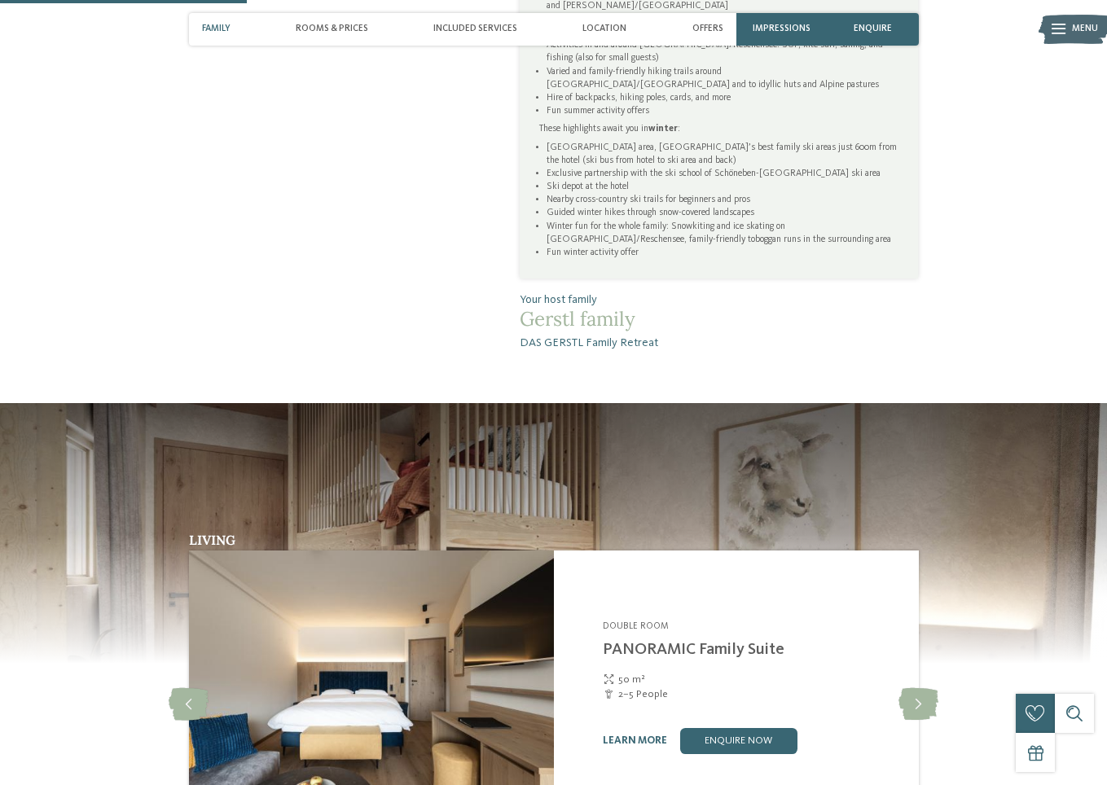
scroll to position [1385, 0]
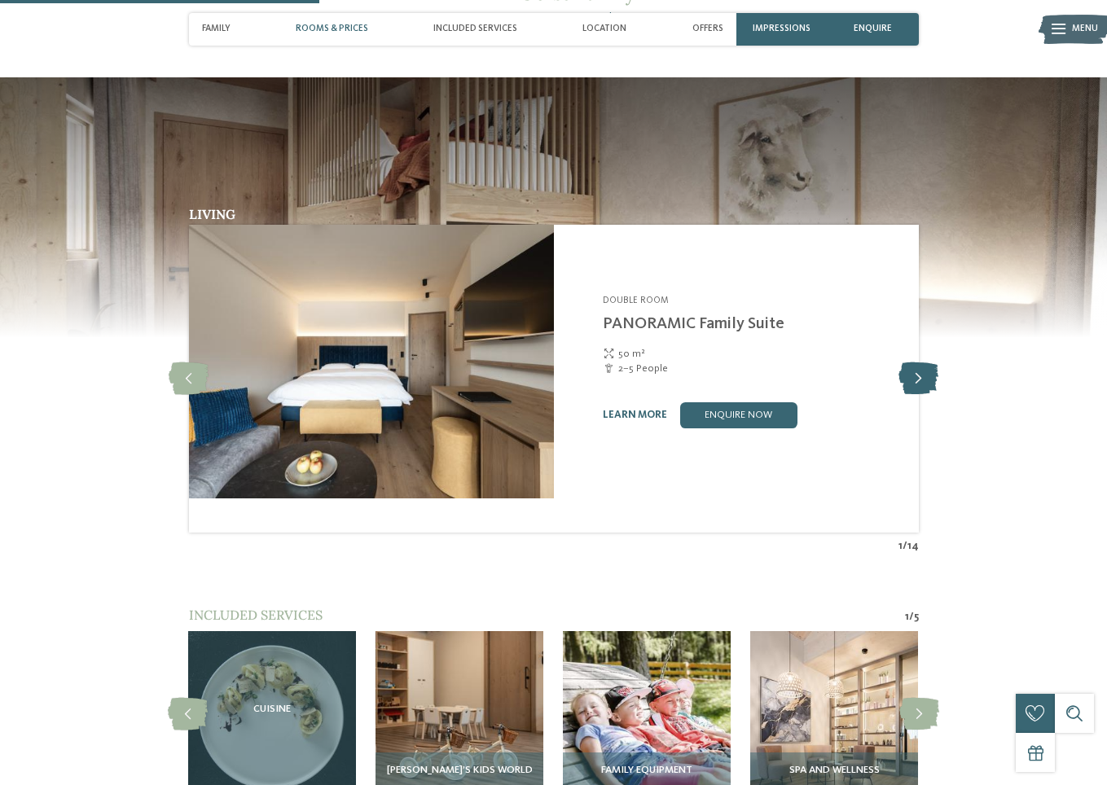
click at [939, 395] on icon at bounding box center [919, 379] width 40 height 33
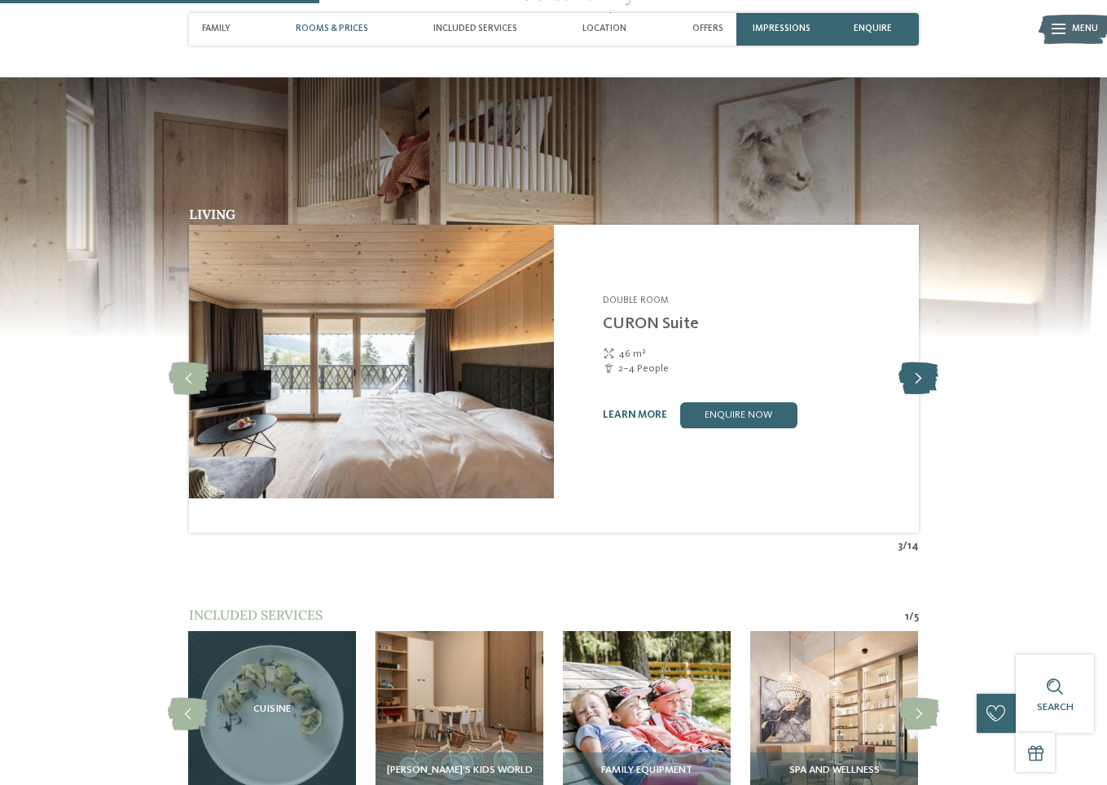
click at [939, 395] on icon at bounding box center [919, 379] width 40 height 33
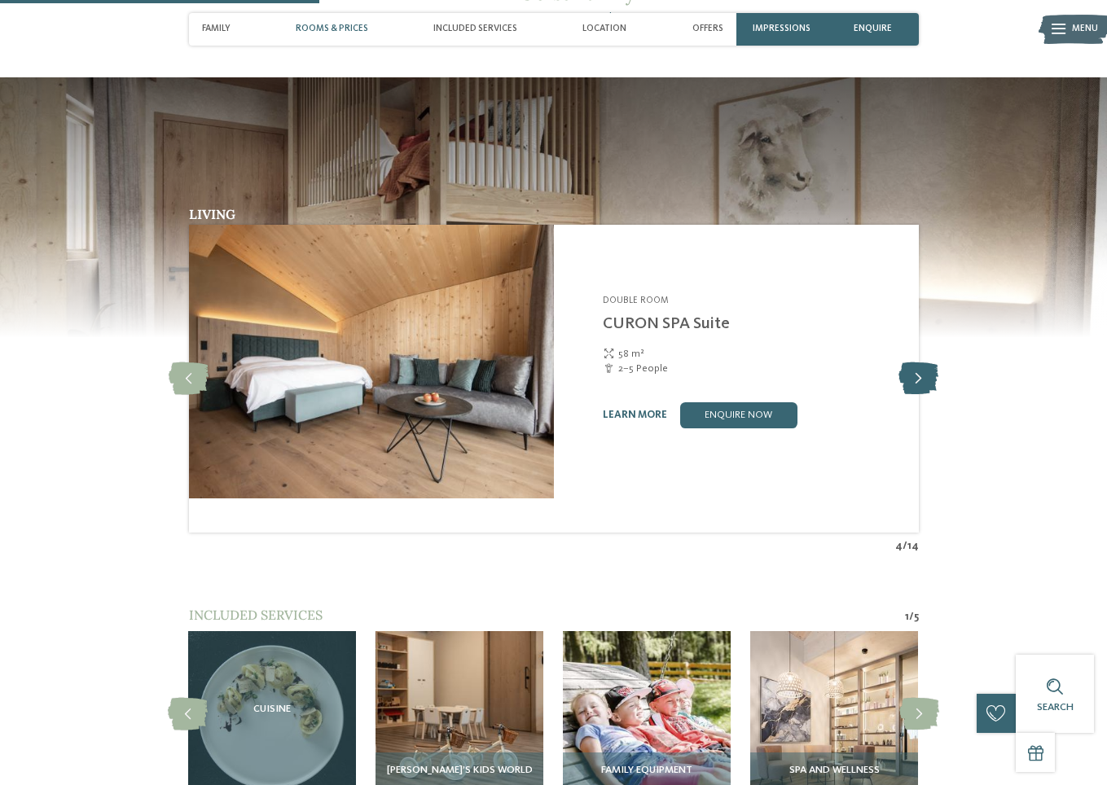
click at [939, 395] on icon at bounding box center [919, 379] width 40 height 33
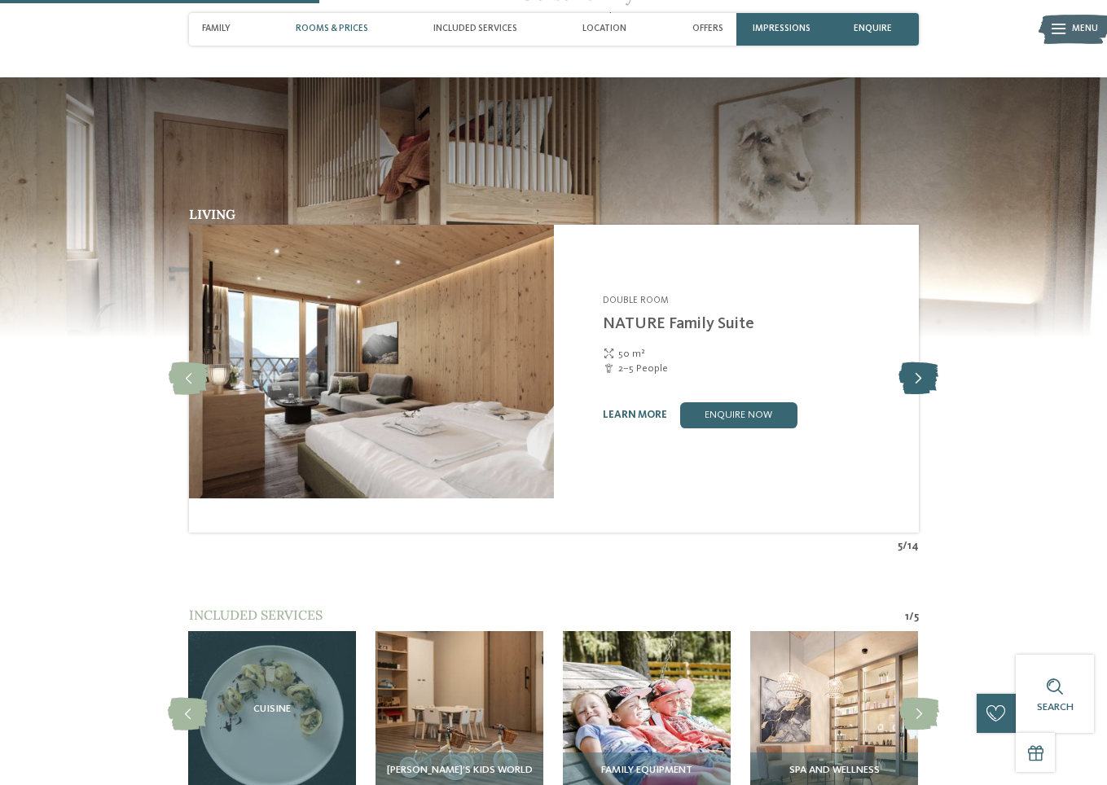
click at [939, 395] on icon at bounding box center [919, 379] width 40 height 33
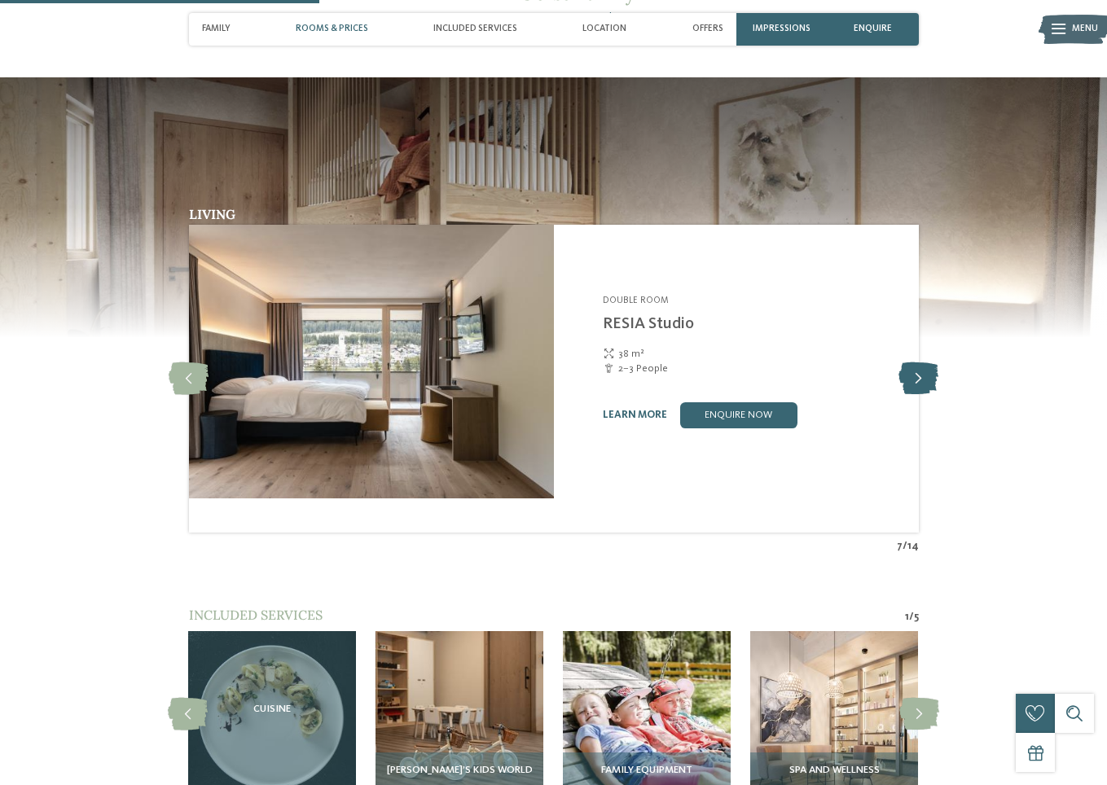
click at [939, 395] on icon at bounding box center [919, 379] width 40 height 33
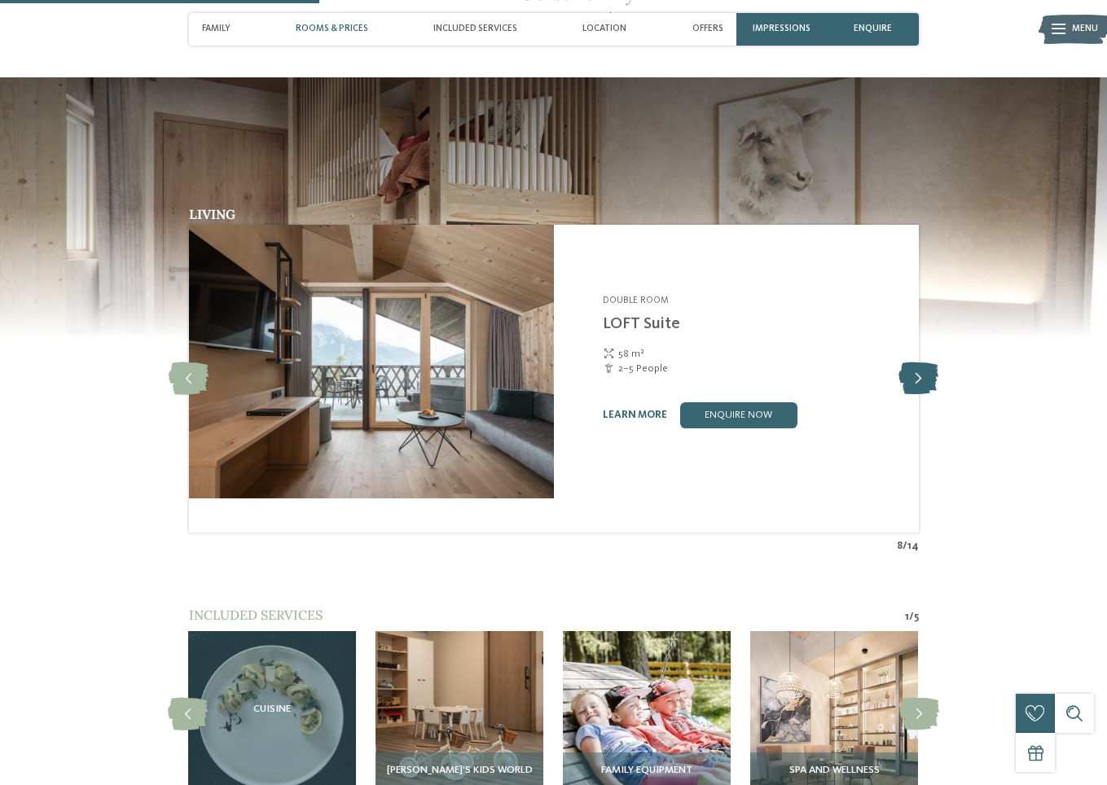
click at [939, 395] on icon at bounding box center [919, 379] width 40 height 33
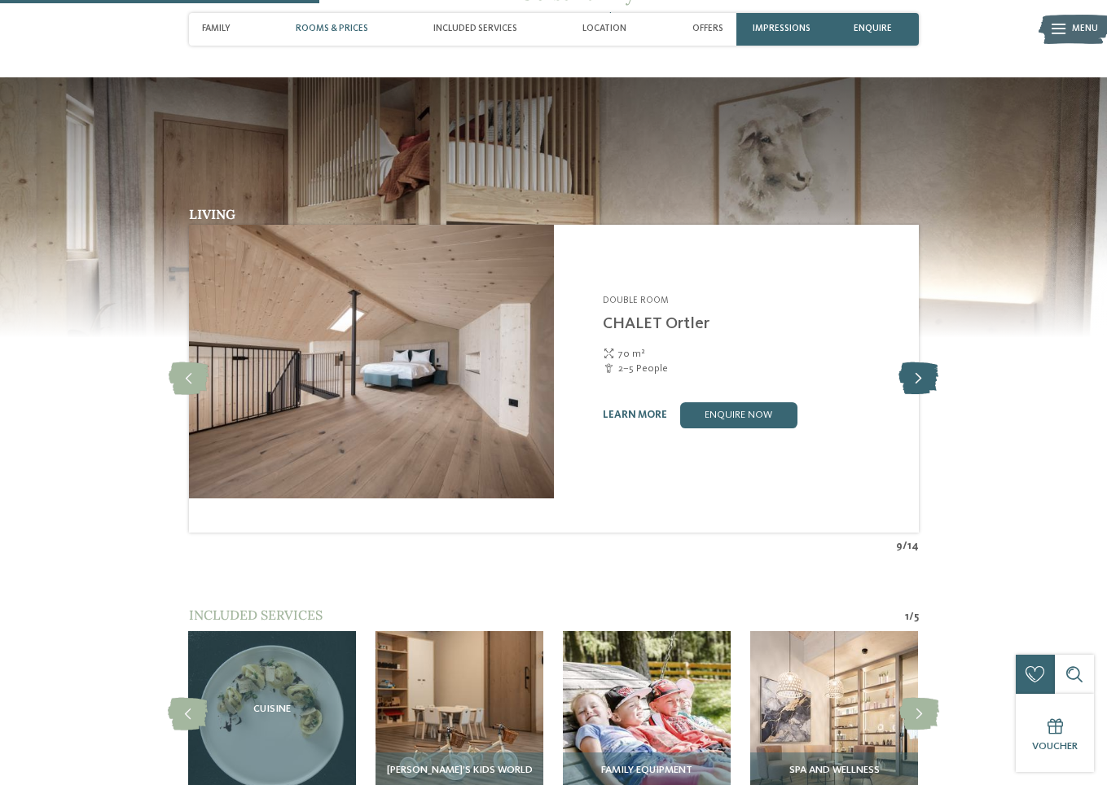
click at [939, 395] on icon at bounding box center [919, 379] width 40 height 33
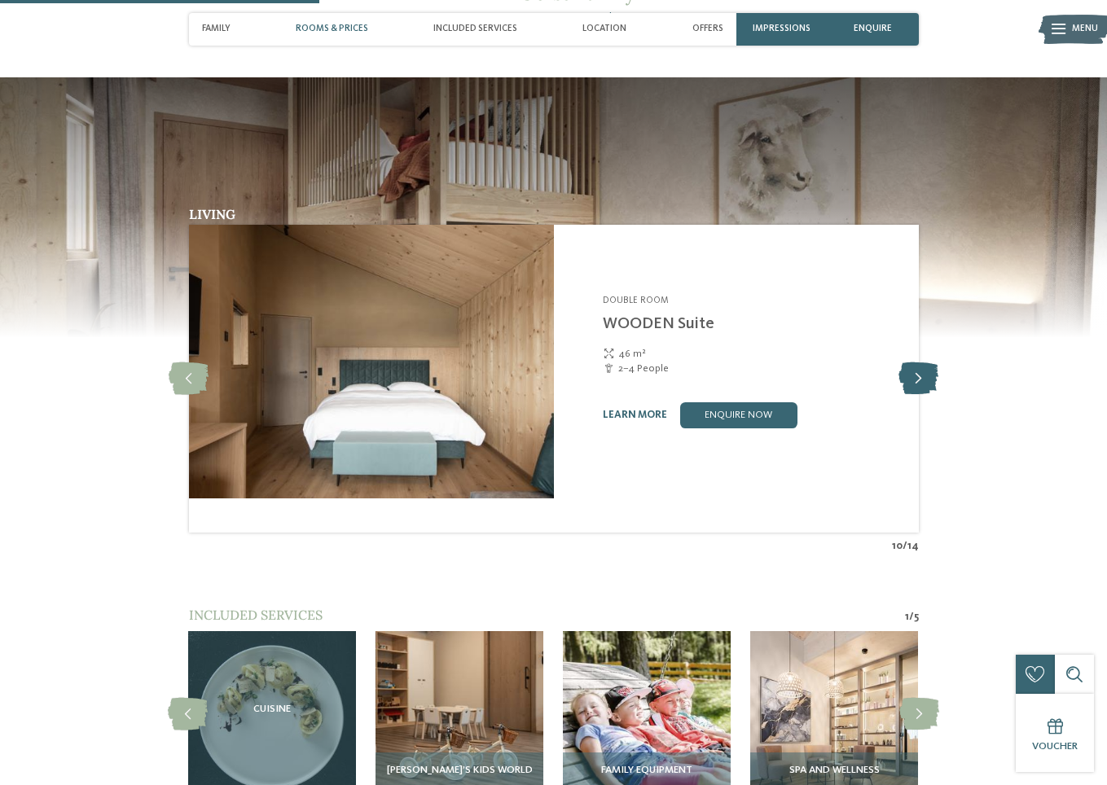
click at [939, 395] on icon at bounding box center [919, 379] width 40 height 33
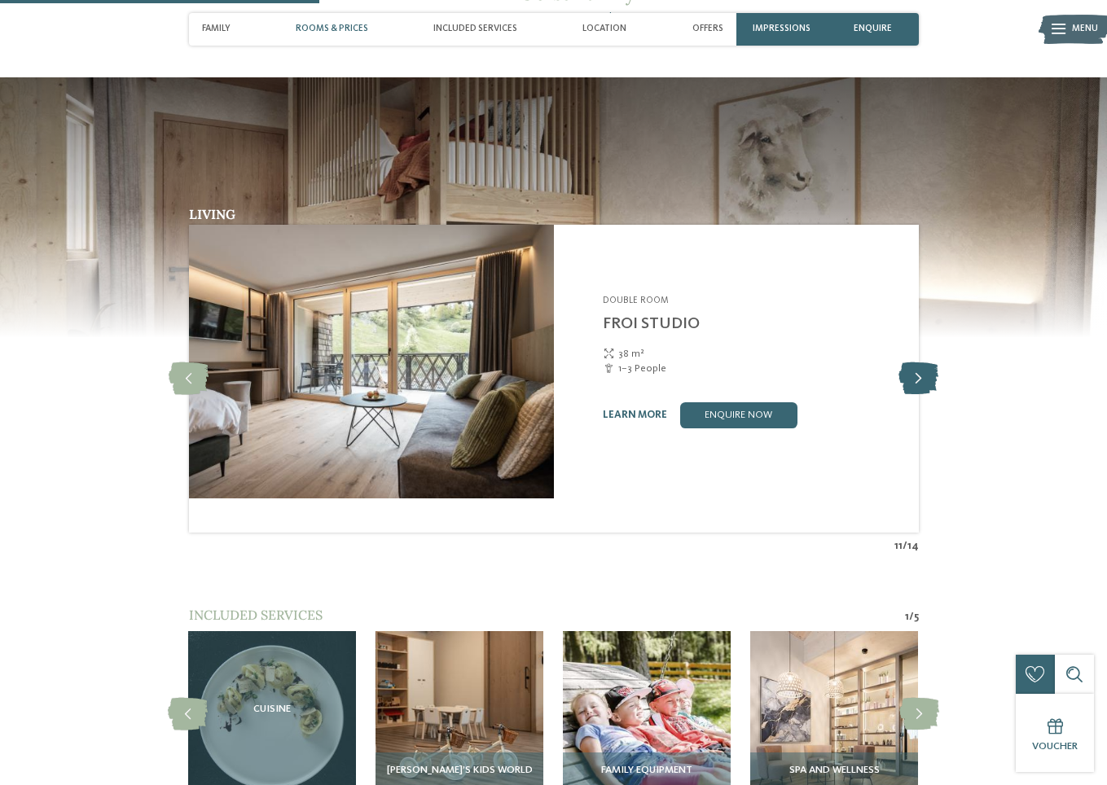
click at [939, 395] on icon at bounding box center [919, 379] width 40 height 33
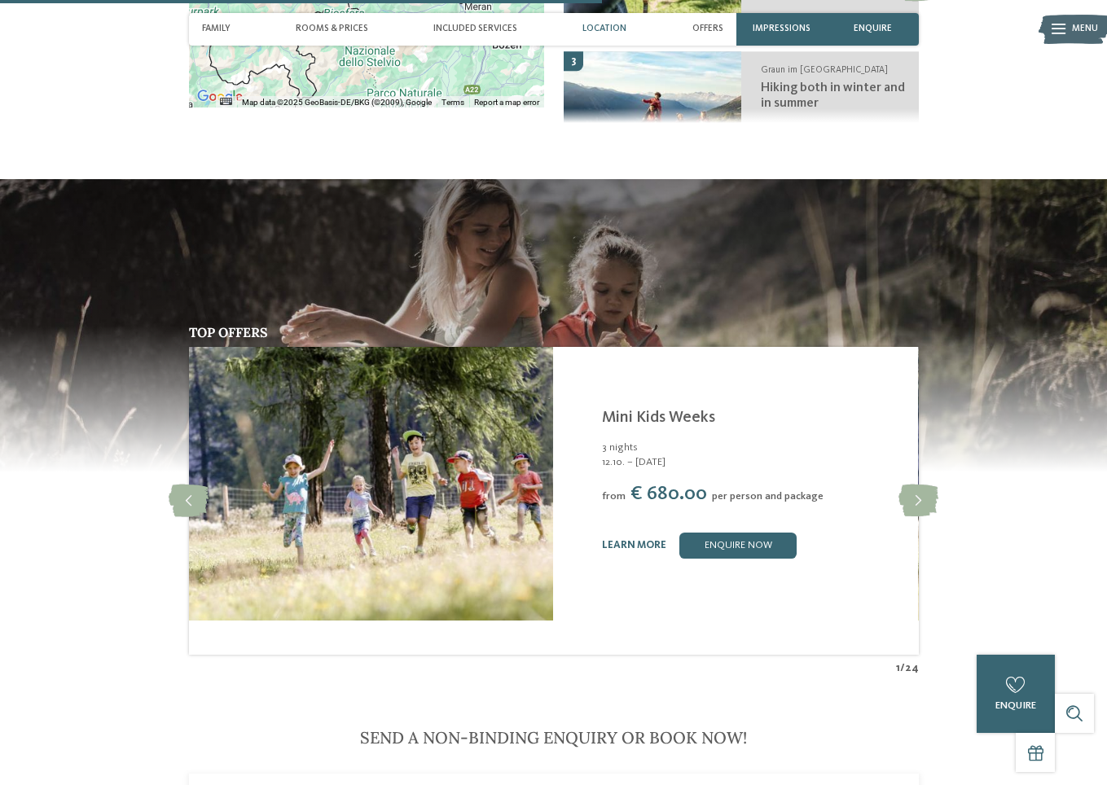
scroll to position [2933, 0]
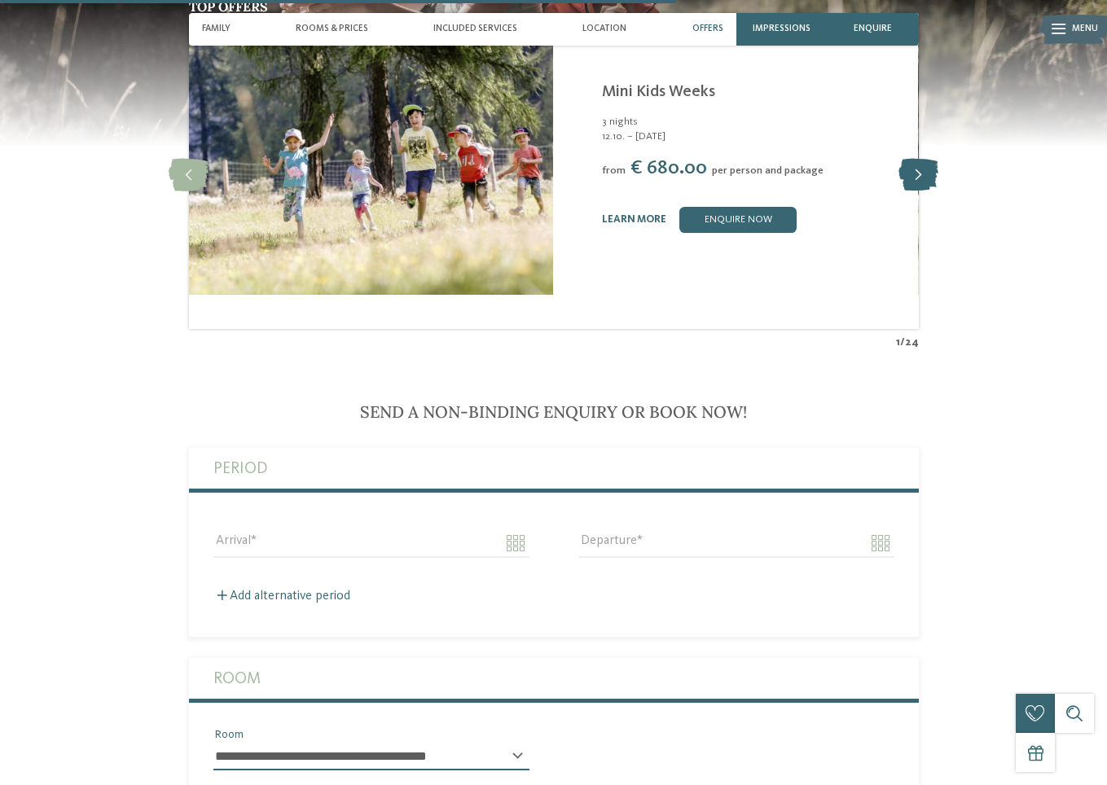
click at [939, 191] on icon at bounding box center [919, 175] width 40 height 33
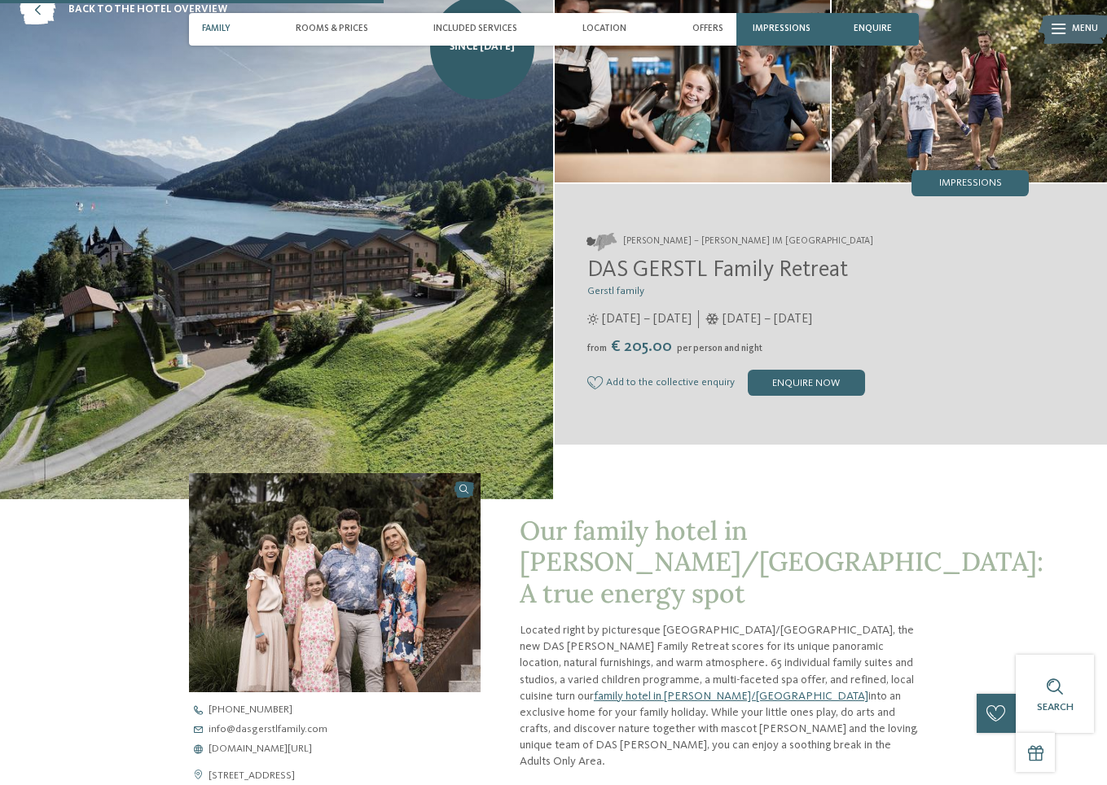
scroll to position [0, 0]
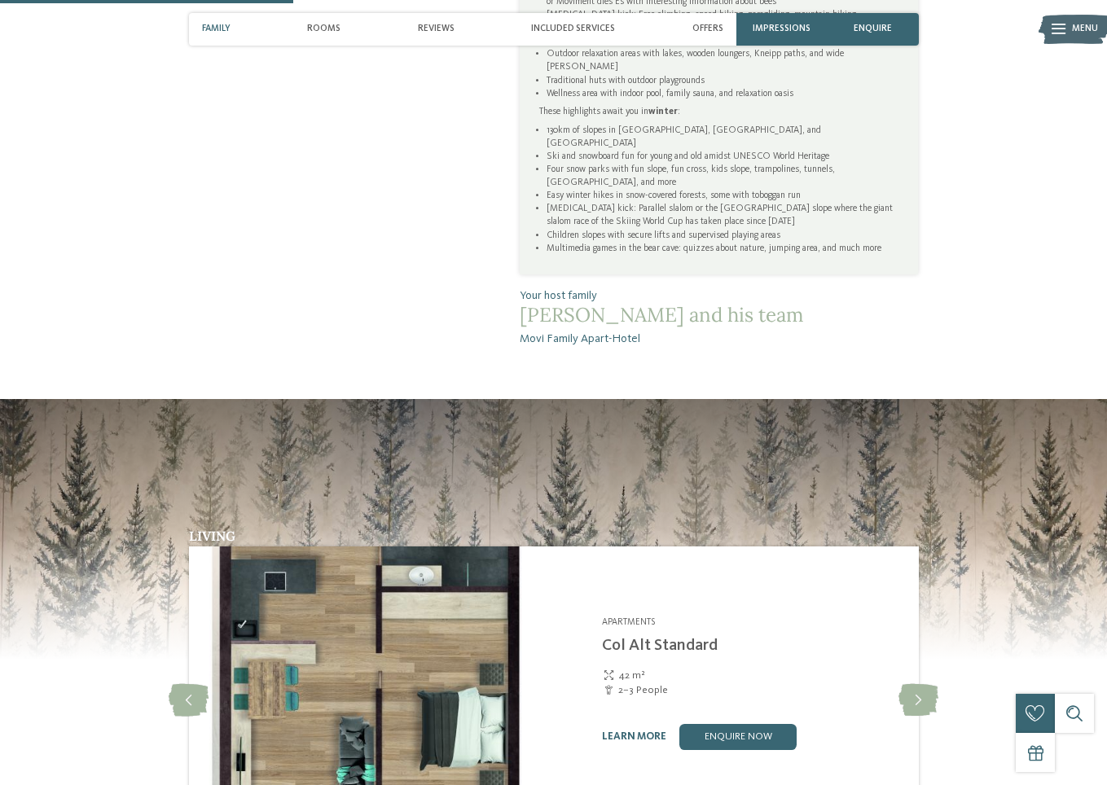
scroll to position [1466, 0]
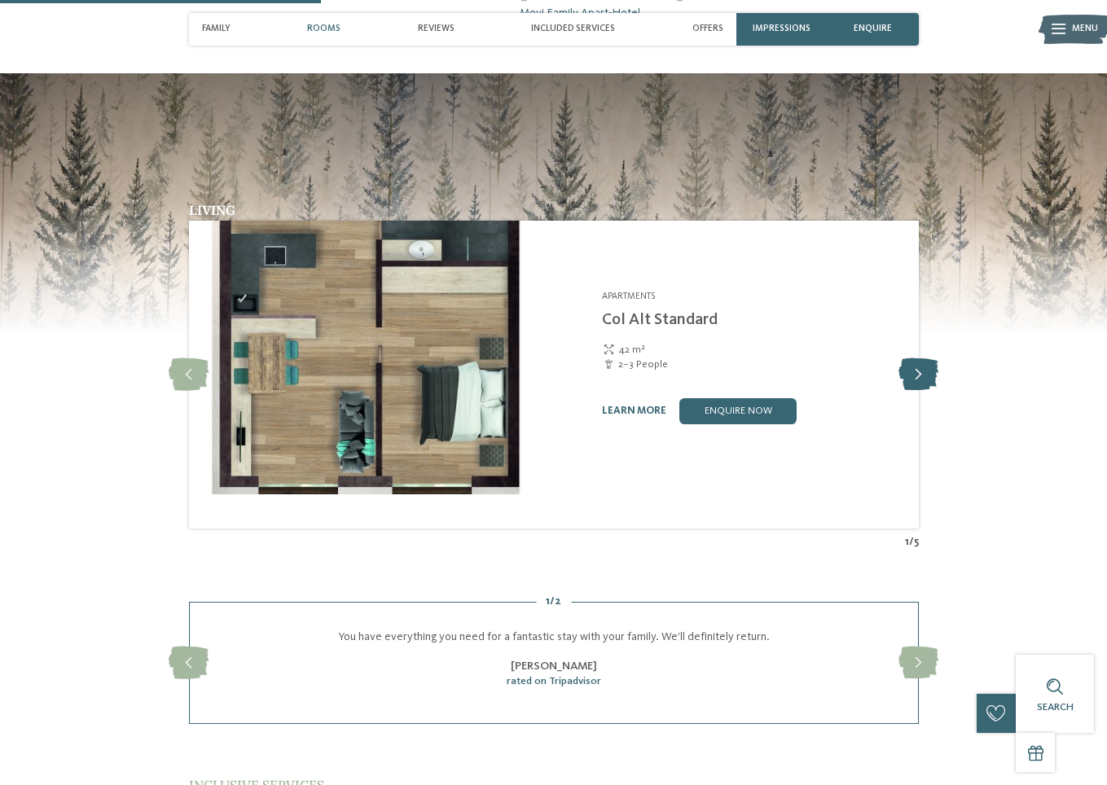
click at [939, 391] on icon at bounding box center [919, 374] width 40 height 33
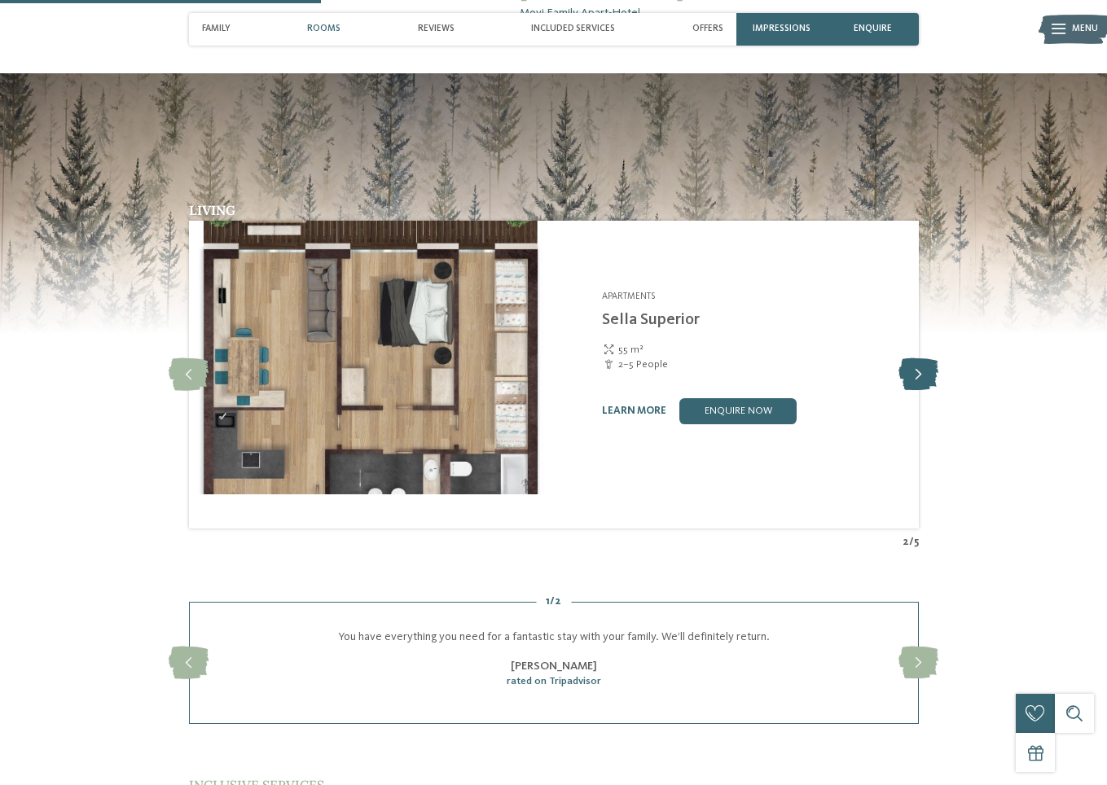
click at [939, 391] on icon at bounding box center [919, 374] width 40 height 33
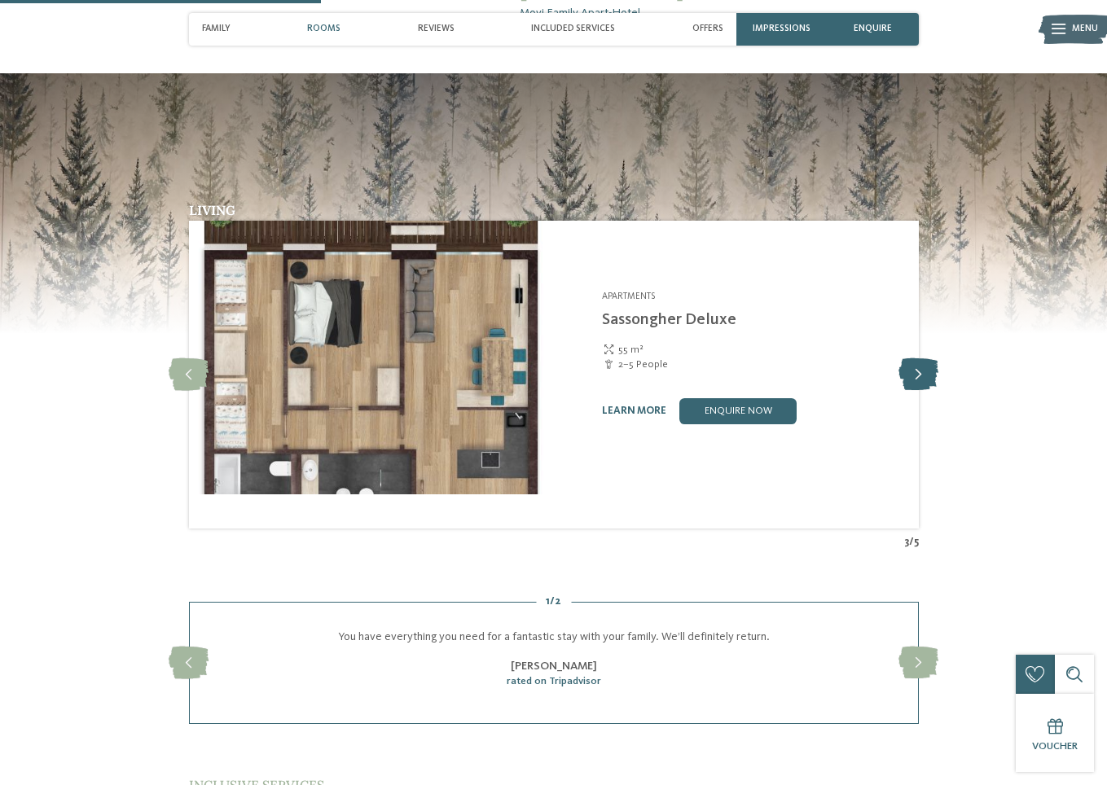
click at [939, 391] on icon at bounding box center [919, 374] width 40 height 33
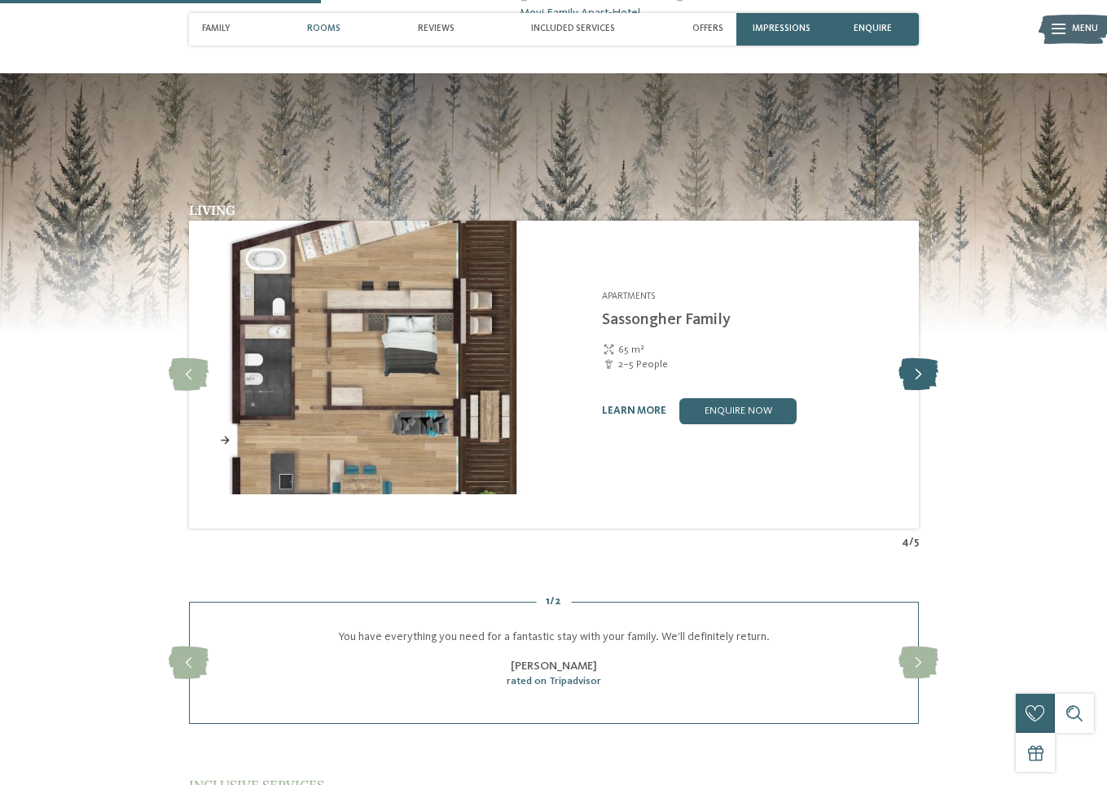
click at [939, 391] on icon at bounding box center [919, 374] width 40 height 33
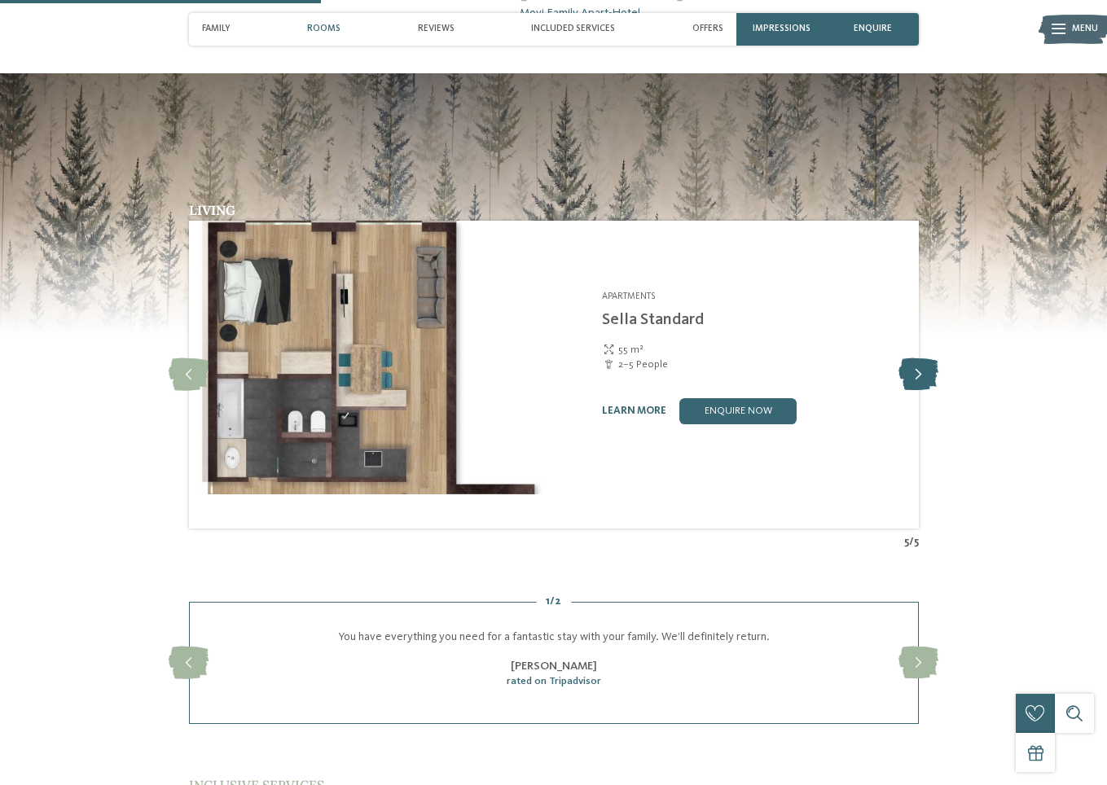
click at [939, 391] on icon at bounding box center [919, 374] width 40 height 33
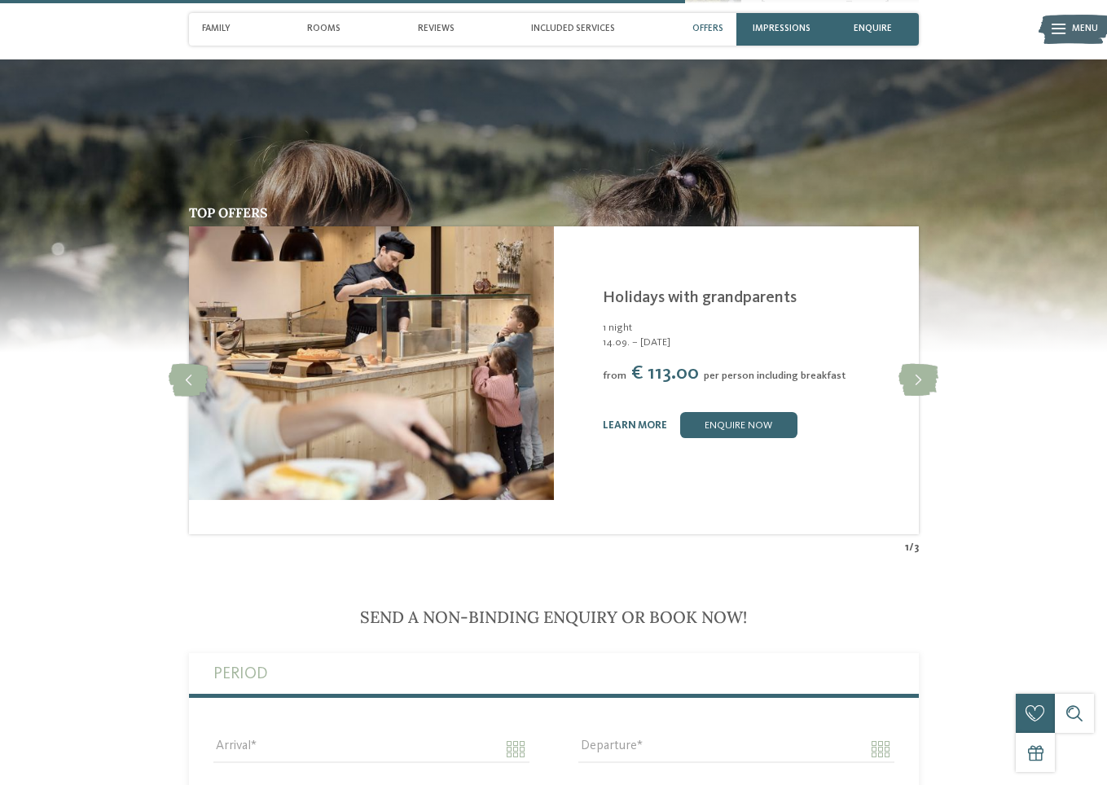
scroll to position [3422, 0]
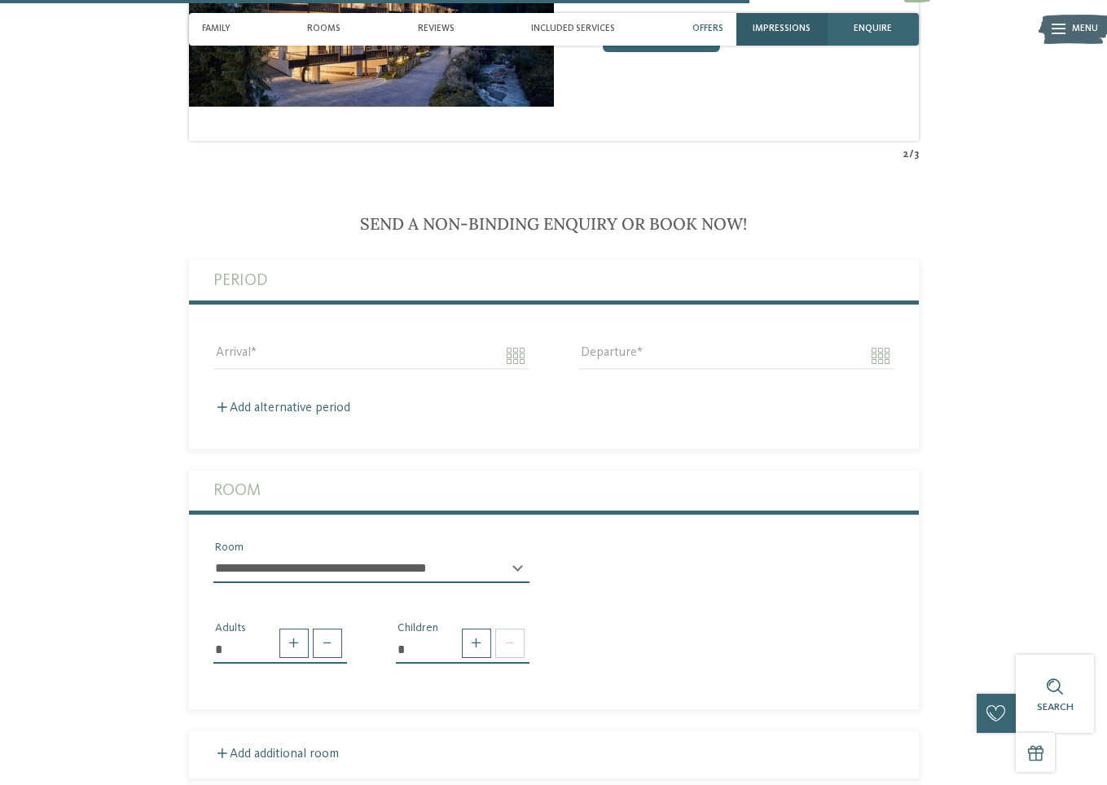
click at [811, 29] on span "Impressions" at bounding box center [782, 29] width 58 height 11
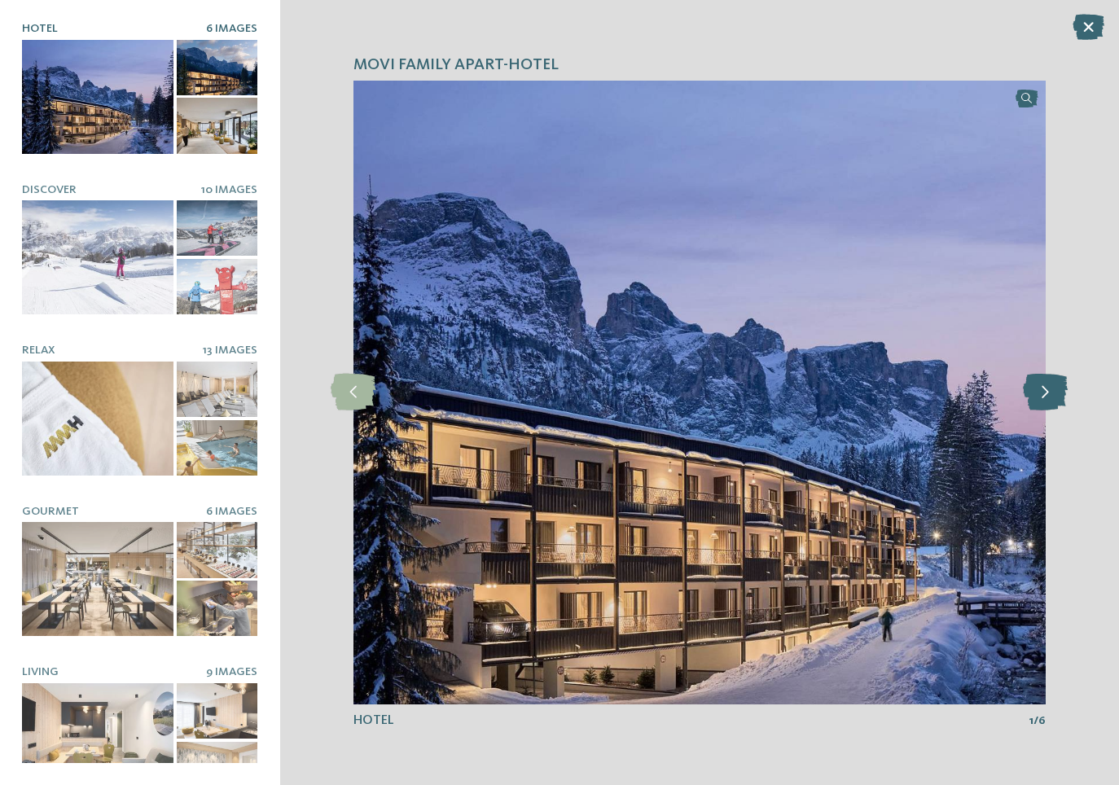
click at [1042, 400] on icon at bounding box center [1045, 392] width 45 height 37
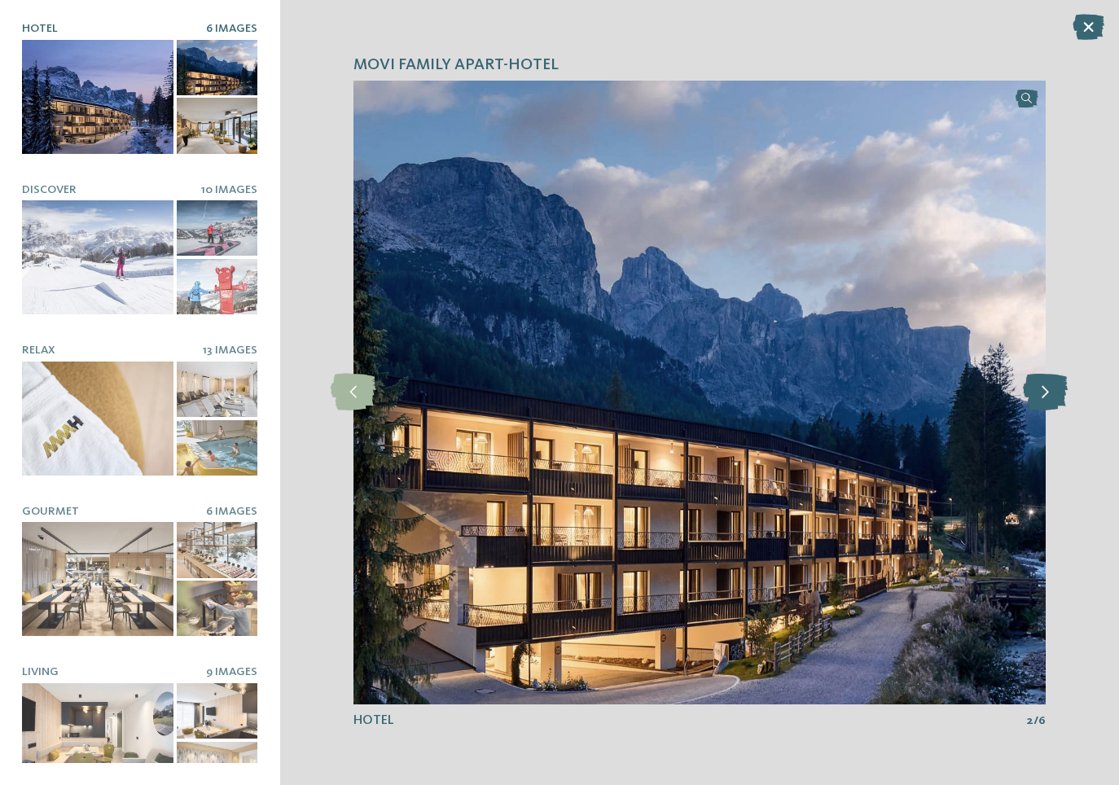
click at [1042, 400] on icon at bounding box center [1045, 392] width 45 height 37
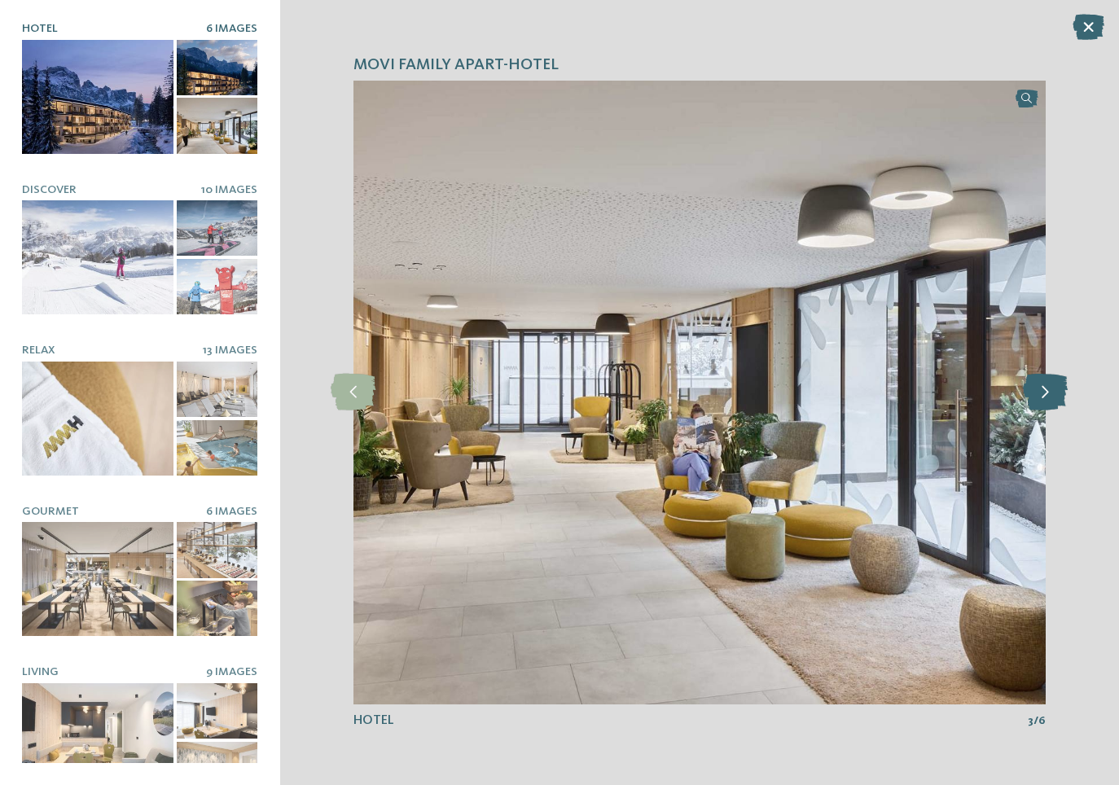
click at [1042, 400] on icon at bounding box center [1045, 392] width 45 height 37
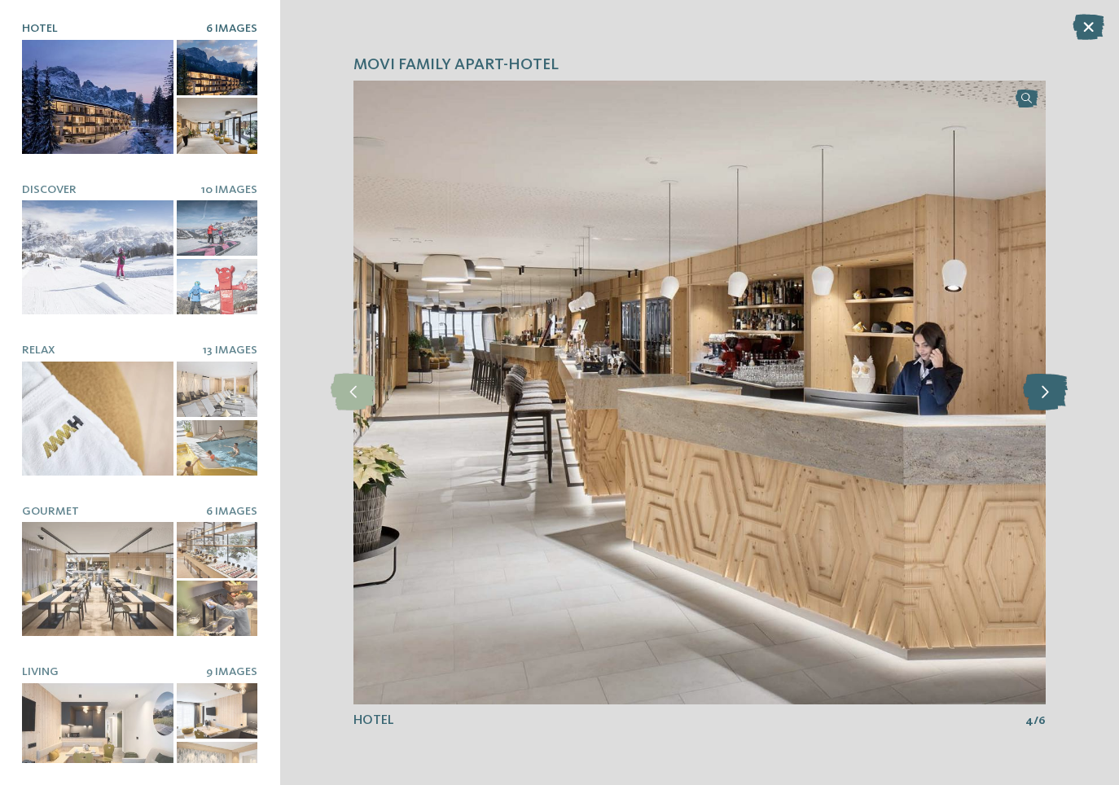
click at [1042, 400] on icon at bounding box center [1045, 392] width 45 height 37
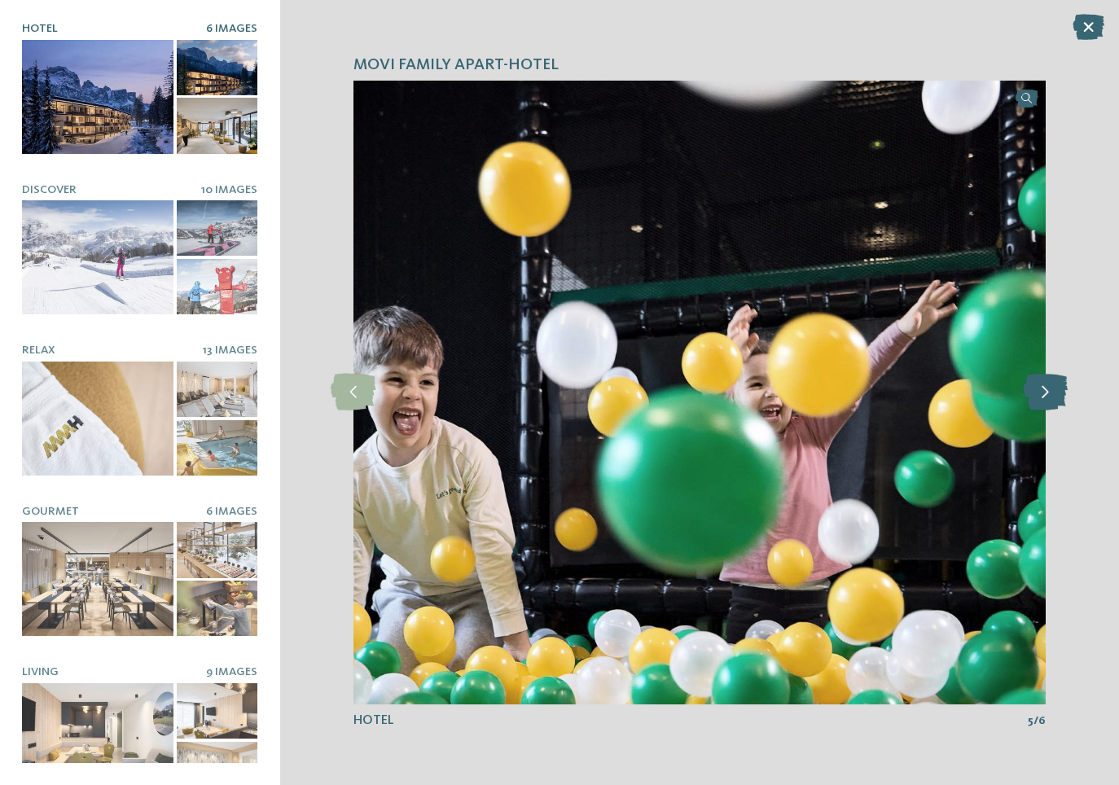
click at [1042, 400] on icon at bounding box center [1045, 392] width 45 height 37
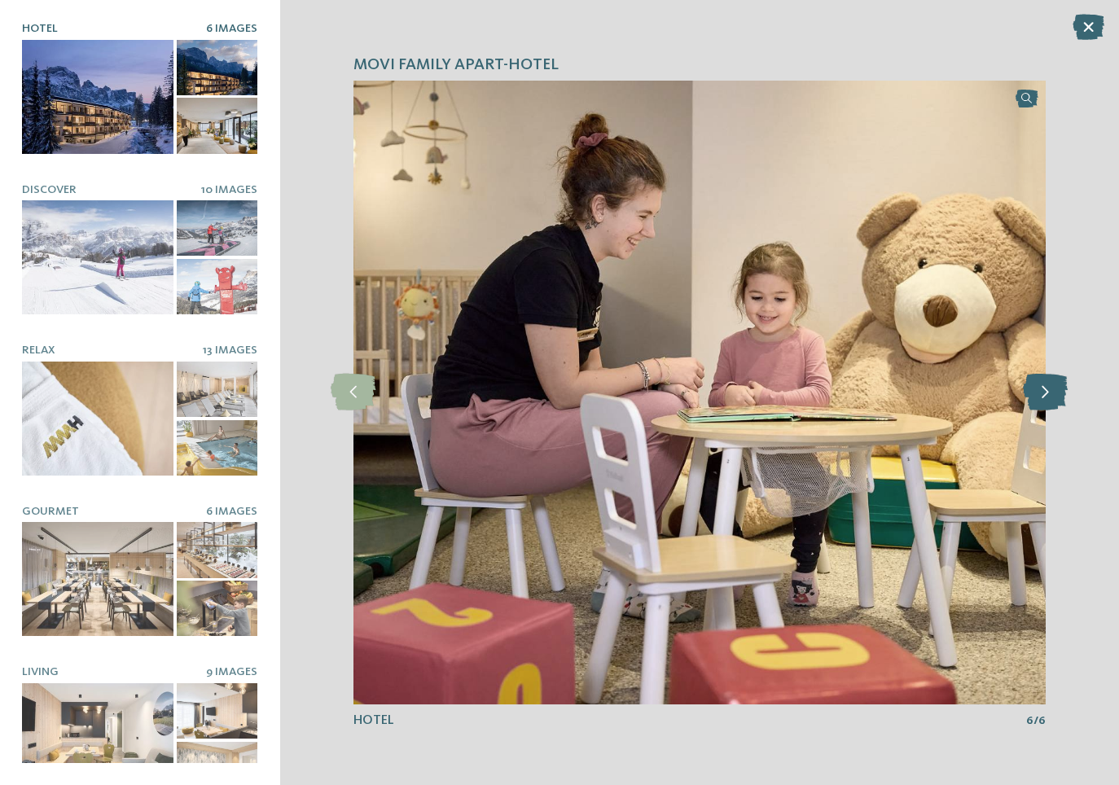
click at [1042, 400] on icon at bounding box center [1045, 392] width 45 height 37
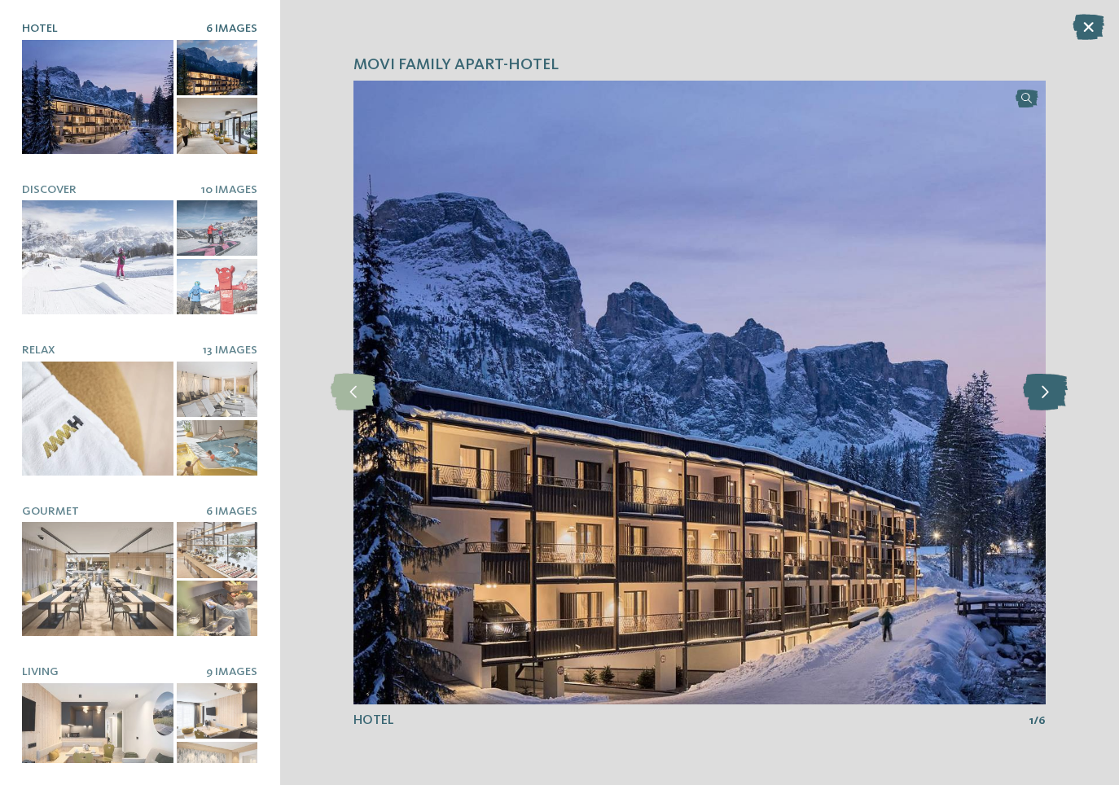
click at [1042, 400] on icon at bounding box center [1045, 392] width 45 height 37
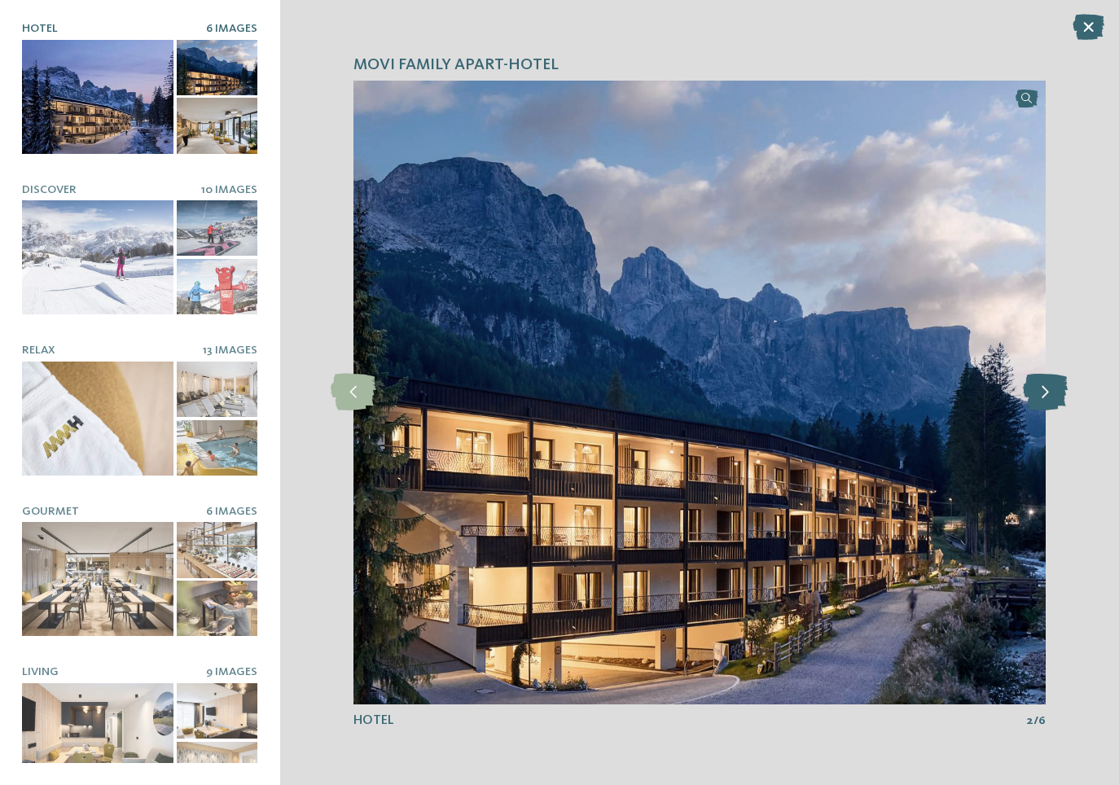
click at [1042, 400] on icon at bounding box center [1045, 392] width 45 height 37
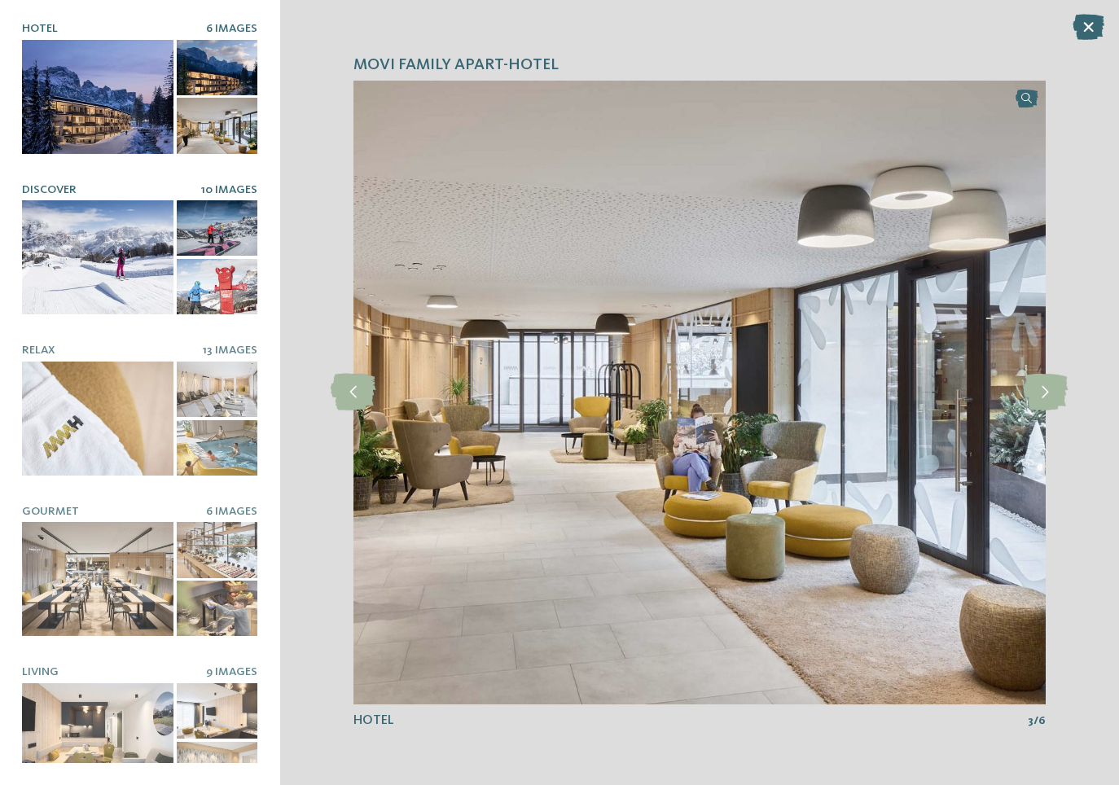
click at [123, 274] on div at bounding box center [98, 257] width 152 height 114
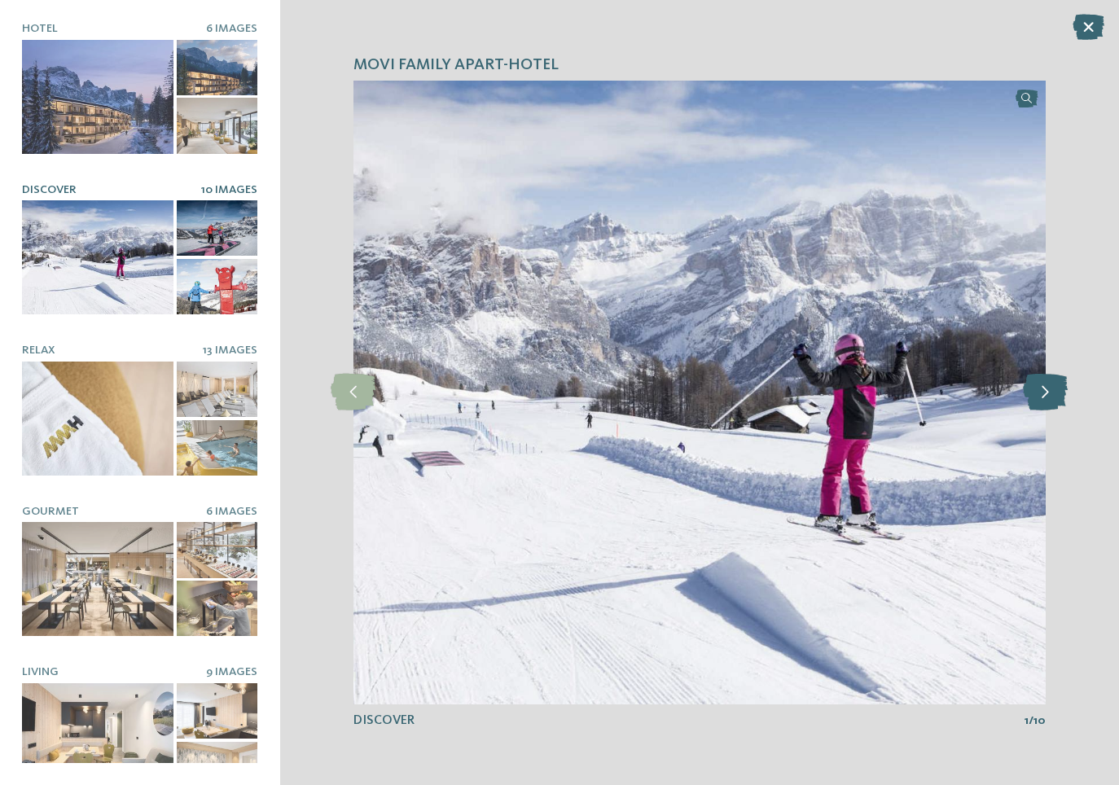
click at [1048, 389] on icon at bounding box center [1045, 392] width 45 height 37
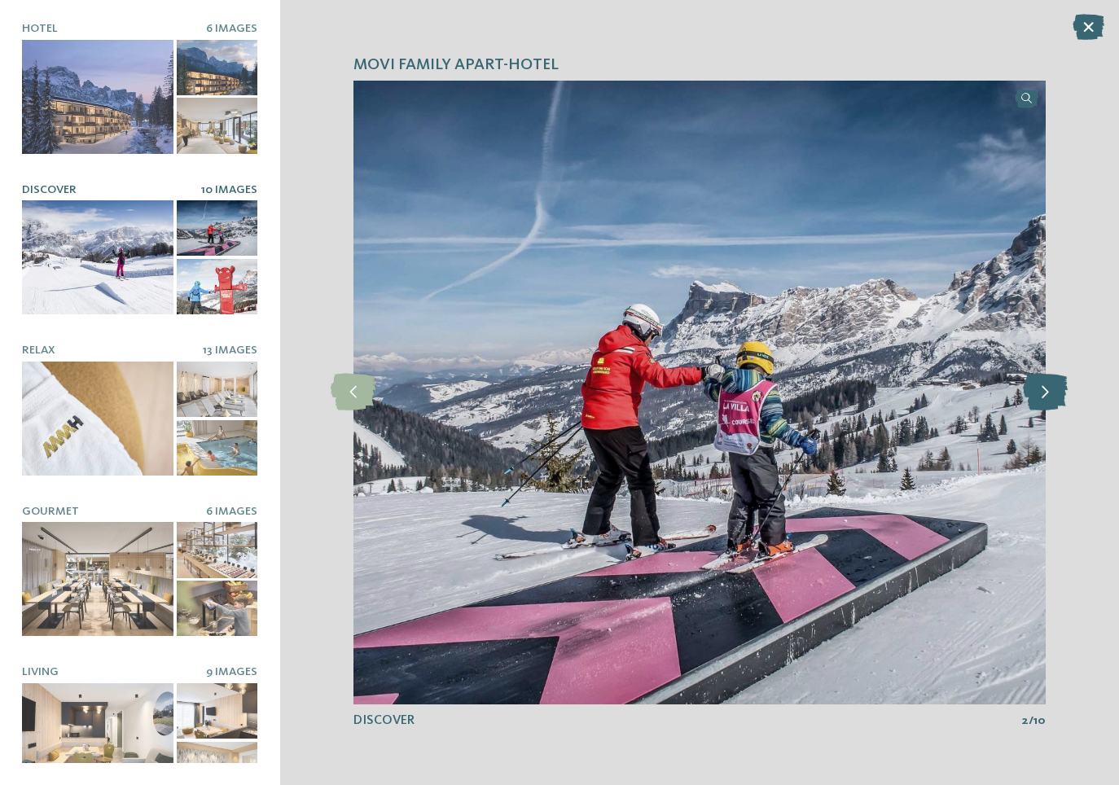
click at [1048, 389] on icon at bounding box center [1045, 392] width 45 height 37
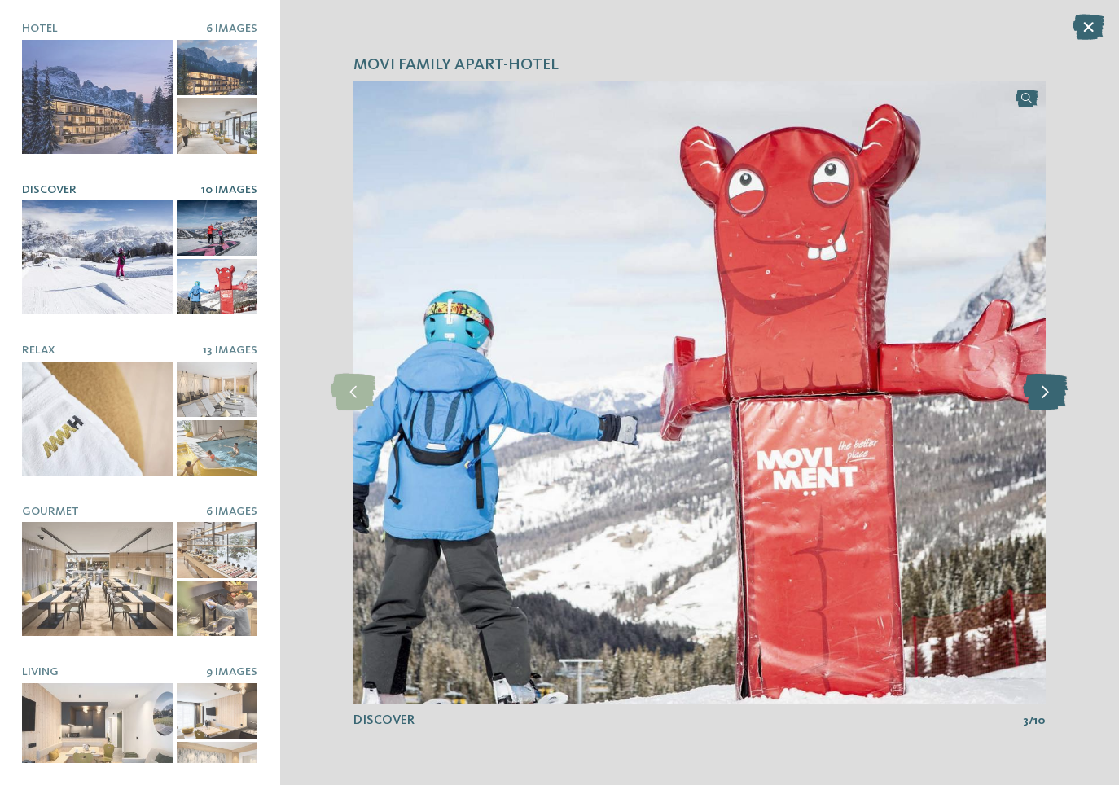
click at [1048, 389] on icon at bounding box center [1045, 392] width 45 height 37
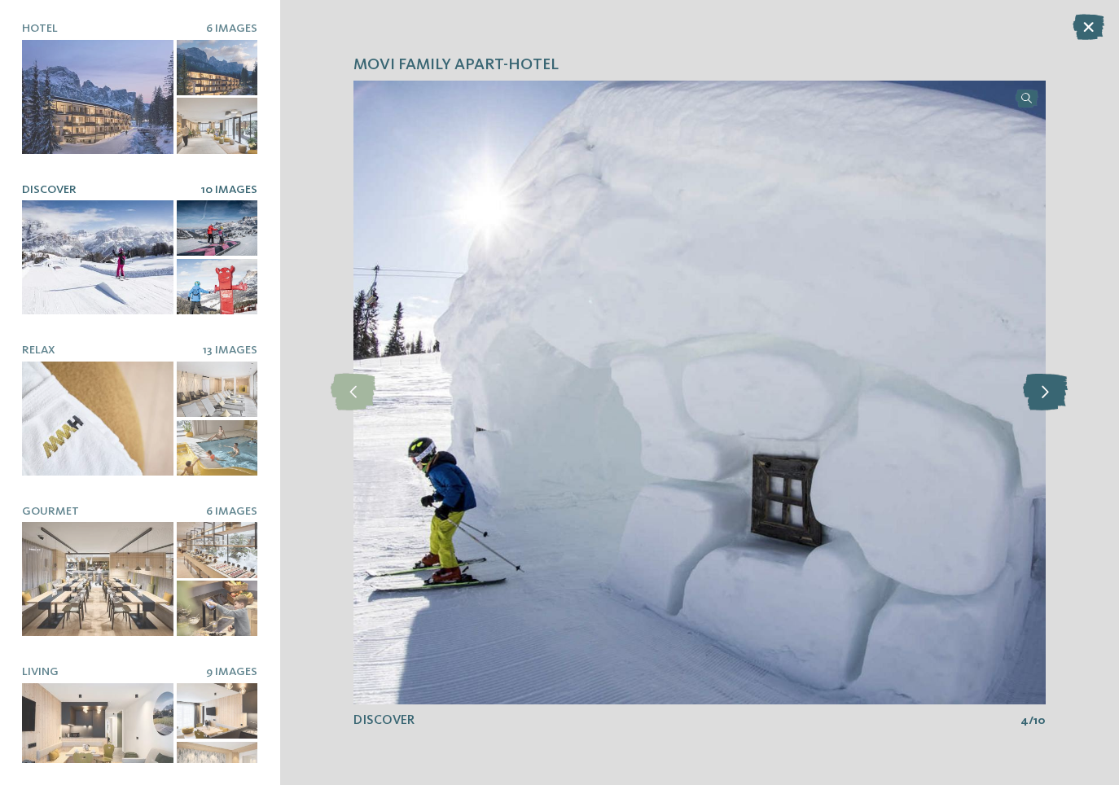
click at [1048, 389] on icon at bounding box center [1045, 392] width 45 height 37
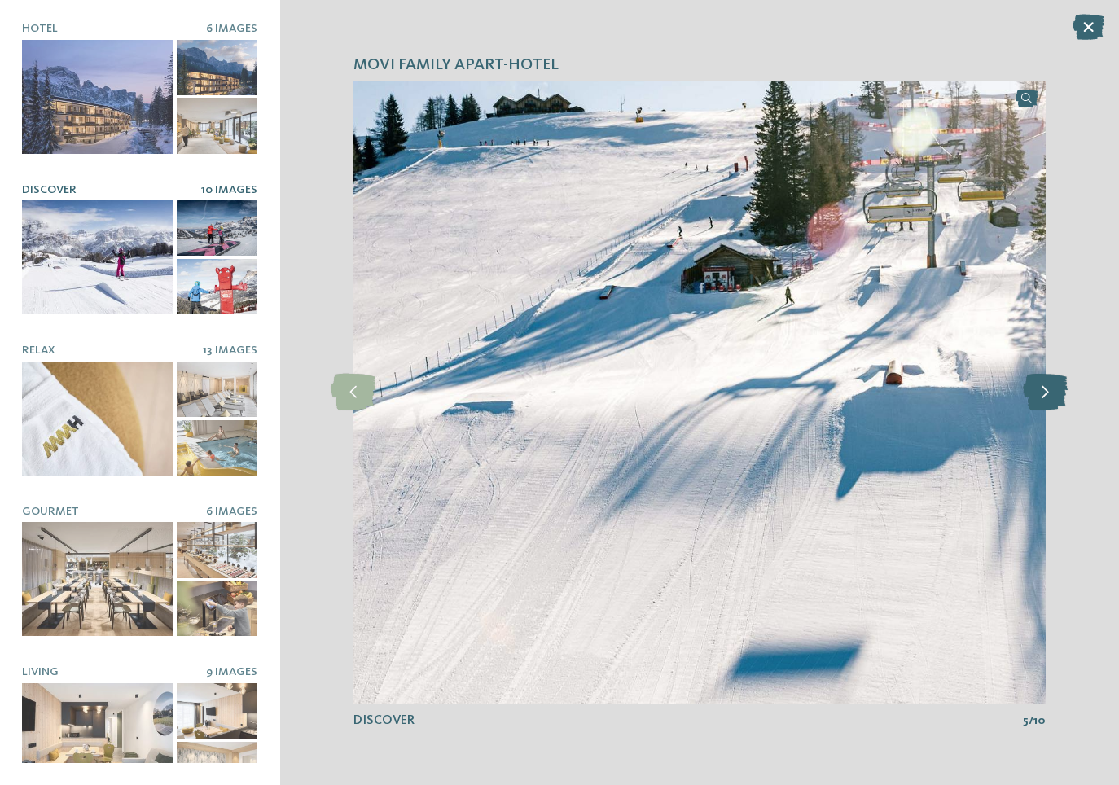
click at [1048, 389] on icon at bounding box center [1045, 392] width 45 height 37
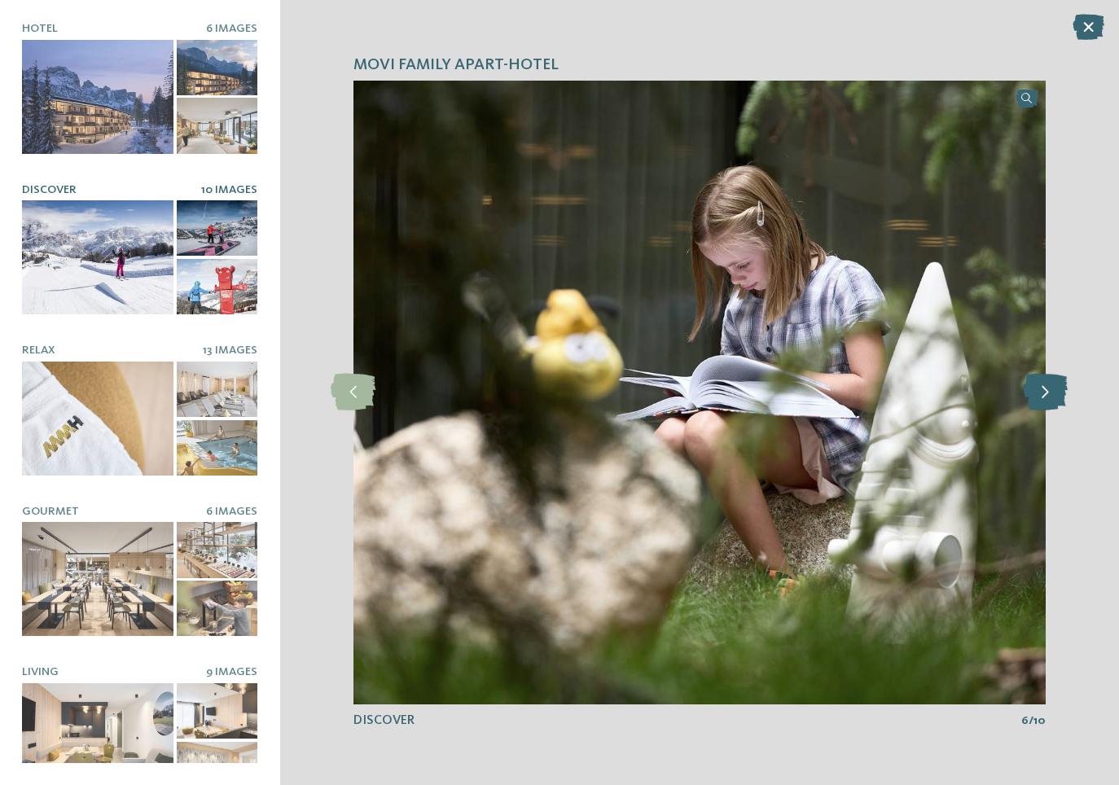
click at [1048, 389] on icon at bounding box center [1045, 392] width 45 height 37
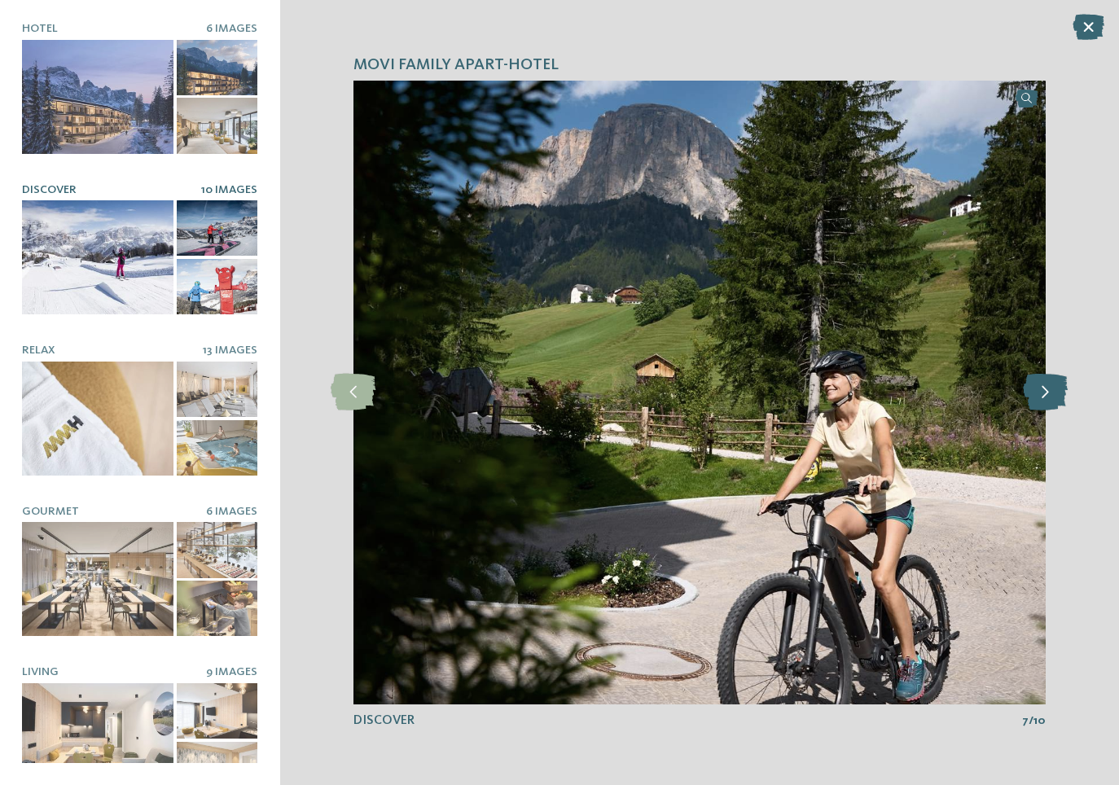
click at [1048, 389] on icon at bounding box center [1045, 392] width 45 height 37
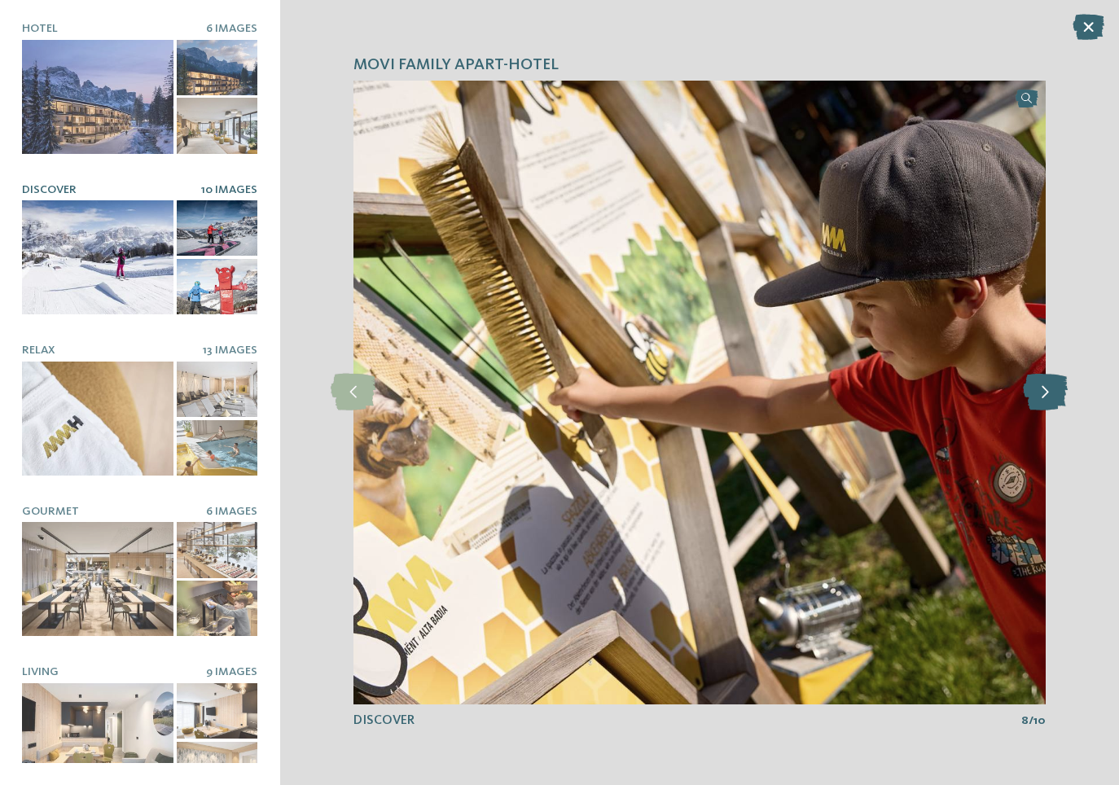
click at [1048, 389] on icon at bounding box center [1045, 392] width 45 height 37
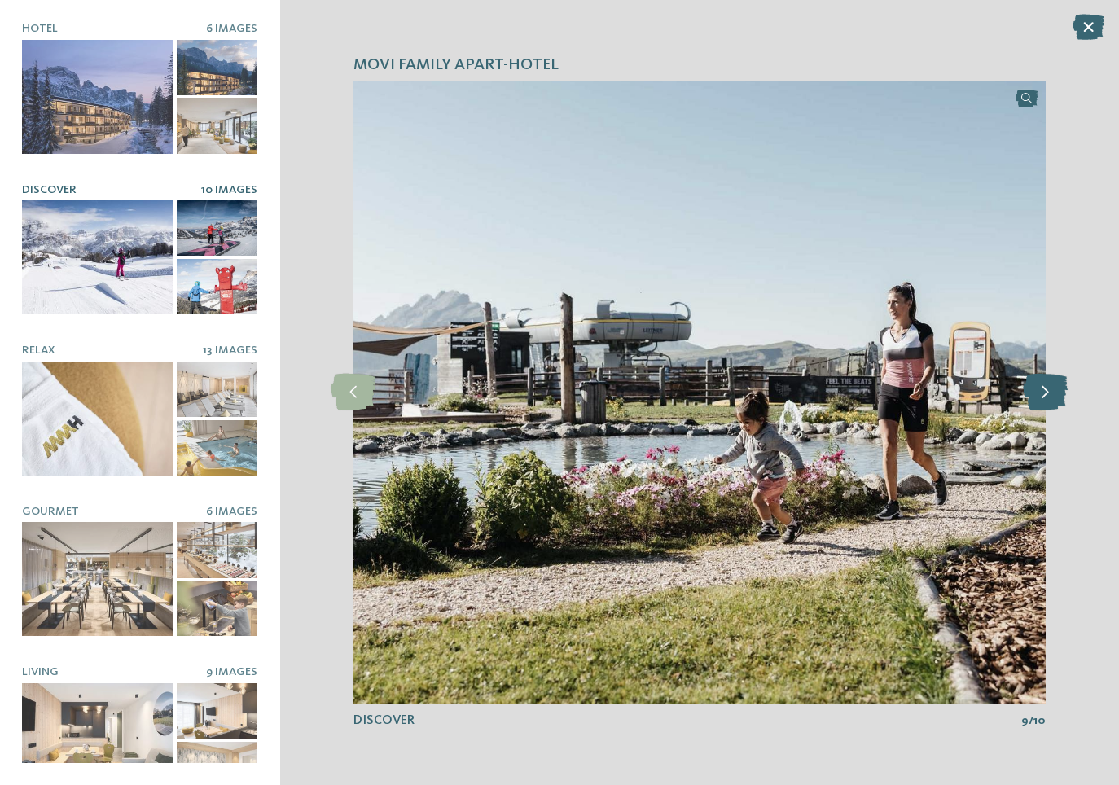
click at [1048, 389] on icon at bounding box center [1045, 392] width 45 height 37
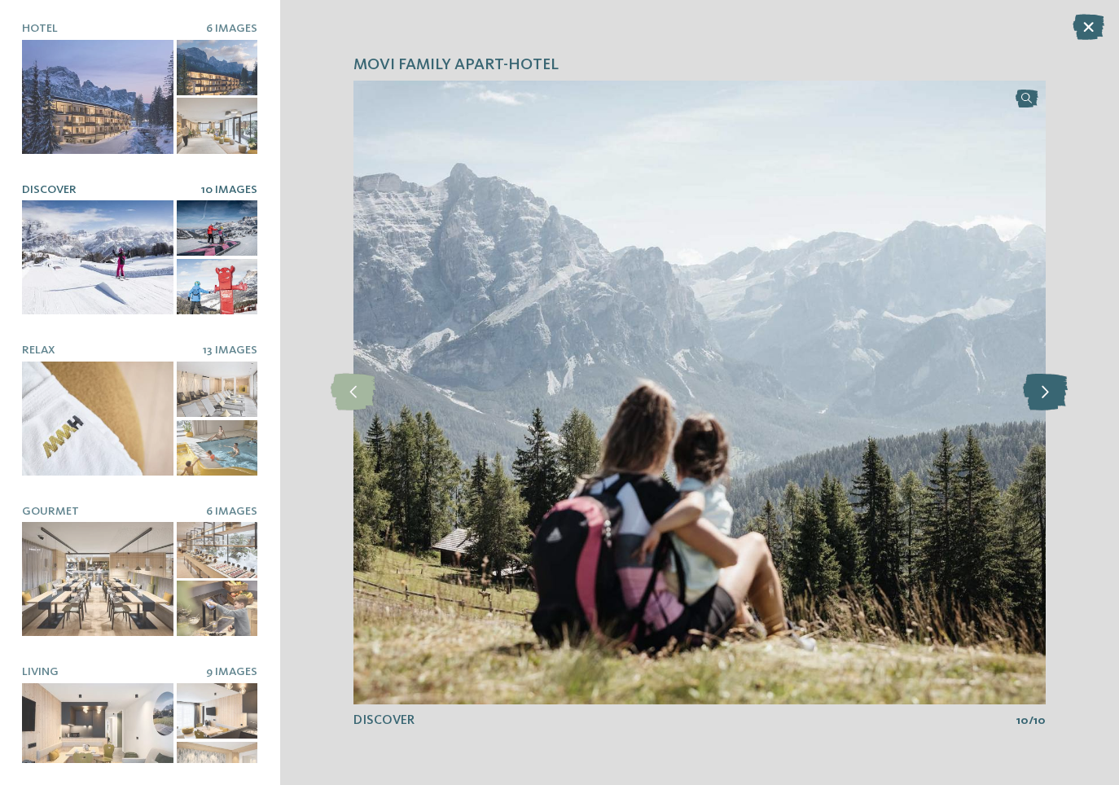
click at [1048, 389] on icon at bounding box center [1045, 392] width 45 height 37
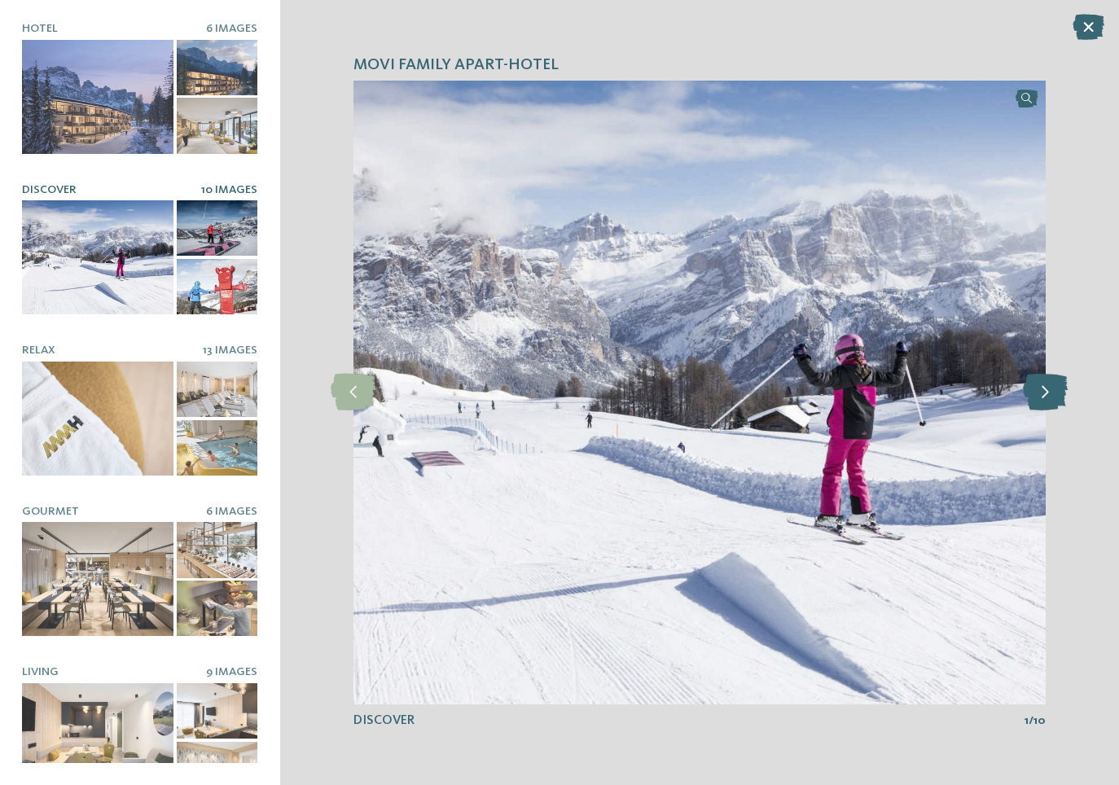
click at [1048, 389] on icon at bounding box center [1045, 392] width 45 height 37
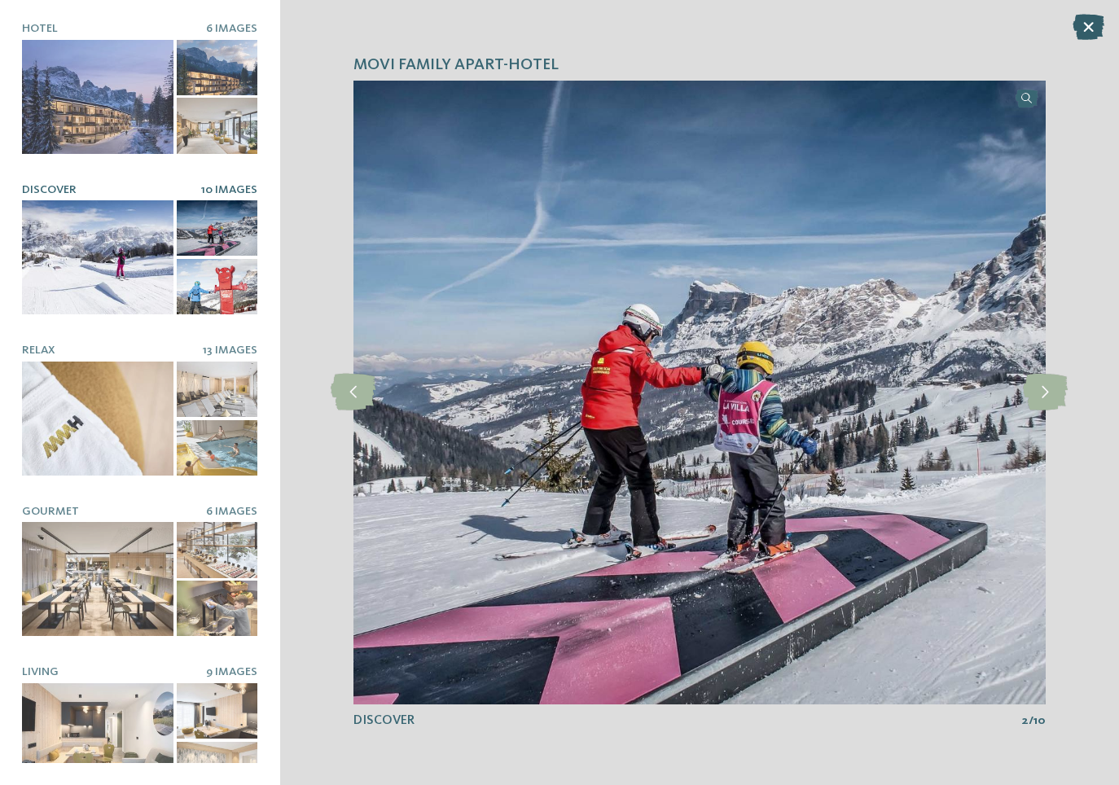
click at [1087, 30] on icon at bounding box center [1089, 27] width 32 height 26
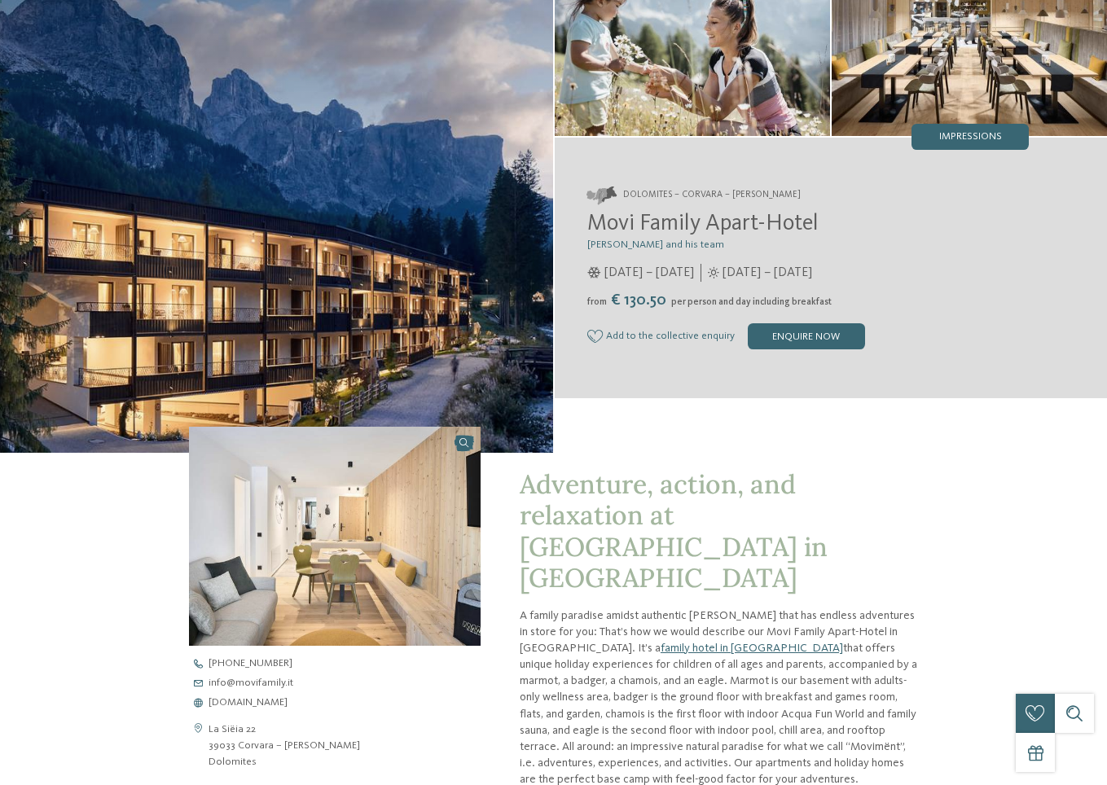
scroll to position [0, 0]
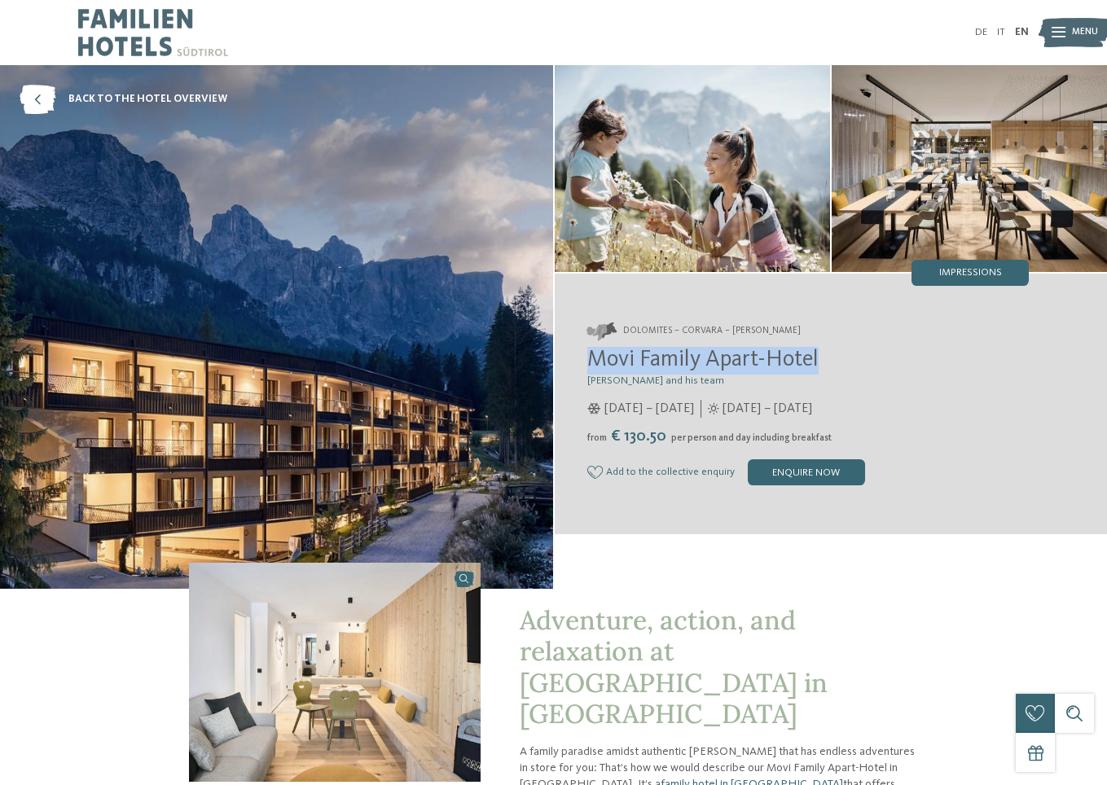
drag, startPoint x: 648, startPoint y: 355, endPoint x: 923, endPoint y: 358, distance: 275.4
click at [923, 358] on h2 "Movi Family Apart-Hotel" at bounding box center [808, 361] width 442 height 28
drag, startPoint x: 923, startPoint y: 358, endPoint x: 892, endPoint y: 362, distance: 31.1
copy span "Movi Family Apart-Hotel"
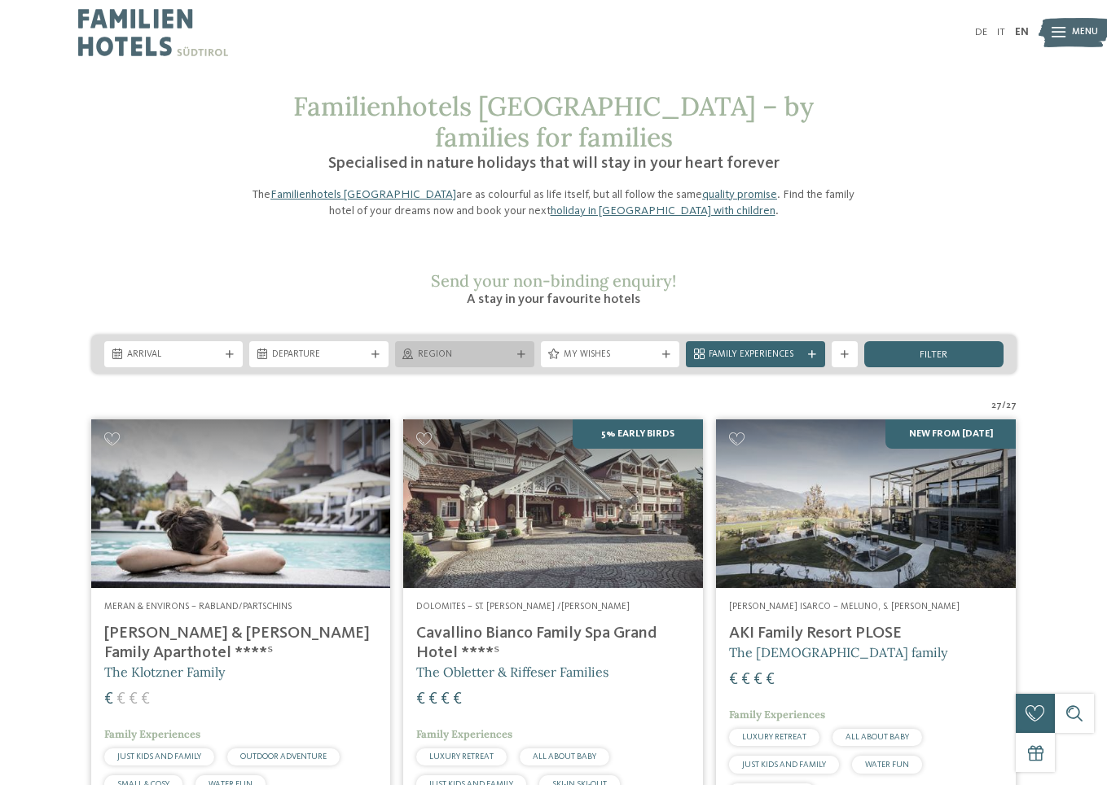
click at [501, 362] on div "Region" at bounding box center [465, 355] width 100 height 14
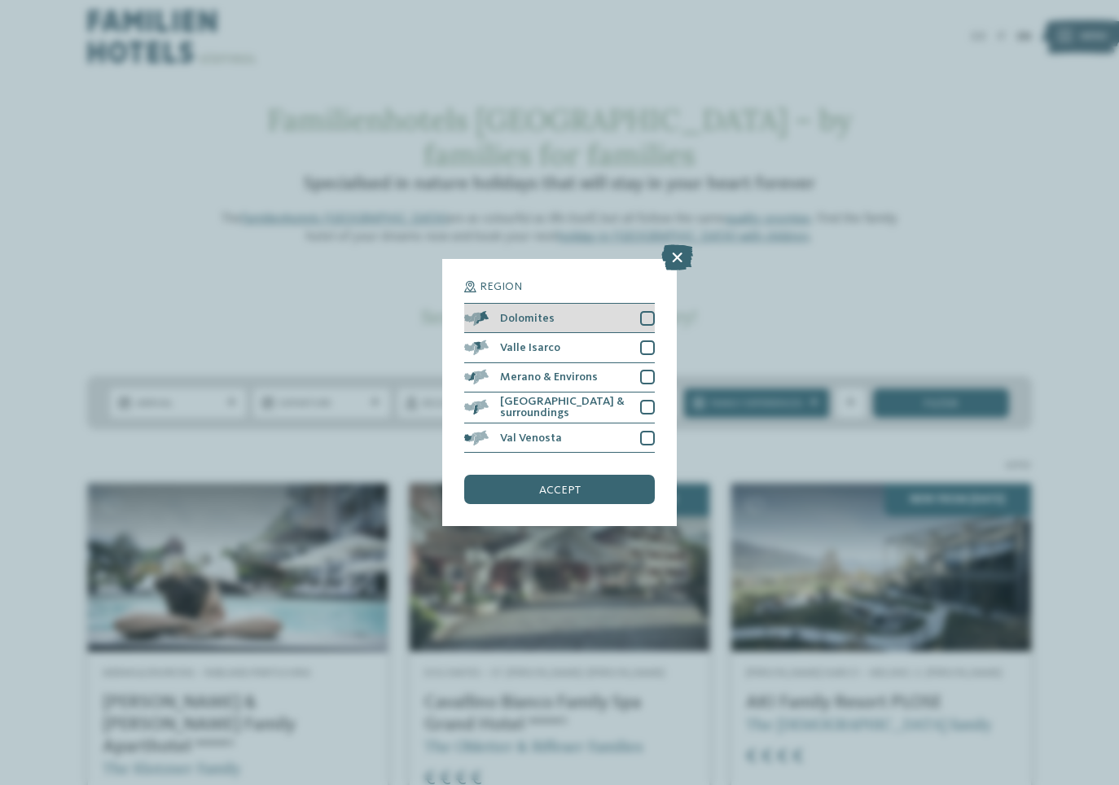
click at [640, 316] on div "Dolomites" at bounding box center [559, 318] width 191 height 29
click at [577, 485] on span "accept" at bounding box center [560, 490] width 42 height 11
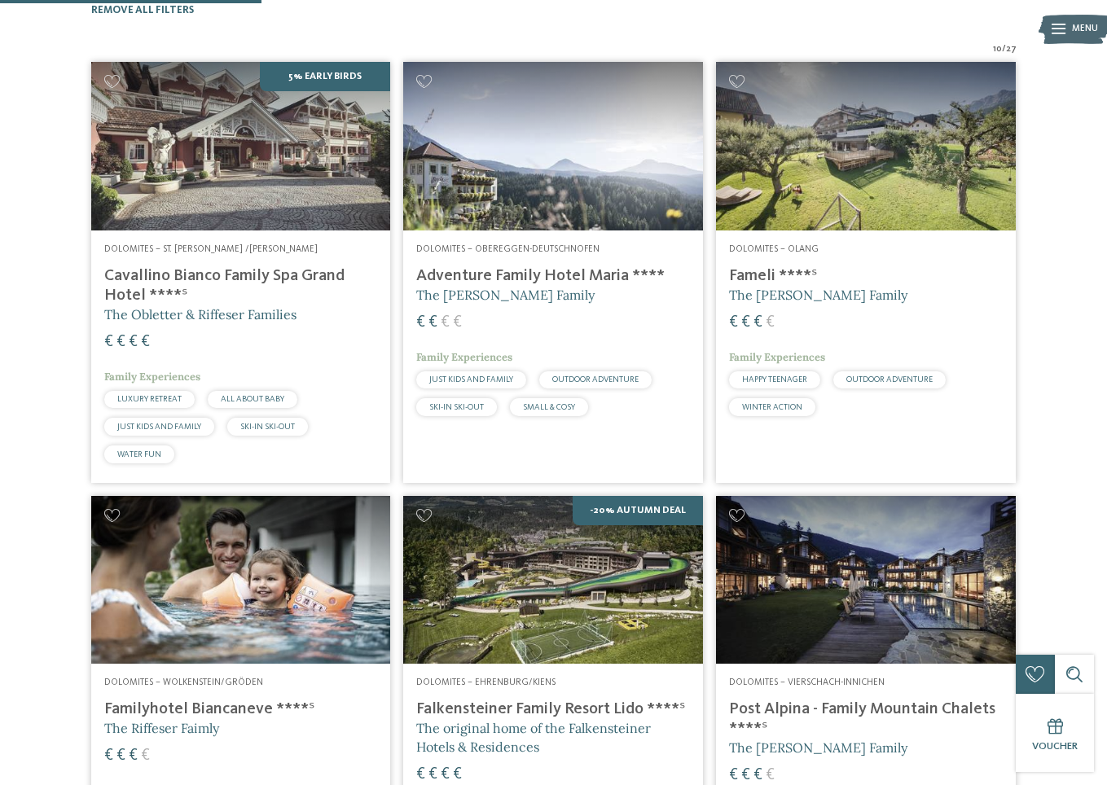
scroll to position [844, 0]
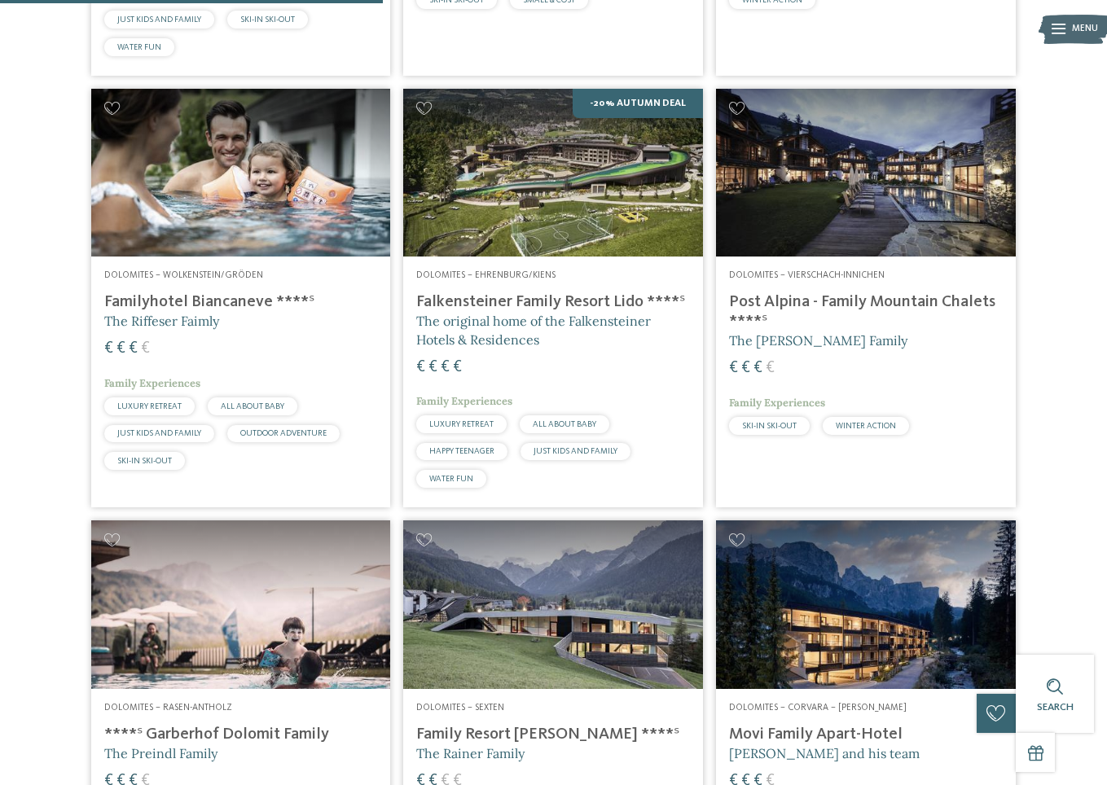
click at [541, 257] on img at bounding box center [553, 173] width 300 height 169
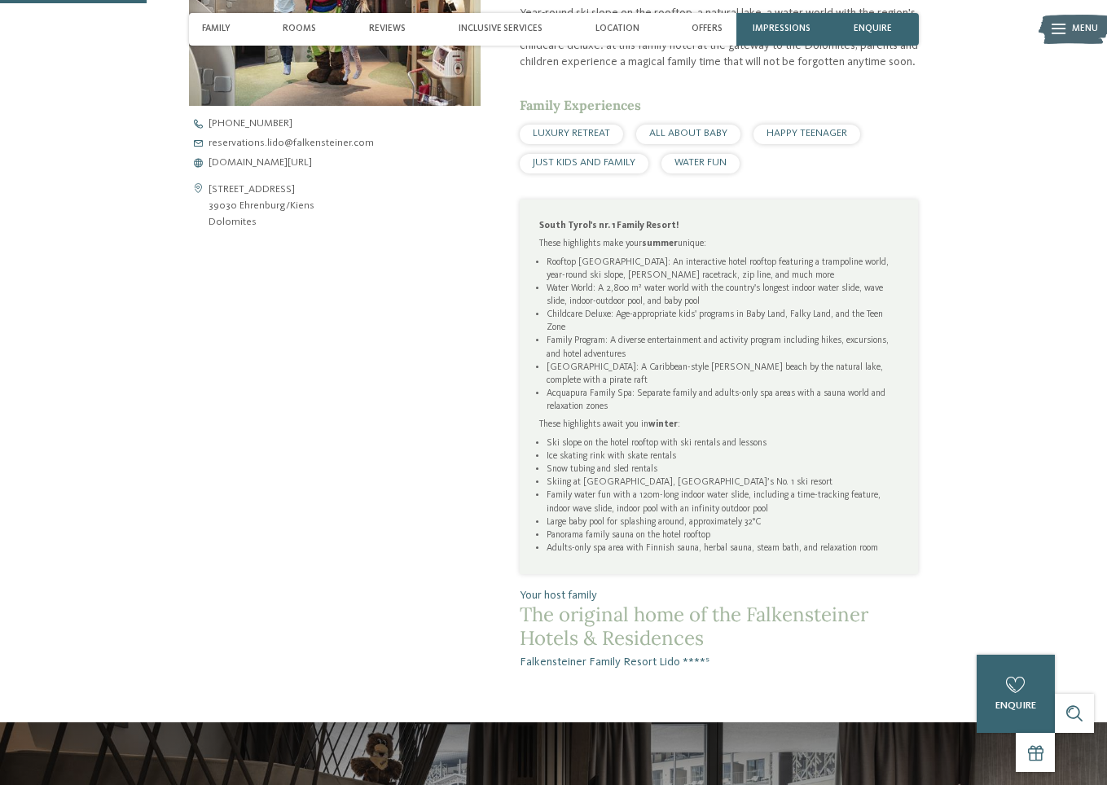
scroll to position [652, 0]
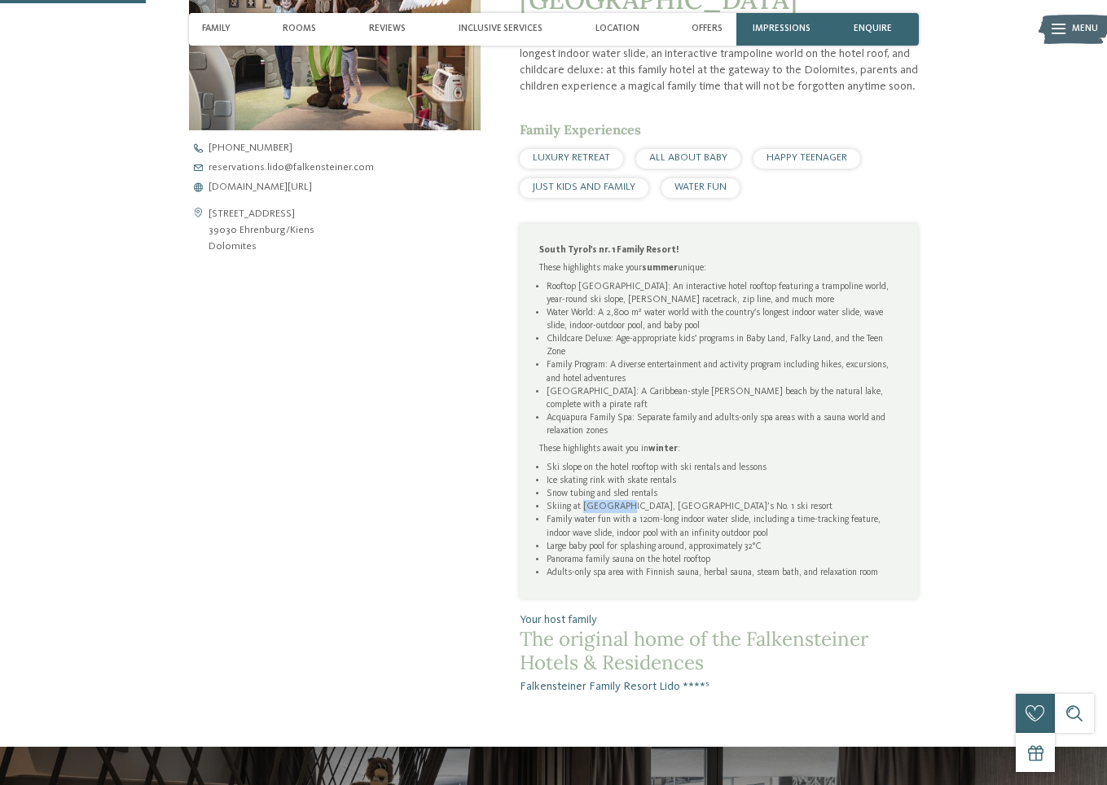
drag, startPoint x: 584, startPoint y: 586, endPoint x: 625, endPoint y: 579, distance: 41.3
click at [625, 513] on li "Skiing at [GEOGRAPHIC_DATA], [GEOGRAPHIC_DATA]’s No. 1 ski resort" at bounding box center [723, 506] width 352 height 13
copy li "[GEOGRAPHIC_DATA]"
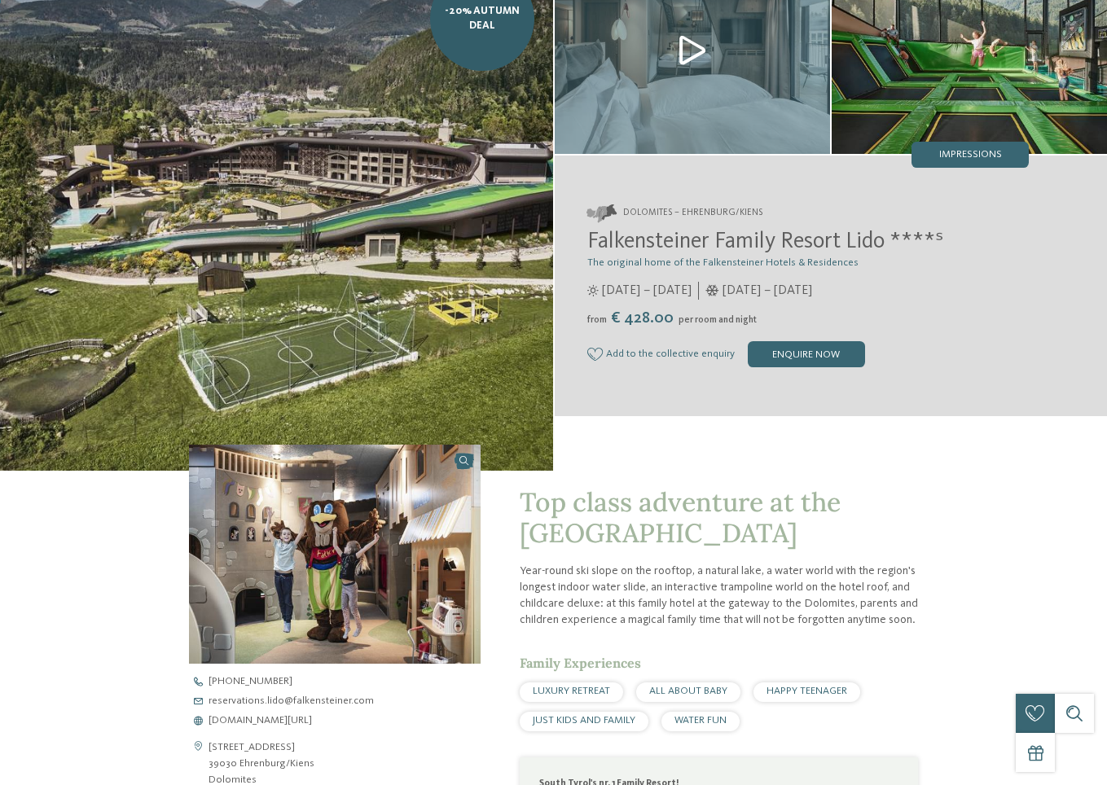
scroll to position [0, 0]
